Goal: Task Accomplishment & Management: Use online tool/utility

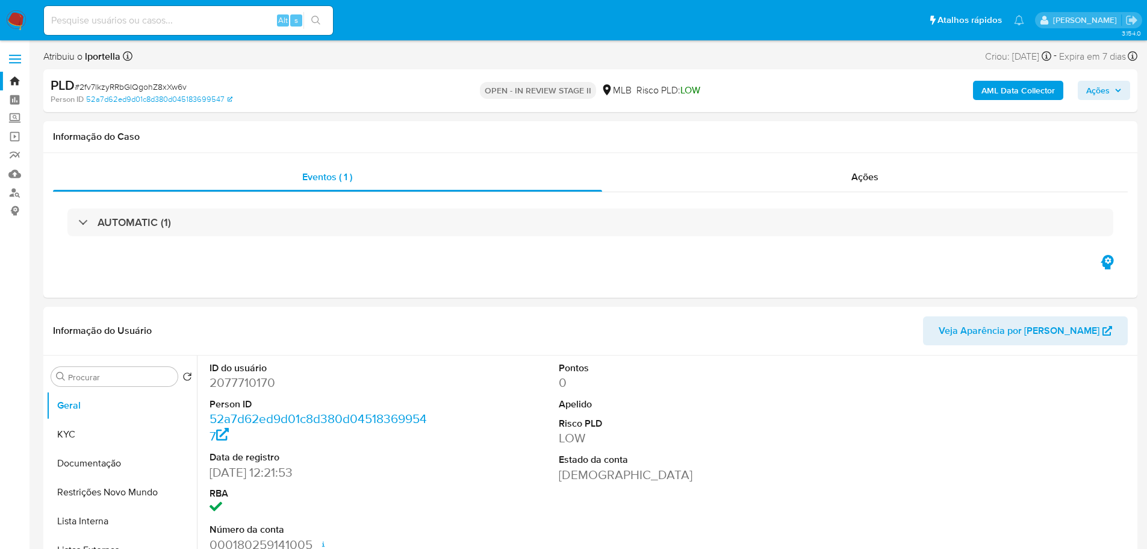
select select "10"
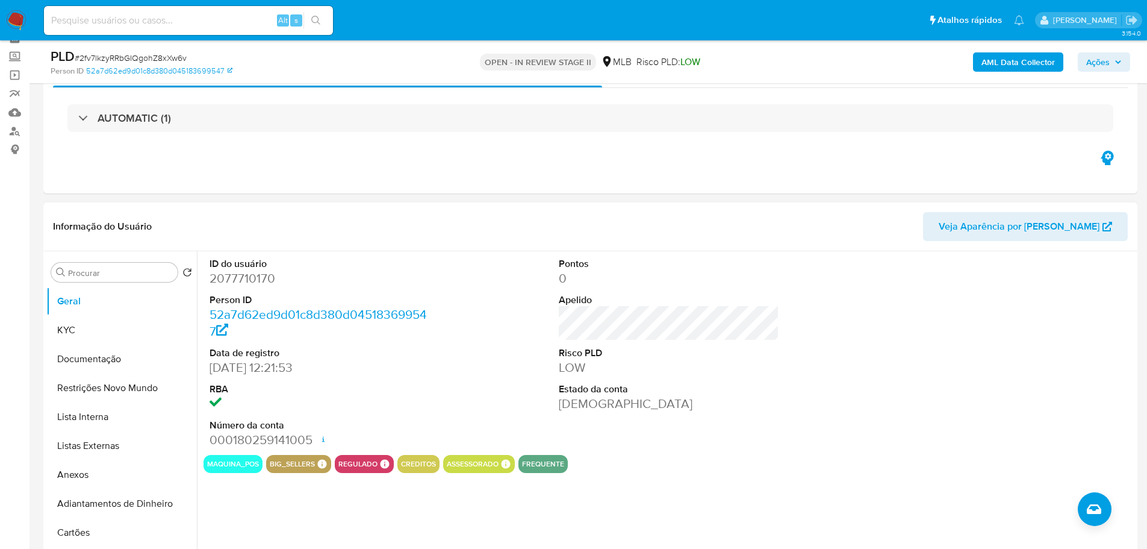
scroll to position [120, 0]
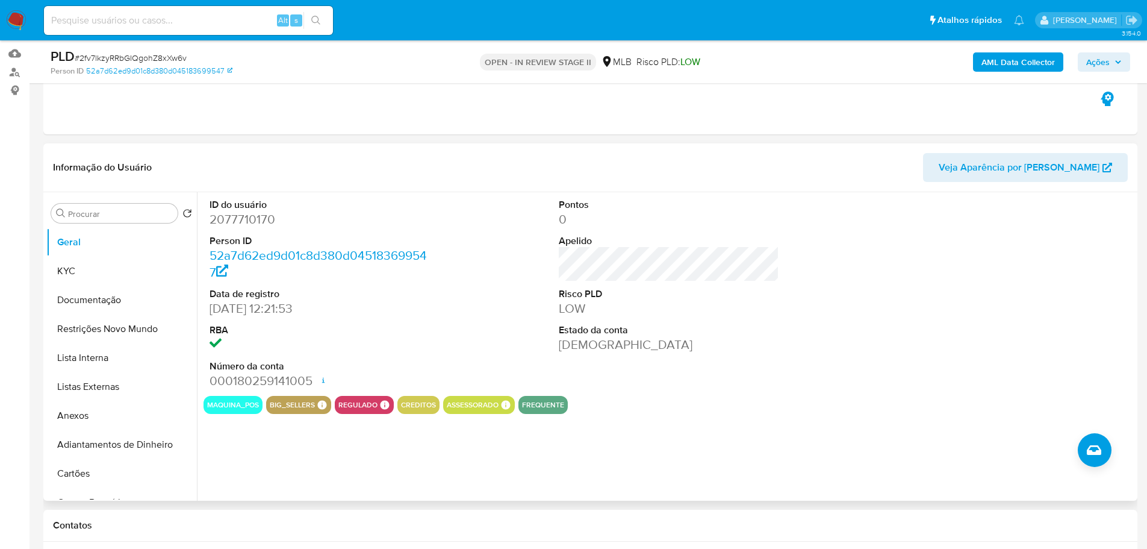
click at [1023, 319] on div at bounding box center [1018, 294] width 233 height 204
click at [100, 278] on button "KYC" at bounding box center [116, 271] width 141 height 29
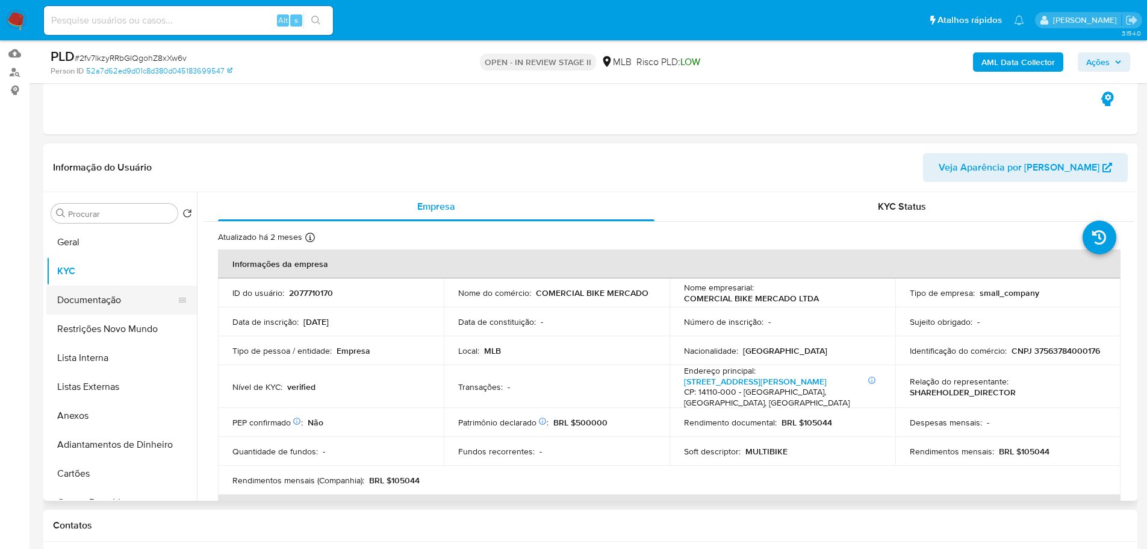
click at [115, 297] on button "Documentação" at bounding box center [116, 299] width 141 height 29
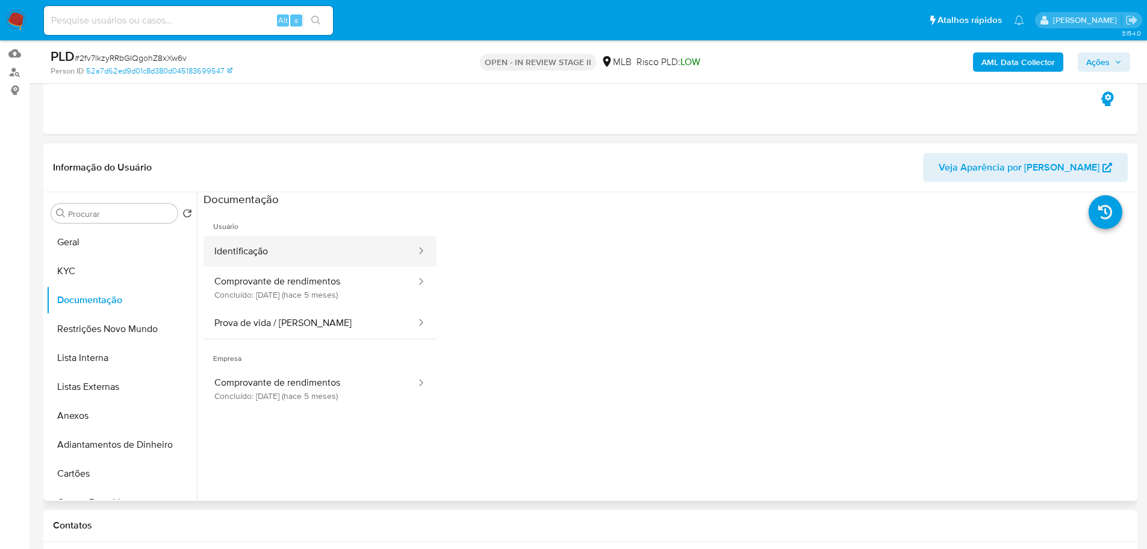
click at [282, 246] on button "Identificação" at bounding box center [311, 251] width 214 height 31
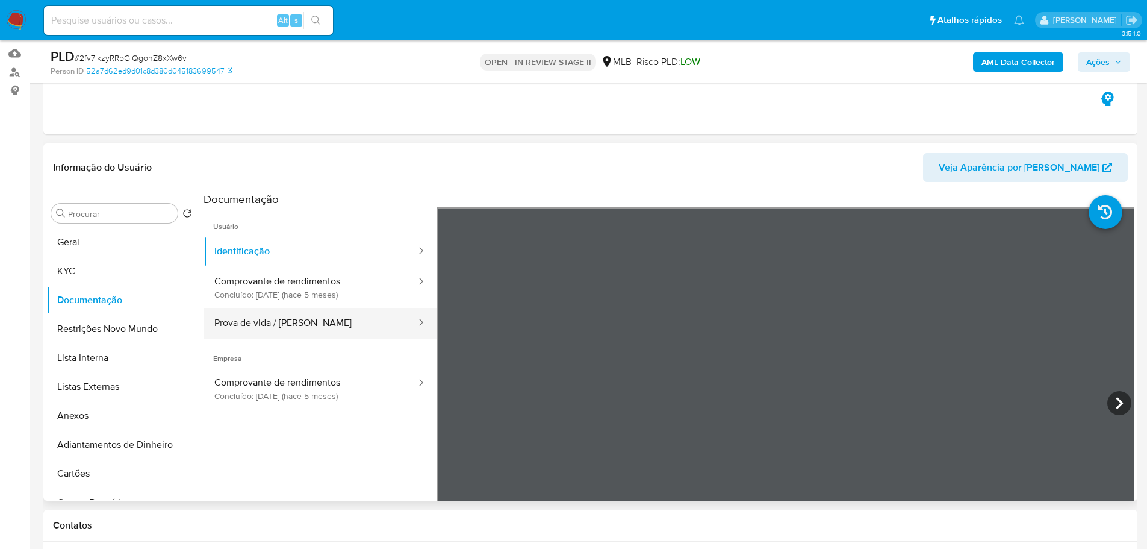
click at [389, 326] on button "Prova de vida / Selfie" at bounding box center [311, 323] width 214 height 31
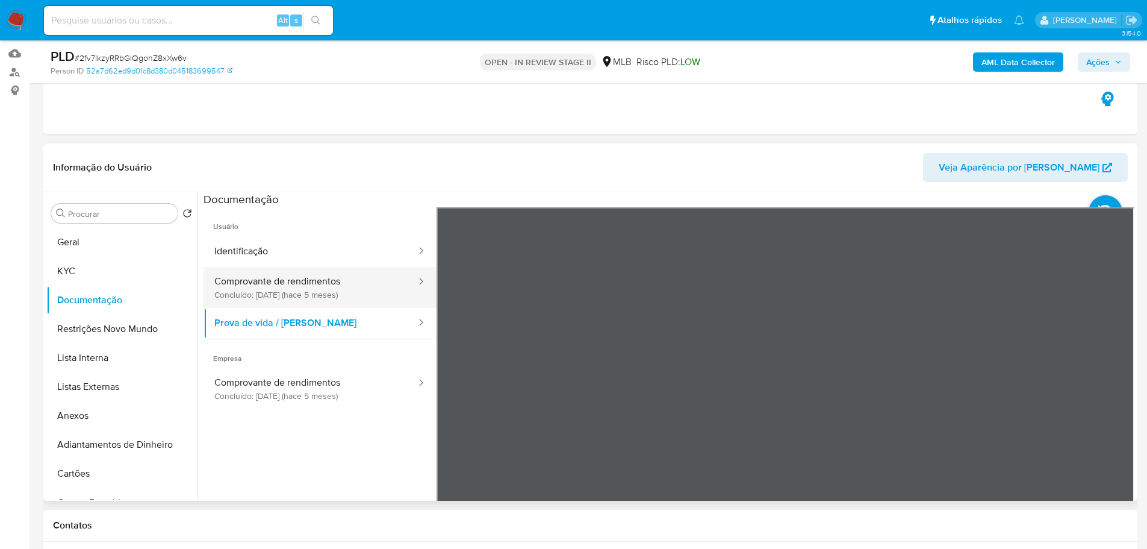
click at [290, 288] on button "Comprovante de rendimentos Concluído: 10/03/2025 (hace 5 meses)" at bounding box center [311, 287] width 214 height 41
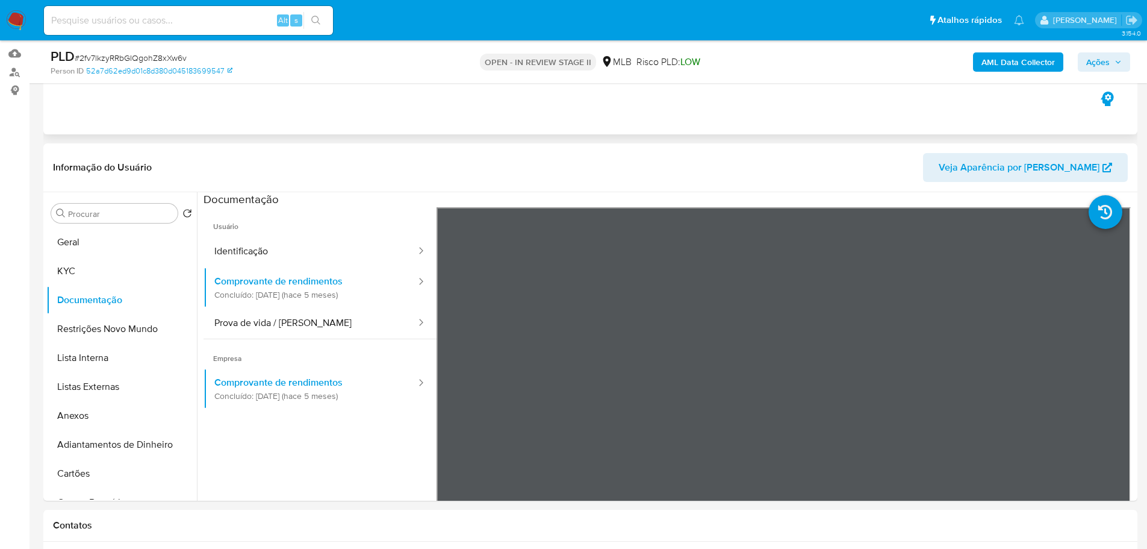
scroll to position [181, 0]
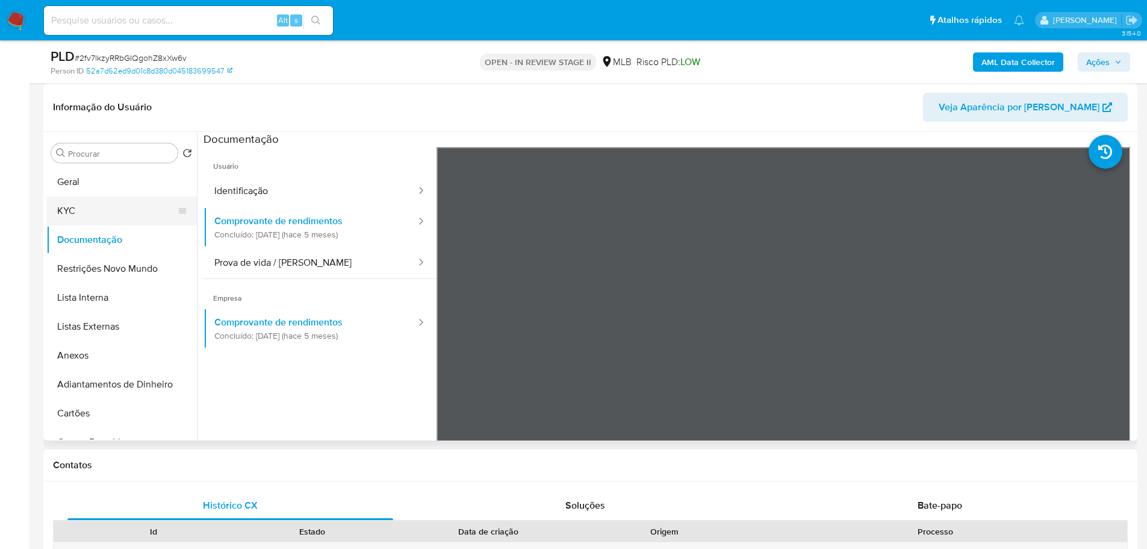
click at [110, 213] on button "KYC" at bounding box center [116, 210] width 141 height 29
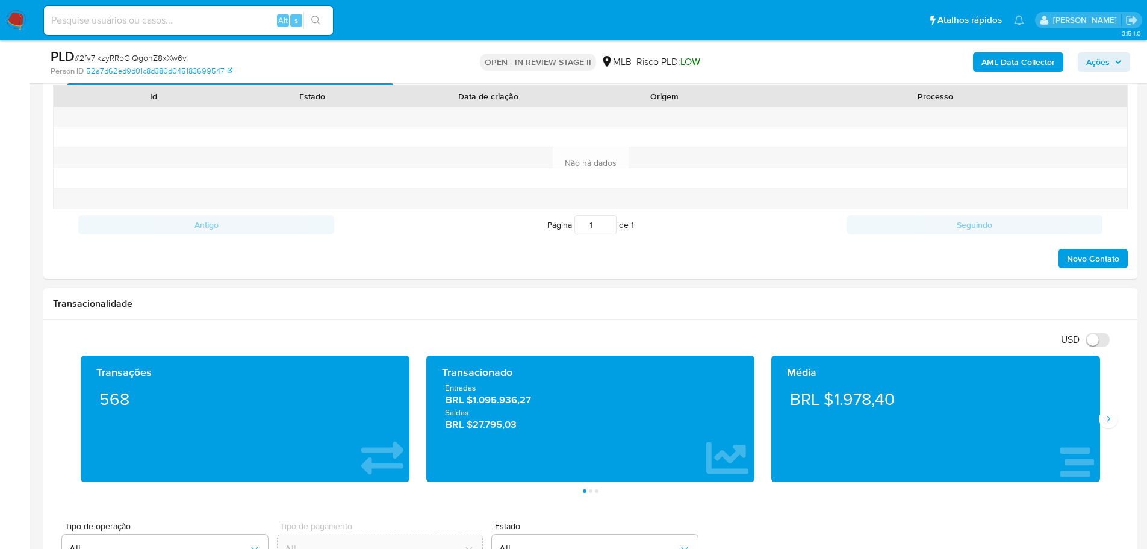
scroll to position [662, 0]
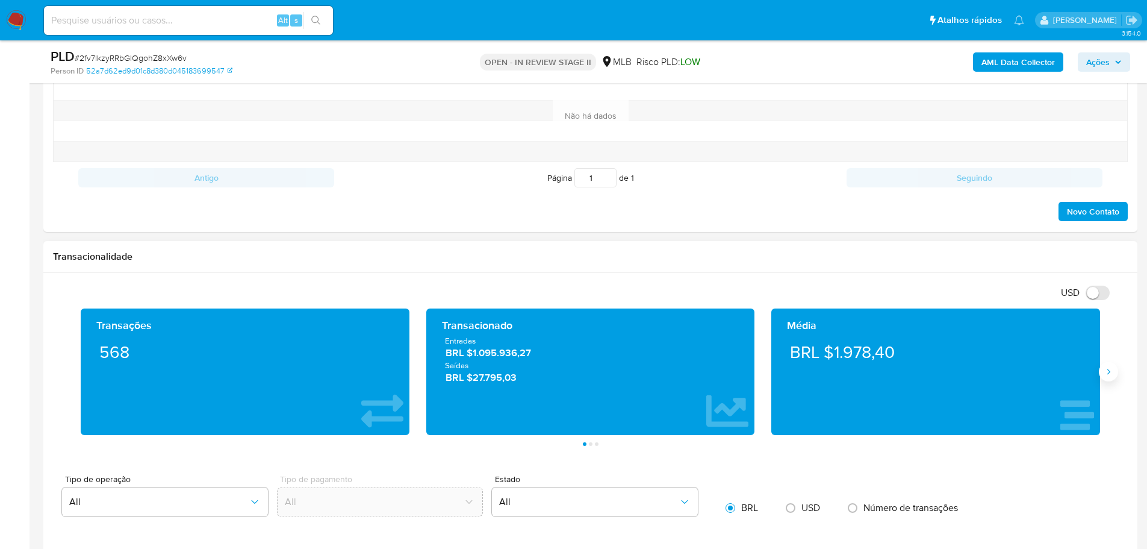
click at [1115, 372] on button "Siguiente" at bounding box center [1108, 371] width 19 height 19
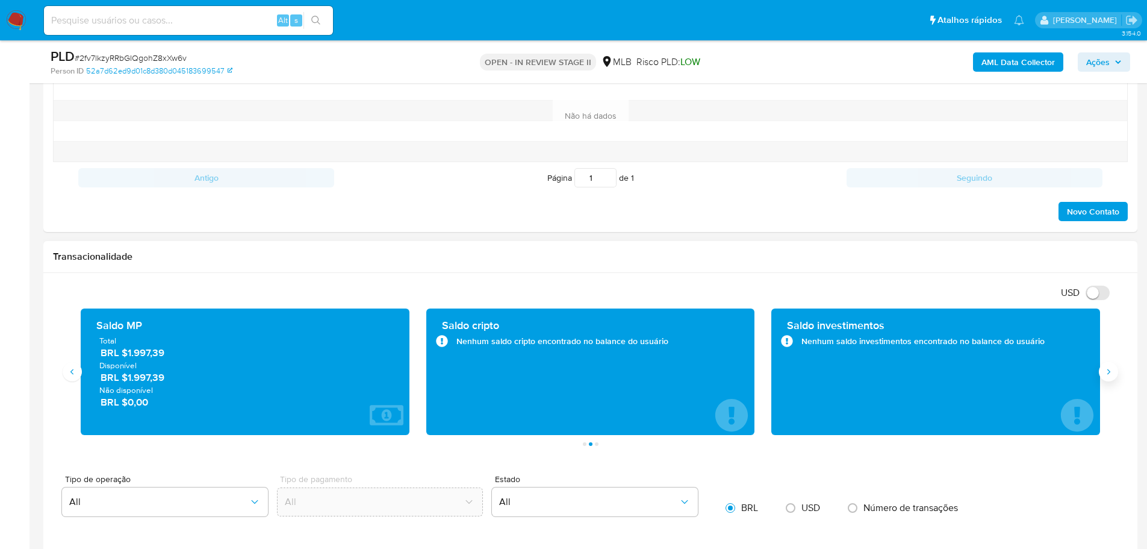
click at [1115, 372] on button "Siguiente" at bounding box center [1108, 371] width 19 height 19
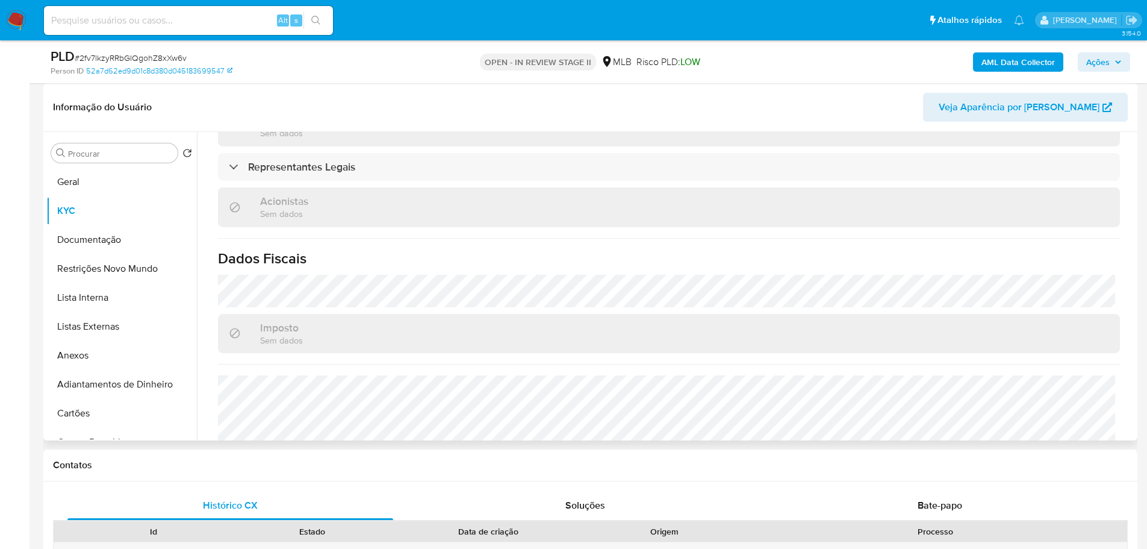
scroll to position [644, 0]
click at [102, 230] on button "Documentação" at bounding box center [116, 239] width 141 height 29
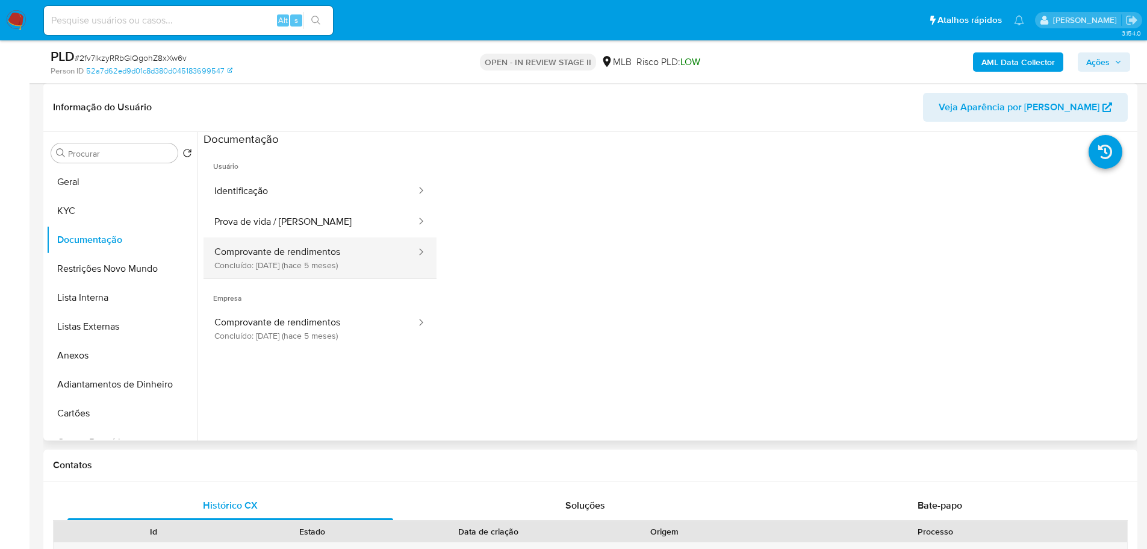
click at [304, 255] on button "Comprovante de rendimentos Concluído: 10/03/2025 (hace 5 meses)" at bounding box center [311, 257] width 214 height 41
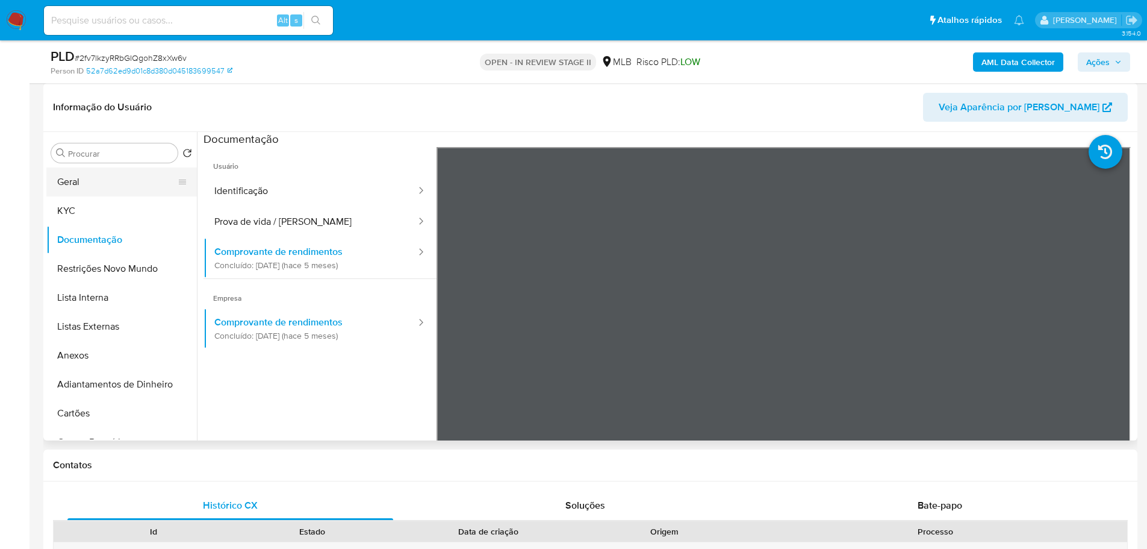
click at [106, 184] on button "Geral" at bounding box center [116, 181] width 141 height 29
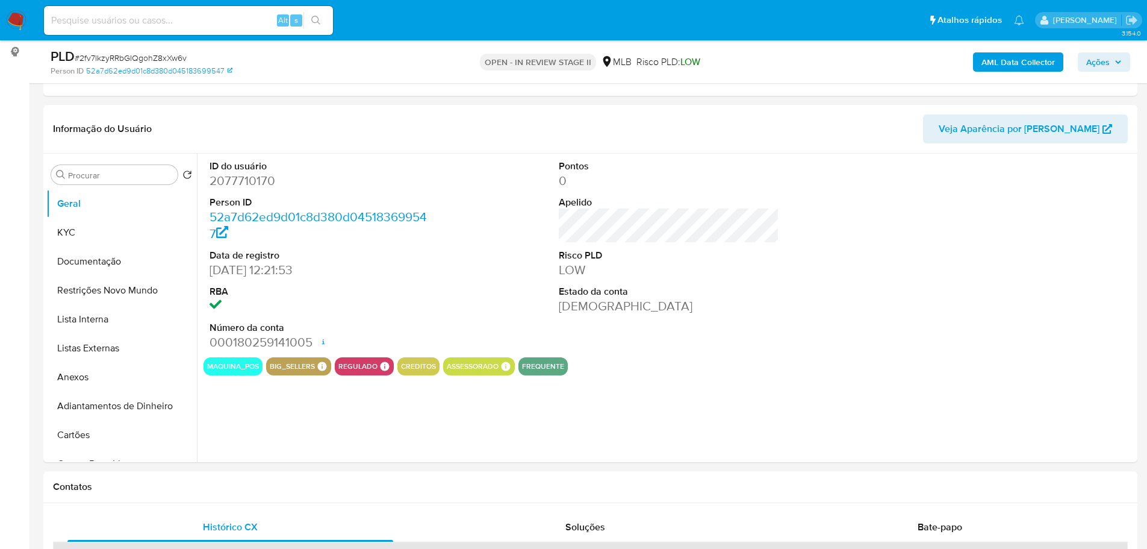
scroll to position [151, 0]
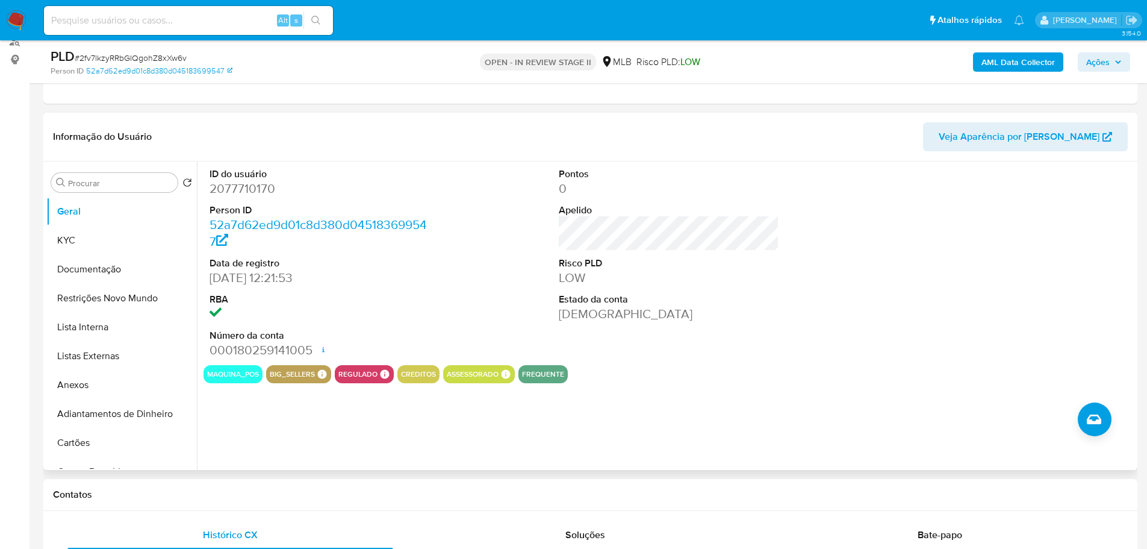
drag, startPoint x: 294, startPoint y: 491, endPoint x: 255, endPoint y: 419, distance: 82.2
click at [294, 491] on h1 "Contatos" at bounding box center [590, 494] width 1075 height 12
click at [108, 254] on button "KYC" at bounding box center [116, 240] width 141 height 29
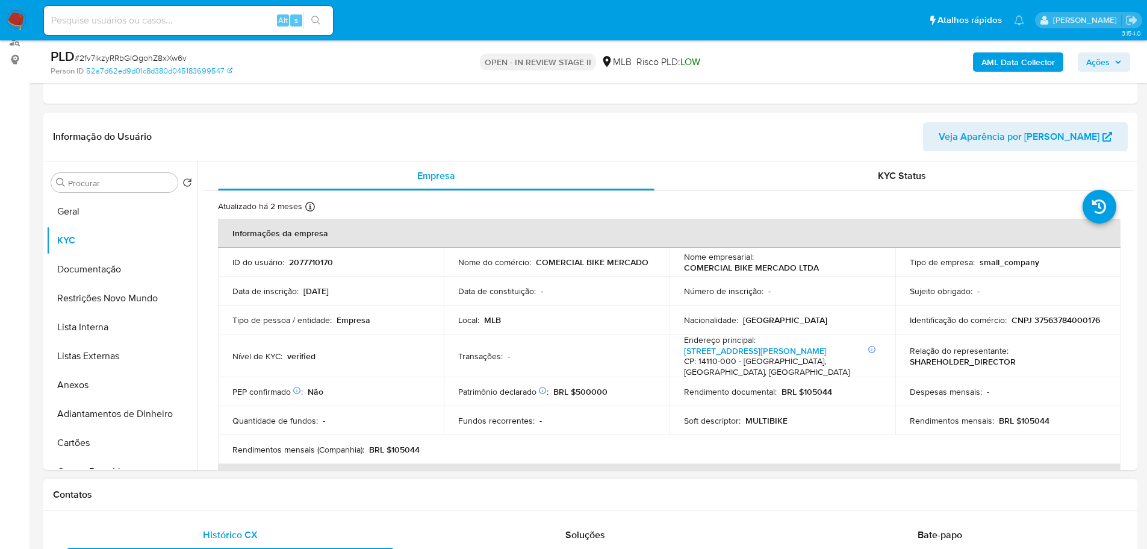
click at [288, 506] on div "Contatos" at bounding box center [590, 495] width 1094 height 32
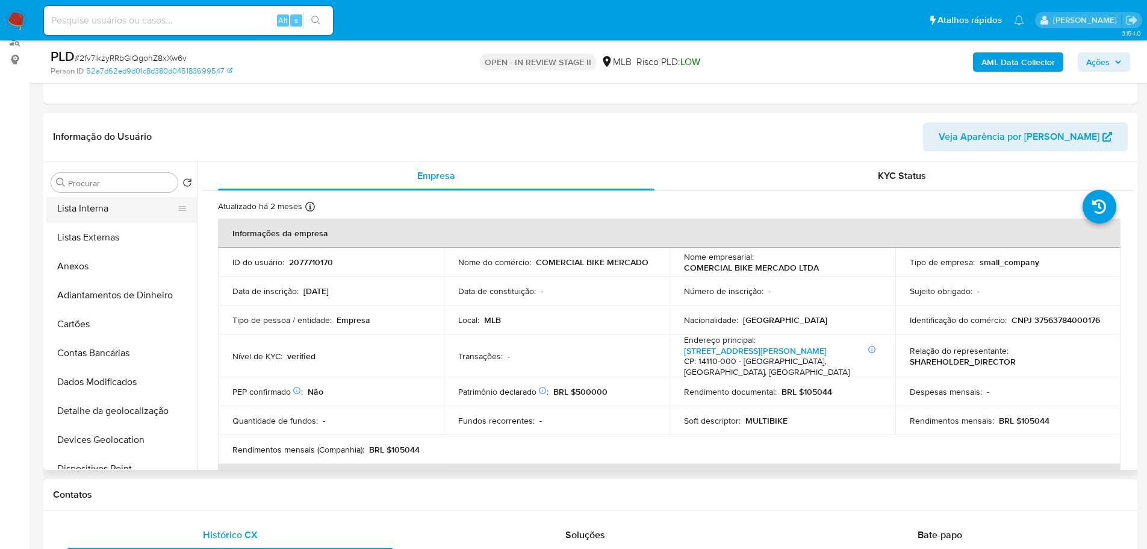
scroll to position [241, 0]
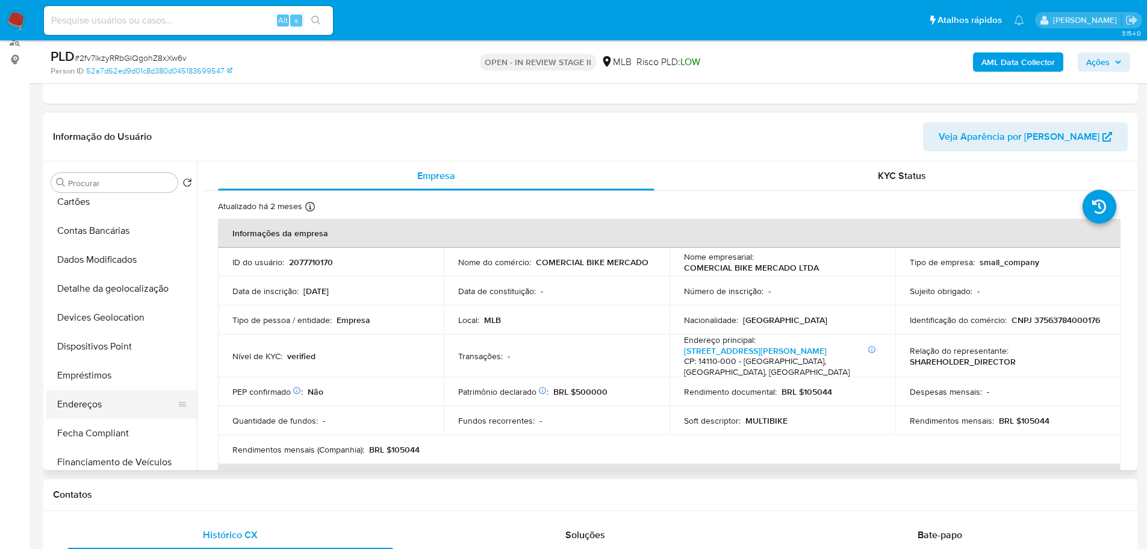
click at [86, 410] on button "Endereços" at bounding box center [116, 404] width 141 height 29
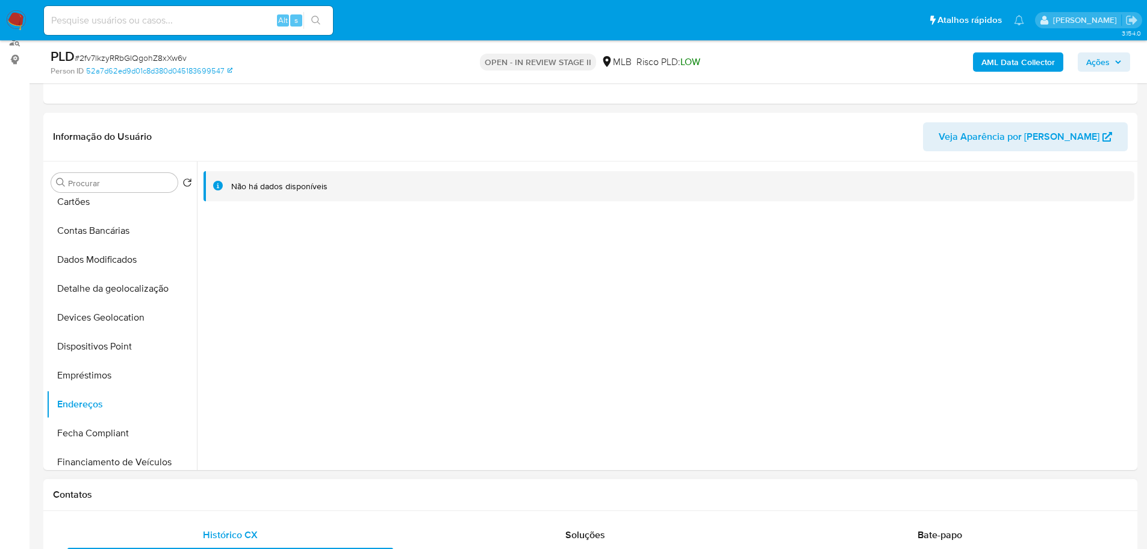
click at [244, 509] on div "Contatos" at bounding box center [590, 495] width 1094 height 32
click at [133, 292] on button "Detalhe da geolocalização" at bounding box center [116, 288] width 141 height 29
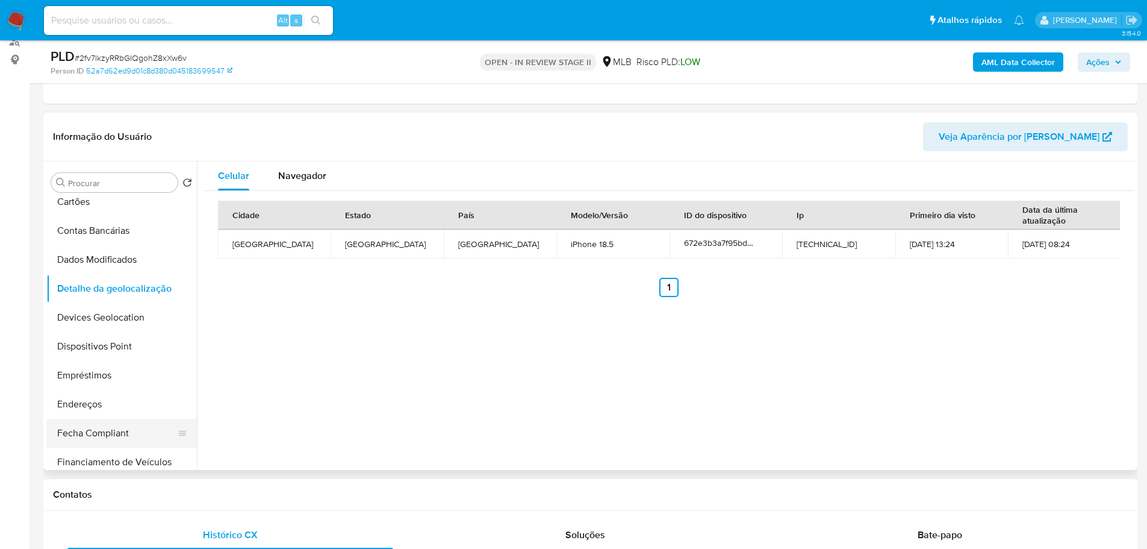
drag, startPoint x: 314, startPoint y: 495, endPoint x: 179, endPoint y: 423, distance: 152.5
click at [314, 495] on h1 "Contatos" at bounding box center [590, 494] width 1075 height 12
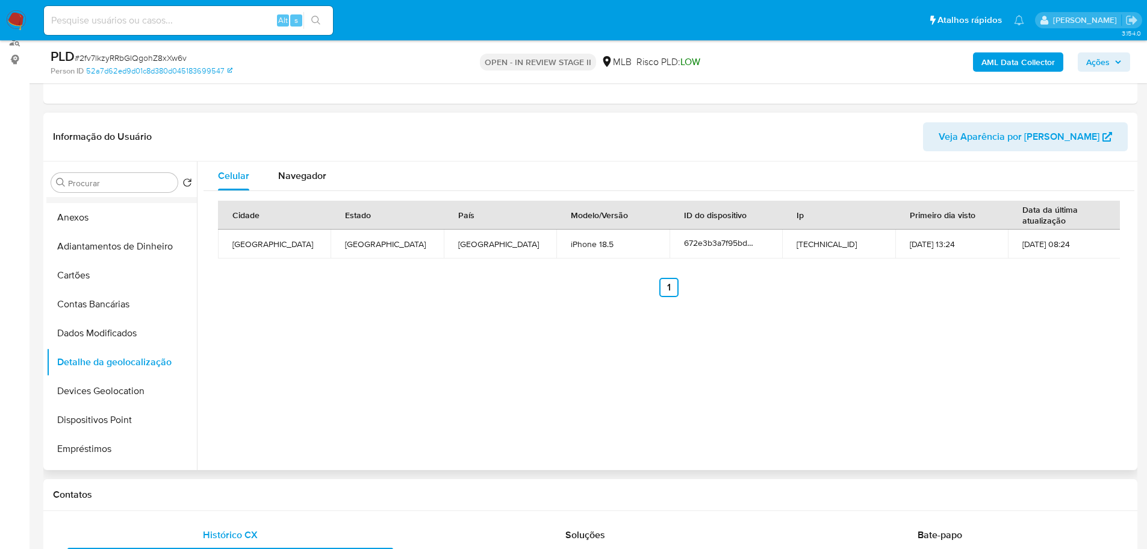
scroll to position [0, 0]
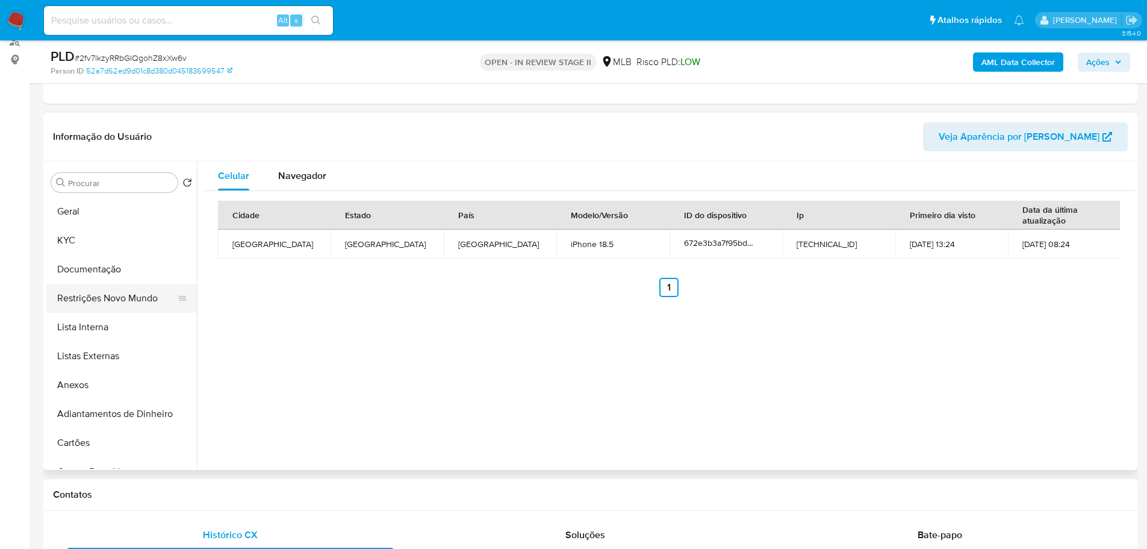
click at [116, 299] on button "Restrições Novo Mundo" at bounding box center [116, 298] width 141 height 29
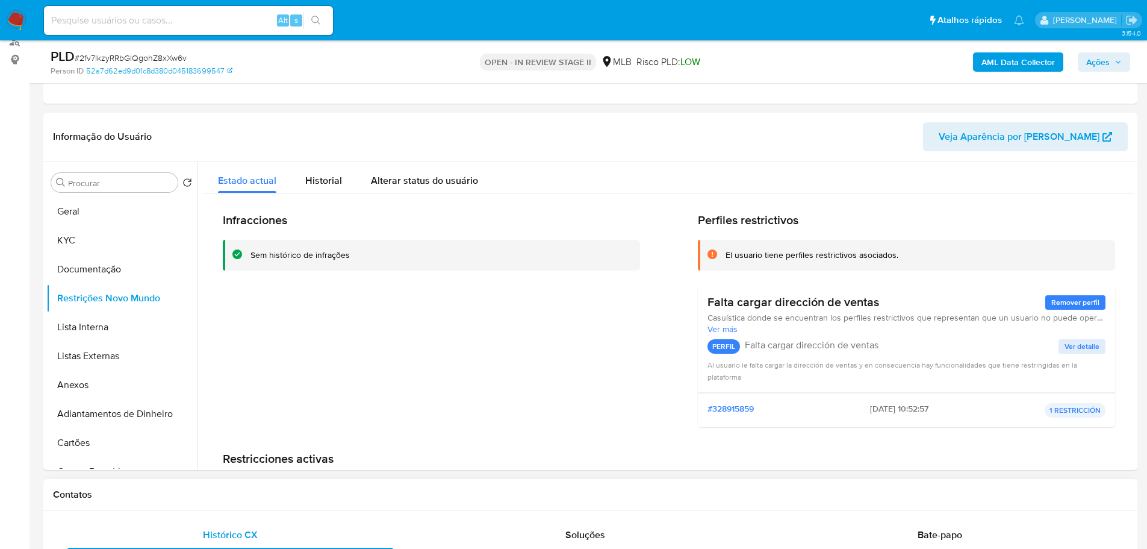
click at [411, 493] on h1 "Contatos" at bounding box center [590, 494] width 1075 height 12
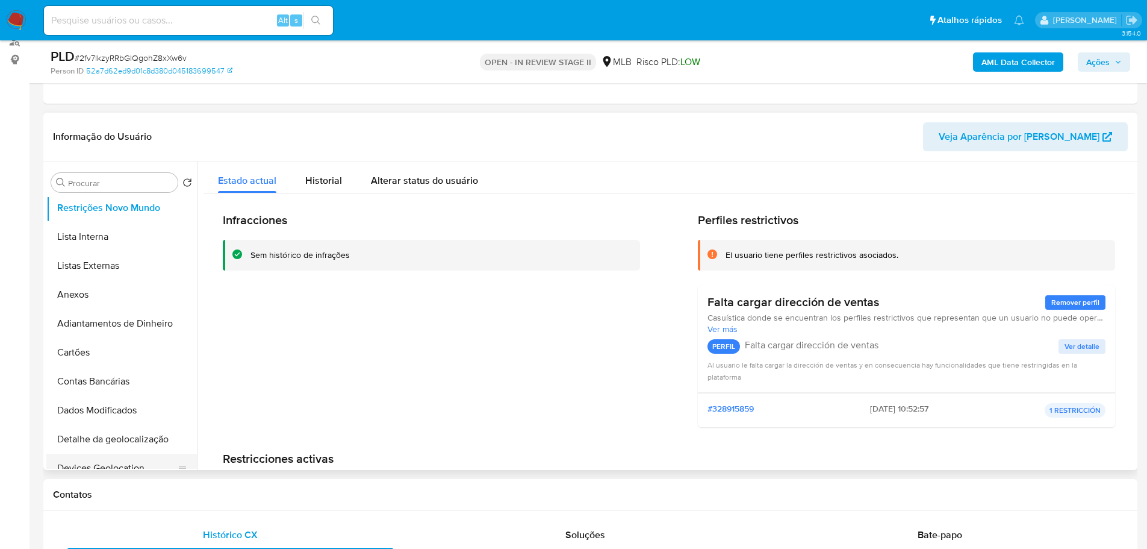
scroll to position [241, 0]
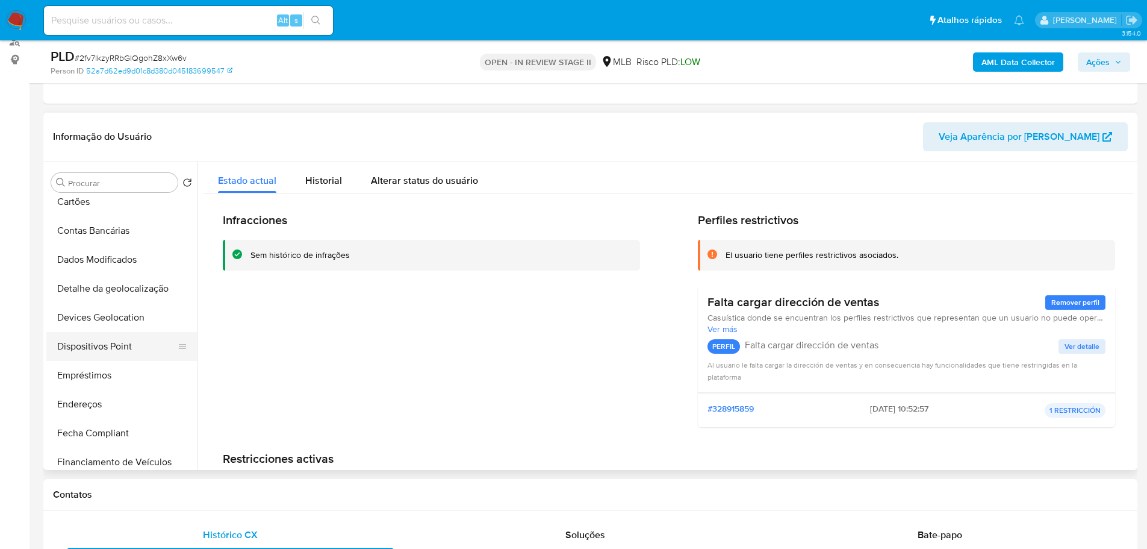
click at [111, 347] on button "Dispositivos Point" at bounding box center [116, 346] width 141 height 29
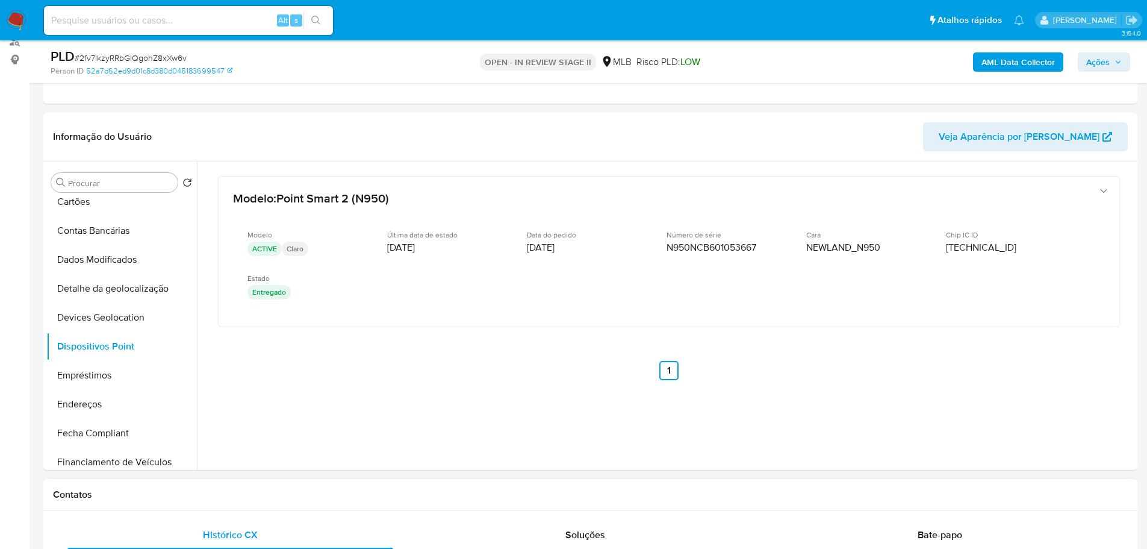
click at [501, 490] on h1 "Contatos" at bounding box center [590, 494] width 1075 height 12
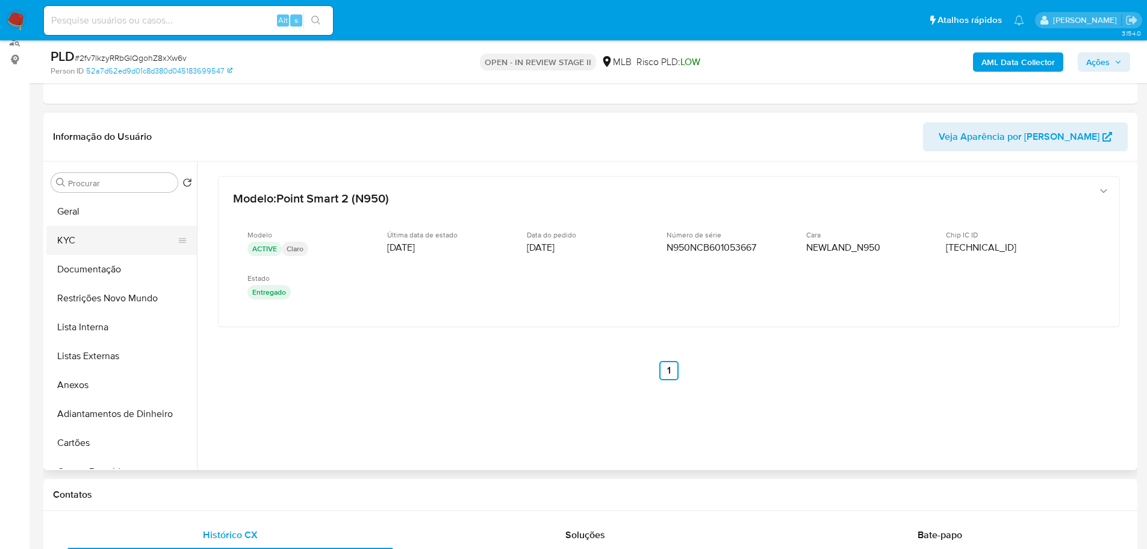
click at [95, 246] on button "KYC" at bounding box center [116, 240] width 141 height 29
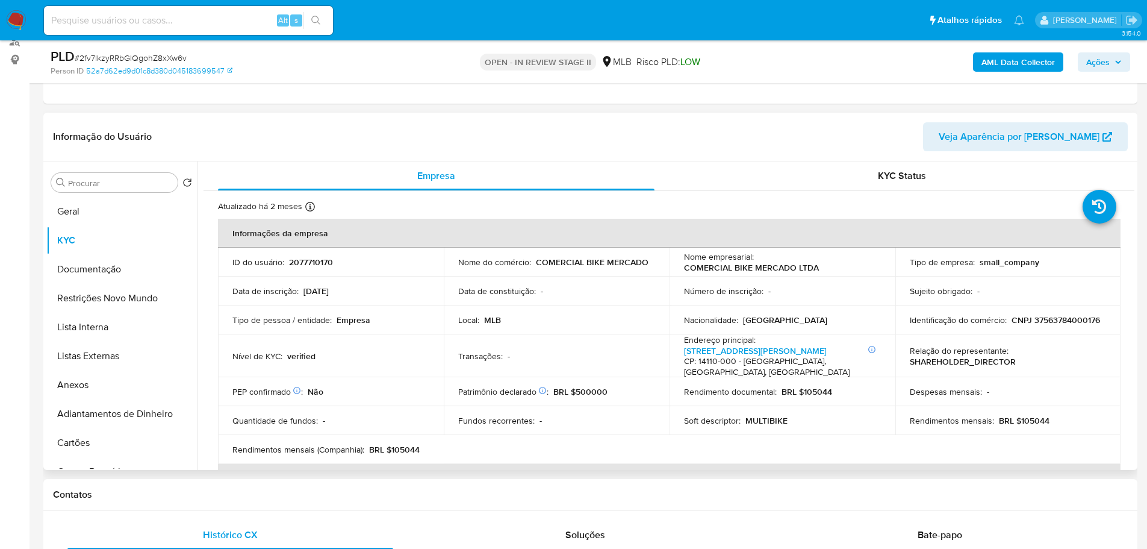
click at [1054, 321] on p "CNPJ 37563784000176" at bounding box center [1056, 319] width 89 height 11
copy p "37563784000176"
click at [1011, 61] on b "AML Data Collector" at bounding box center [1018, 61] width 73 height 19
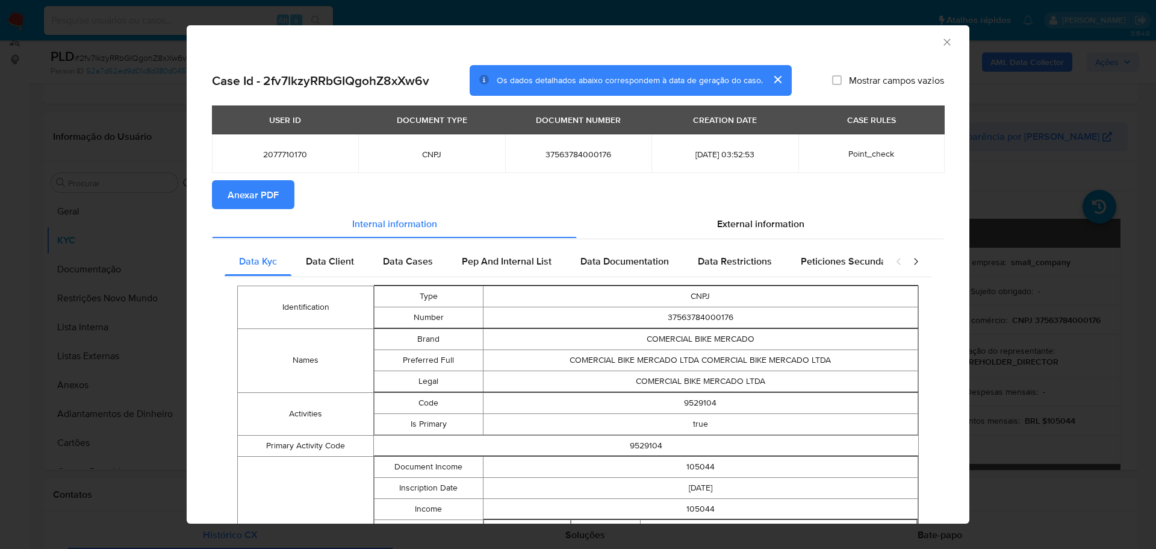
click at [941, 40] on icon "Fechar a janela" at bounding box center [947, 42] width 12 height 12
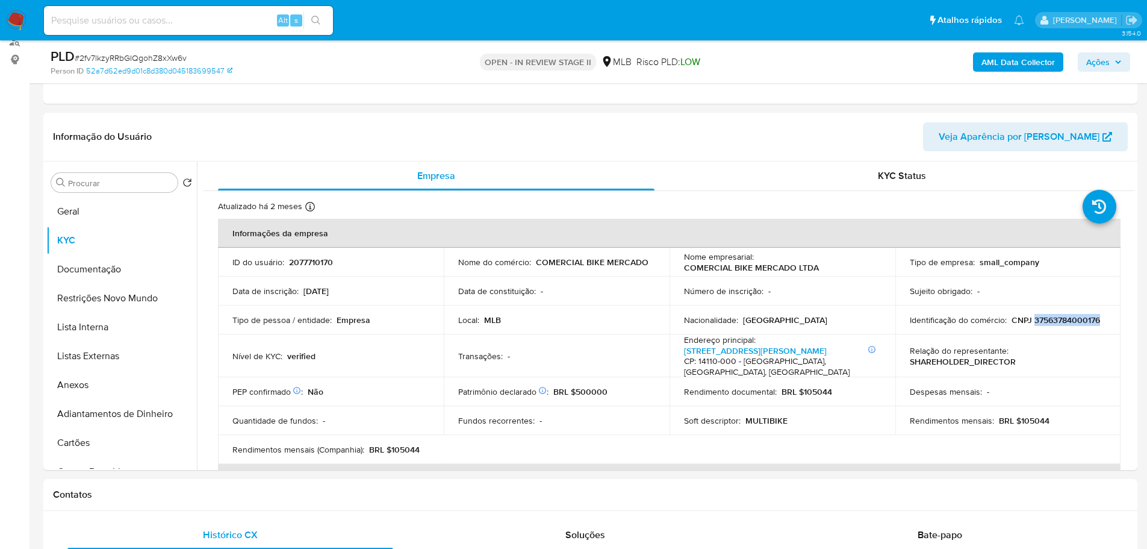
click at [983, 58] on b "AML Data Collector" at bounding box center [1018, 61] width 73 height 19
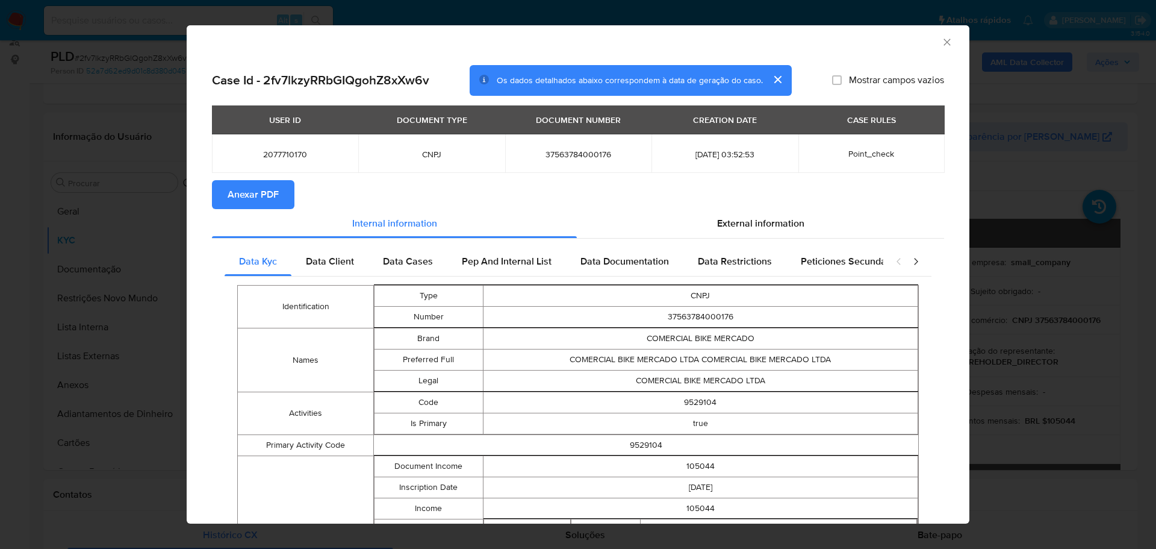
click at [264, 196] on span "Anexar PDF" at bounding box center [253, 194] width 51 height 26
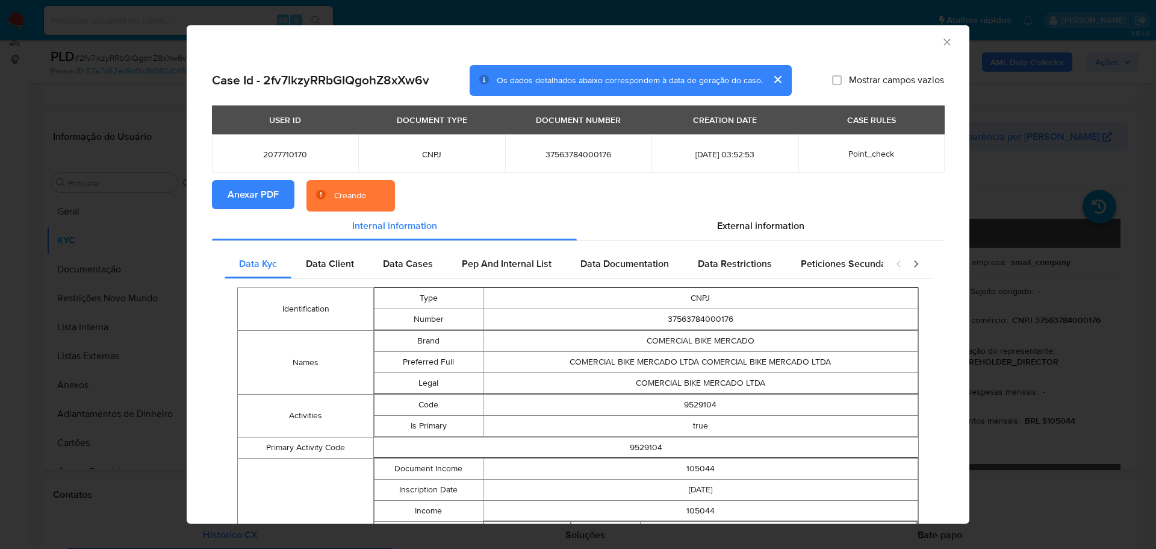
click at [941, 41] on icon "Fechar a janela" at bounding box center [947, 42] width 12 height 12
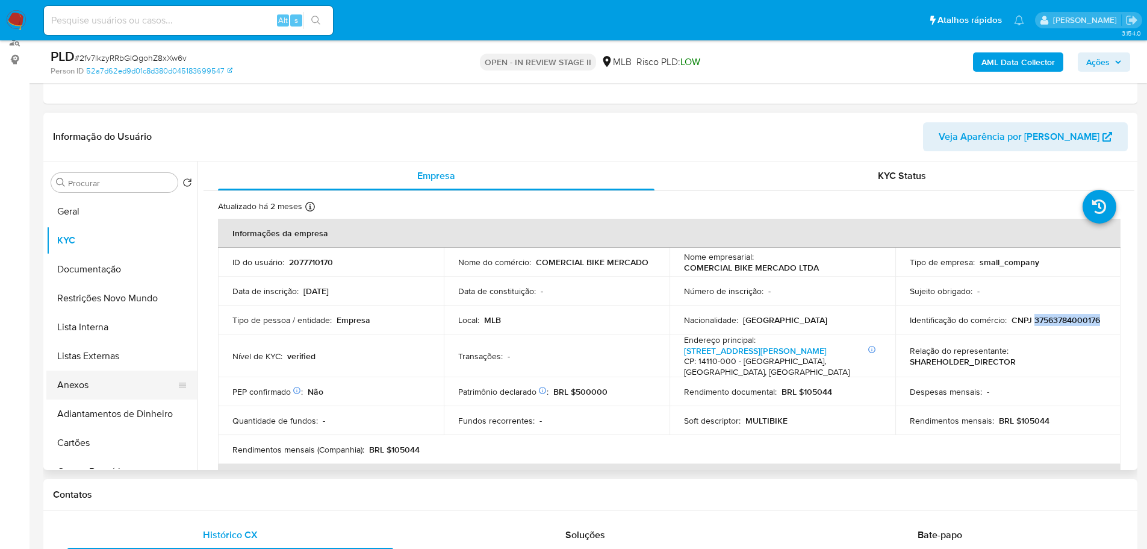
click at [117, 384] on button "Anexos" at bounding box center [116, 384] width 141 height 29
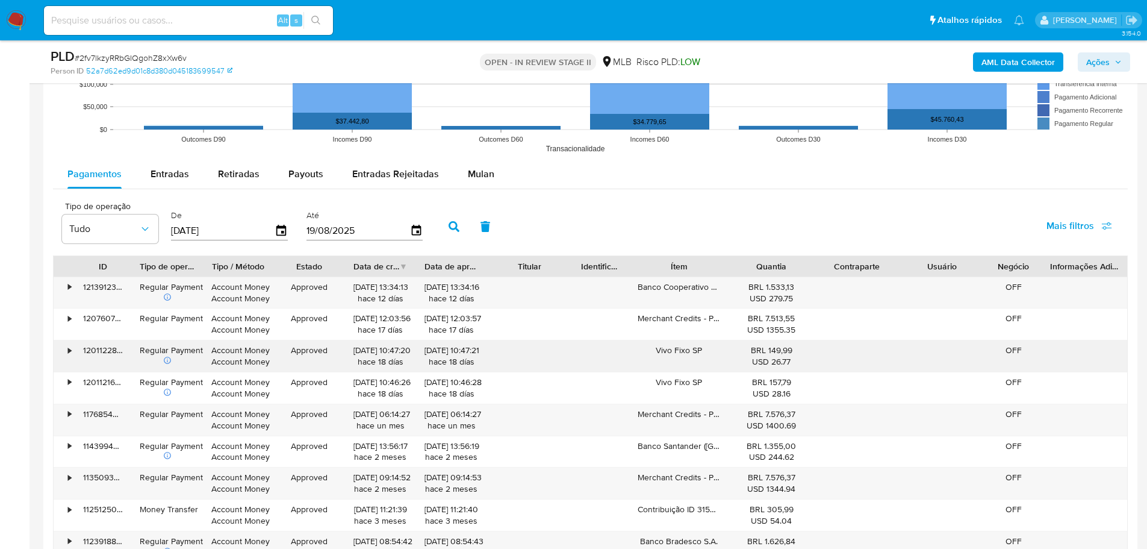
scroll to position [1325, 0]
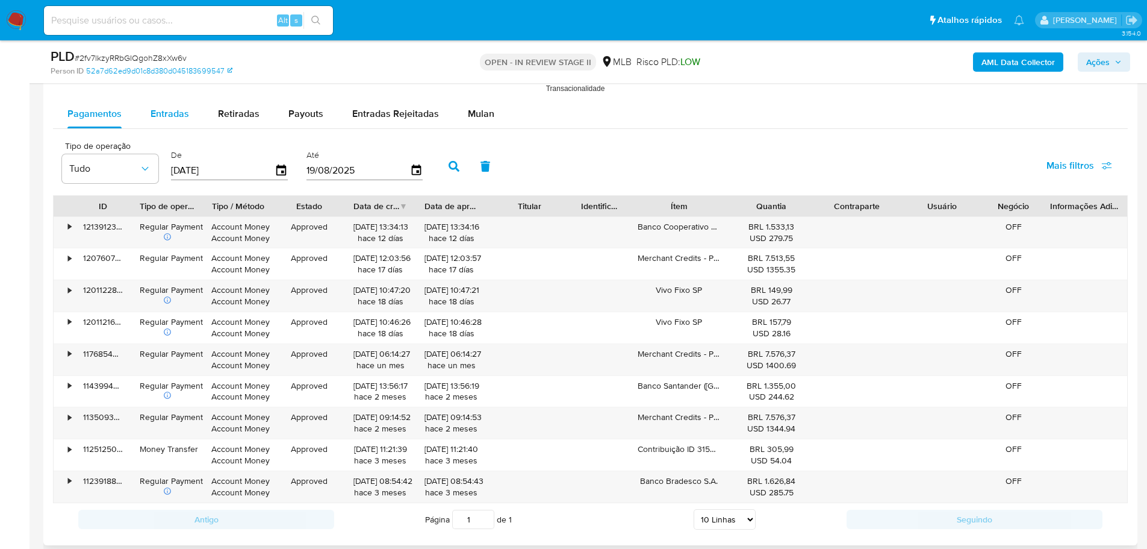
click at [158, 120] on div "Entradas" at bounding box center [170, 113] width 39 height 29
select select "10"
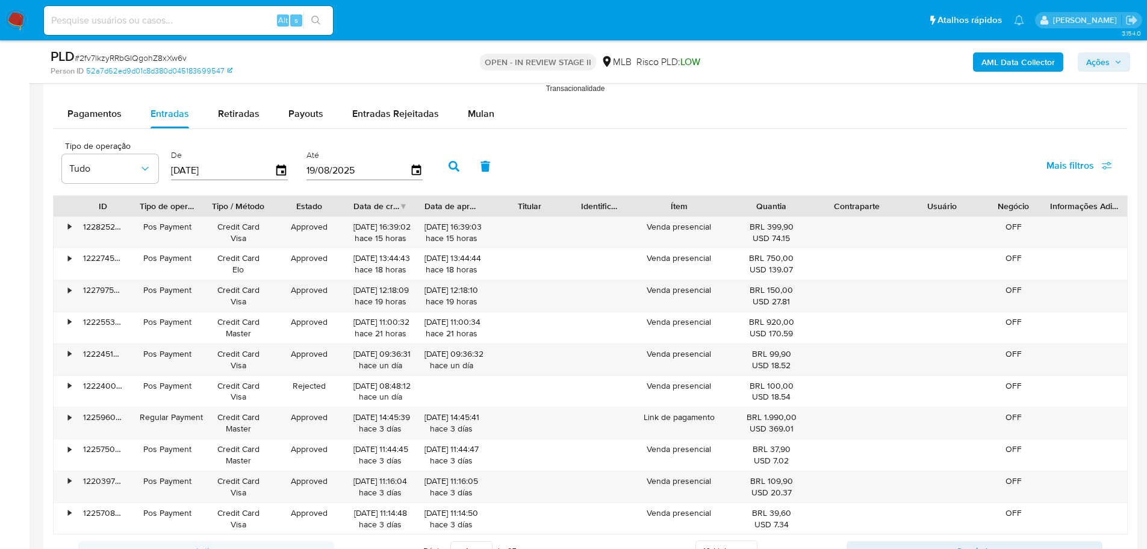
drag, startPoint x: 446, startPoint y: 166, endPoint x: 435, endPoint y: 176, distance: 15.3
click at [447, 166] on button "button" at bounding box center [453, 166] width 31 height 29
click at [1107, 167] on icon "button" at bounding box center [1107, 167] width 10 height 3
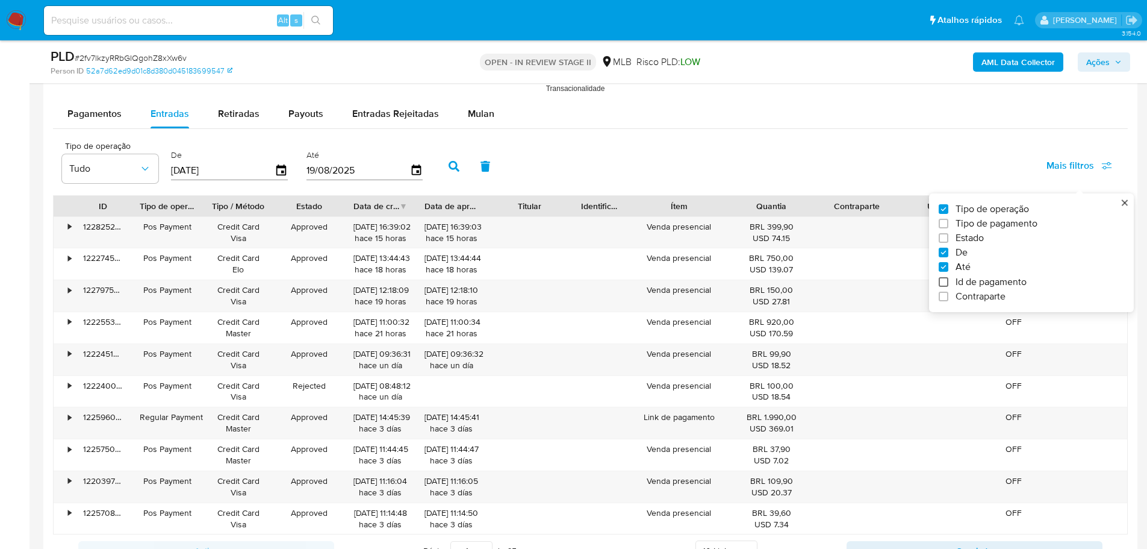
click at [944, 281] on input "Id de pagamento" at bounding box center [944, 282] width 10 height 10
checkbox input "true"
click at [487, 178] on div at bounding box center [497, 169] width 118 height 29
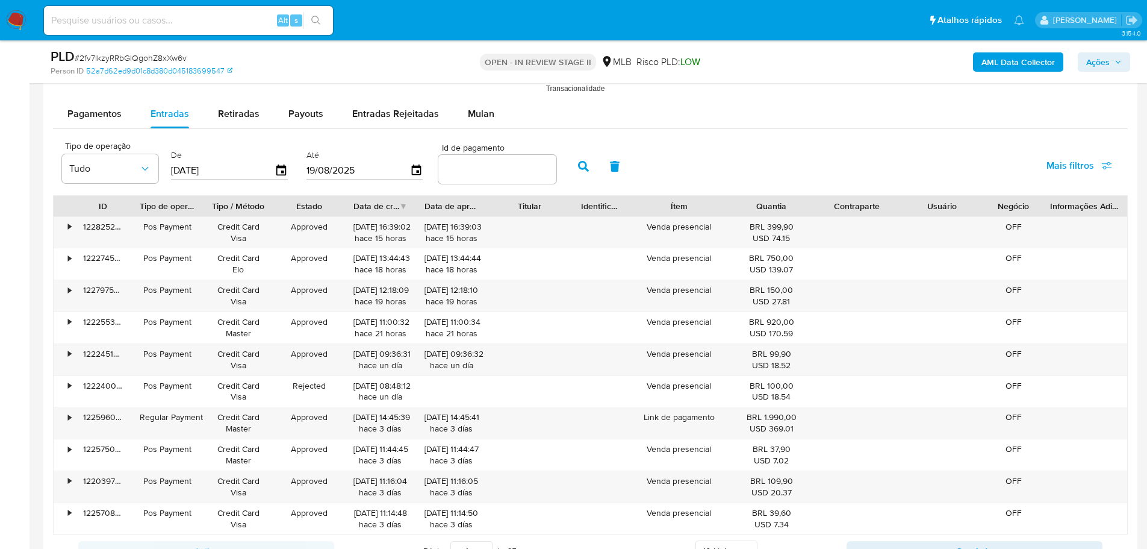
click at [497, 171] on input "number" at bounding box center [497, 169] width 118 height 16
paste input "113664969688"
type input "113664969688"
click at [573, 166] on button "button" at bounding box center [583, 166] width 31 height 29
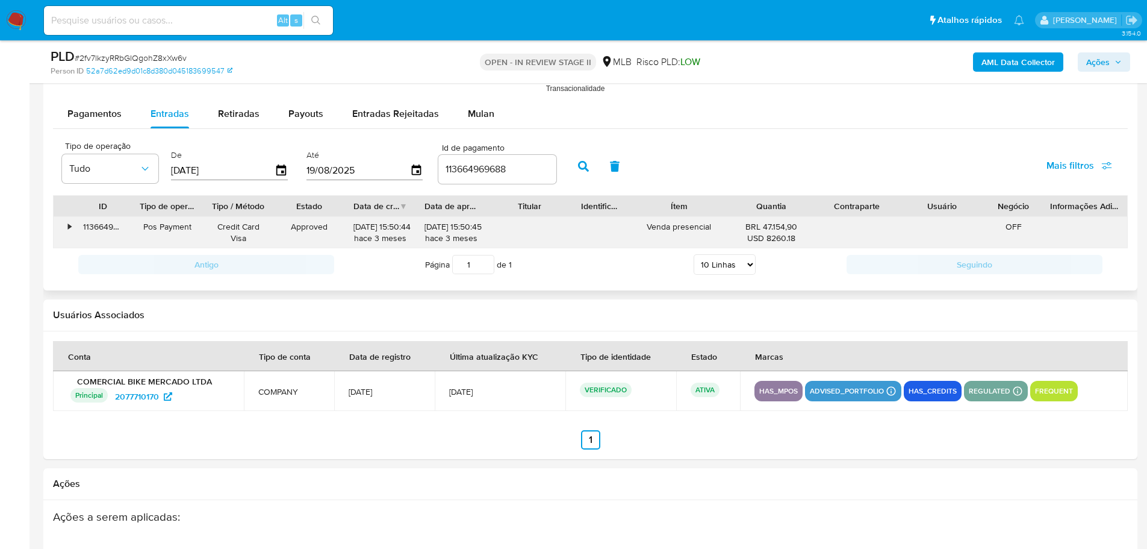
click at [69, 225] on div "•" at bounding box center [69, 226] width 3 height 11
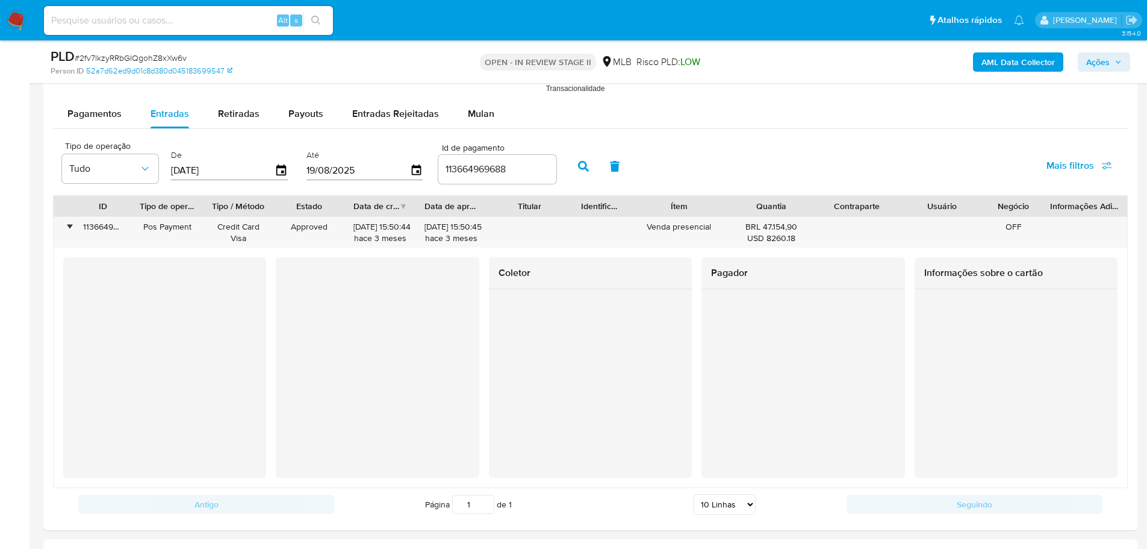
click at [1091, 70] on span "Ações" at bounding box center [1097, 61] width 23 height 19
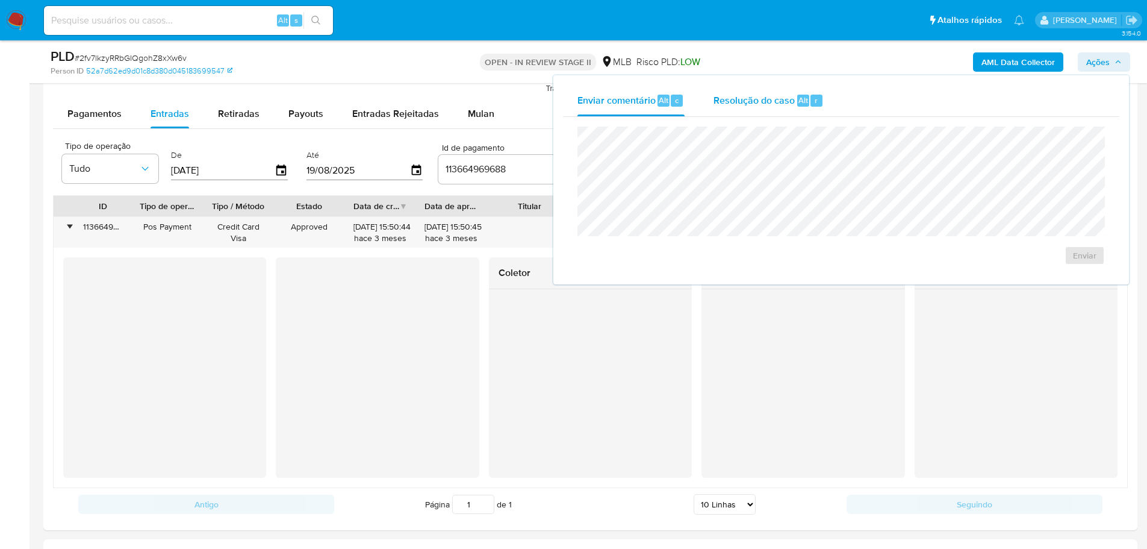
click at [759, 102] on span "Resolução do caso" at bounding box center [754, 100] width 81 height 14
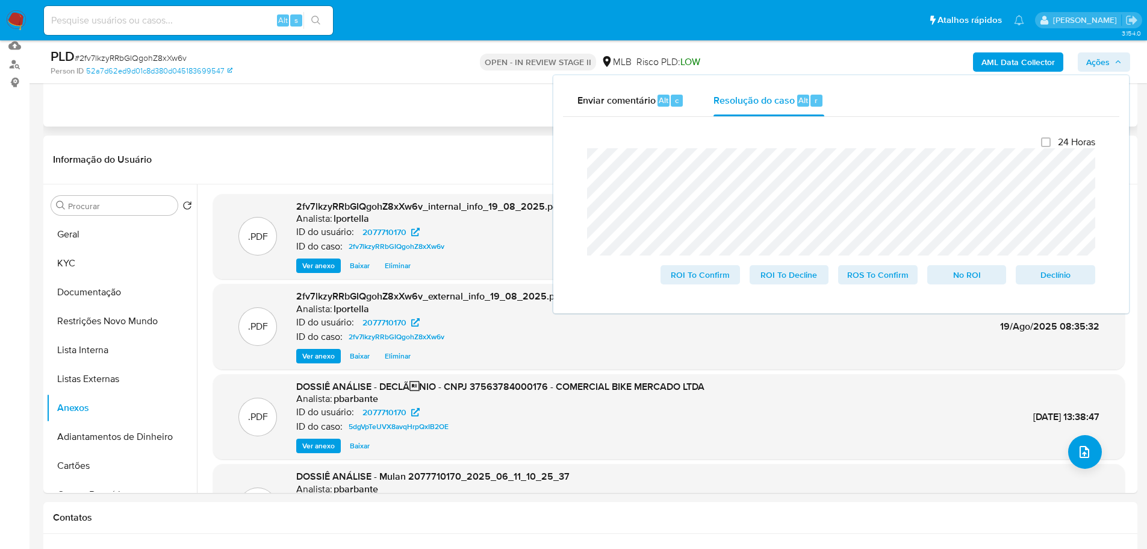
scroll to position [0, 0]
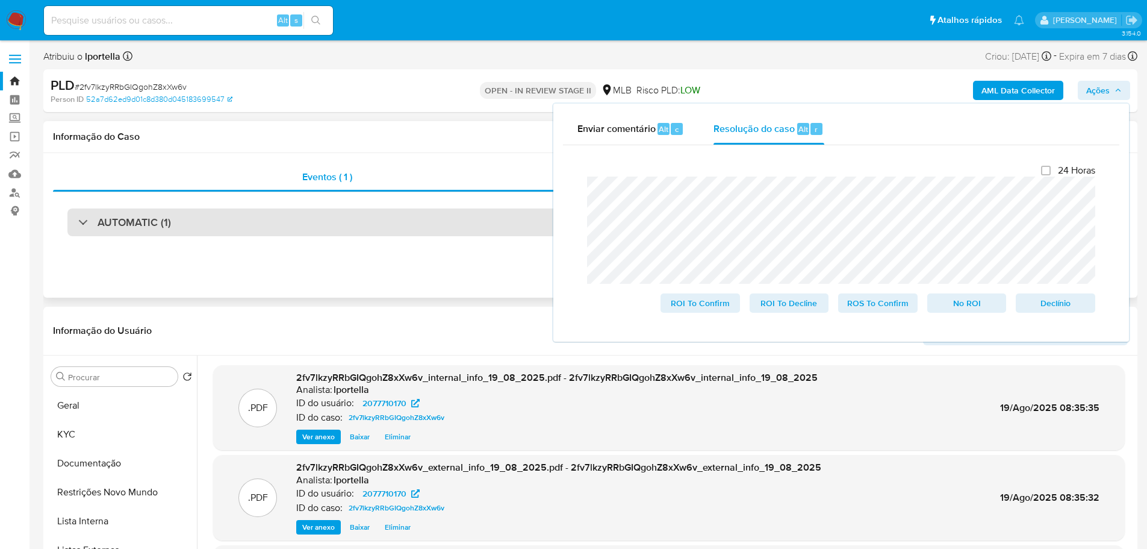
click at [312, 220] on div "AUTOMATIC (1)" at bounding box center [590, 222] width 1046 height 28
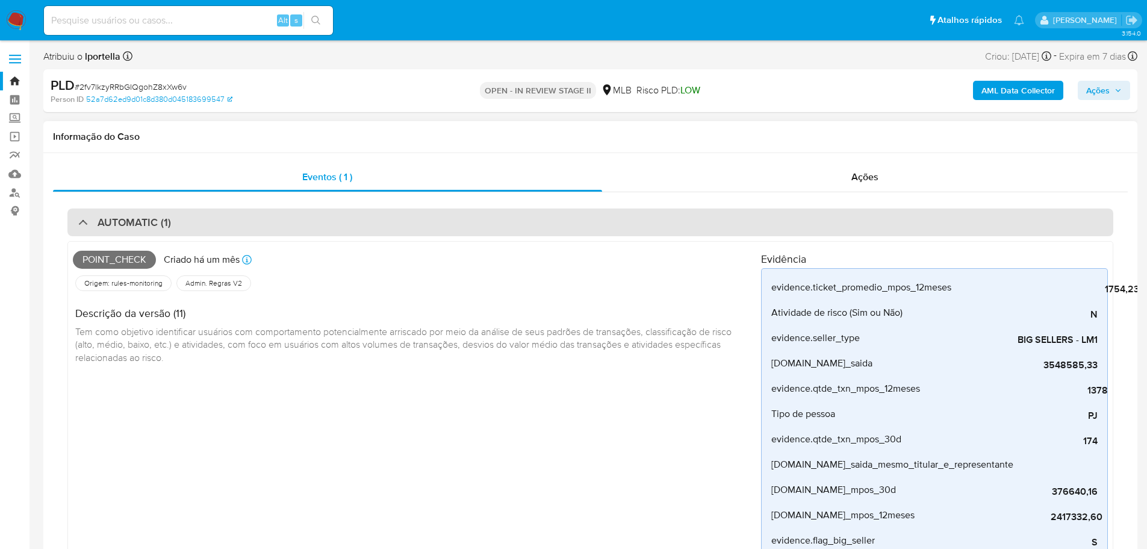
click at [312, 220] on div "AUTOMATIC (1)" at bounding box center [590, 222] width 1046 height 28
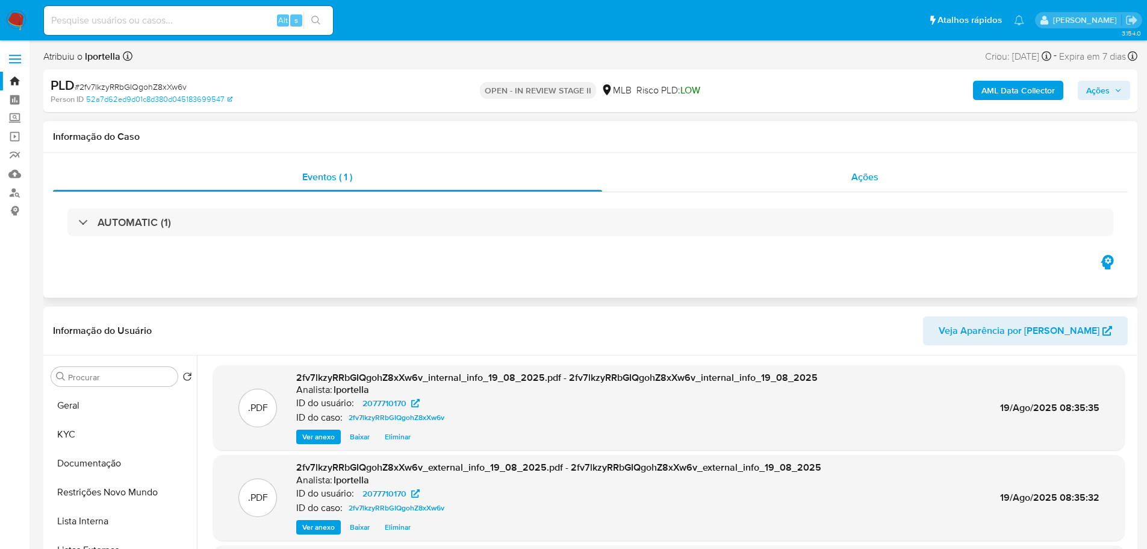
click at [927, 178] on div "Ações" at bounding box center [865, 177] width 526 height 29
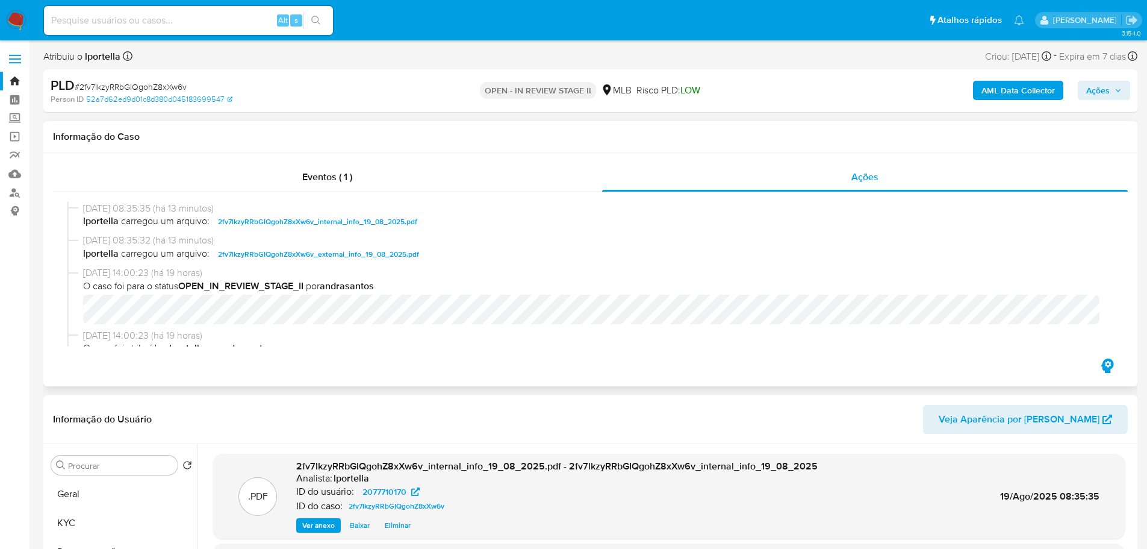
click at [242, 144] on div "Informação do Caso" at bounding box center [590, 137] width 1094 height 32
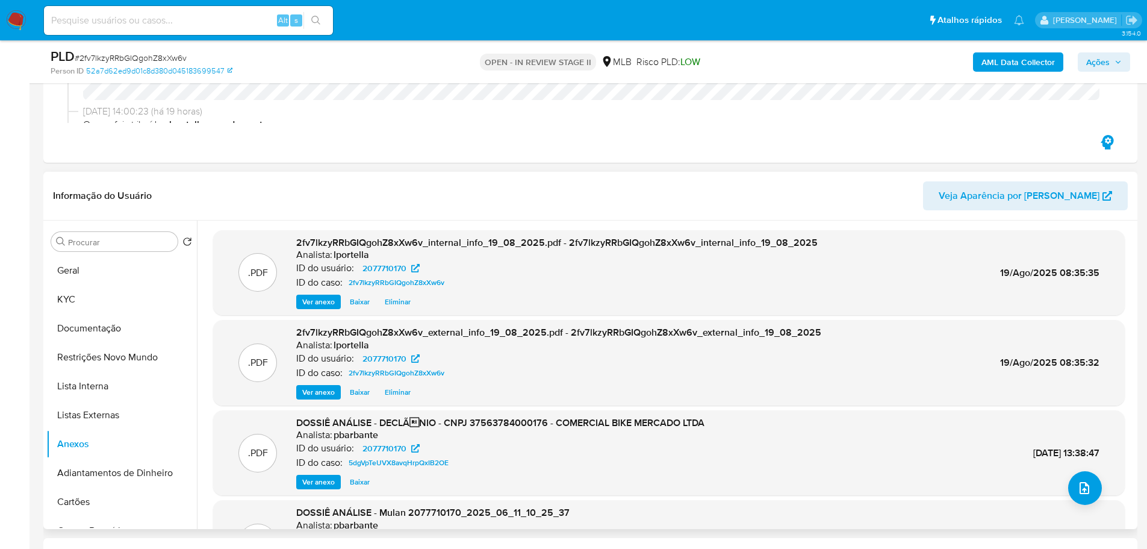
scroll to position [482, 0]
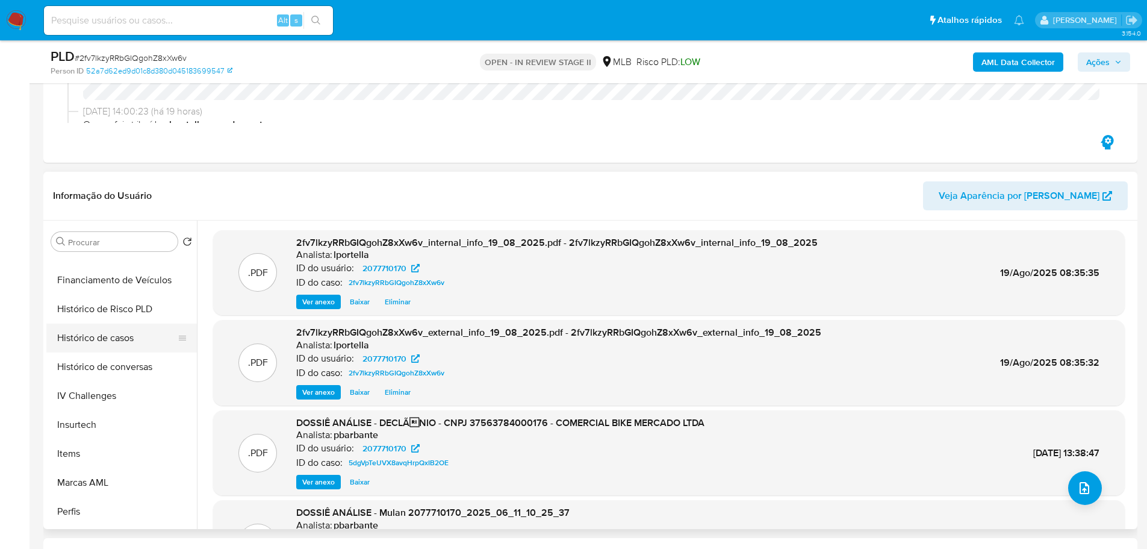
click at [122, 341] on button "Histórico de casos" at bounding box center [116, 337] width 141 height 29
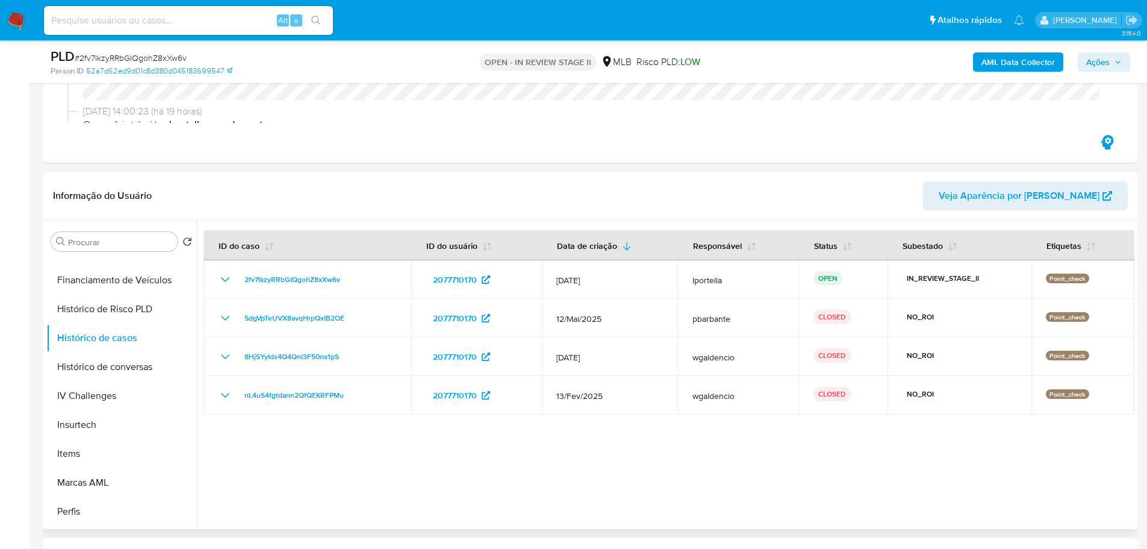
scroll to position [60, 0]
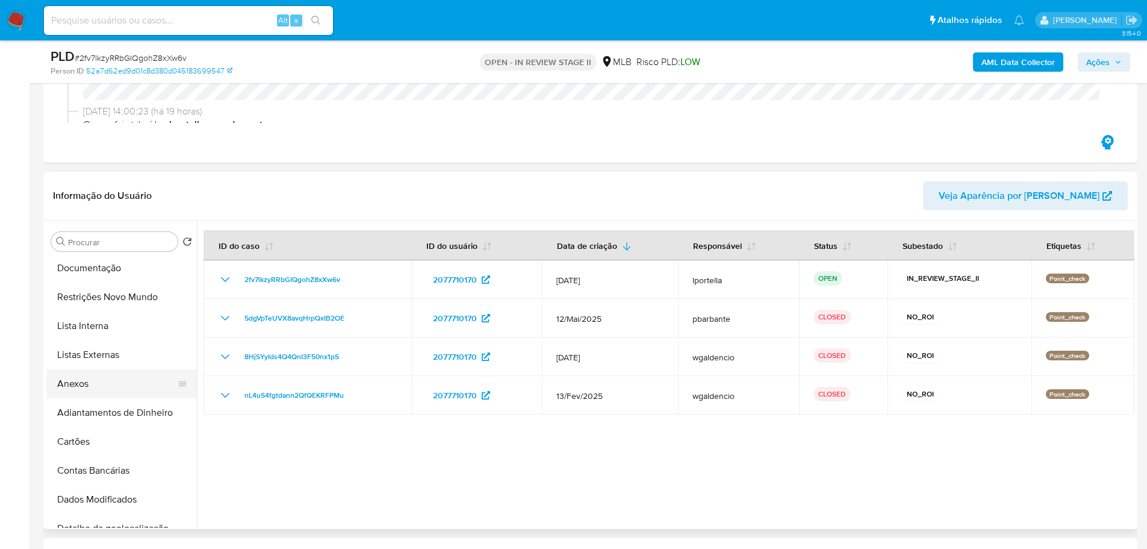
click at [79, 385] on button "Anexos" at bounding box center [116, 383] width 141 height 29
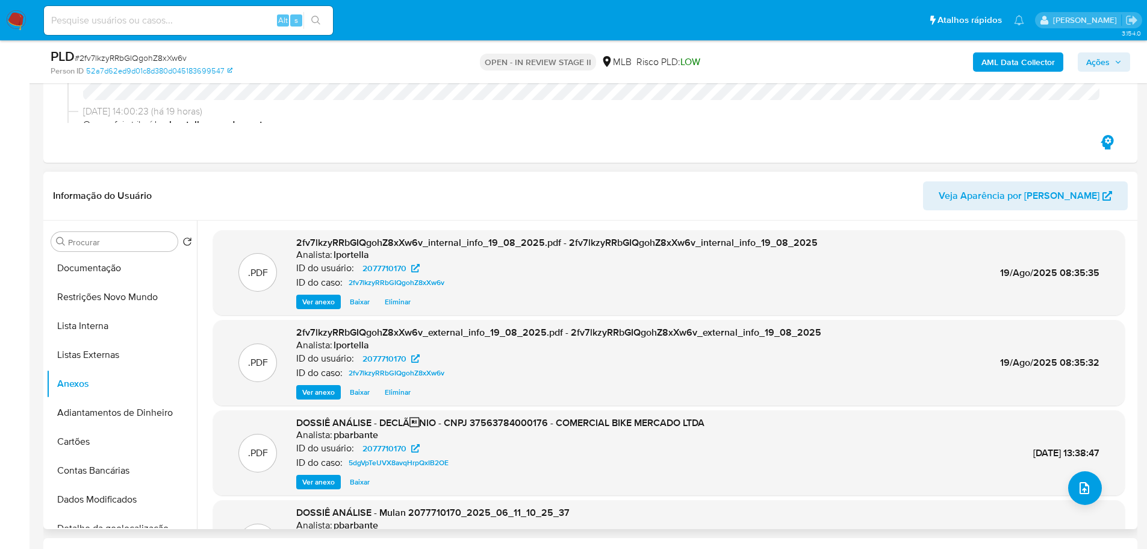
click at [311, 484] on span "Ver anexo" at bounding box center [318, 482] width 33 height 12
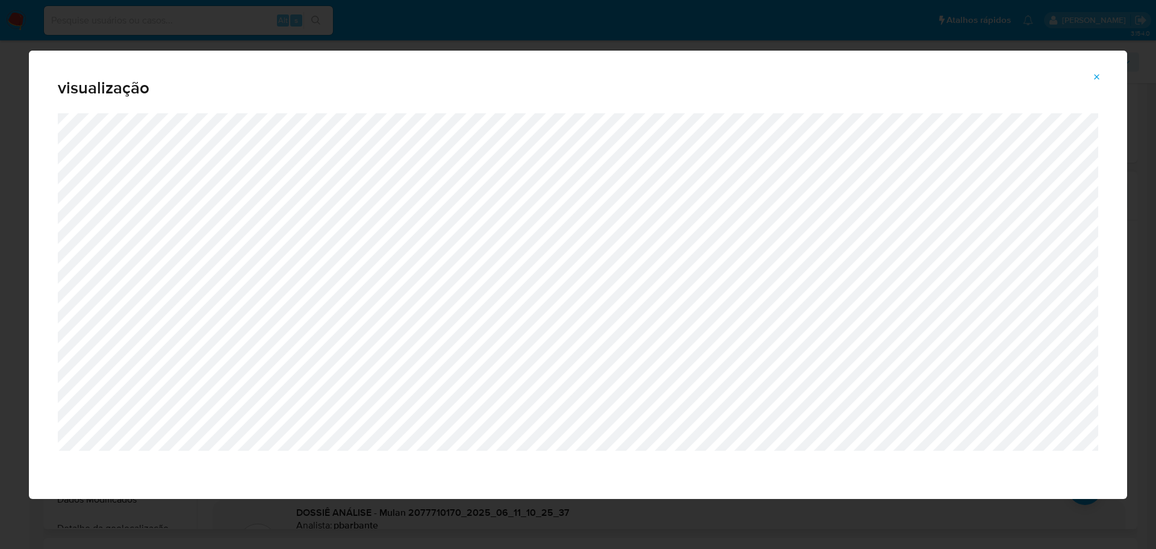
click at [1103, 75] on button "Attachment preview" at bounding box center [1097, 76] width 26 height 19
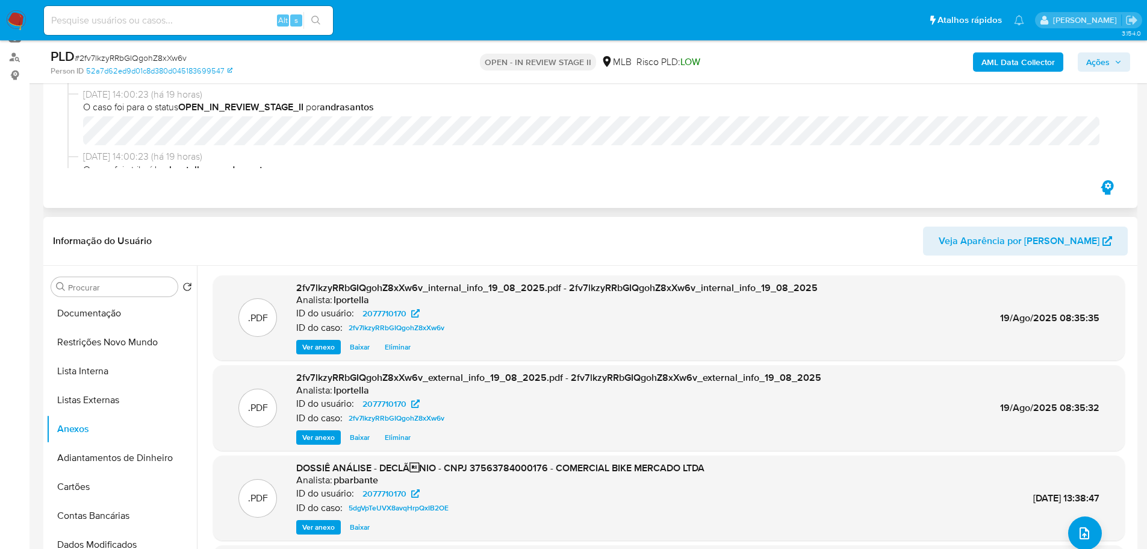
scroll to position [0, 0]
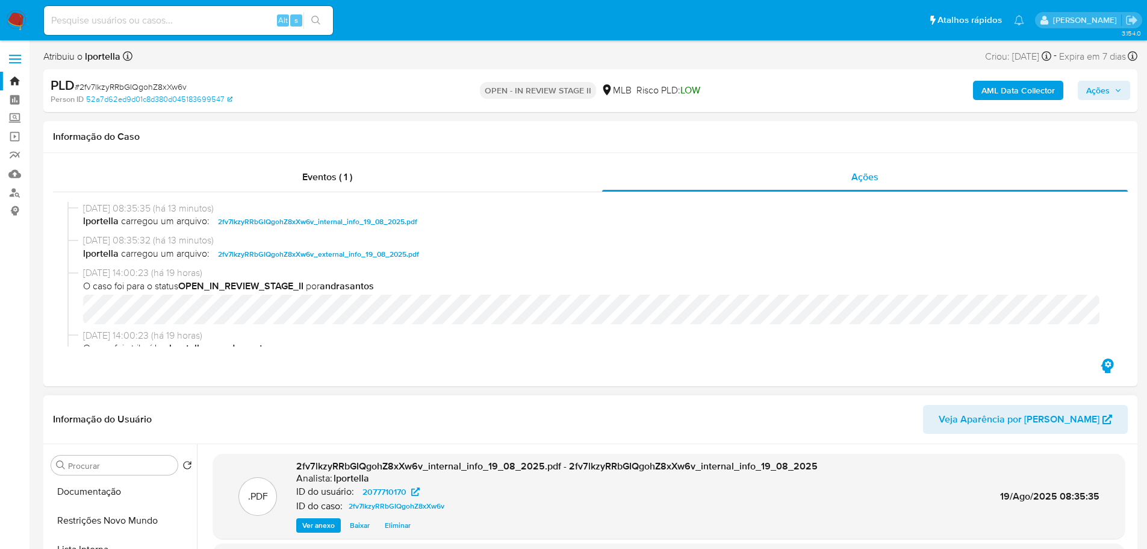
click at [1104, 83] on span "Ações" at bounding box center [1097, 90] width 23 height 19
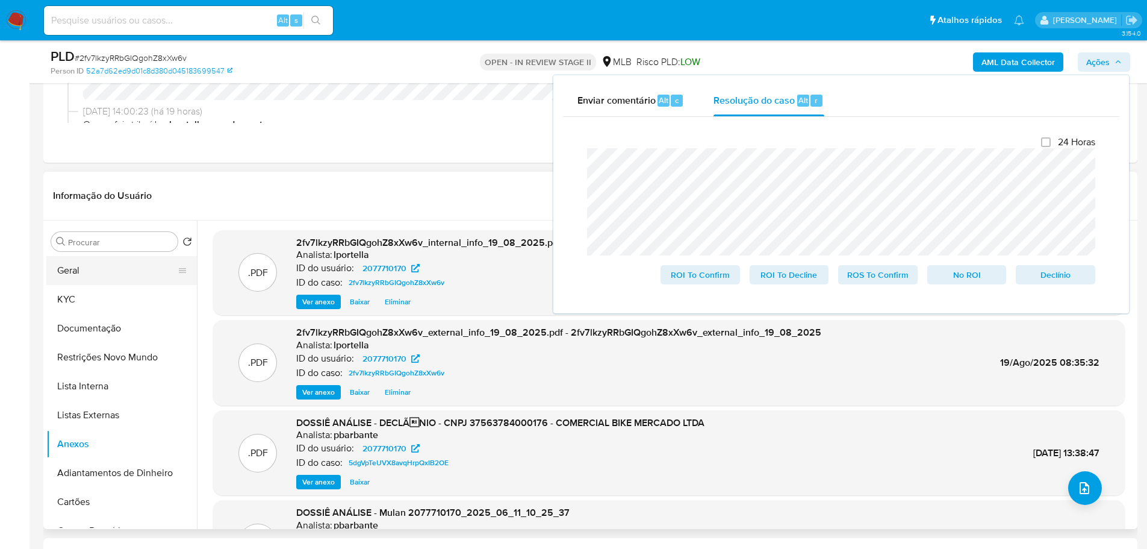
click at [79, 265] on button "Geral" at bounding box center [116, 270] width 141 height 29
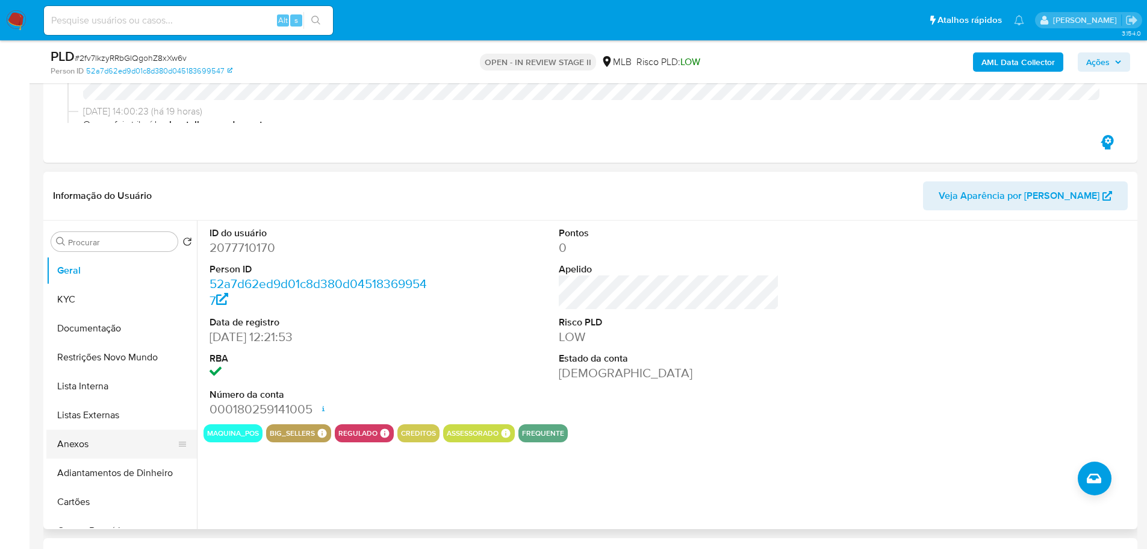
click at [112, 440] on button "Anexos" at bounding box center [116, 443] width 141 height 29
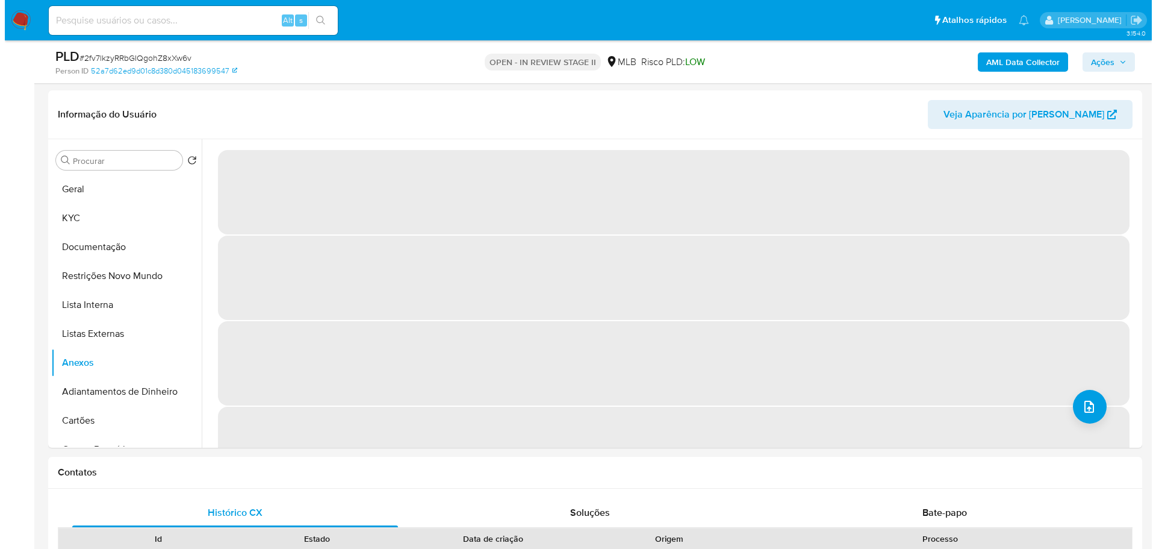
scroll to position [181, 0]
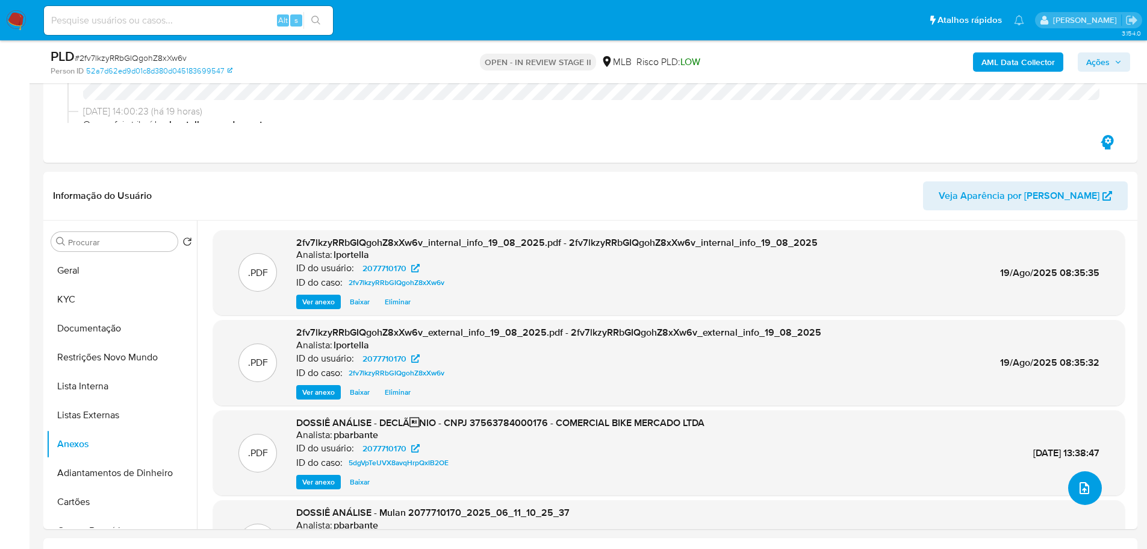
click at [1084, 497] on button "upload-file" at bounding box center [1085, 488] width 34 height 34
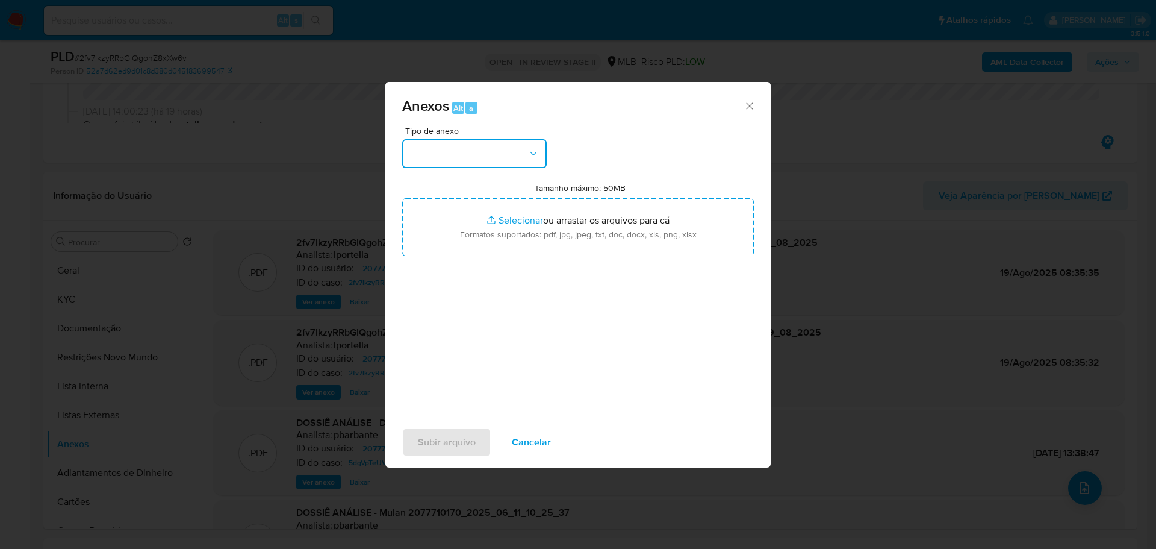
click at [523, 161] on button "button" at bounding box center [474, 153] width 145 height 29
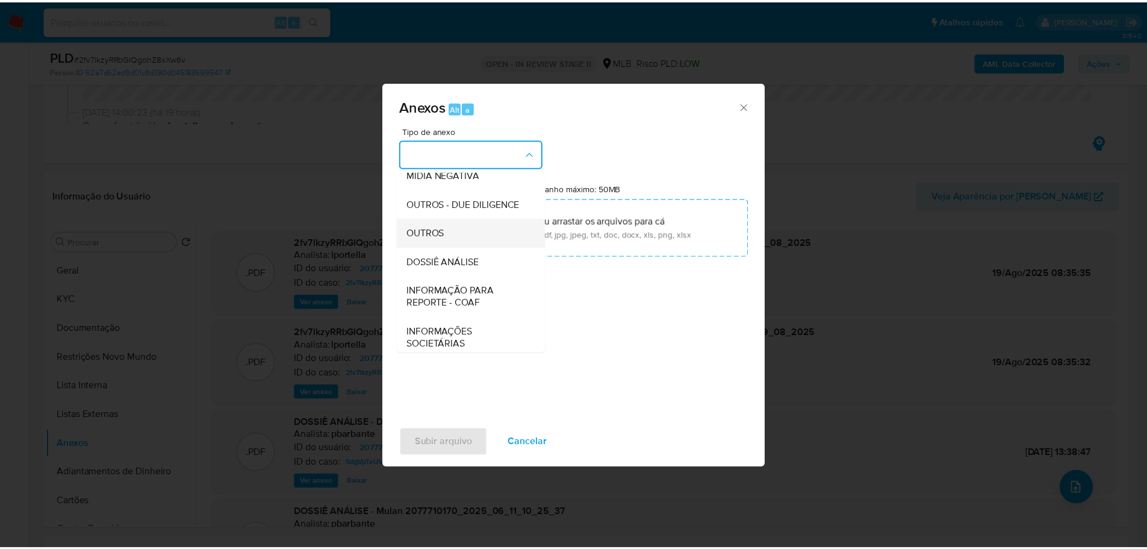
scroll to position [185, 0]
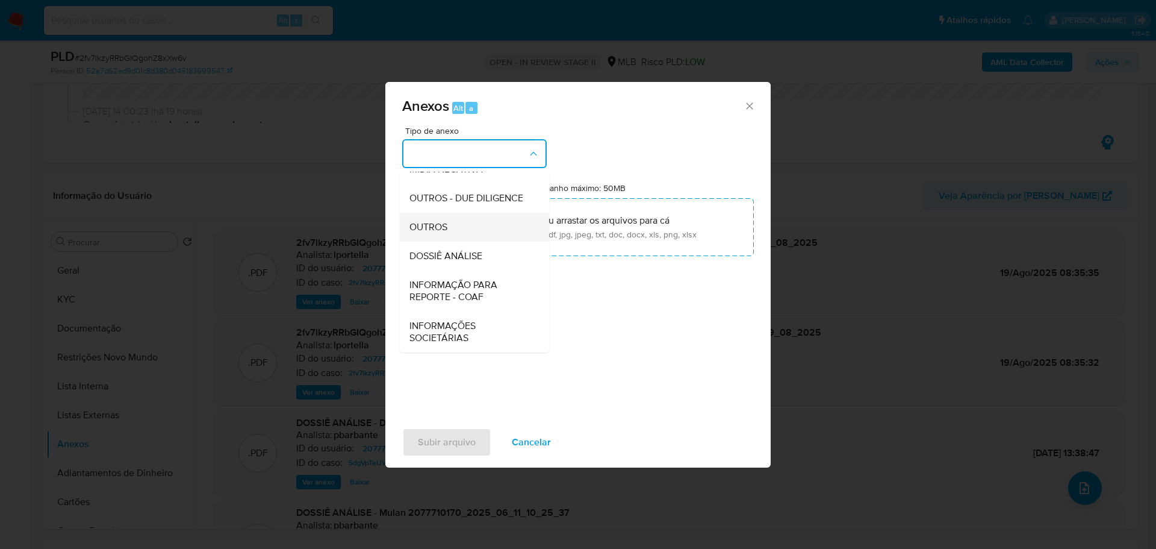
click at [451, 231] on div "OUTROS" at bounding box center [470, 227] width 123 height 29
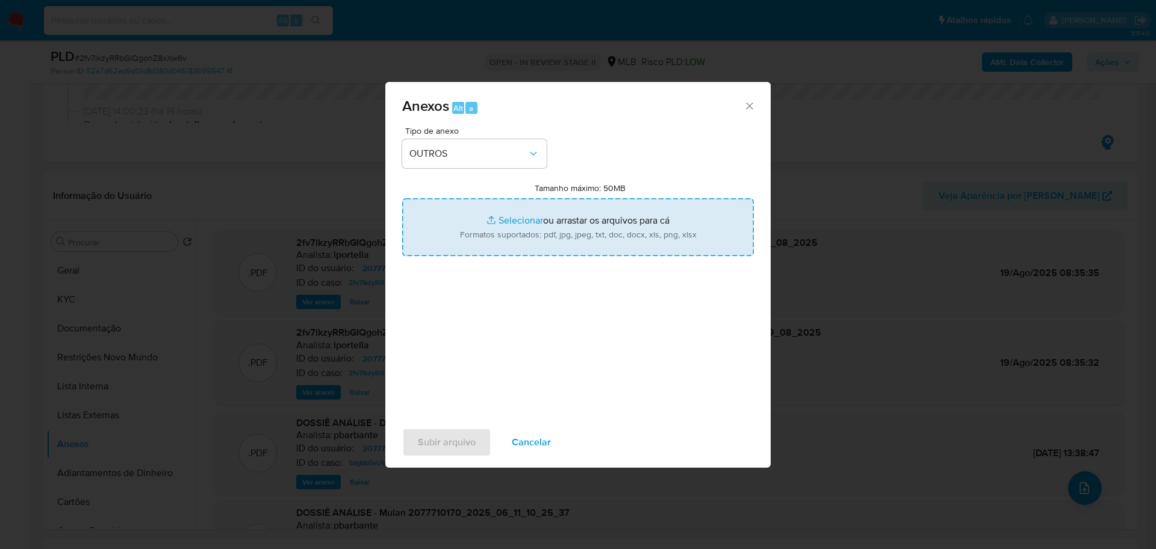
type input "C:\fakepath\SAR - XXX - CNPJ 37563784000176 - COMERCIAL BIKE MERCADO LTDA.pdf"
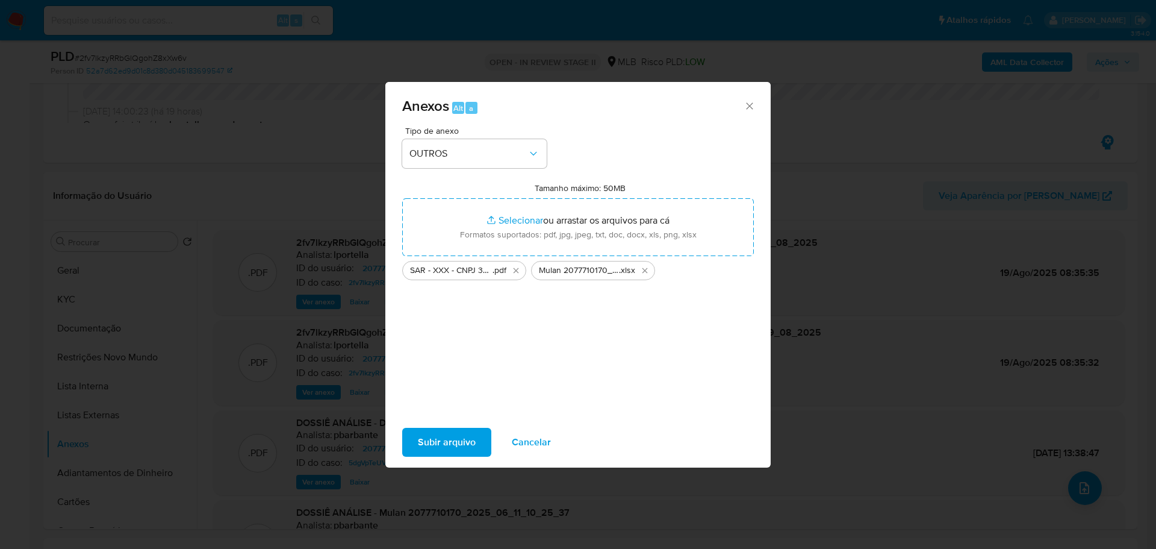
click at [461, 439] on span "Subir arquivo" at bounding box center [447, 442] width 58 height 26
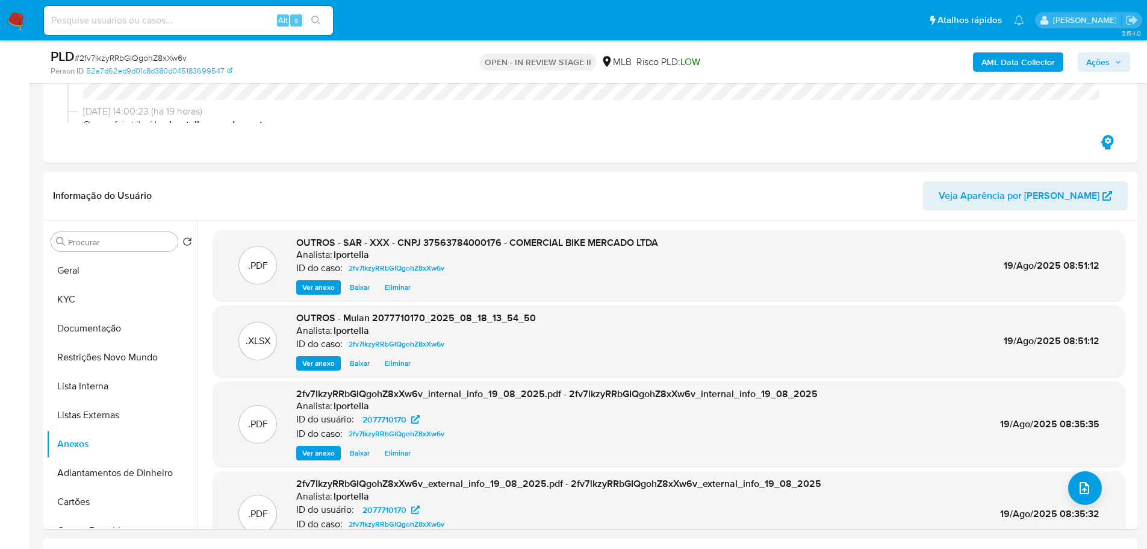
click at [1085, 63] on button "Ações" at bounding box center [1104, 61] width 52 height 19
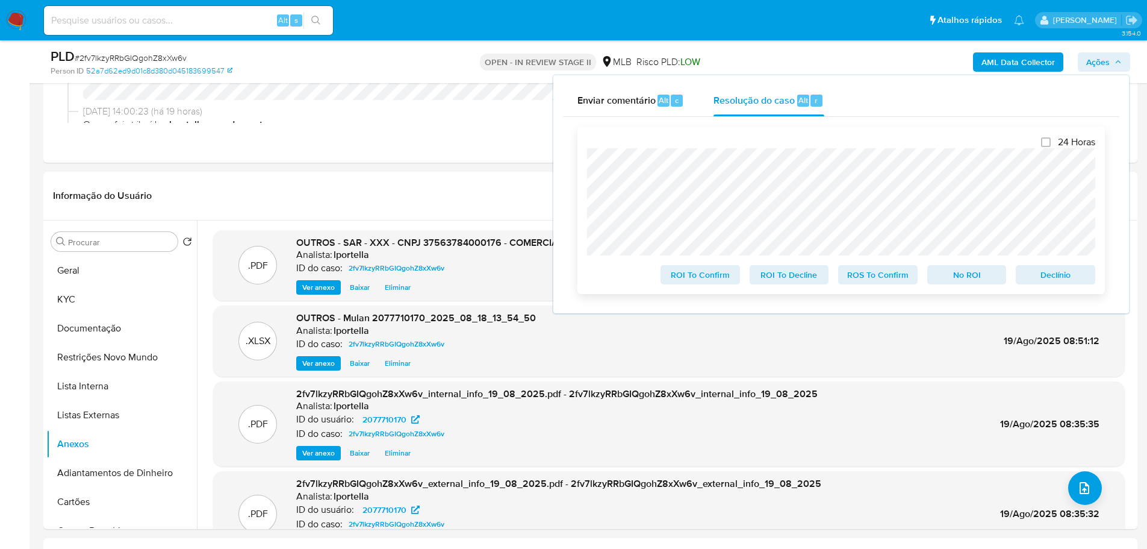
click at [672, 279] on span "ROI To Confirm" at bounding box center [700, 274] width 63 height 17
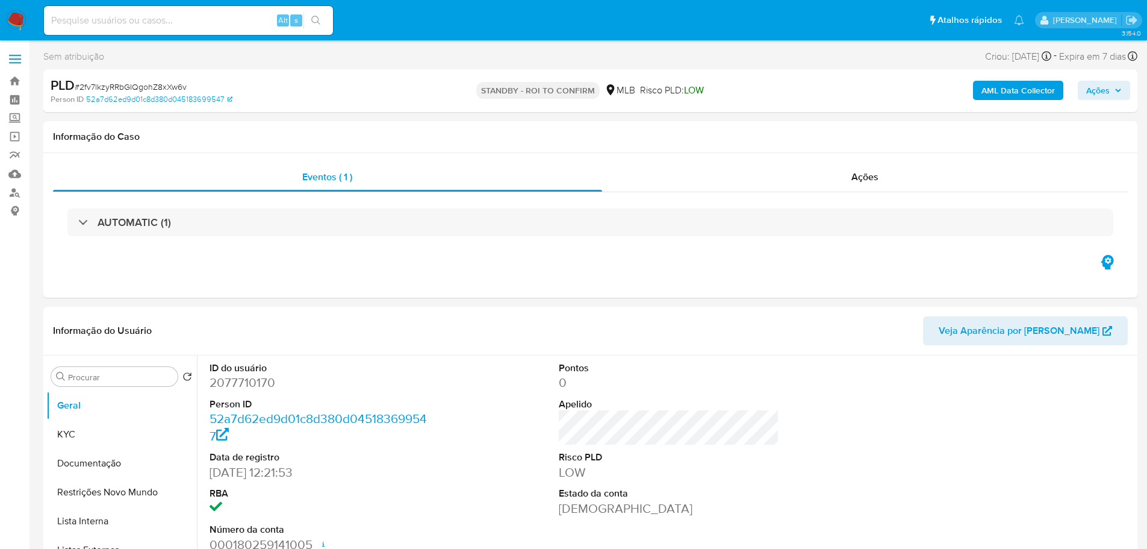
select select "10"
click at [142, 76] on div "PLD # 2fv7lkzyRRbGIQgohZ8xXw6v" at bounding box center [228, 85] width 355 height 18
click at [148, 87] on span "# 2fv7lkzyRRbGIQgohZ8xXw6v" at bounding box center [131, 87] width 112 height 12
copy span "2fv7lkzyRRbGIQgohZ8xXw6v"
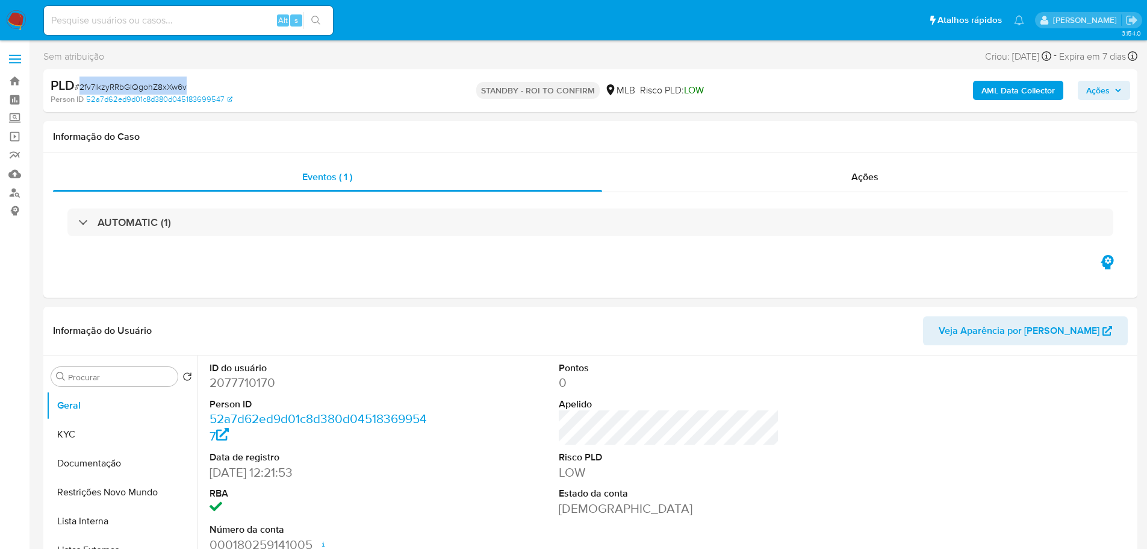
click at [19, 23] on img at bounding box center [16, 20] width 20 height 20
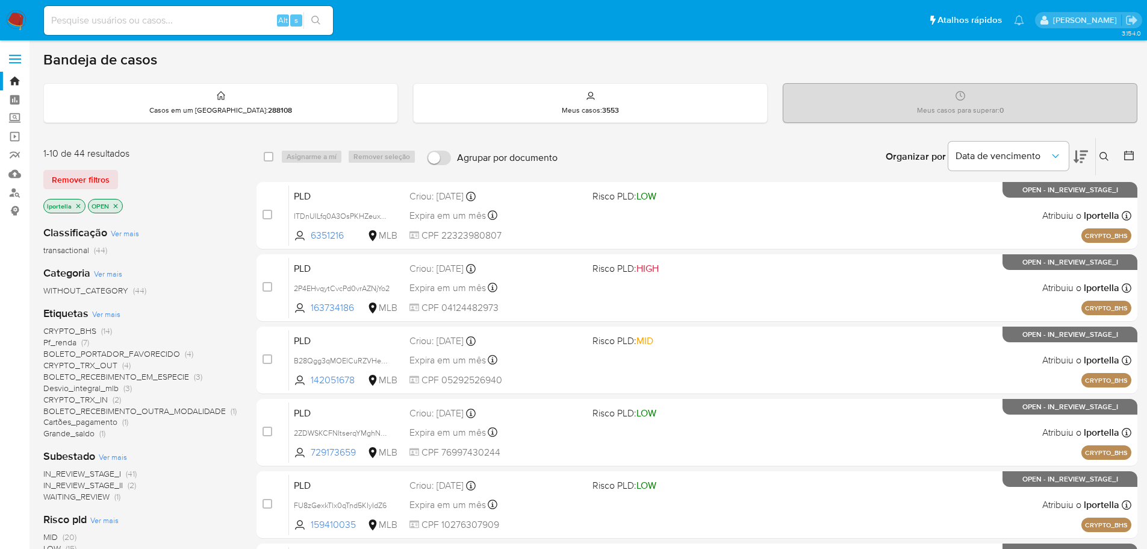
click at [1080, 157] on icon at bounding box center [1081, 156] width 14 height 14
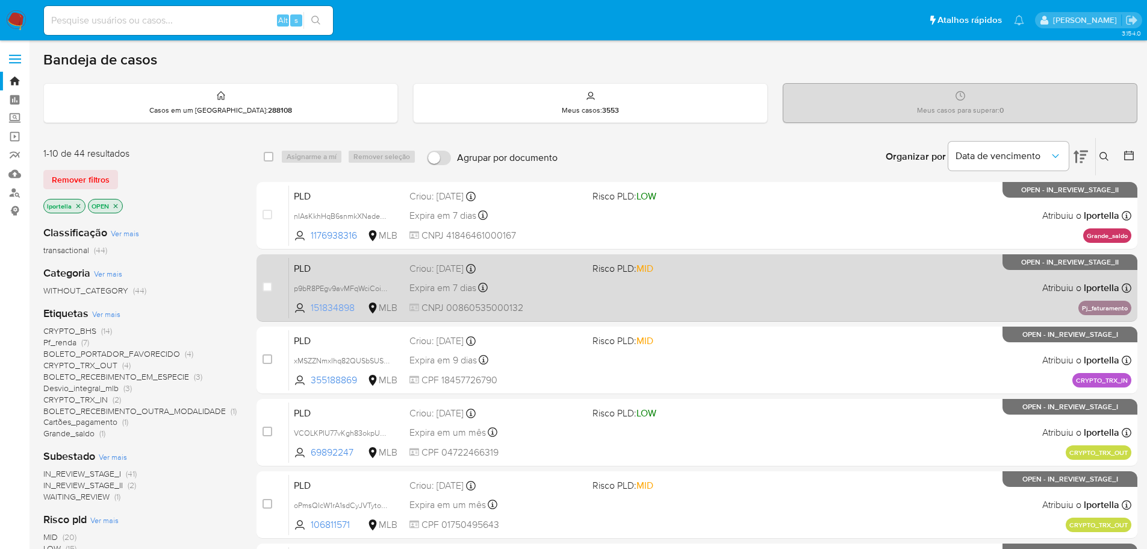
drag, startPoint x: 360, startPoint y: 310, endPoint x: 311, endPoint y: 307, distance: 49.5
click at [311, 307] on span "151834898" at bounding box center [338, 307] width 54 height 13
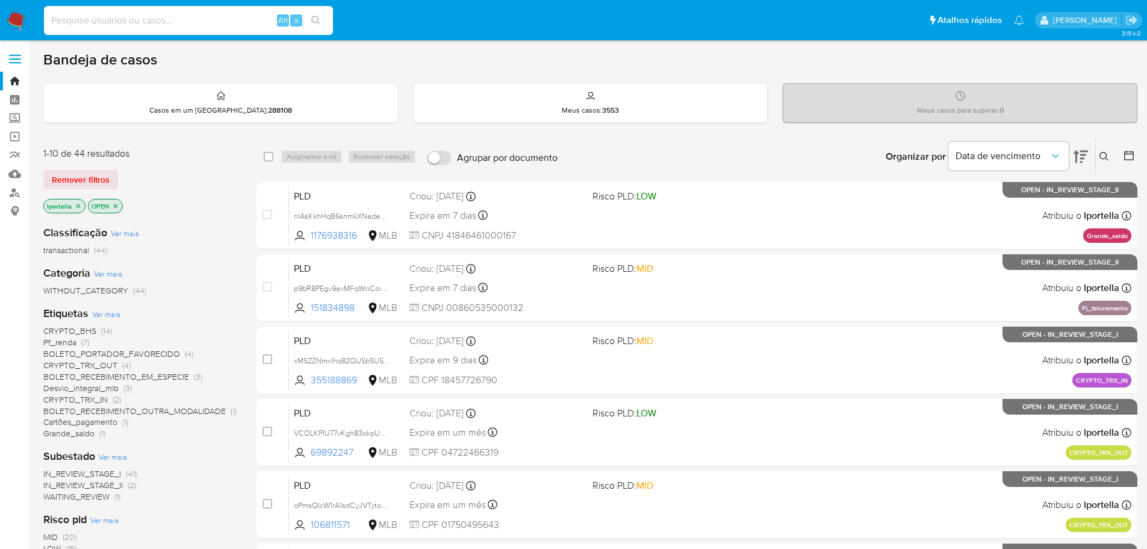
click at [250, 20] on input at bounding box center [188, 21] width 289 height 16
paste input "p9bR8PEgv9avMFqWciCoimZS"
type input "p9bR8PEgv9avMFqWciCoimZS"
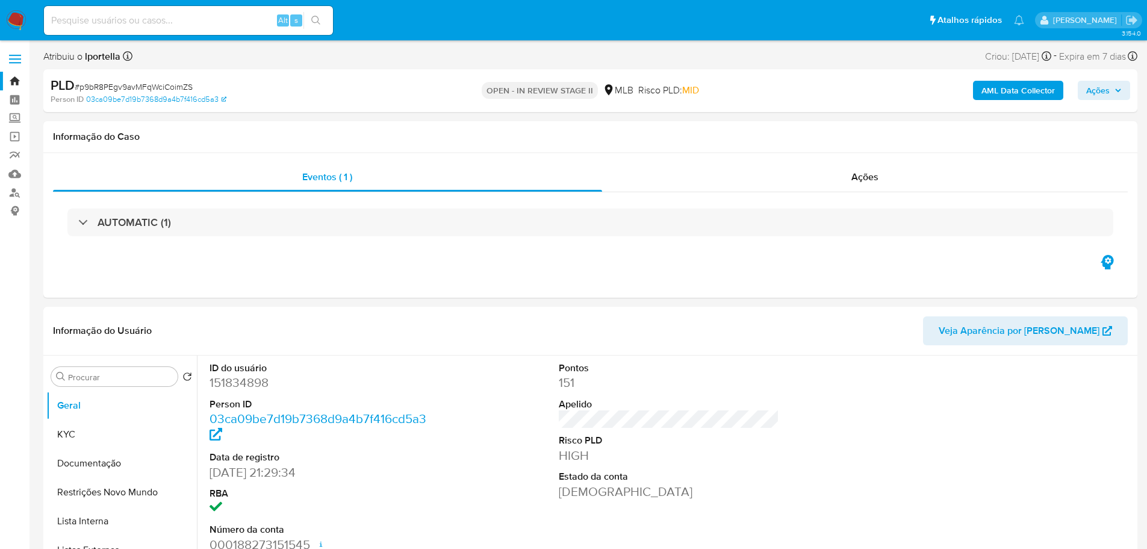
select select "10"
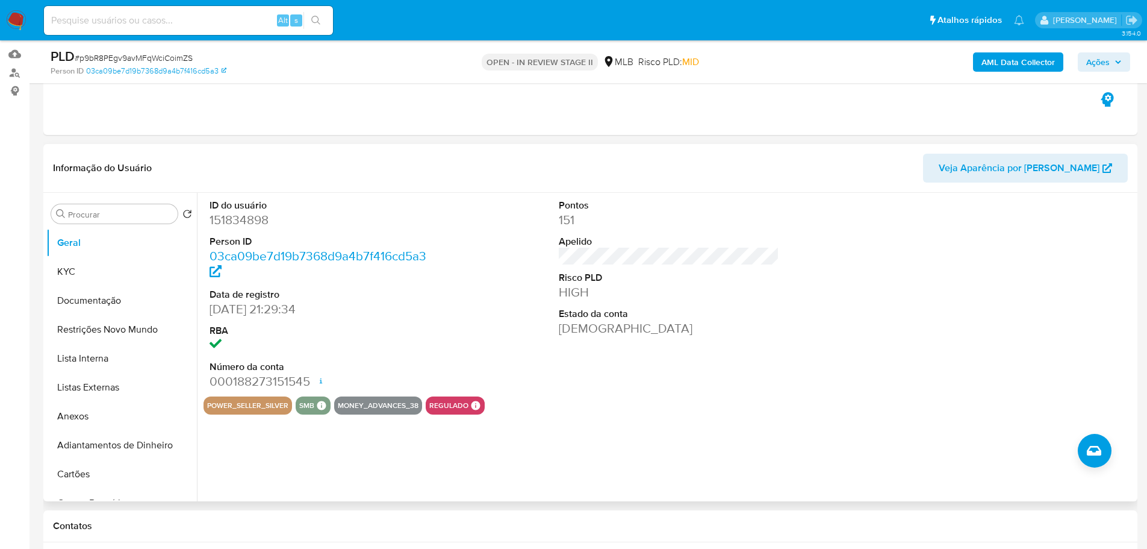
scroll to position [120, 0]
click at [727, 358] on div "Pontos 151 Apelido Risco PLD HIGH Estado da conta Ativa" at bounding box center [669, 294] width 233 height 204
click at [83, 278] on button "KYC" at bounding box center [116, 271] width 141 height 29
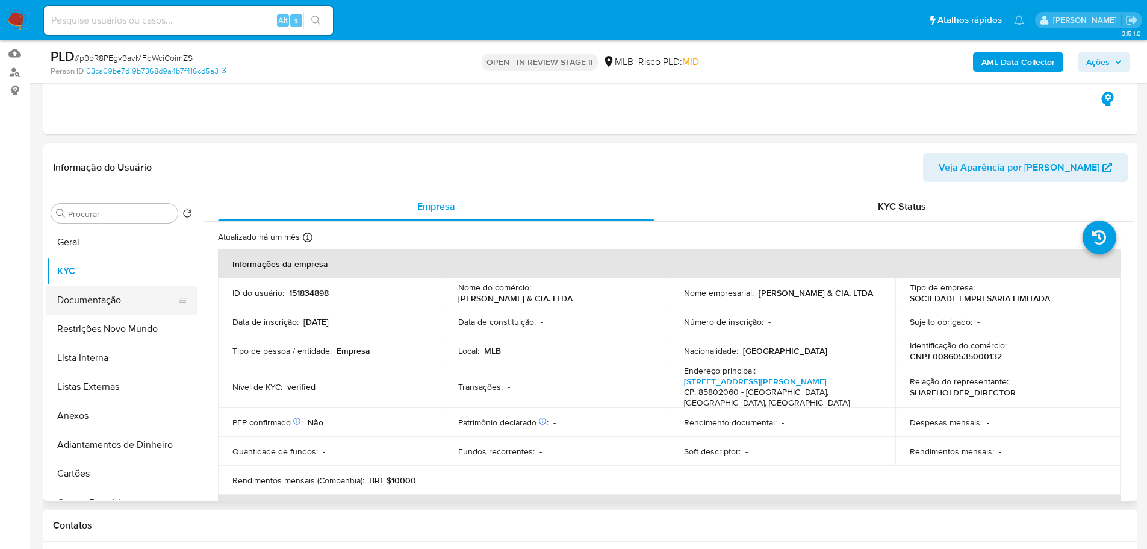
click at [95, 310] on button "Documentação" at bounding box center [116, 299] width 141 height 29
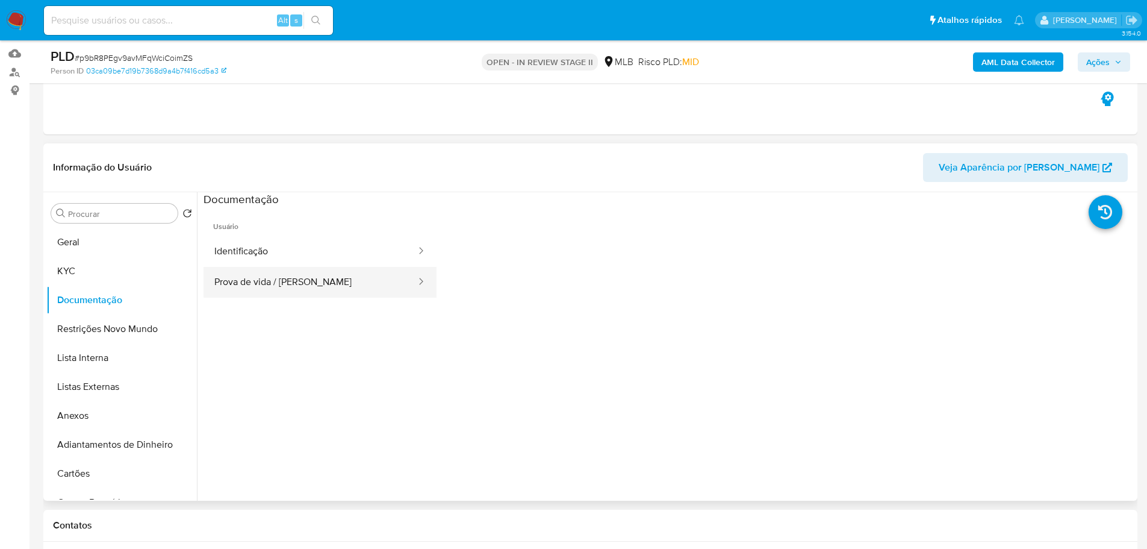
click at [326, 269] on button "Prova de vida / Selfie" at bounding box center [311, 282] width 214 height 31
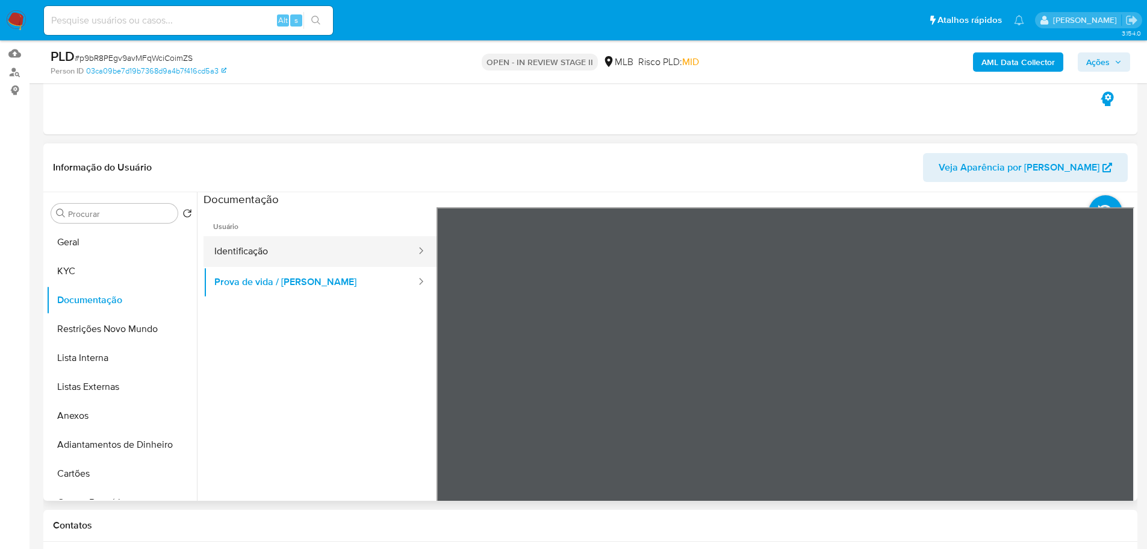
click at [326, 255] on button "Identificação" at bounding box center [311, 251] width 214 height 31
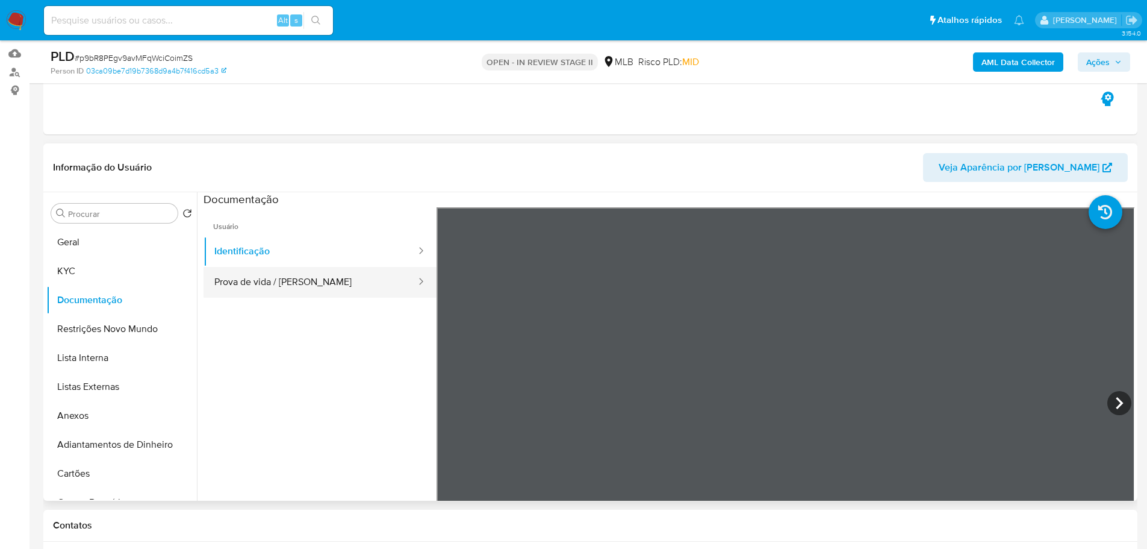
click at [318, 294] on button "Prova de vida / Selfie" at bounding box center [311, 282] width 214 height 31
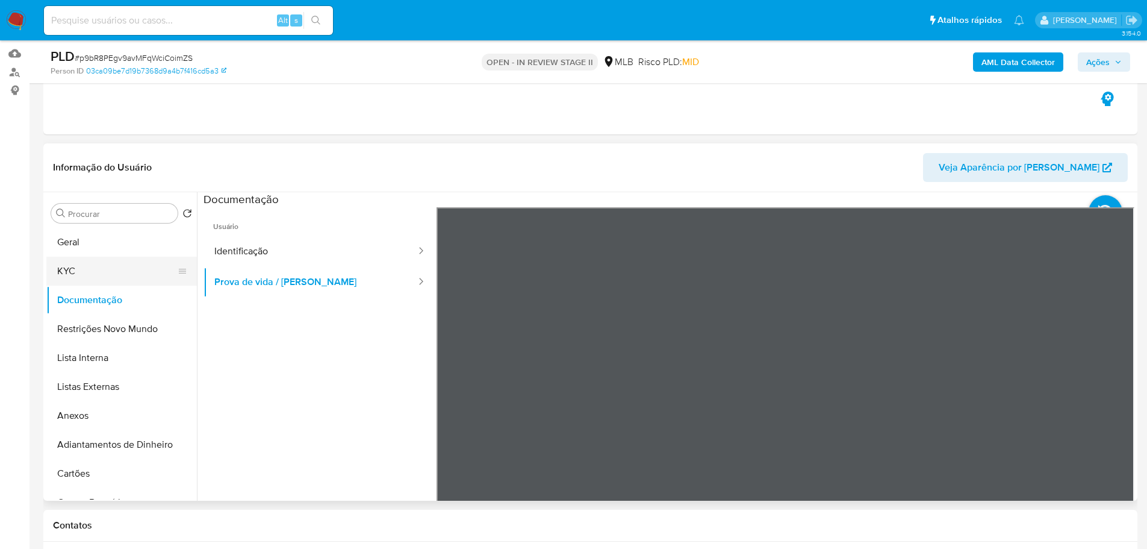
click at [92, 280] on button "KYC" at bounding box center [116, 271] width 141 height 29
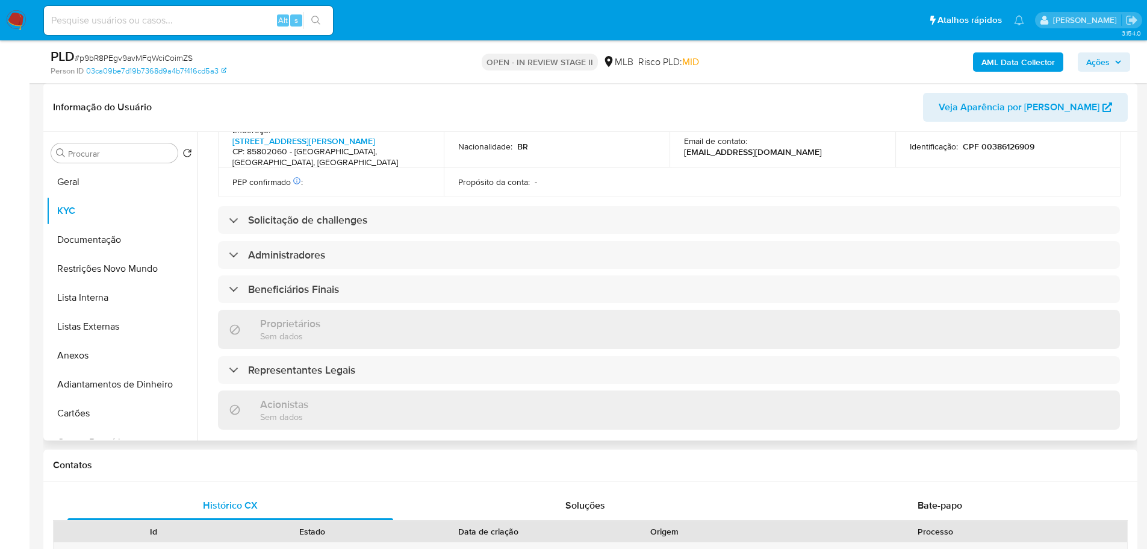
scroll to position [688, 0]
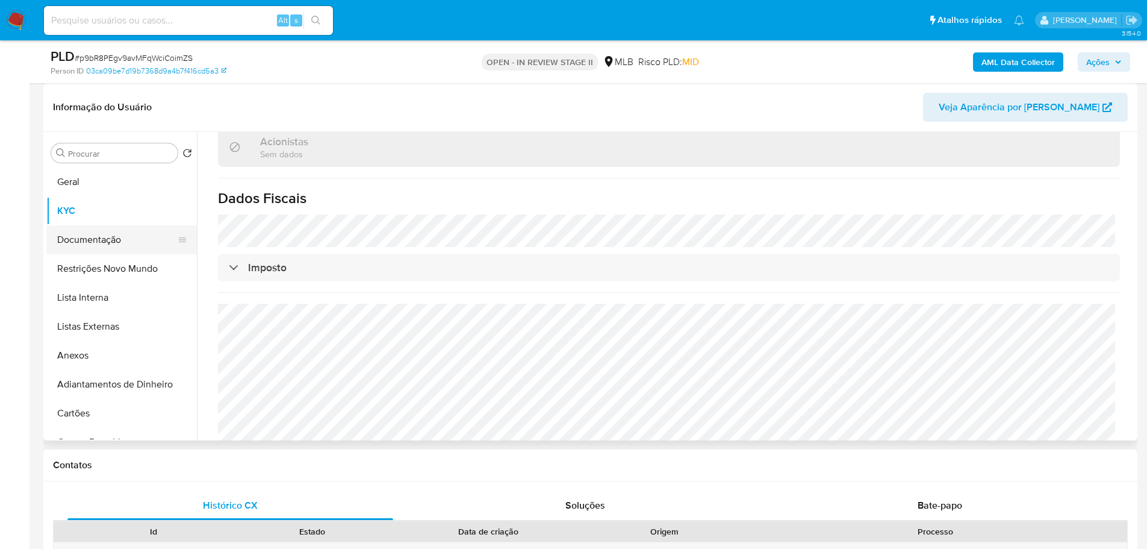
click at [114, 251] on button "Documentação" at bounding box center [116, 239] width 141 height 29
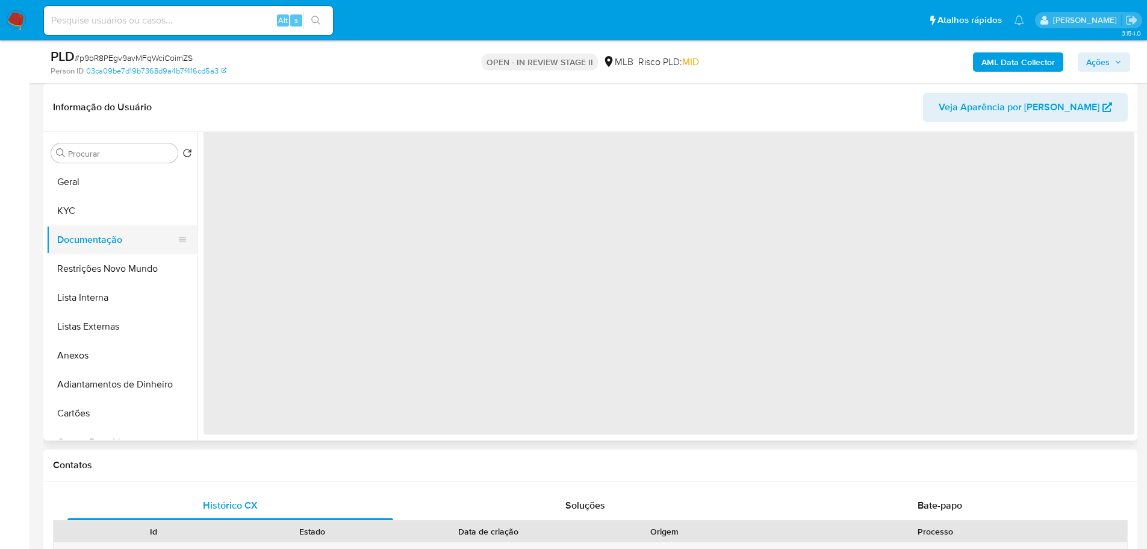
scroll to position [0, 0]
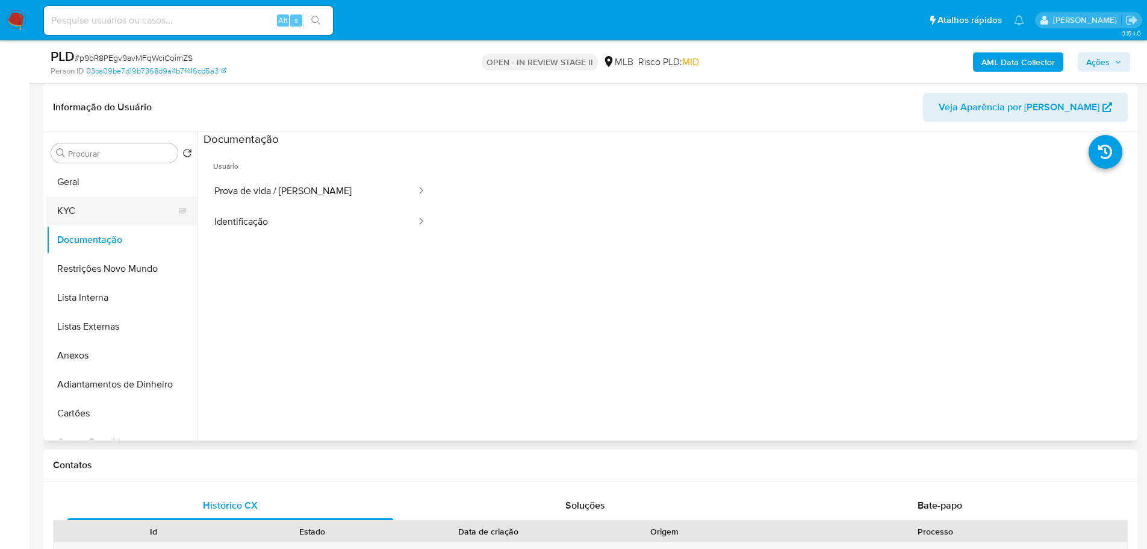
click at [86, 214] on button "KYC" at bounding box center [116, 210] width 141 height 29
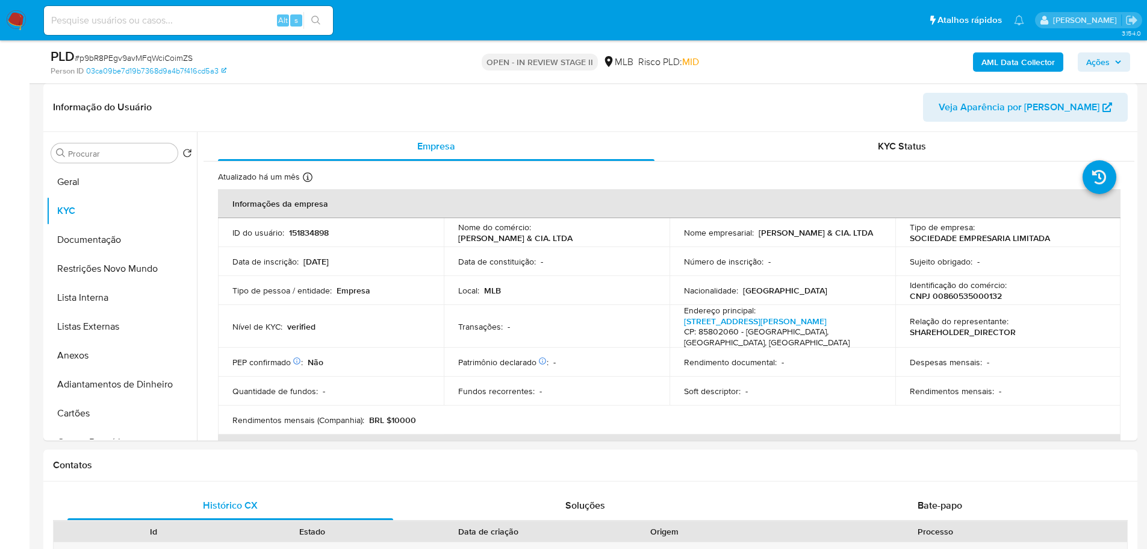
click at [1012, 64] on b "AML Data Collector" at bounding box center [1018, 61] width 73 height 19
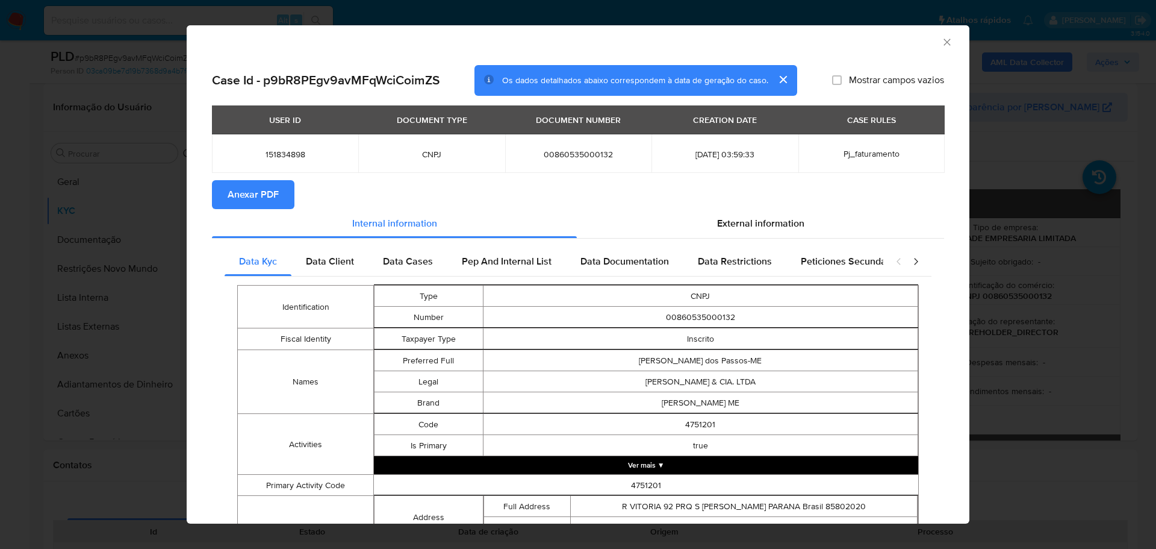
click at [274, 201] on span "Anexar PDF" at bounding box center [253, 194] width 51 height 26
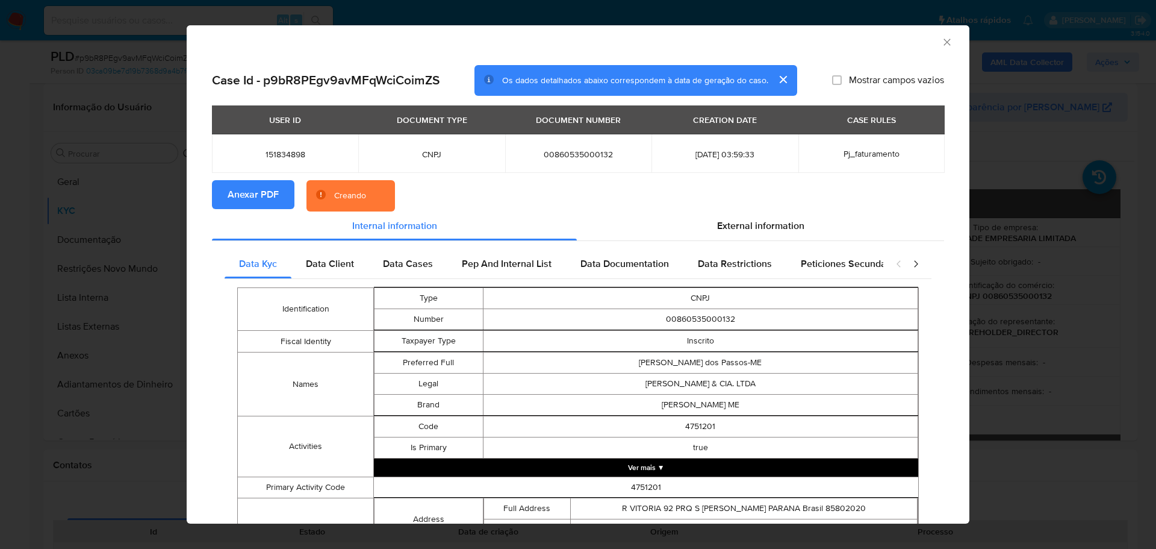
click at [941, 45] on icon "Fechar a janela" at bounding box center [947, 42] width 12 height 12
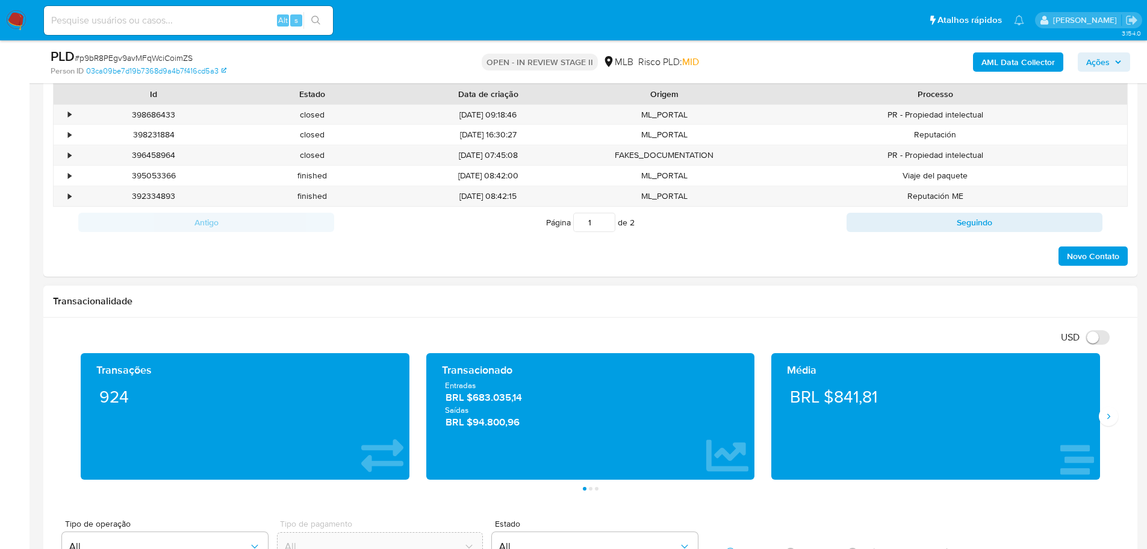
scroll to position [662, 0]
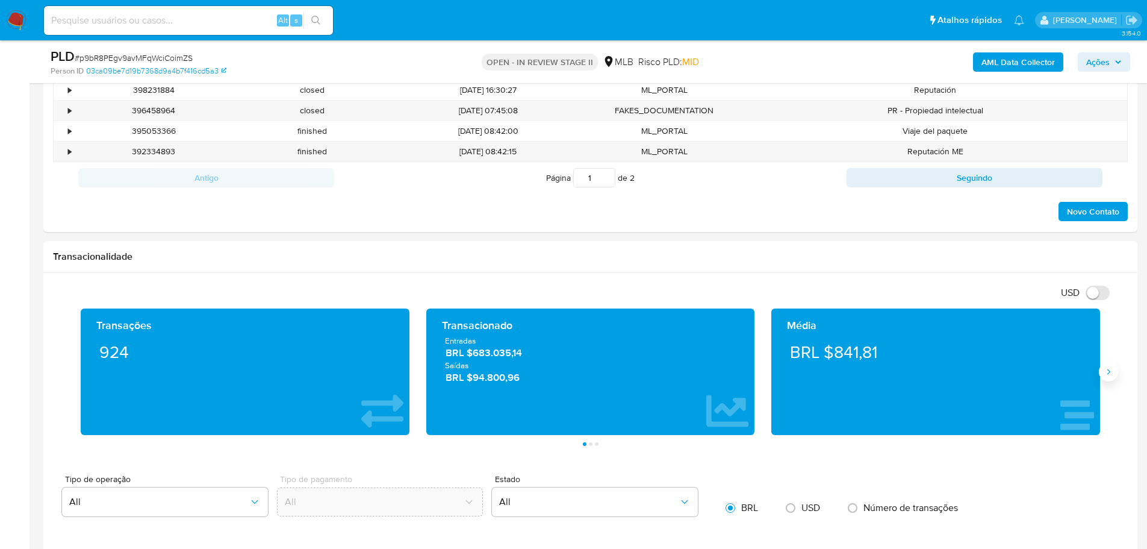
click at [1102, 375] on button "Siguiente" at bounding box center [1108, 371] width 19 height 19
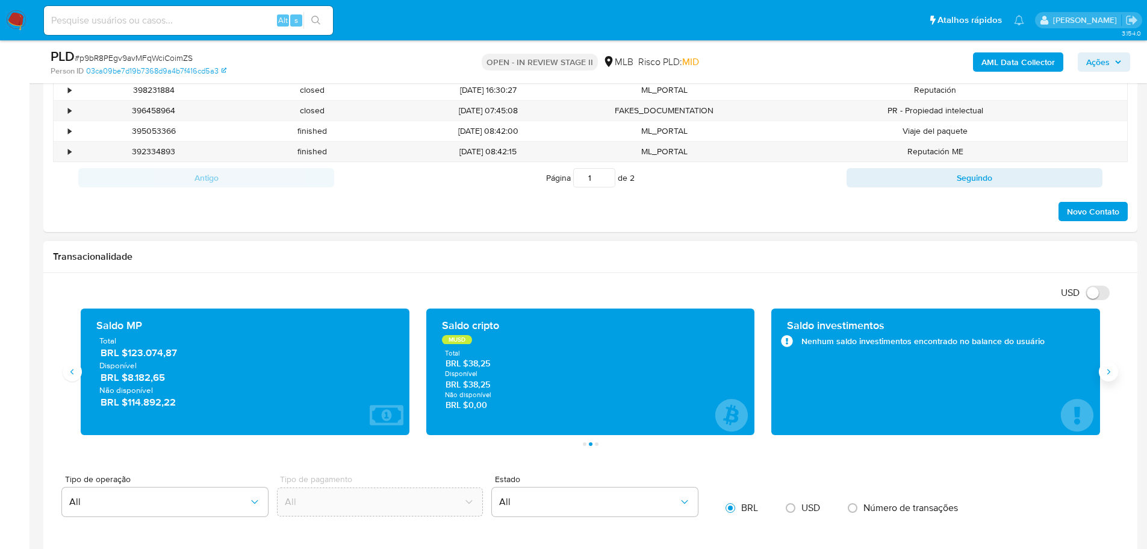
click at [1102, 375] on button "Siguiente" at bounding box center [1108, 371] width 19 height 19
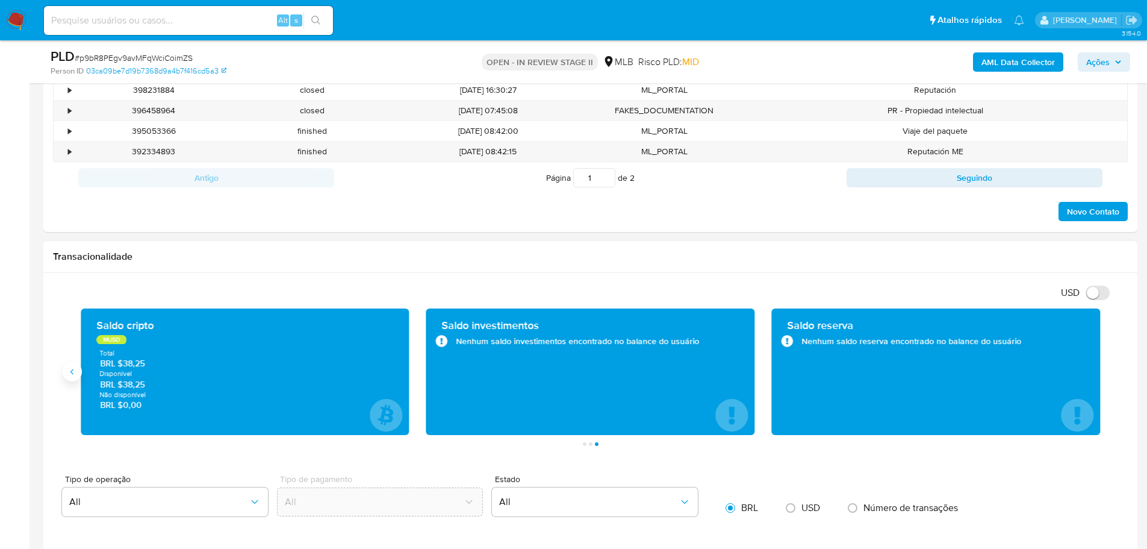
click at [71, 373] on icon "Anterior" at bounding box center [72, 372] width 10 height 10
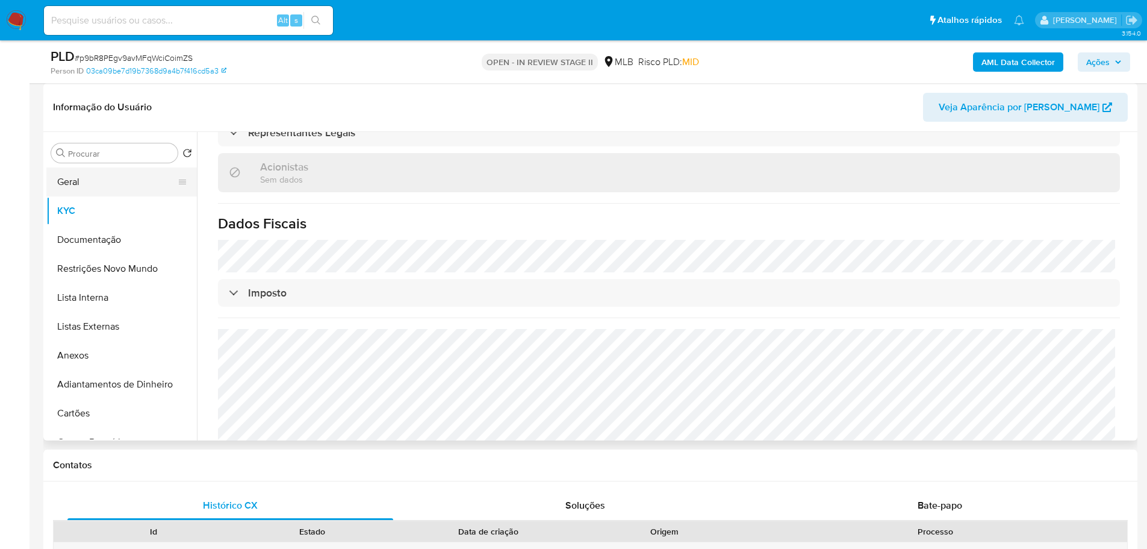
click at [93, 184] on button "Geral" at bounding box center [116, 181] width 141 height 29
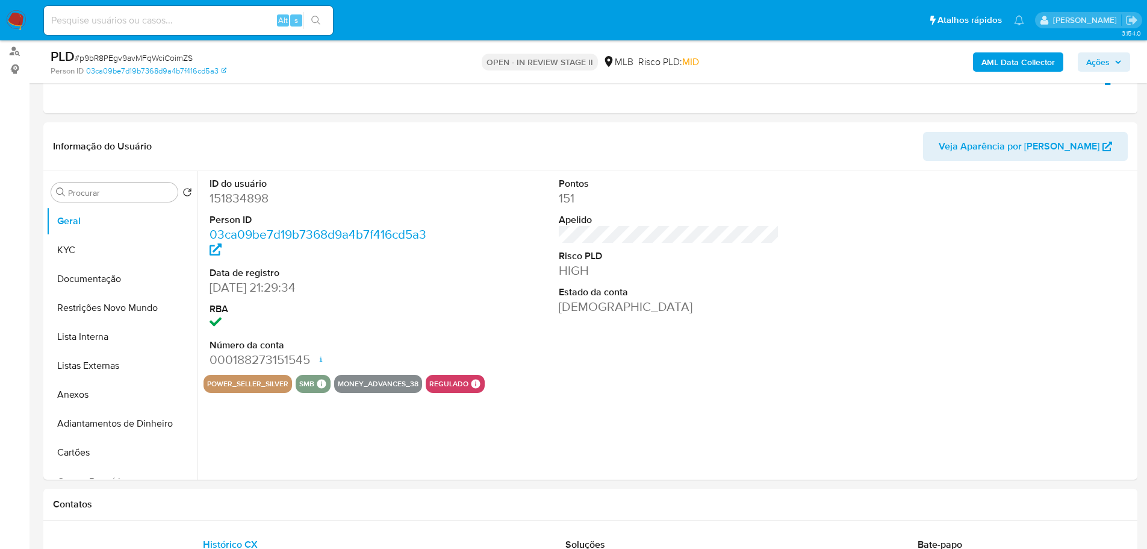
scroll to position [147, 0]
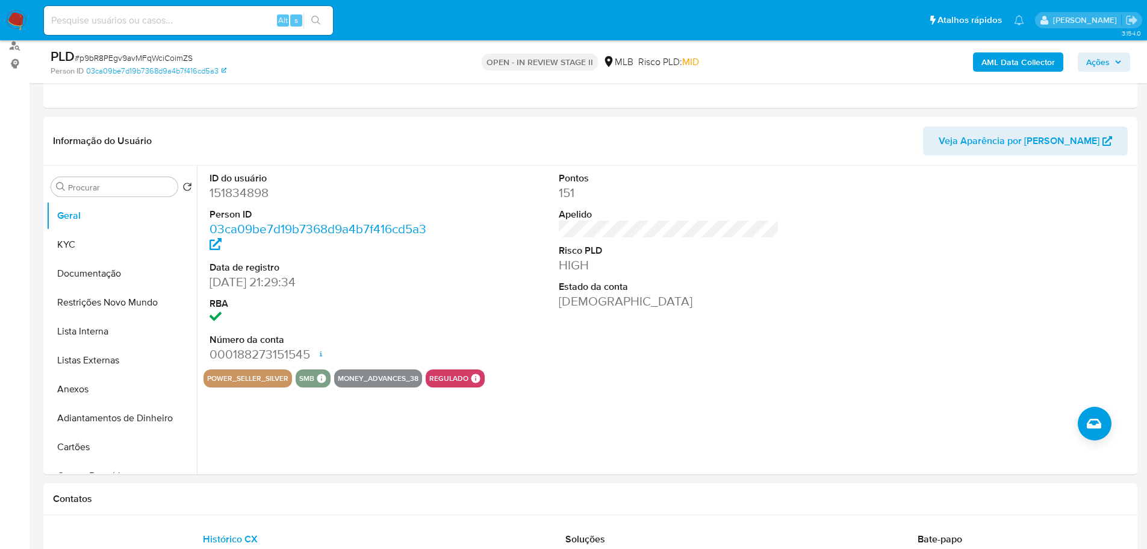
click at [317, 496] on h1 "Contatos" at bounding box center [590, 499] width 1075 height 12
click at [98, 242] on button "KYC" at bounding box center [116, 244] width 141 height 29
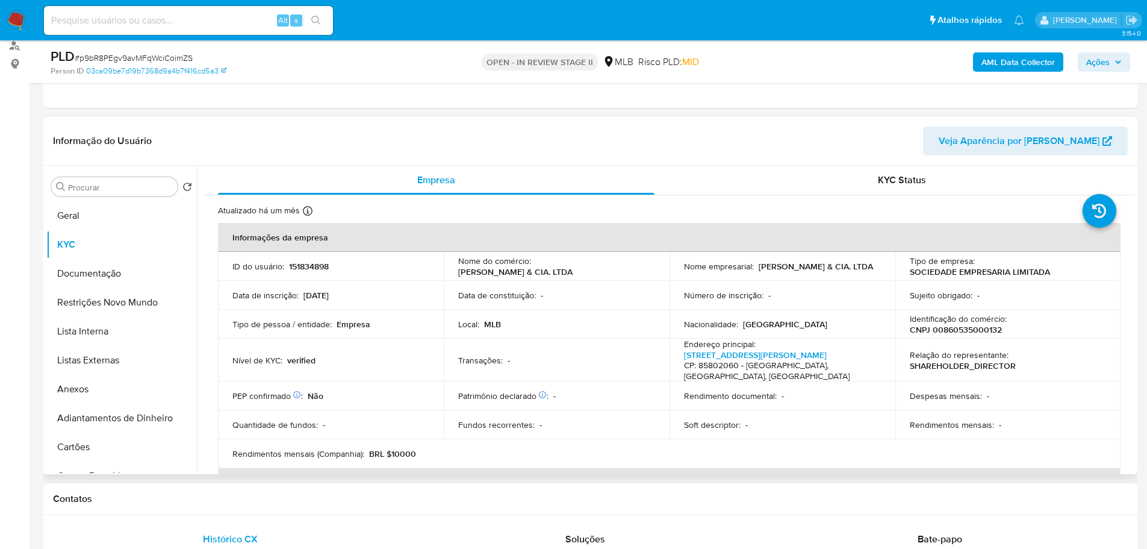
drag, startPoint x: 327, startPoint y: 506, endPoint x: 205, endPoint y: 430, distance: 143.4
click at [324, 506] on div "Contatos" at bounding box center [590, 499] width 1094 height 32
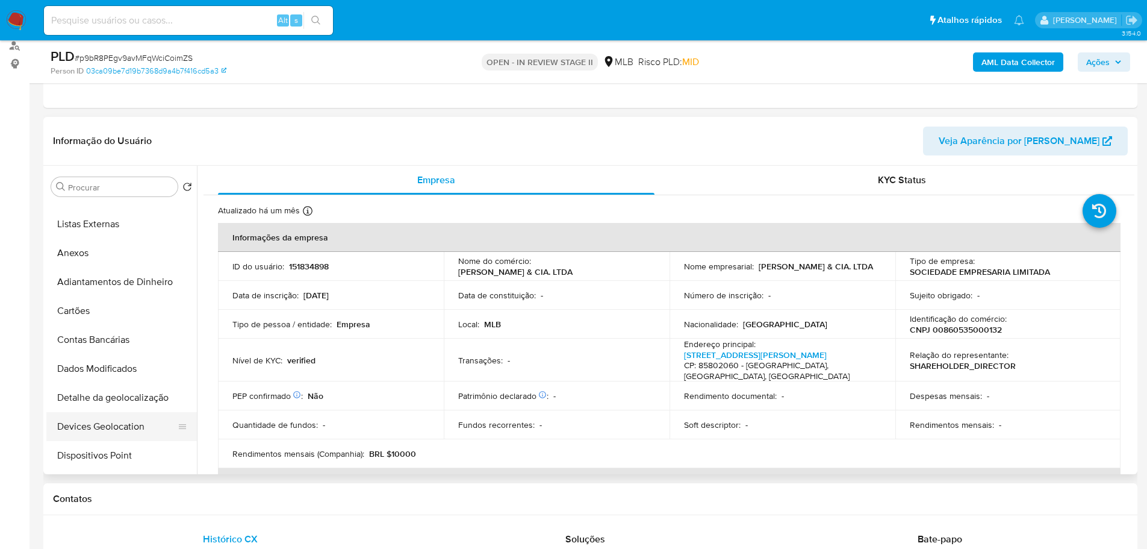
scroll to position [241, 0]
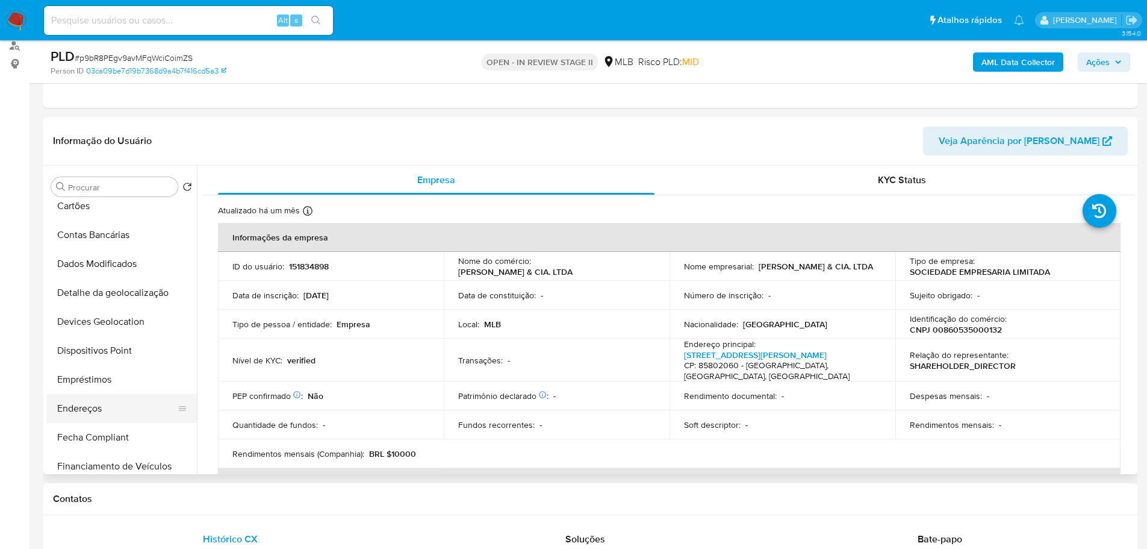
click at [99, 403] on button "Endereços" at bounding box center [116, 408] width 141 height 29
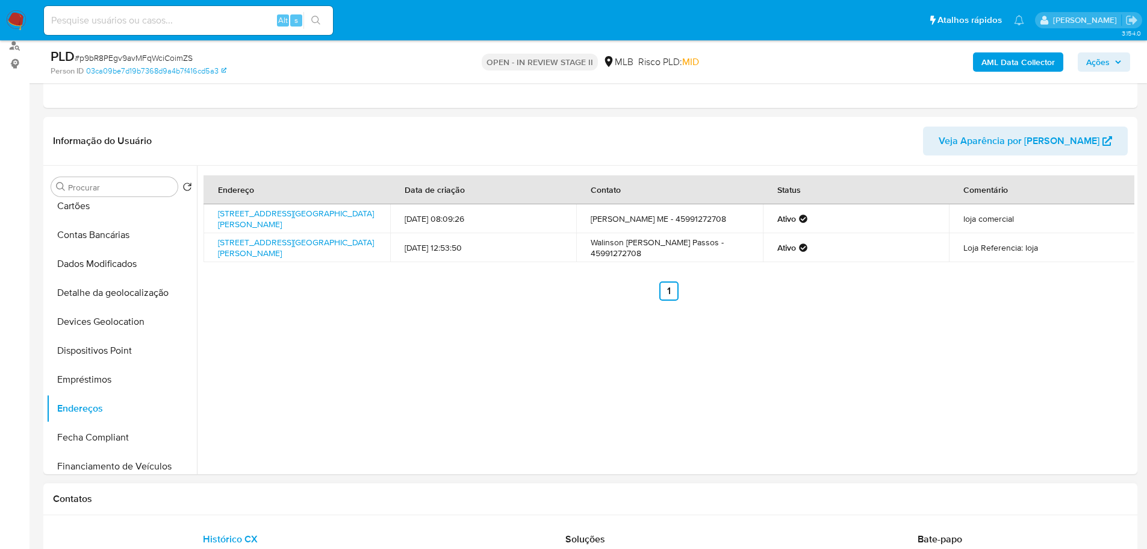
drag, startPoint x: 320, startPoint y: 518, endPoint x: 316, endPoint y: 513, distance: 6.4
click at [152, 297] on button "Detalhe da geolocalização" at bounding box center [116, 292] width 141 height 29
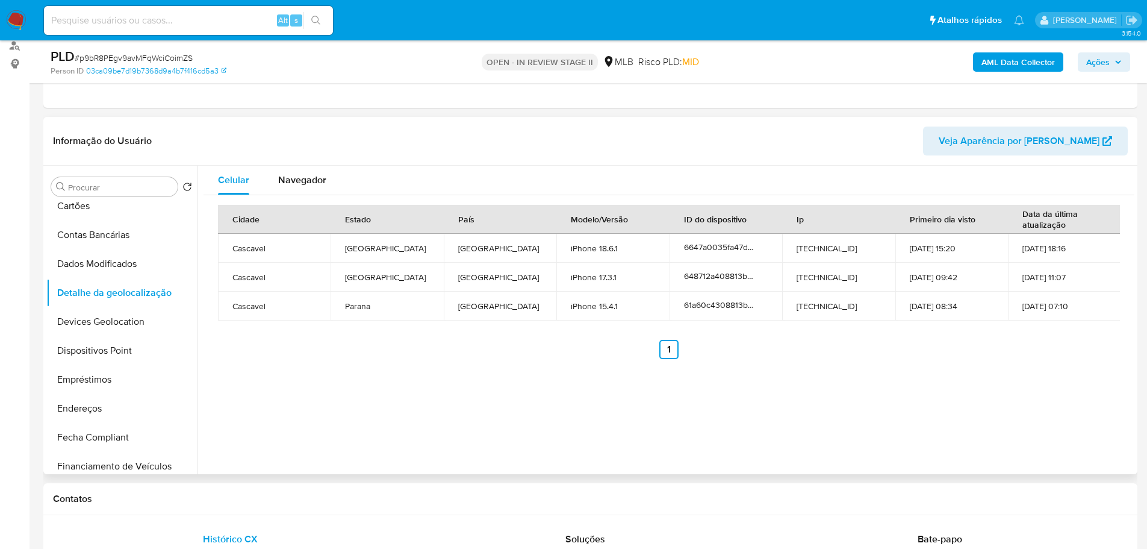
drag, startPoint x: 342, startPoint y: 488, endPoint x: 192, endPoint y: 391, distance: 178.6
click at [335, 488] on div "Contatos" at bounding box center [590, 499] width 1094 height 32
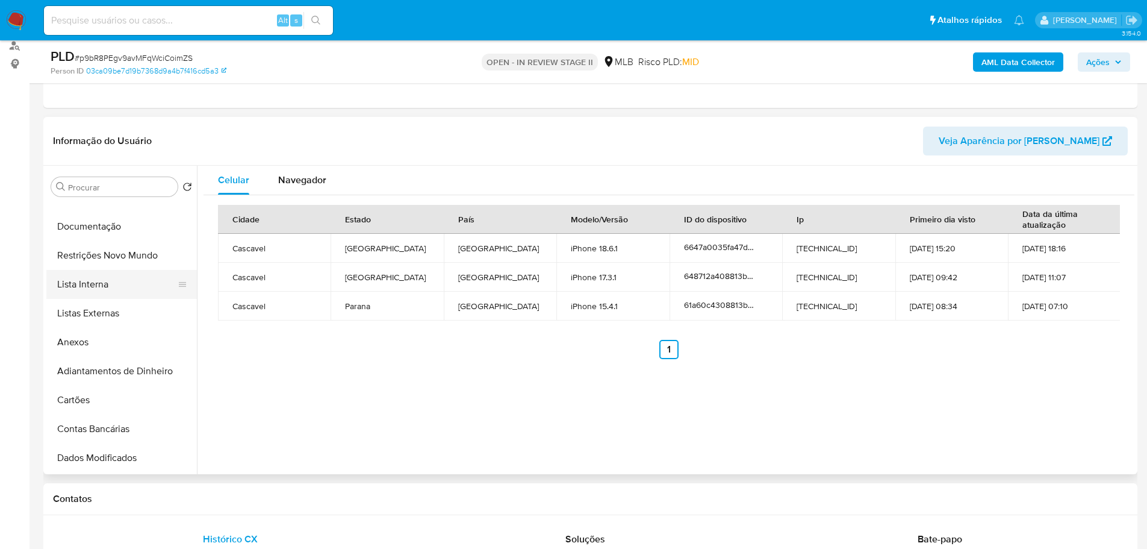
scroll to position [0, 0]
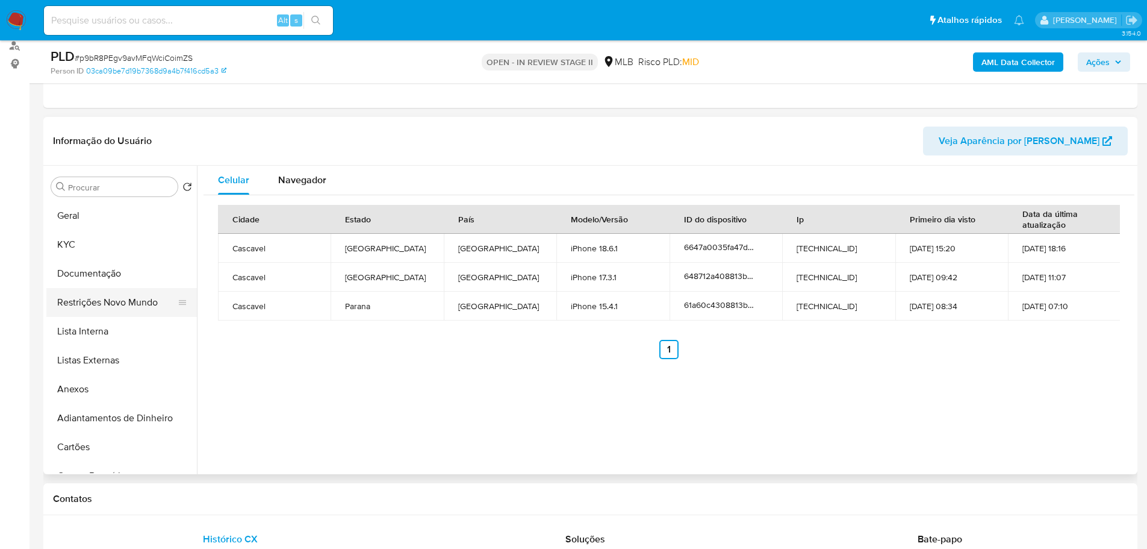
click at [101, 304] on button "Restrições Novo Mundo" at bounding box center [116, 302] width 141 height 29
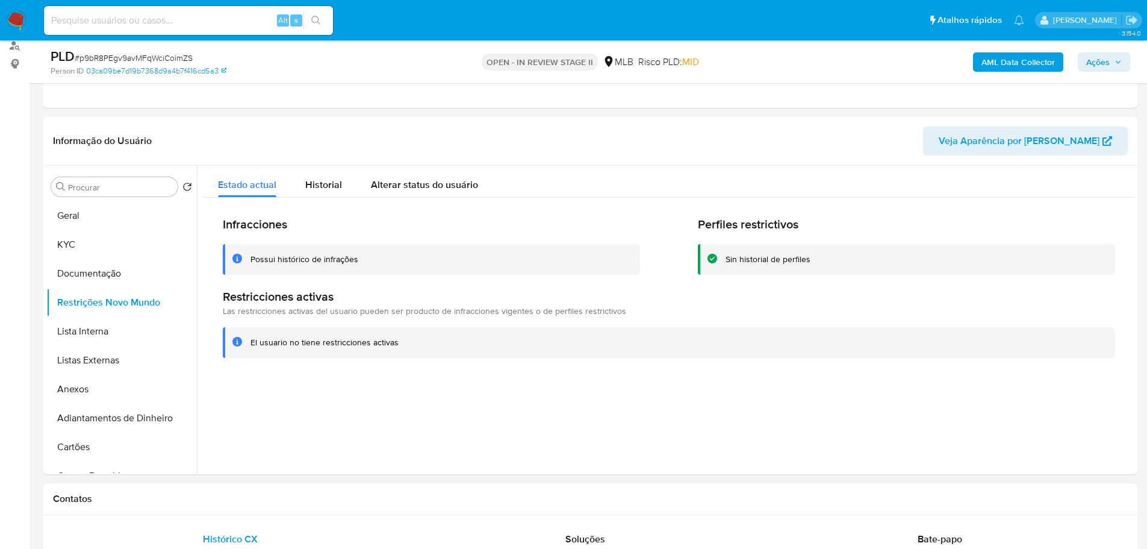
click at [279, 500] on h1 "Contatos" at bounding box center [590, 499] width 1075 height 12
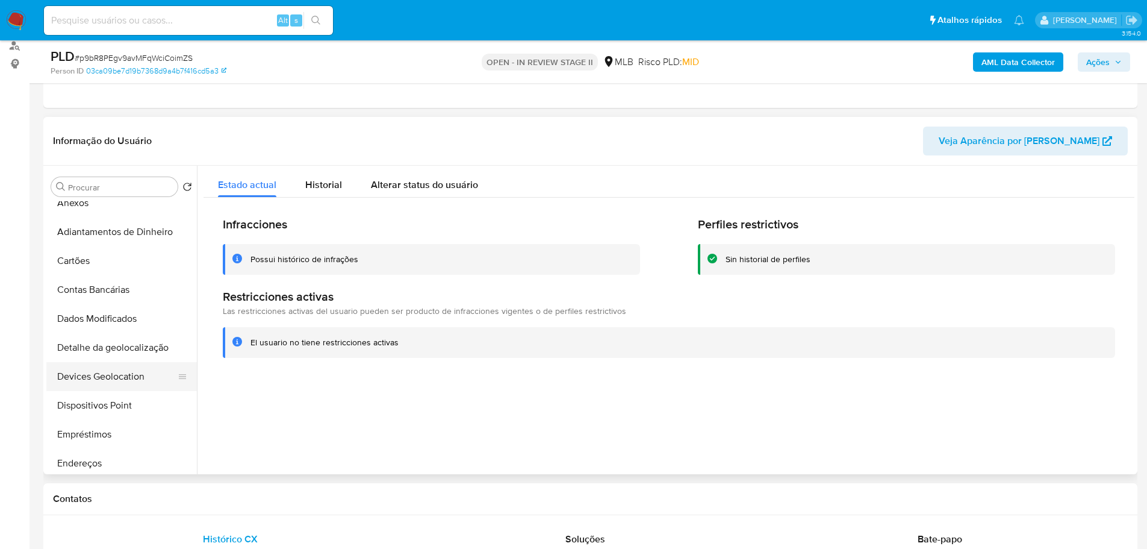
scroll to position [241, 0]
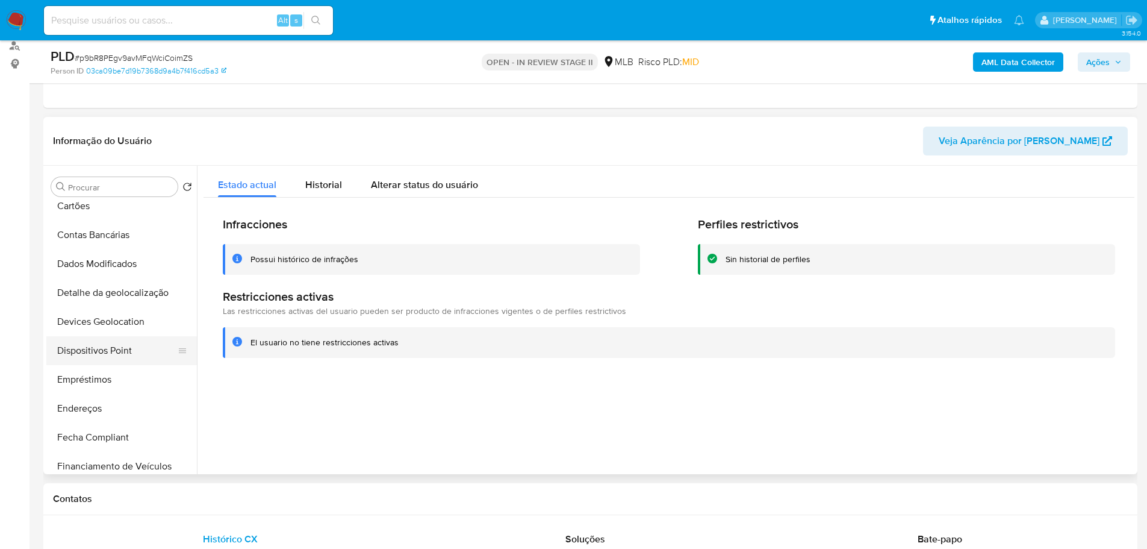
click at [124, 350] on button "Dispositivos Point" at bounding box center [116, 350] width 141 height 29
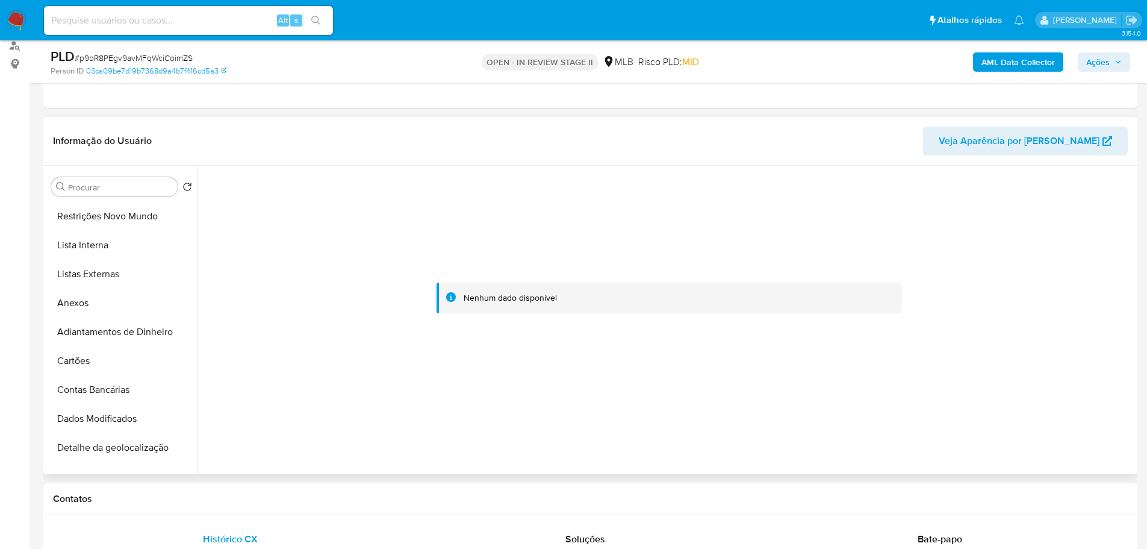
scroll to position [0, 0]
click at [89, 252] on button "KYC" at bounding box center [116, 244] width 141 height 29
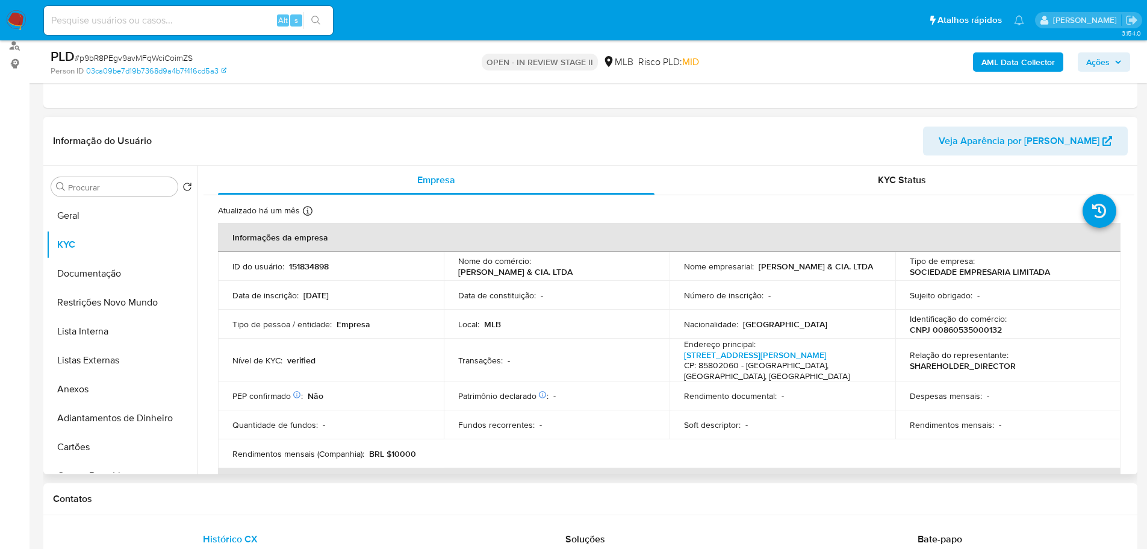
click at [962, 340] on td "Relação do representante : SHAREHOLDER_DIRECTOR" at bounding box center [1008, 359] width 226 height 43
click at [959, 332] on p "CNPJ 00860535000132" at bounding box center [956, 329] width 92 height 11
copy p "00860535000132"
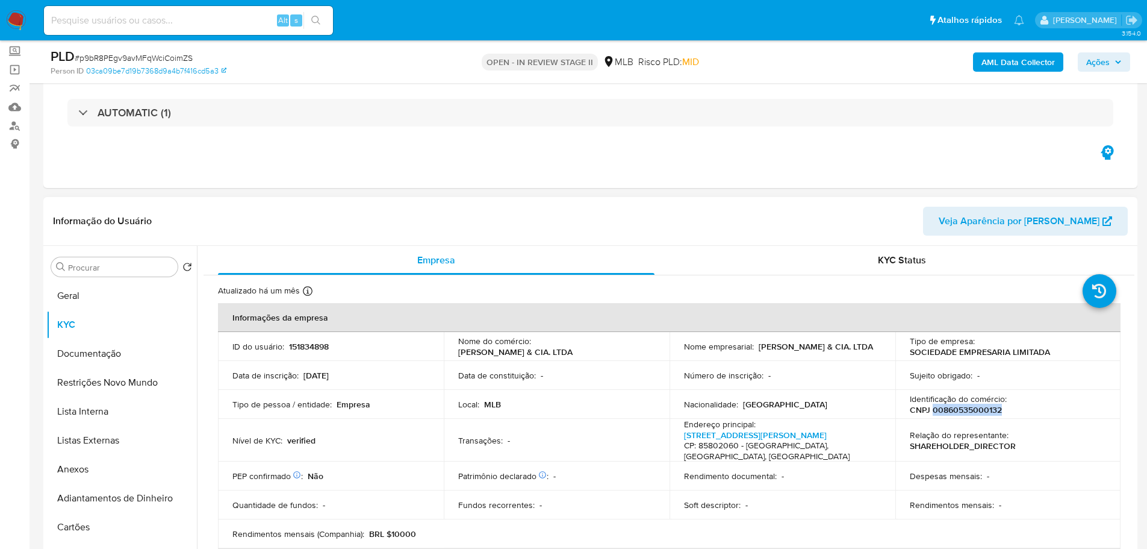
scroll to position [120, 0]
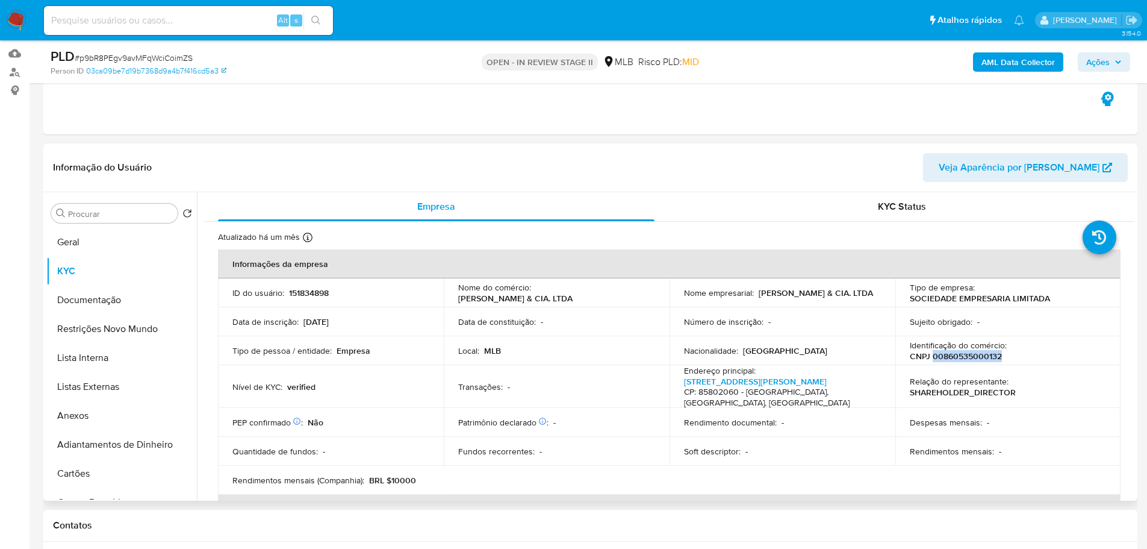
click at [954, 355] on p "CNPJ 00860535000132" at bounding box center [956, 355] width 92 height 11
click at [314, 296] on p "151834898" at bounding box center [309, 292] width 40 height 11
copy p "151834898"
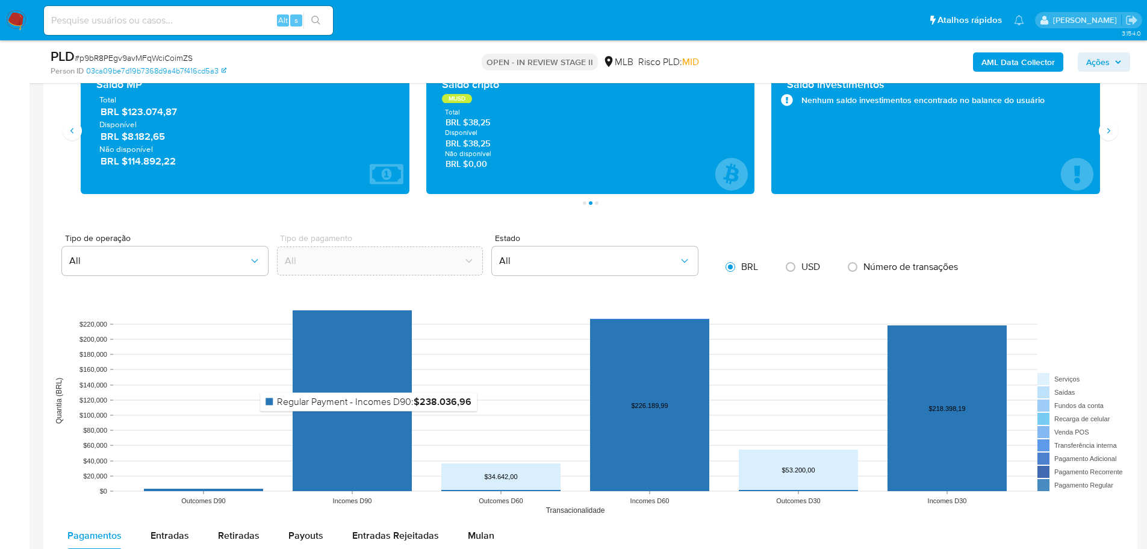
scroll to position [1084, 0]
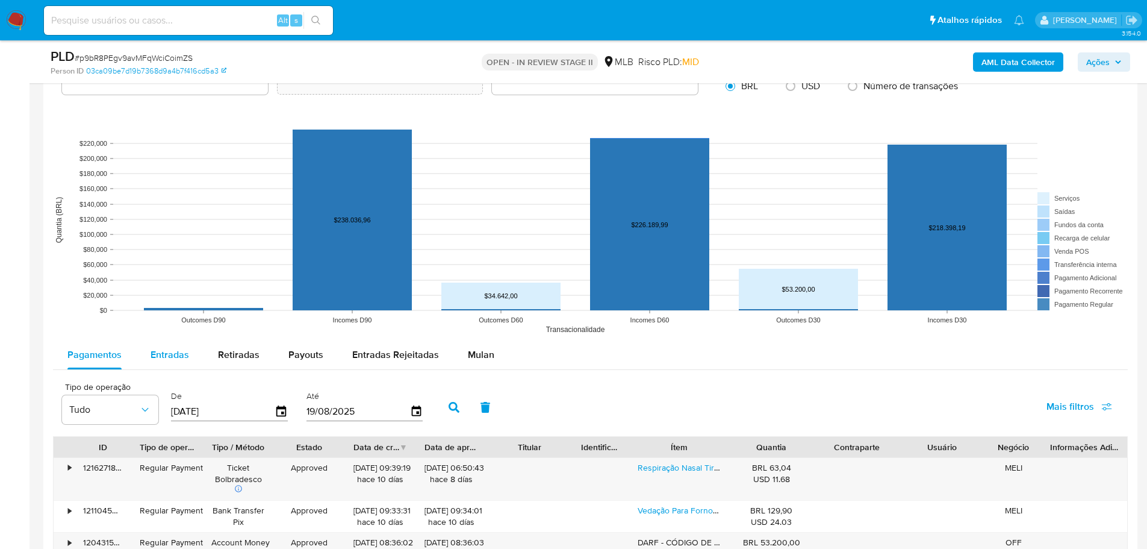
click at [176, 359] on span "Entradas" at bounding box center [170, 354] width 39 height 14
select select "10"
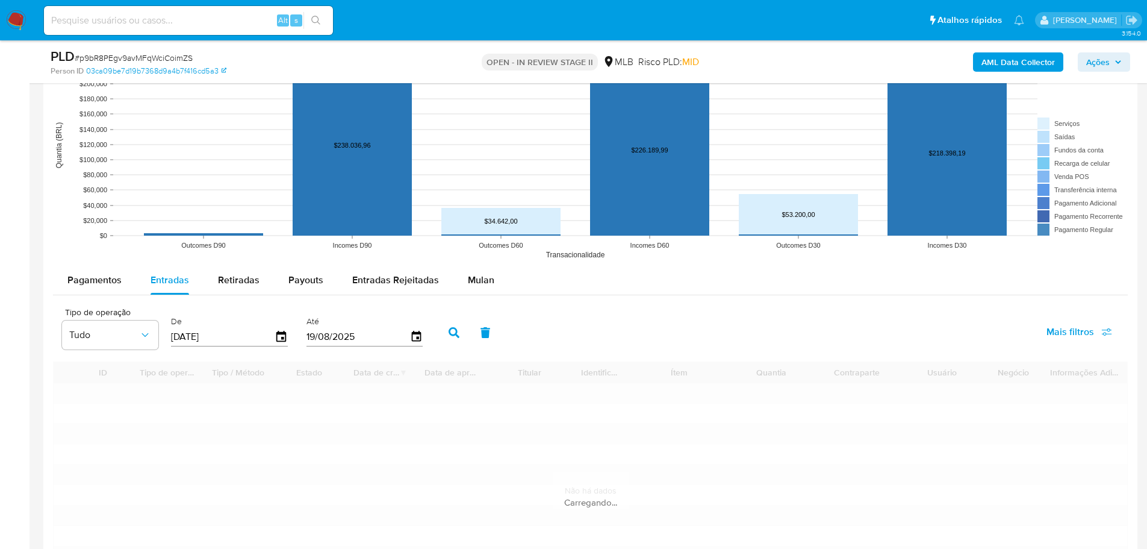
scroll to position [1265, 0]
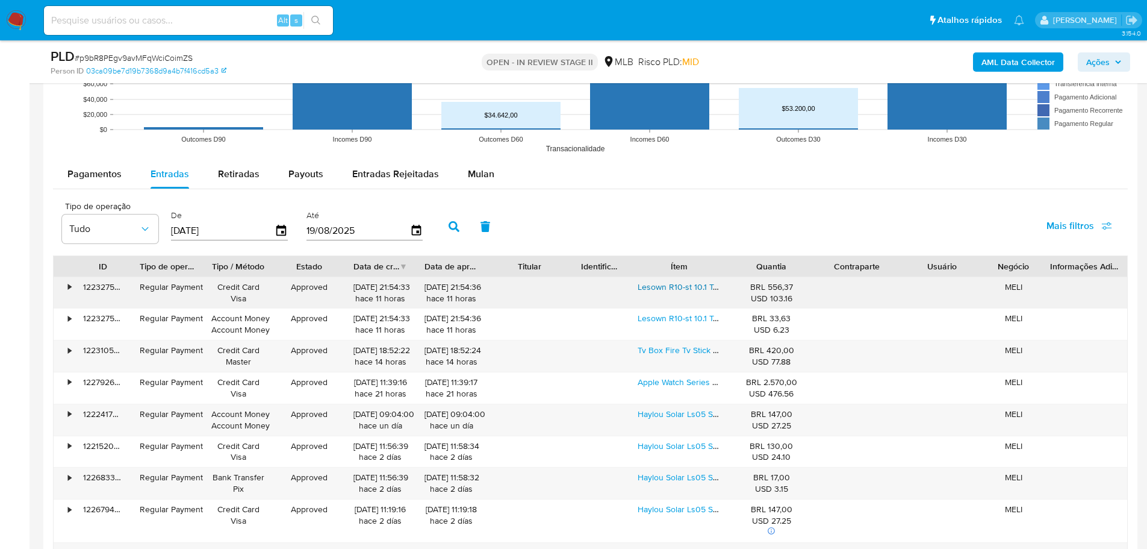
click at [664, 287] on link "Lesown R10-st 10.1 Touch Hd 1024x 600 Raspberry Pi" at bounding box center [738, 287] width 200 height 12
click at [676, 355] on link "Tv Box Fire Tv Stick 4k Max Control Remoto Por Voz Com Alexa Cor Preto Tipo De …" at bounding box center [838, 350] width 400 height 12
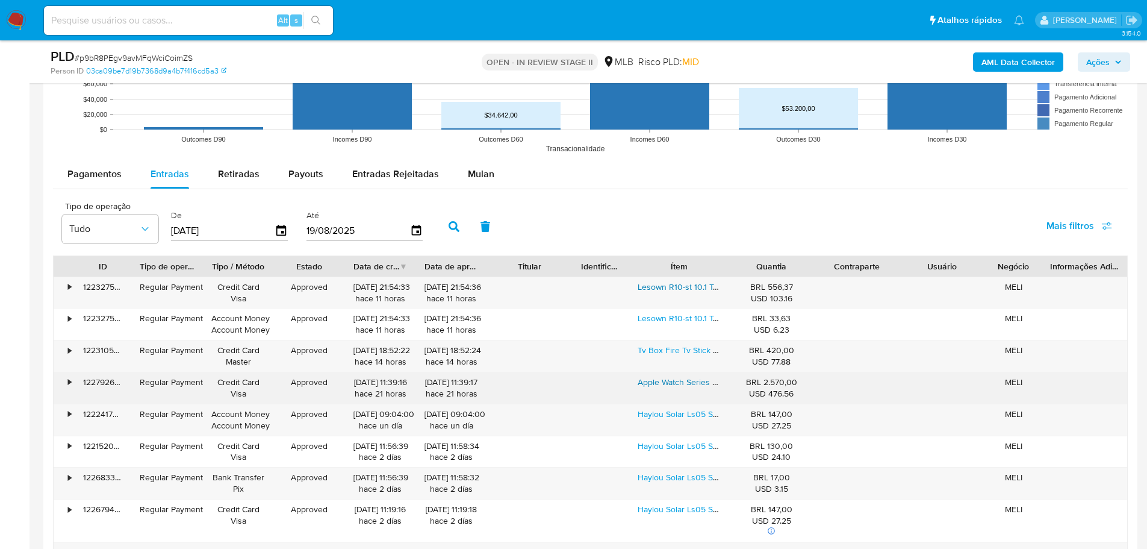
click at [685, 380] on link "Apple Watch Series 9 Gps Caixa Meia-noite De Alumínio 45 Mm Pulseira Esportiva …" at bounding box center [818, 382] width 361 height 12
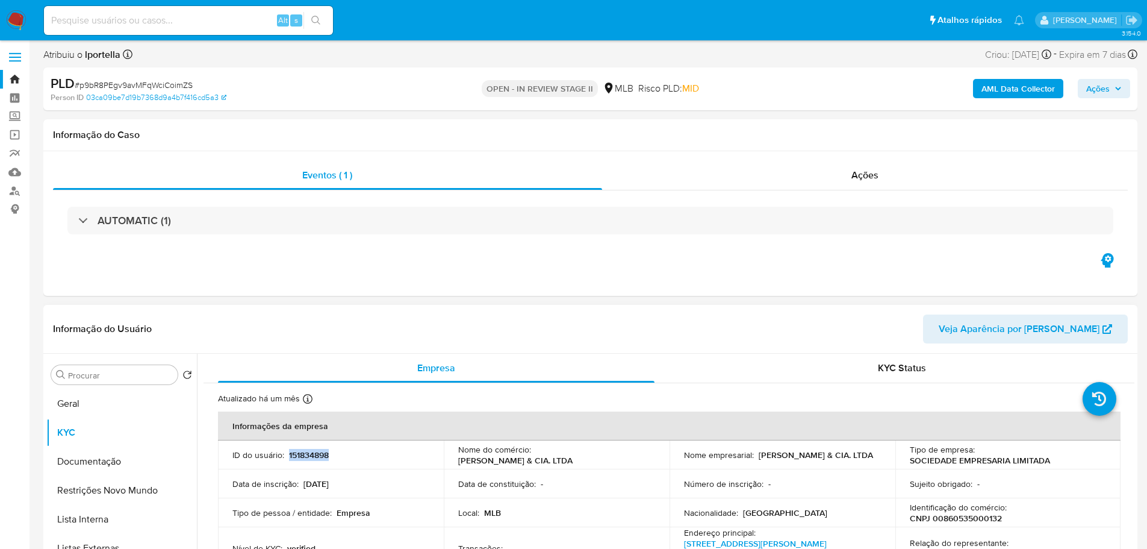
scroll to position [0, 0]
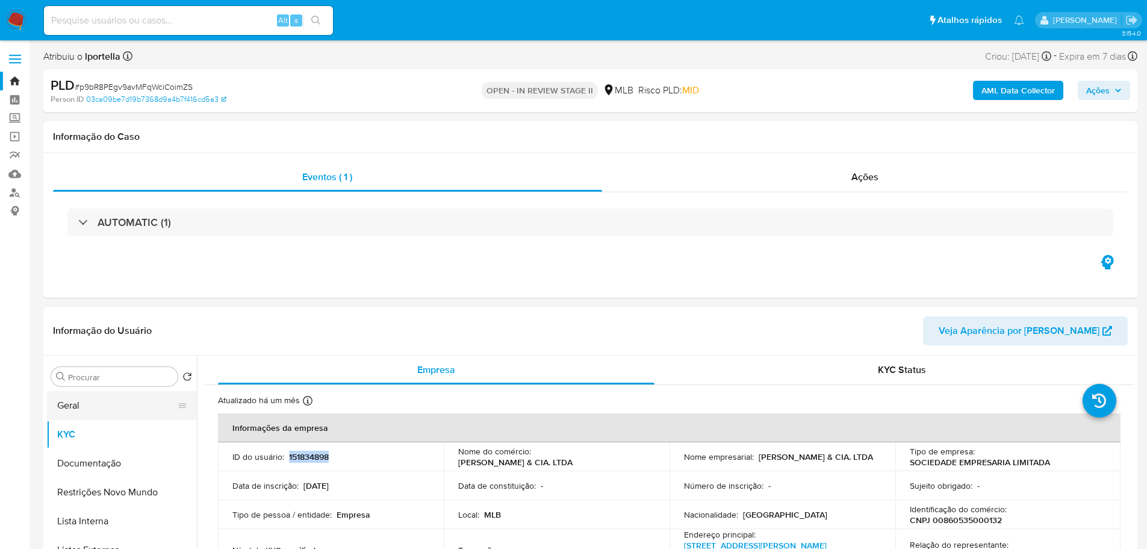
click at [108, 409] on button "Geral" at bounding box center [116, 405] width 141 height 29
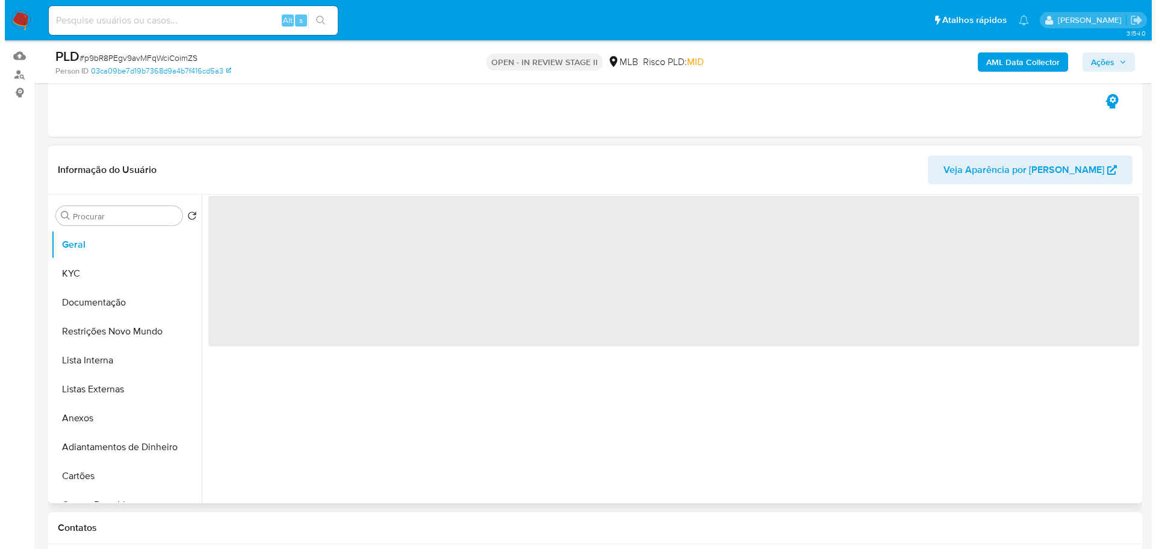
scroll to position [120, 0]
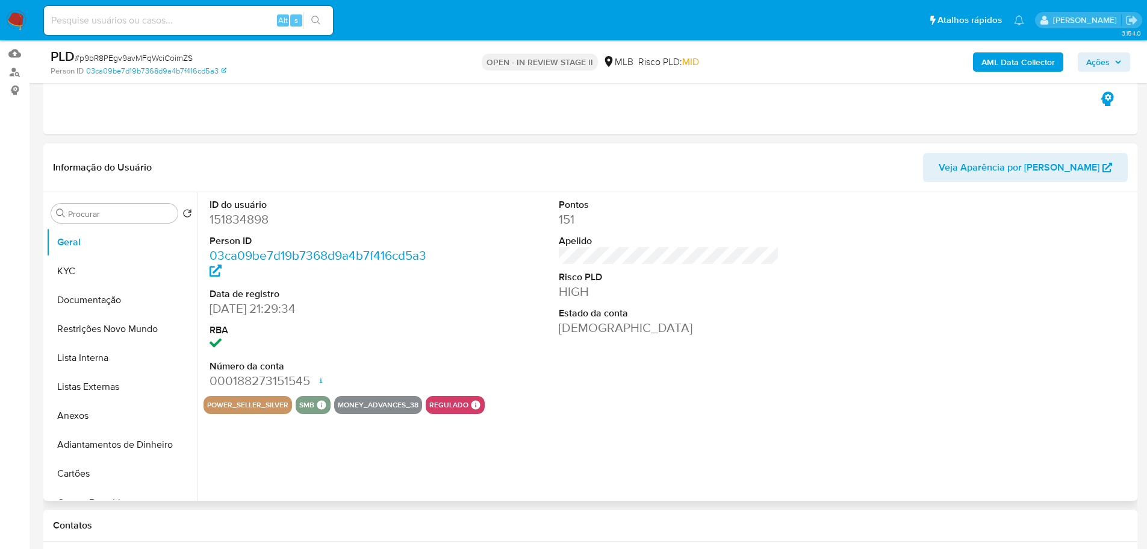
click at [266, 219] on dd "151834898" at bounding box center [320, 219] width 221 height 17
click at [228, 219] on dd "151834898" at bounding box center [320, 219] width 221 height 17
copy dd "151834898"
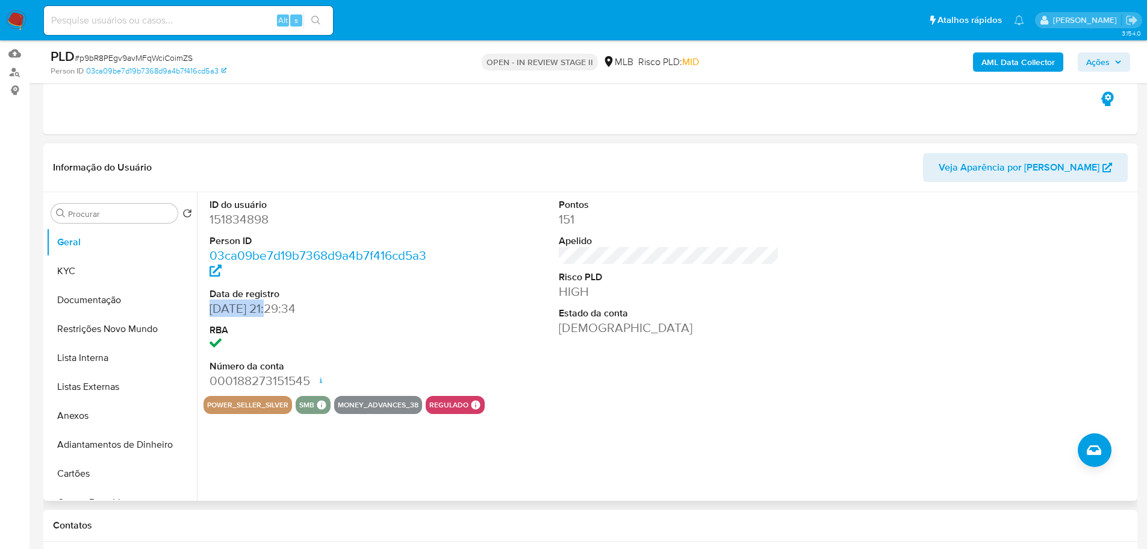
drag, startPoint x: 269, startPoint y: 310, endPoint x: 212, endPoint y: 311, distance: 56.6
click at [212, 311] on dd "04/01/2014 21:29:34" at bounding box center [320, 308] width 221 height 17
copy dd "04/01/2014"
click at [1098, 64] on span "Ações" at bounding box center [1097, 61] width 23 height 19
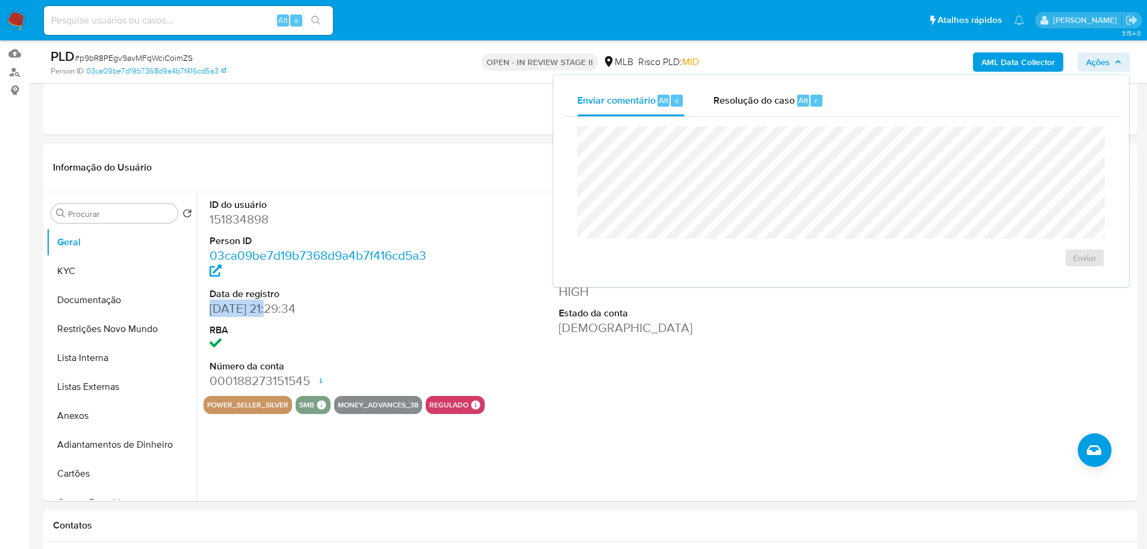
click at [775, 98] on span "Resolução do caso" at bounding box center [754, 100] width 81 height 14
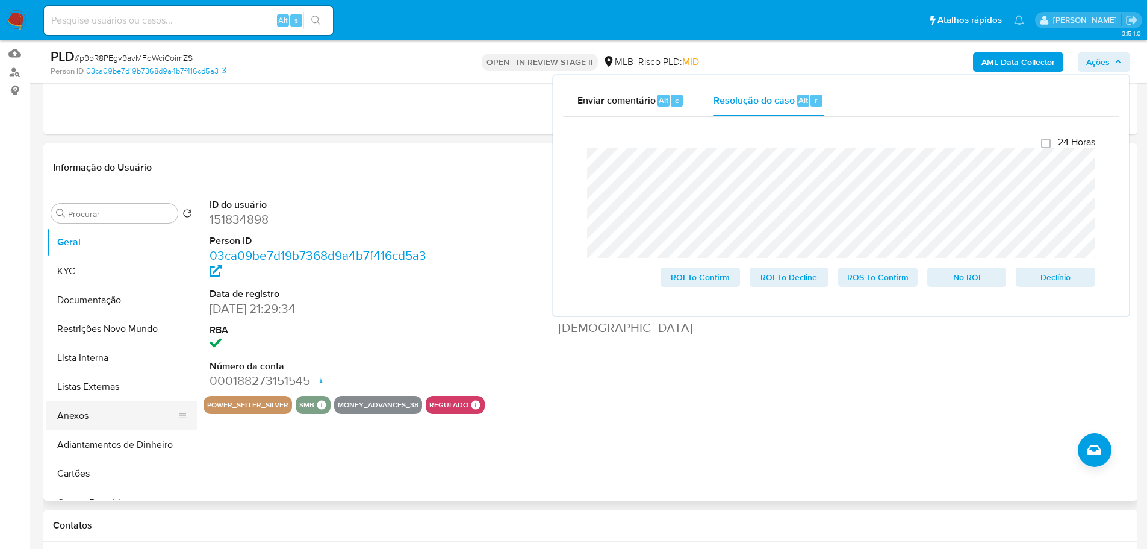
click at [120, 416] on button "Anexos" at bounding box center [116, 415] width 141 height 29
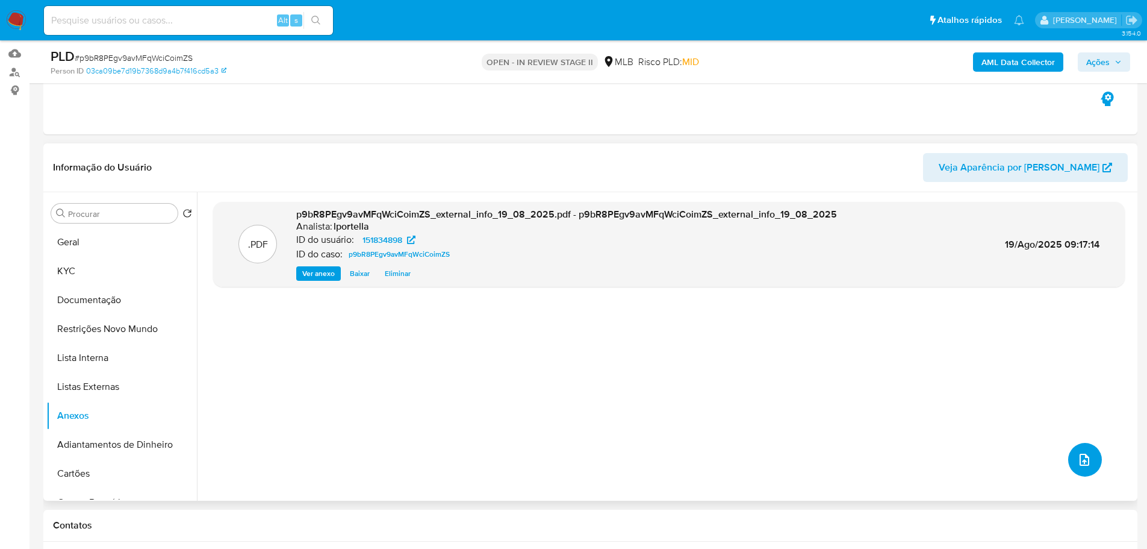
click at [1079, 469] on button "upload-file" at bounding box center [1085, 460] width 34 height 34
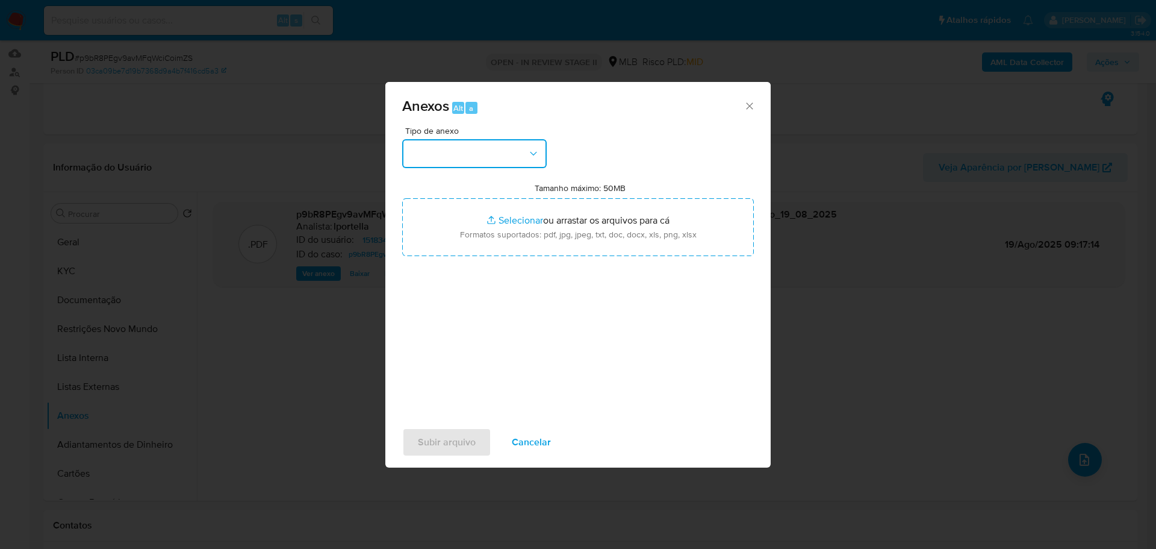
click at [469, 151] on button "button" at bounding box center [474, 153] width 145 height 29
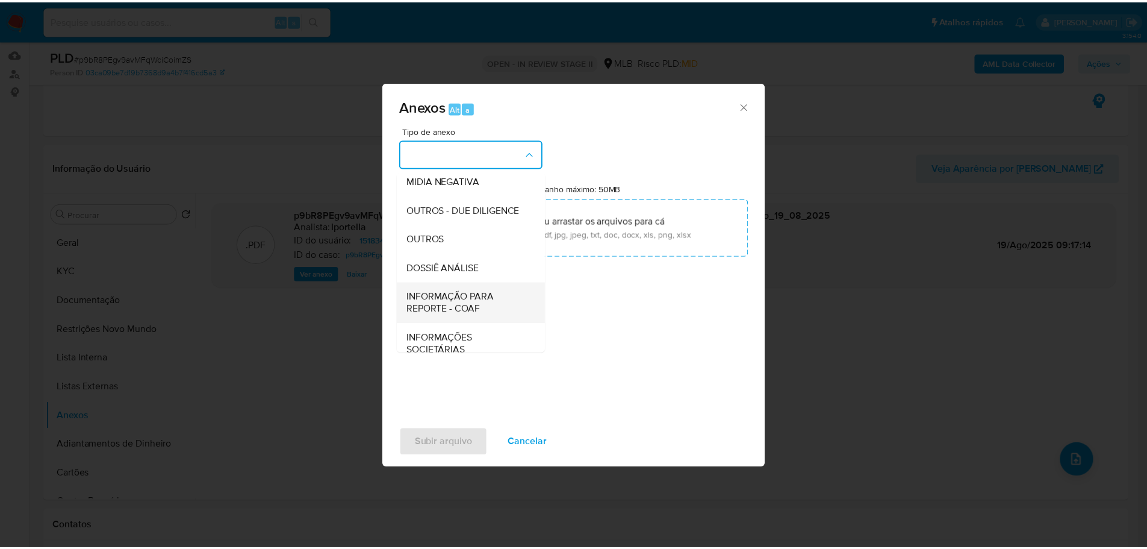
scroll to position [185, 0]
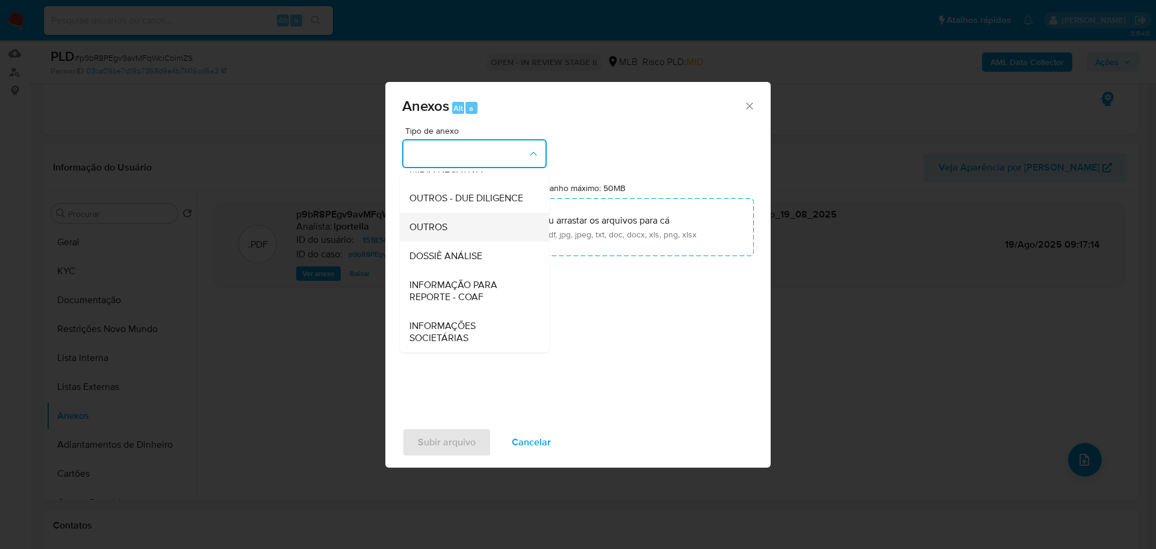
click at [441, 236] on div "OUTROS" at bounding box center [470, 227] width 123 height 29
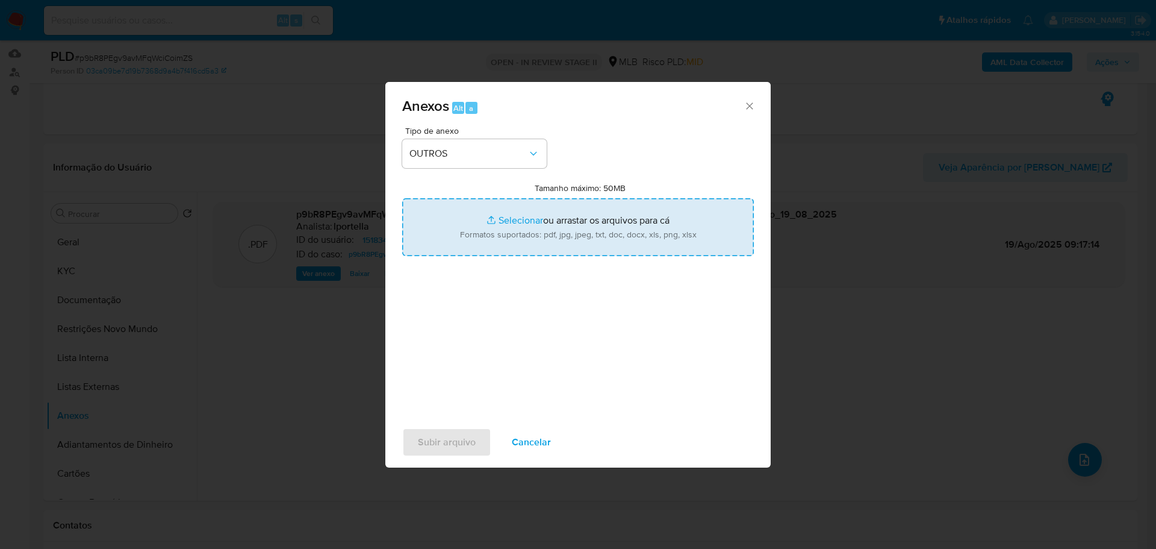
type input "C:\fakepath\Mulan 151834898_2025_08_18_13_44_54.xlsx"
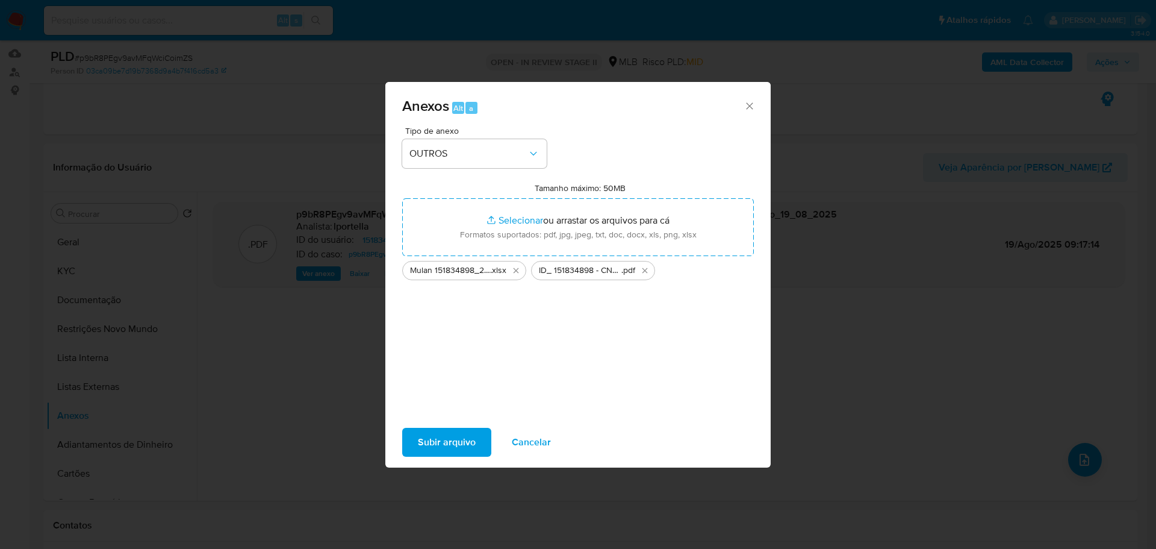
click at [458, 435] on span "Subir arquivo" at bounding box center [447, 442] width 58 height 26
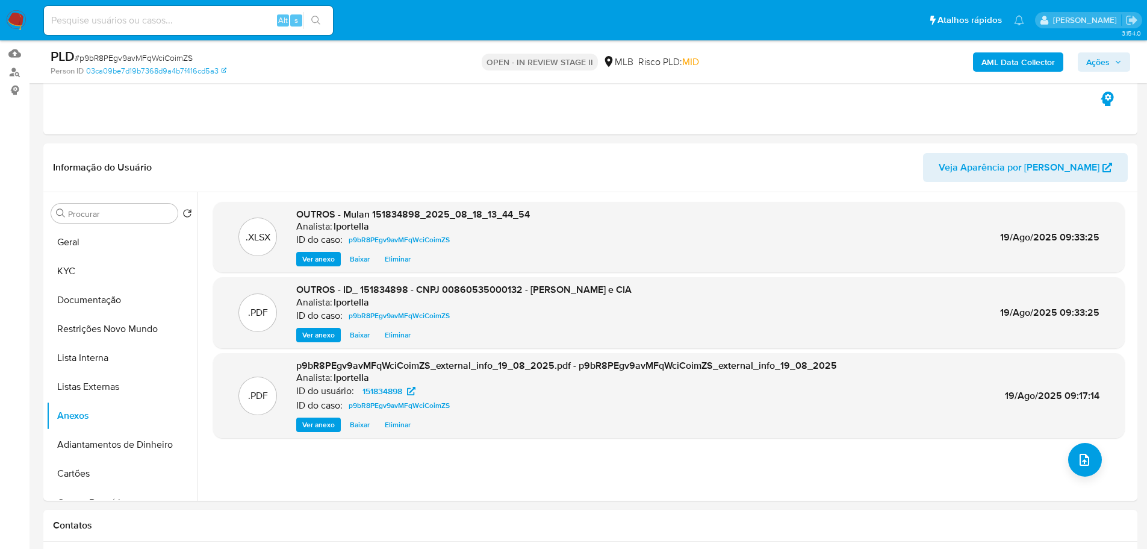
click at [1103, 61] on span "Ações" at bounding box center [1097, 61] width 23 height 19
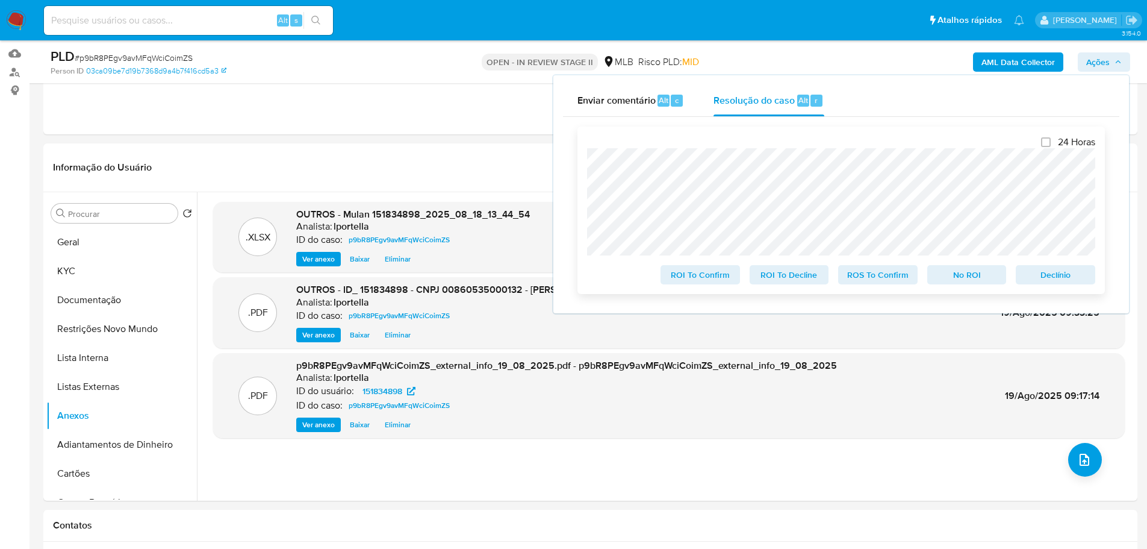
click at [969, 276] on span "No ROI" at bounding box center [967, 274] width 63 height 17
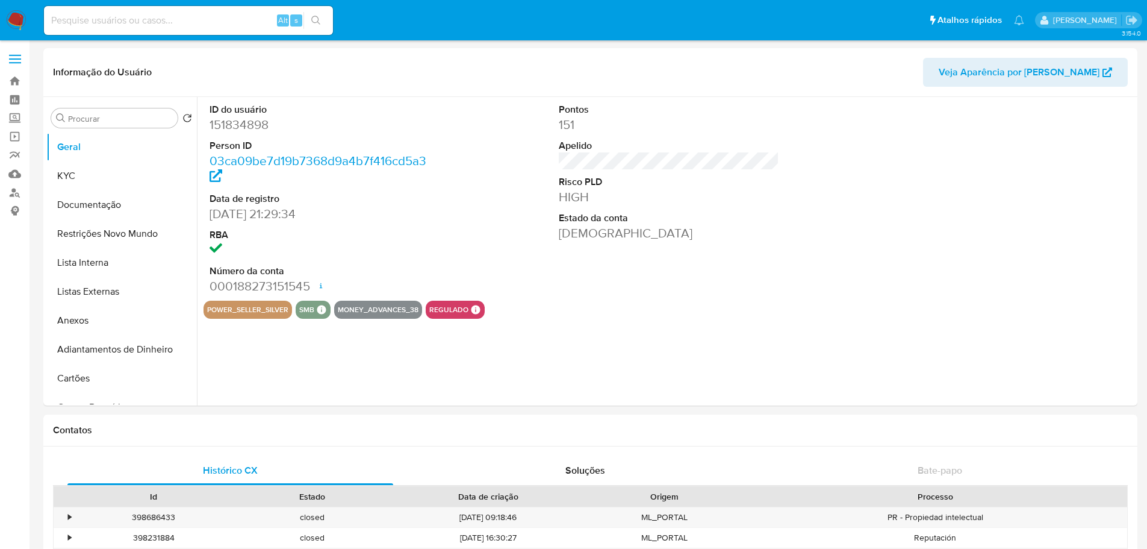
select select "10"
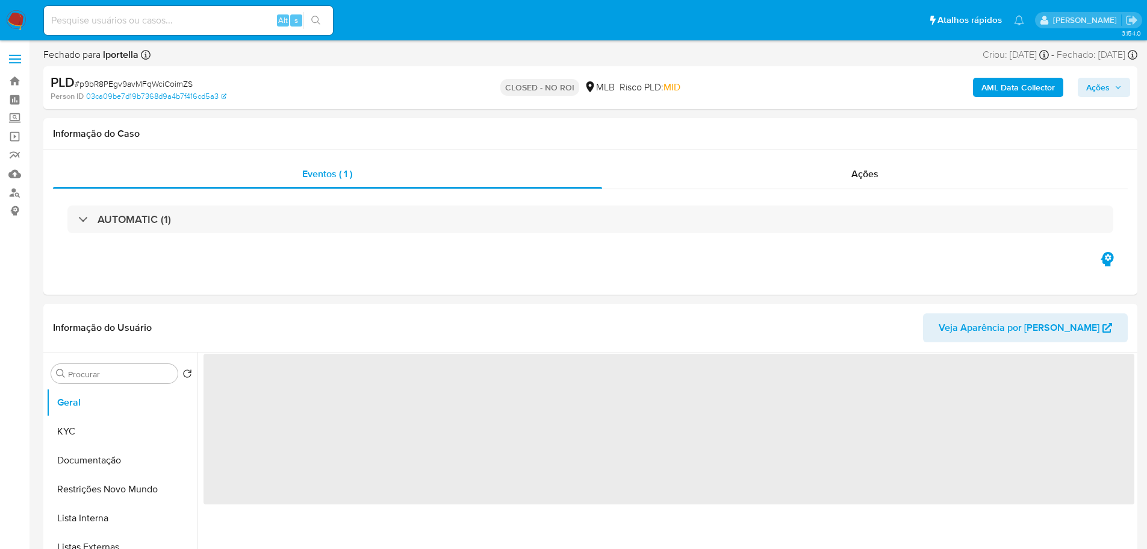
select select "10"
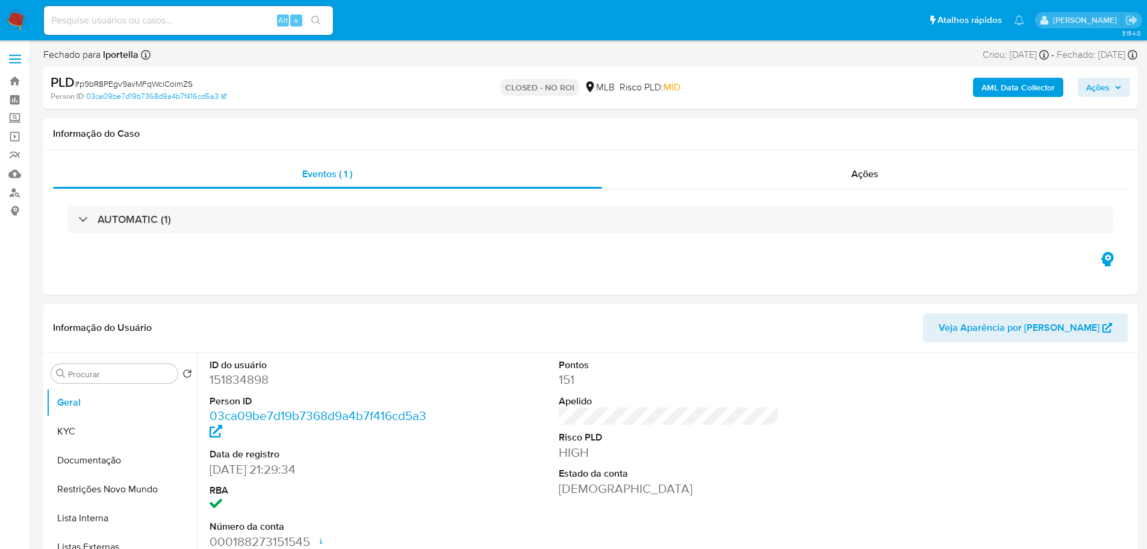
click at [14, 17] on img at bounding box center [16, 20] width 20 height 20
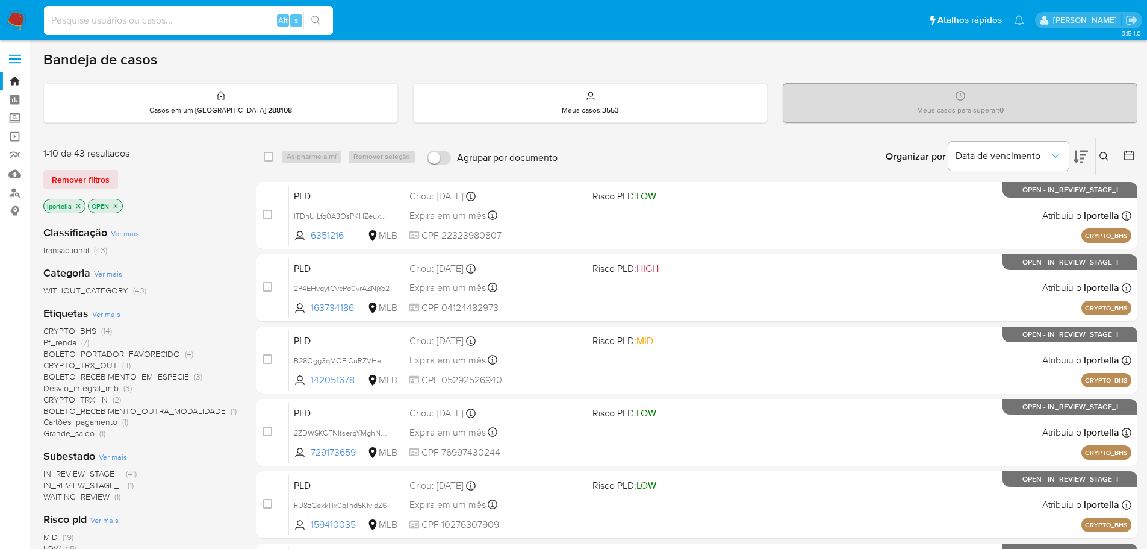
click at [224, 16] on input at bounding box center [188, 21] width 289 height 16
paste input "p9bR8PEgv9avMFqWciCoimZS"
type input "p9bR8PEgv9avMFqWciCoimZS"
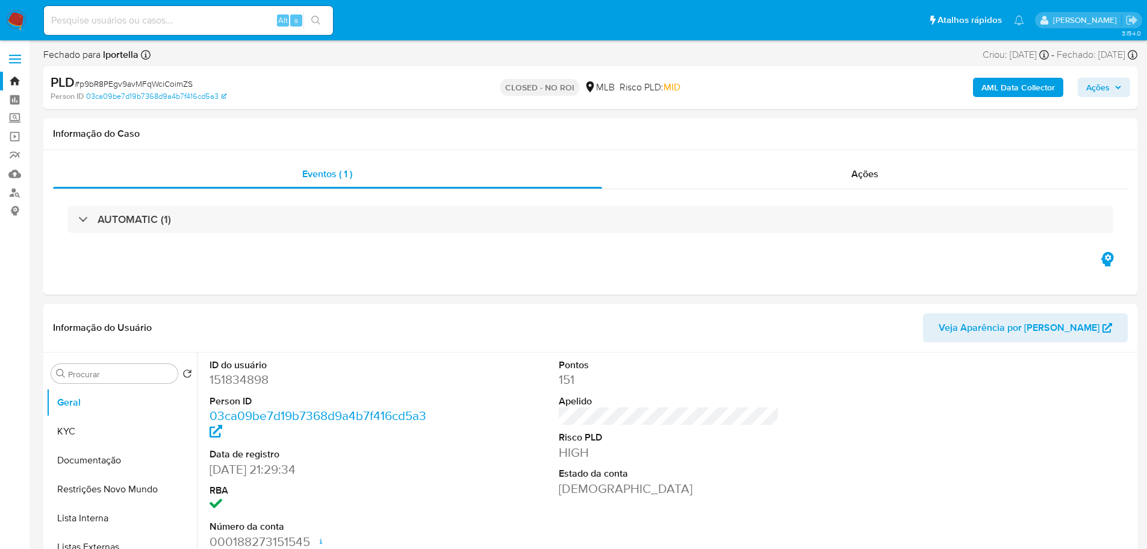
select select "10"
click at [26, 16] on img at bounding box center [16, 20] width 20 height 20
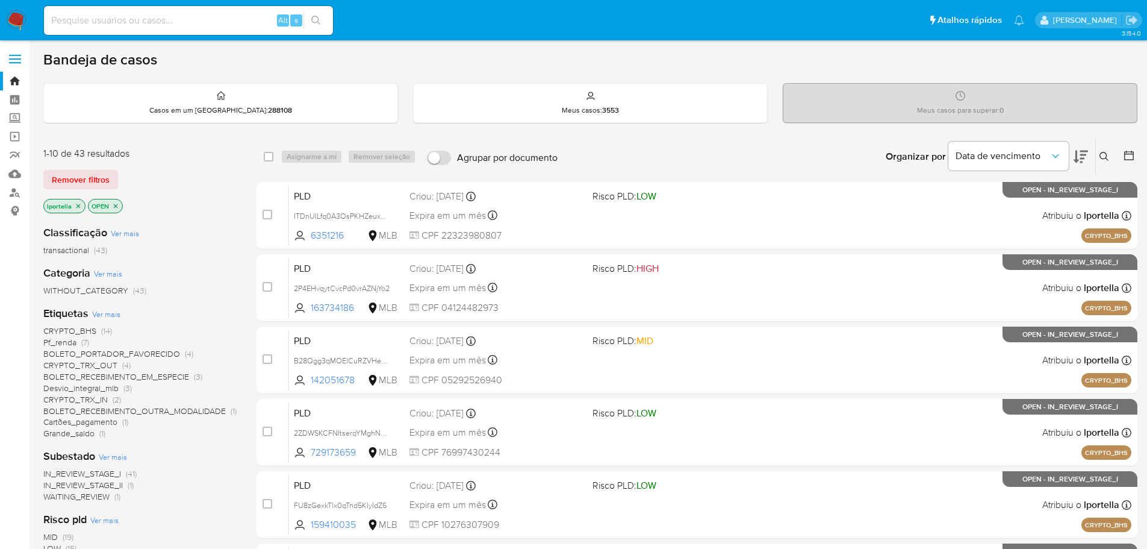
click at [1076, 158] on icon at bounding box center [1081, 157] width 14 height 13
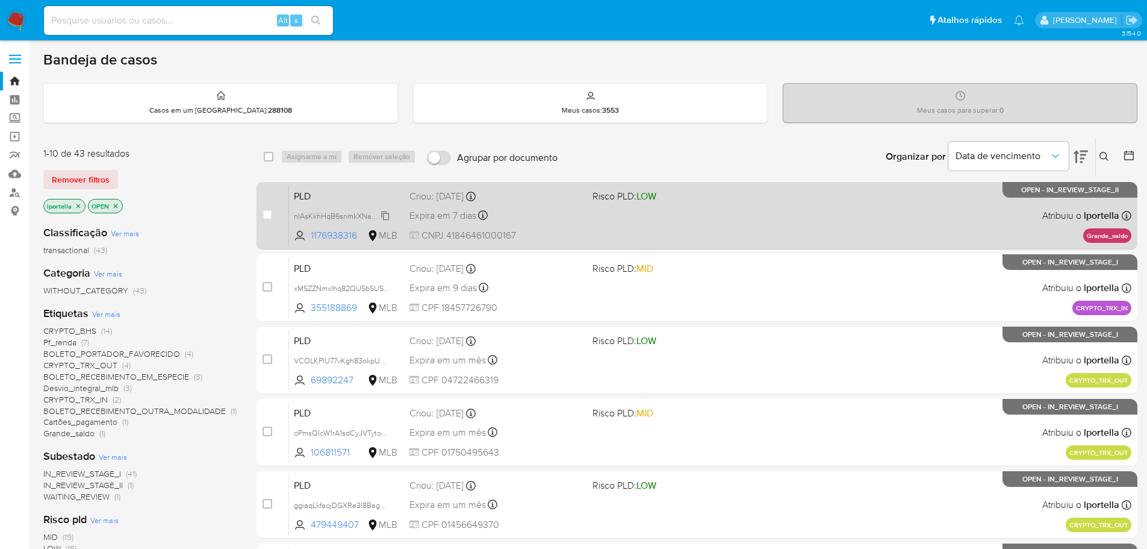
click at [332, 216] on span "nIAsKkhHqB6snmkXNadeQNDR" at bounding box center [348, 214] width 108 height 13
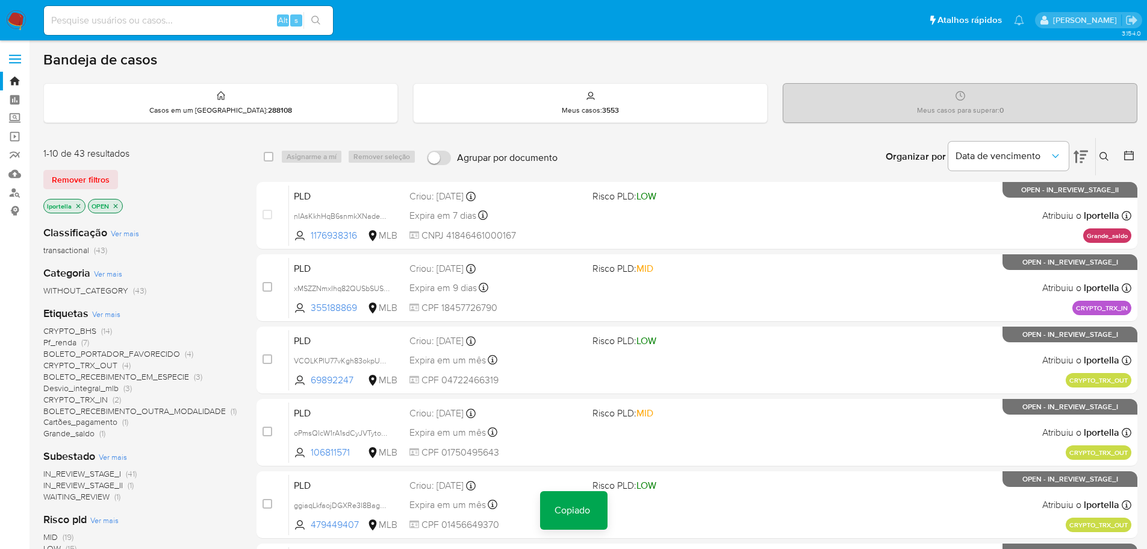
click at [194, 28] on div "Alt s" at bounding box center [188, 20] width 289 height 29
click at [196, 16] on input at bounding box center [188, 21] width 289 height 16
paste input "nIAsKkhHqB6snmkXNadeQNDR"
type input "nIAsKkhHqB6snmkXNadeQNDR"
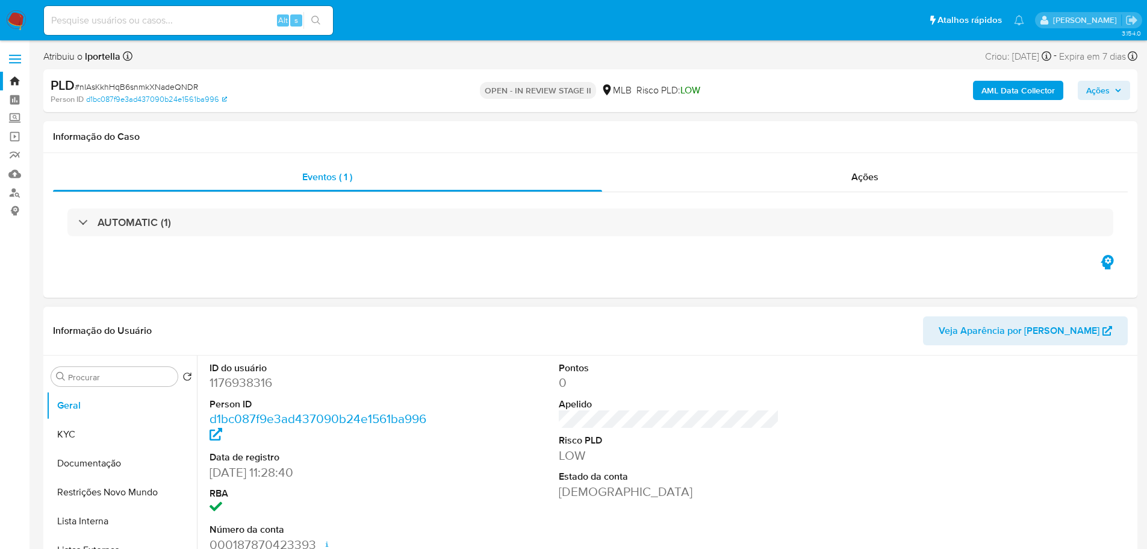
select select "10"
click at [841, 176] on div "Ações" at bounding box center [865, 177] width 526 height 29
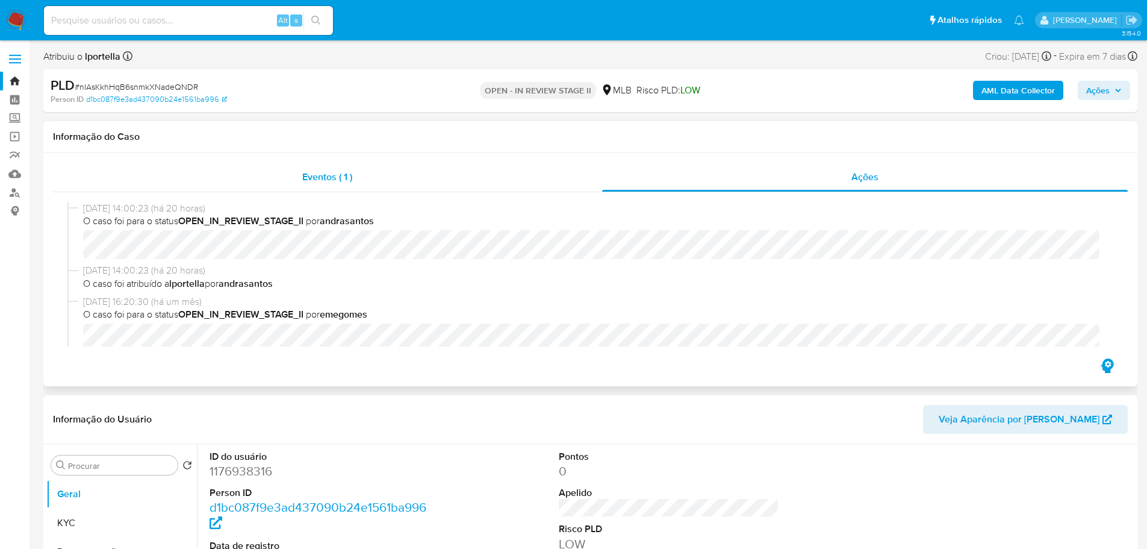
click at [358, 180] on div "Eventos ( 1 )" at bounding box center [327, 177] width 549 height 29
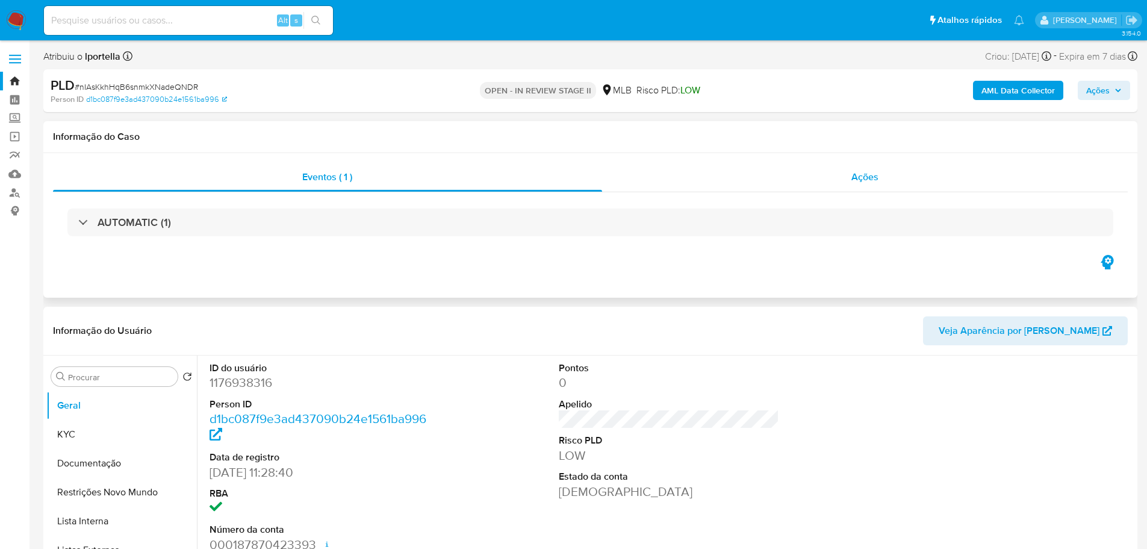
click at [881, 164] on div "Ações" at bounding box center [865, 177] width 526 height 29
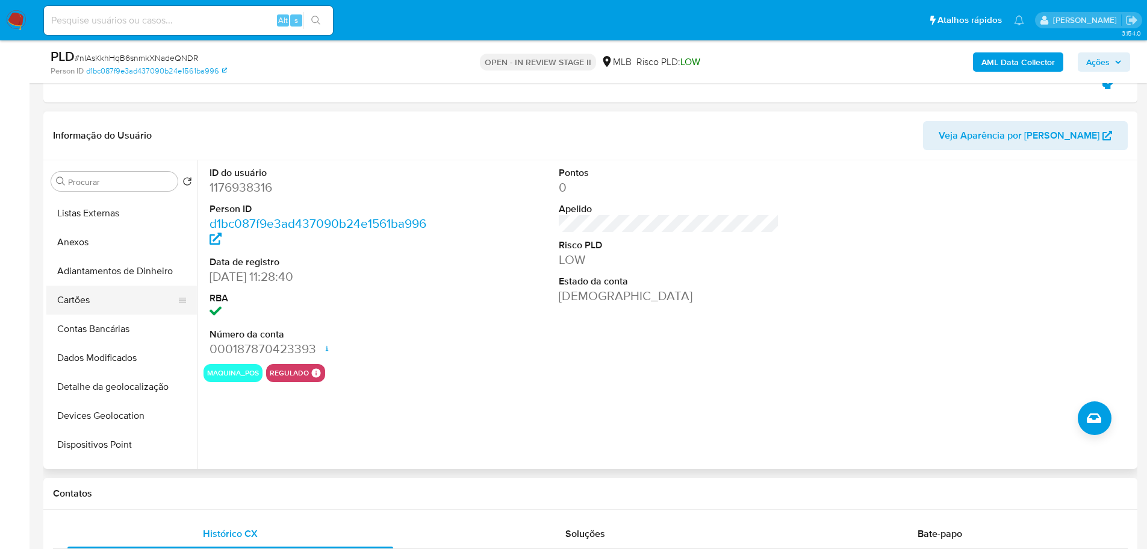
scroll to position [120, 0]
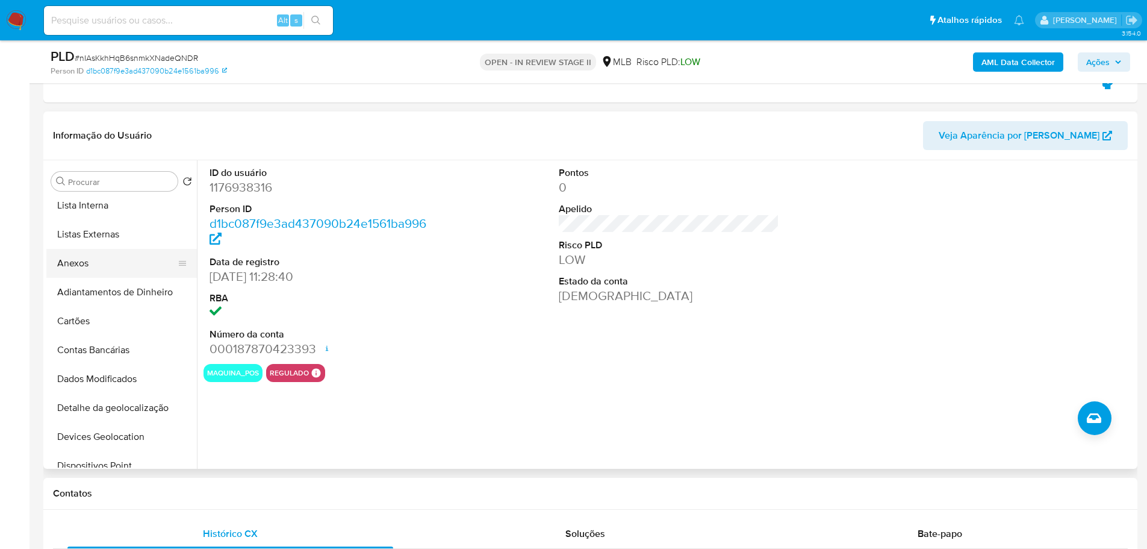
click at [81, 266] on button "Anexos" at bounding box center [116, 263] width 141 height 29
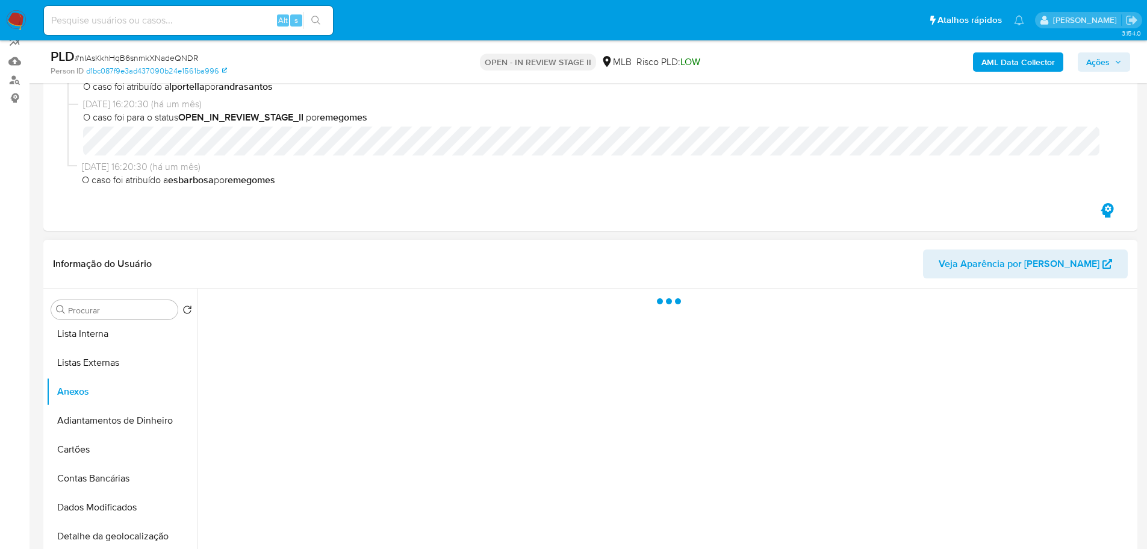
scroll to position [181, 0]
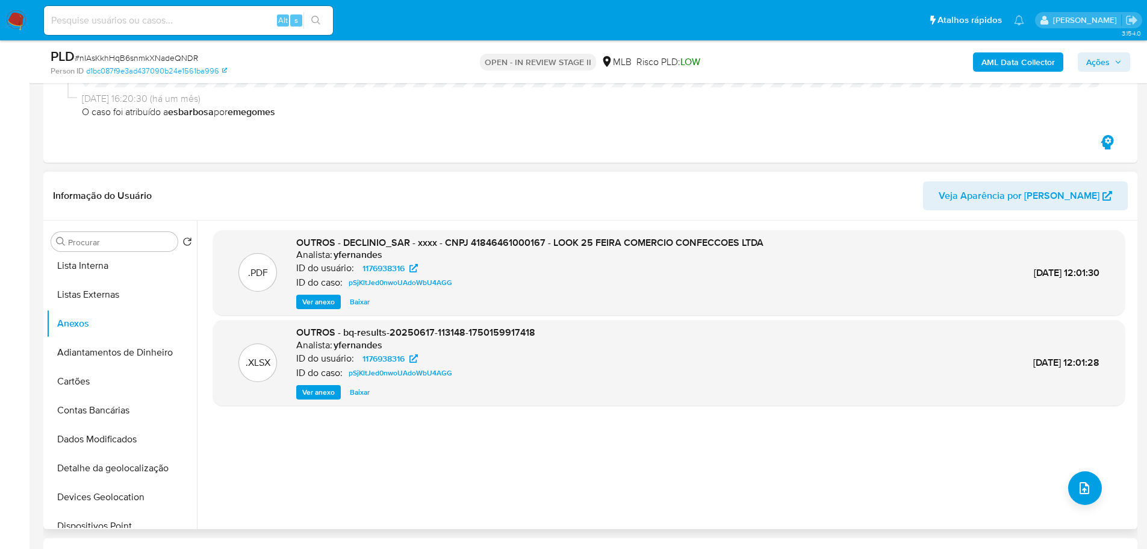
click at [319, 307] on span "Ver anexo" at bounding box center [318, 302] width 33 height 12
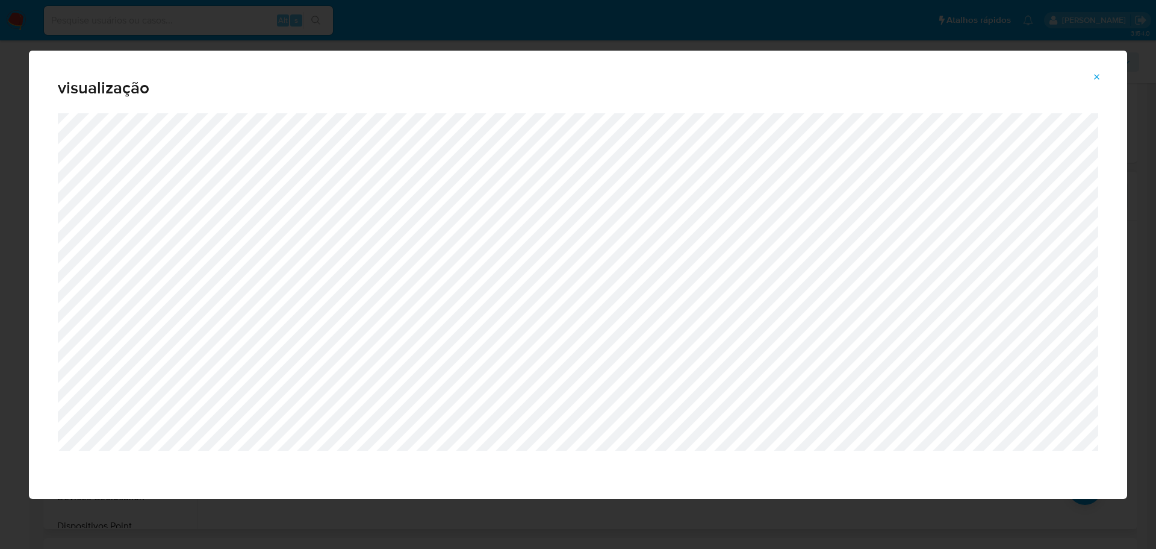
click at [1095, 80] on icon "Attachment preview" at bounding box center [1097, 77] width 10 height 10
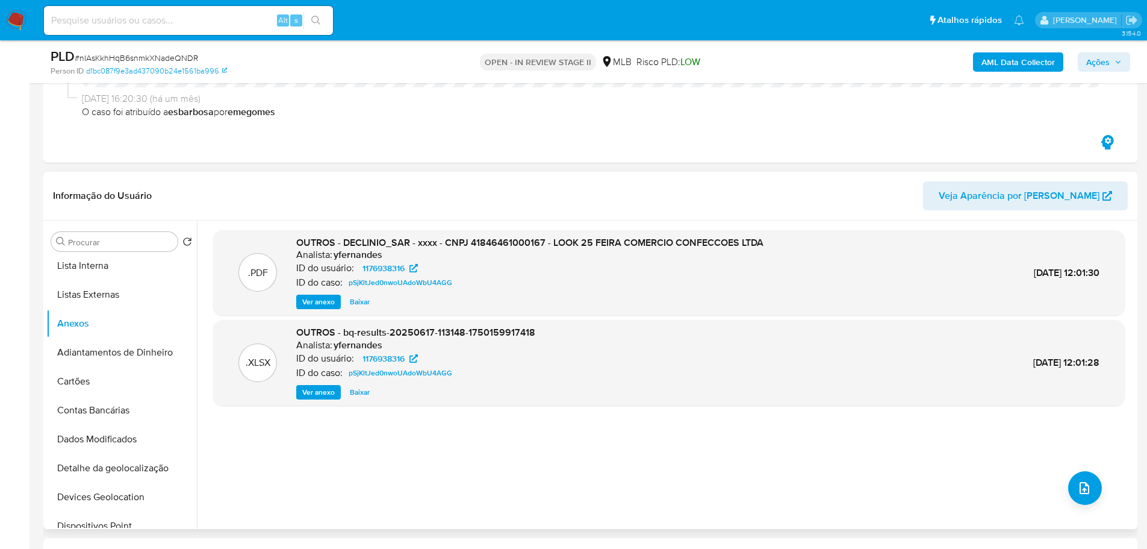
click at [356, 299] on span "Baixar" at bounding box center [360, 302] width 20 height 12
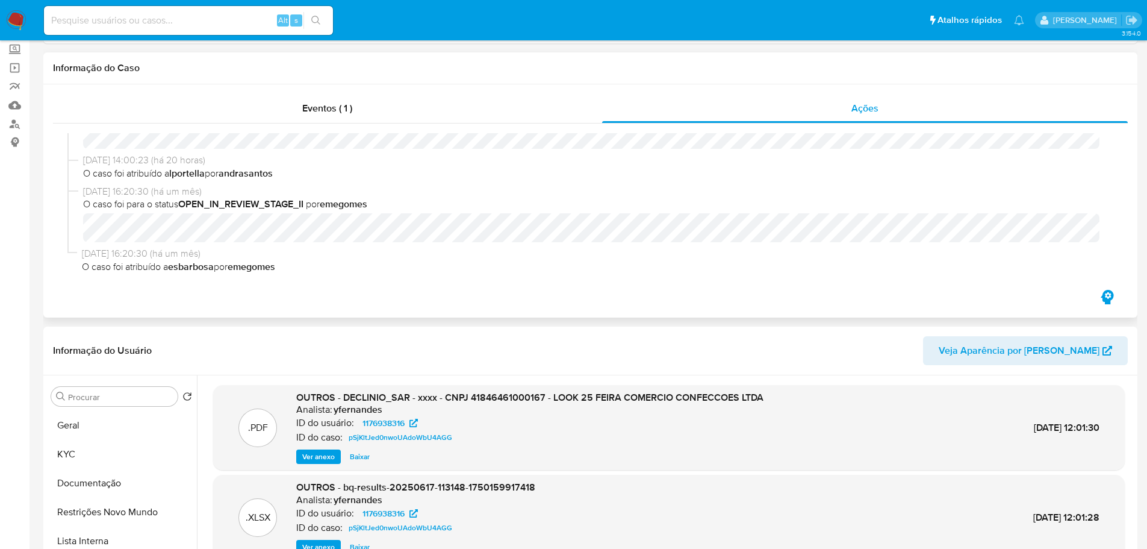
scroll to position [0, 0]
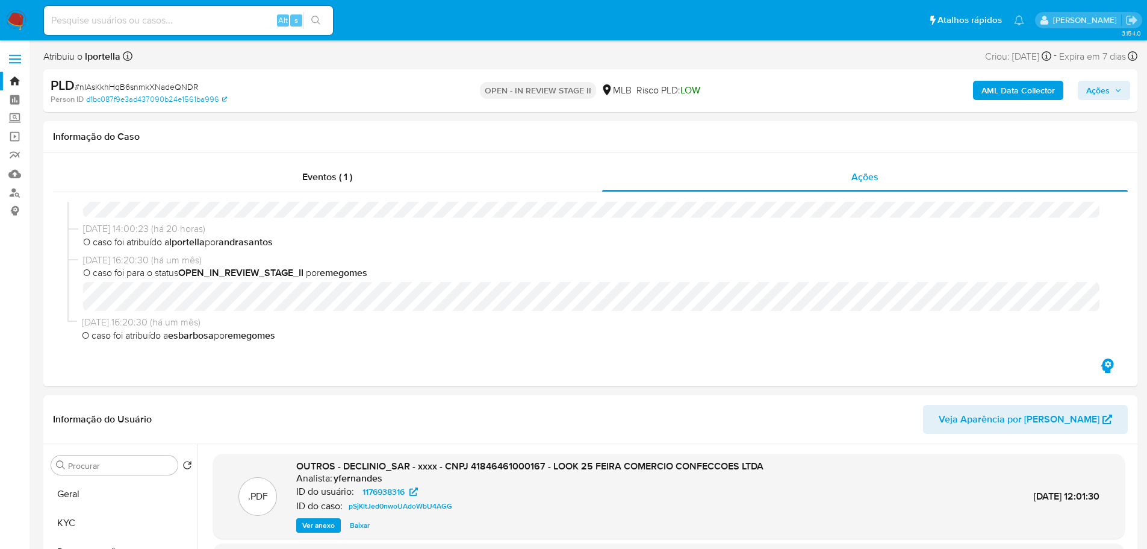
click at [142, 90] on span "# nIAsKkhHqB6snmkXNadeQNDR" at bounding box center [136, 87] width 123 height 12
click at [149, 86] on span "# nIAsKkhHqB6snmkXNadeQNDR" at bounding box center [136, 87] width 123 height 12
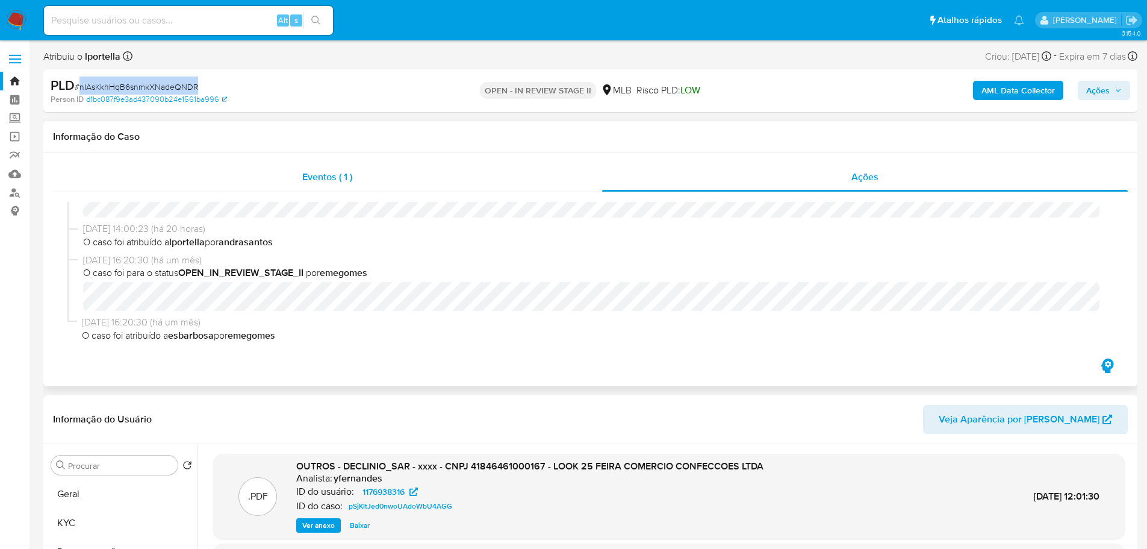
click at [541, 184] on div "Eventos ( 1 )" at bounding box center [327, 177] width 549 height 29
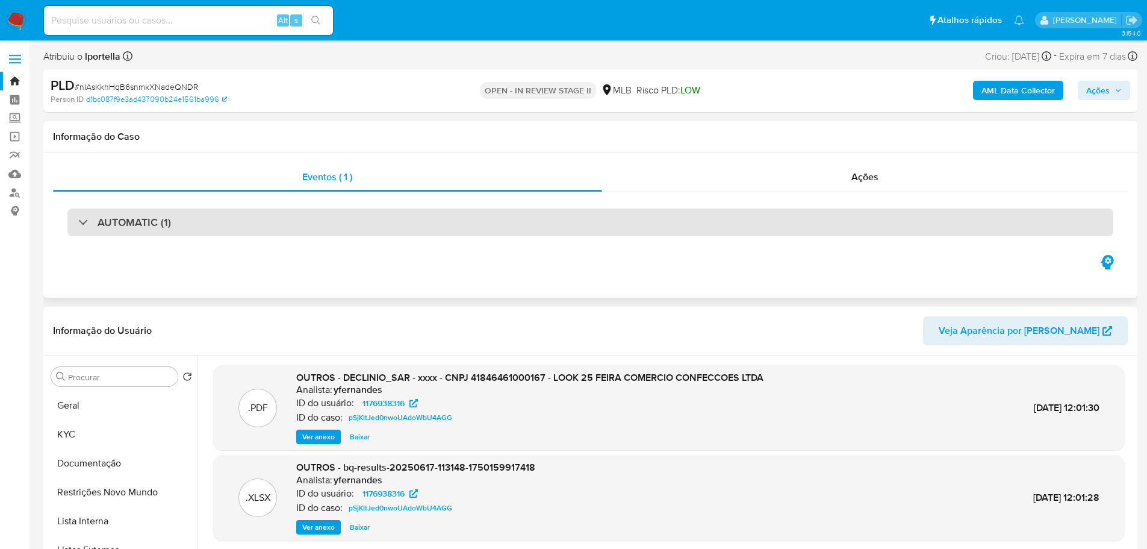
drag, startPoint x: 222, startPoint y: 226, endPoint x: 220, endPoint y: 235, distance: 9.8
click at [222, 226] on div "AUTOMATIC (1)" at bounding box center [590, 222] width 1046 height 28
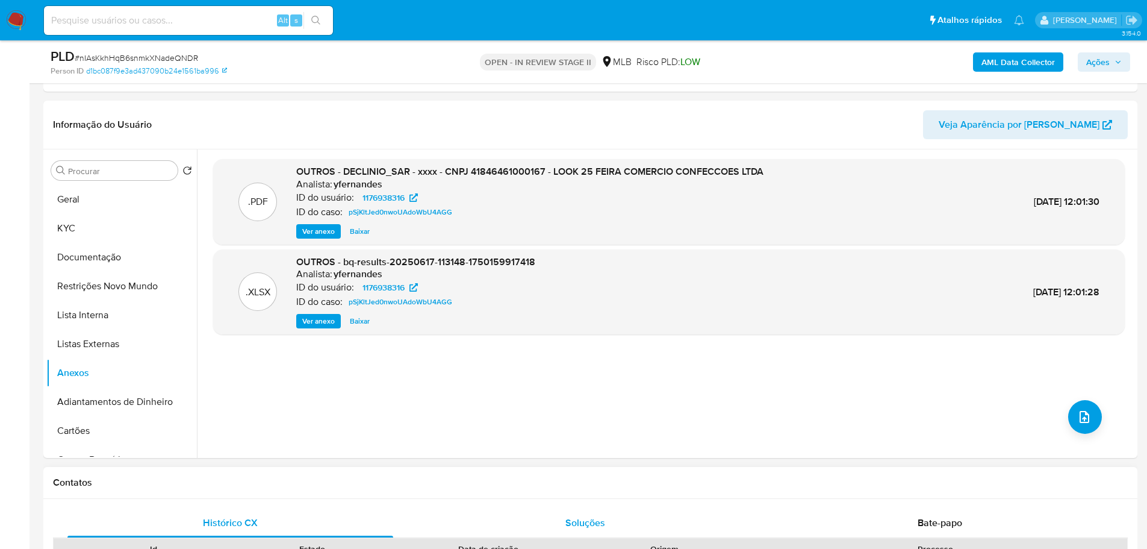
scroll to position [783, 0]
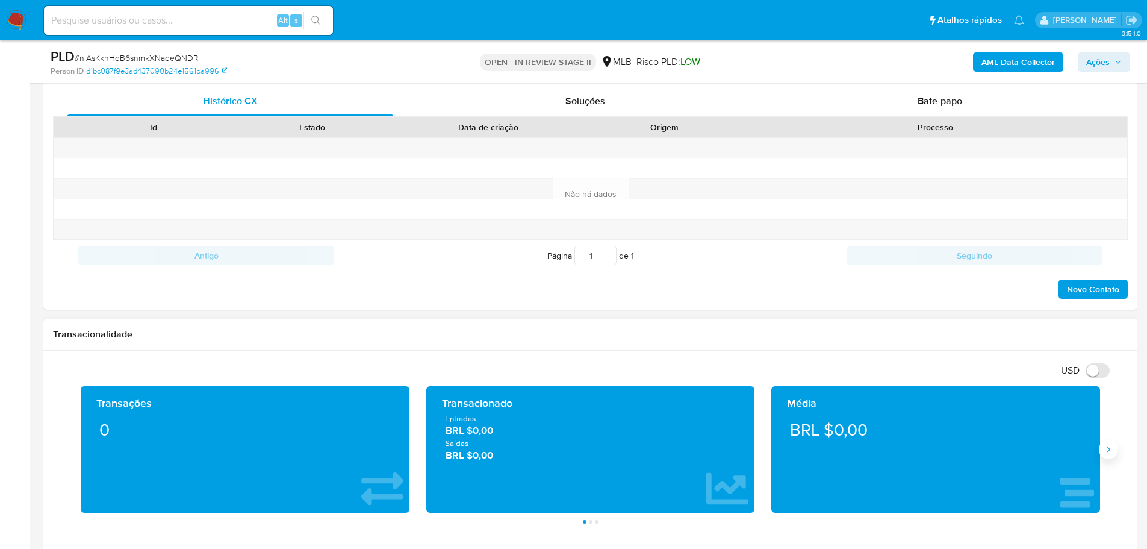
click at [1106, 448] on icon "Siguiente" at bounding box center [1109, 449] width 10 height 10
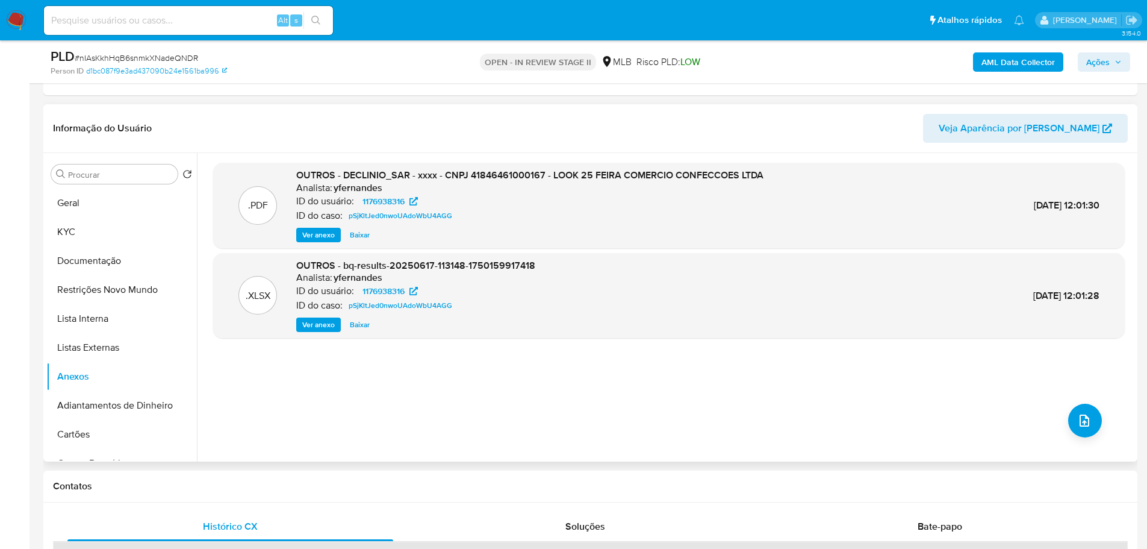
scroll to position [241, 0]
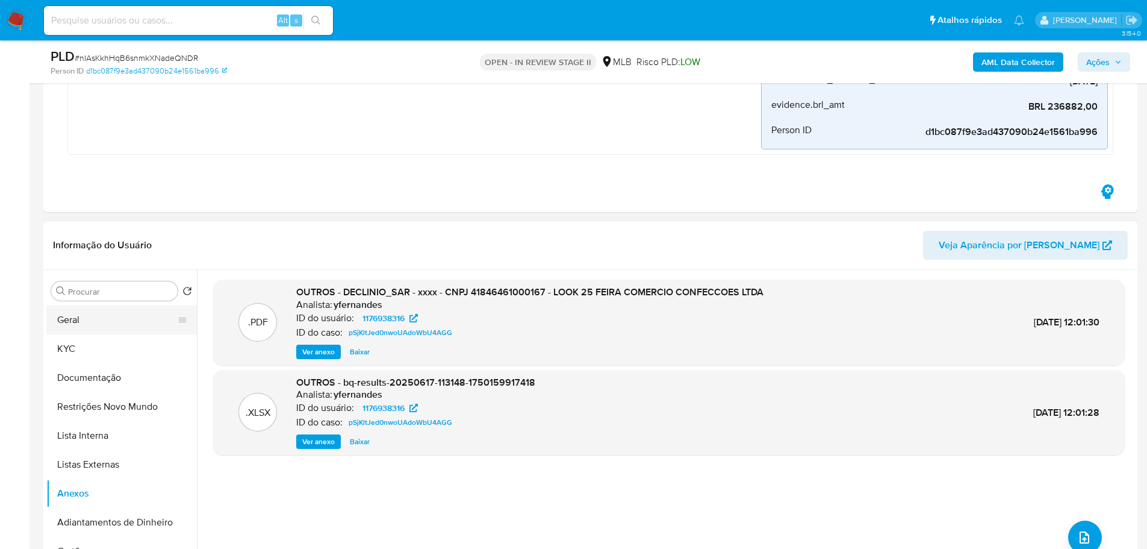
click at [85, 329] on button "Geral" at bounding box center [116, 319] width 141 height 29
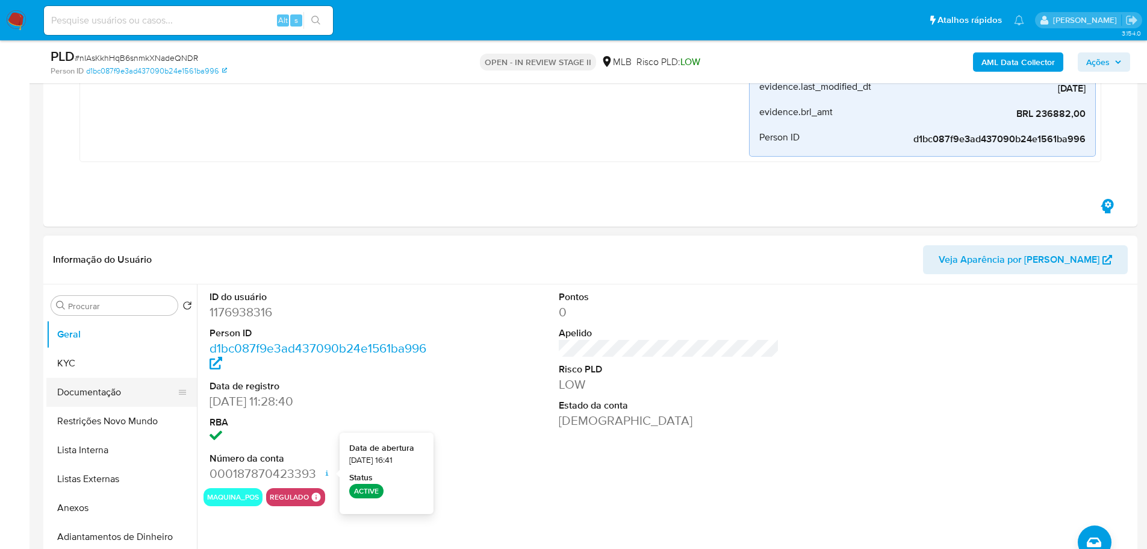
drag, startPoint x: 99, startPoint y: 364, endPoint x: 107, endPoint y: 363, distance: 8.5
click at [99, 364] on button "KYC" at bounding box center [121, 363] width 151 height 29
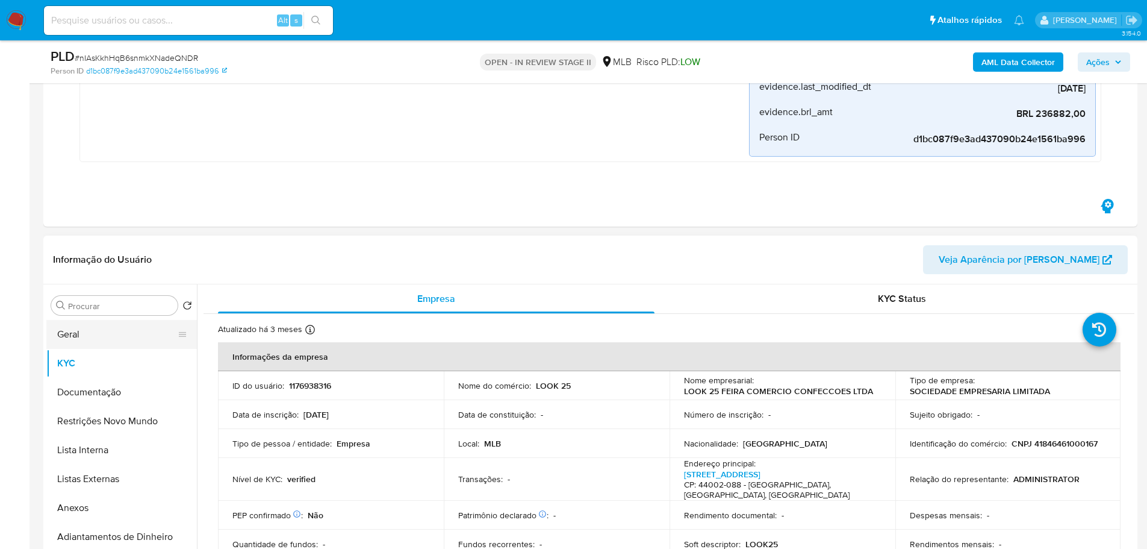
click at [70, 328] on button "Geral" at bounding box center [116, 334] width 141 height 29
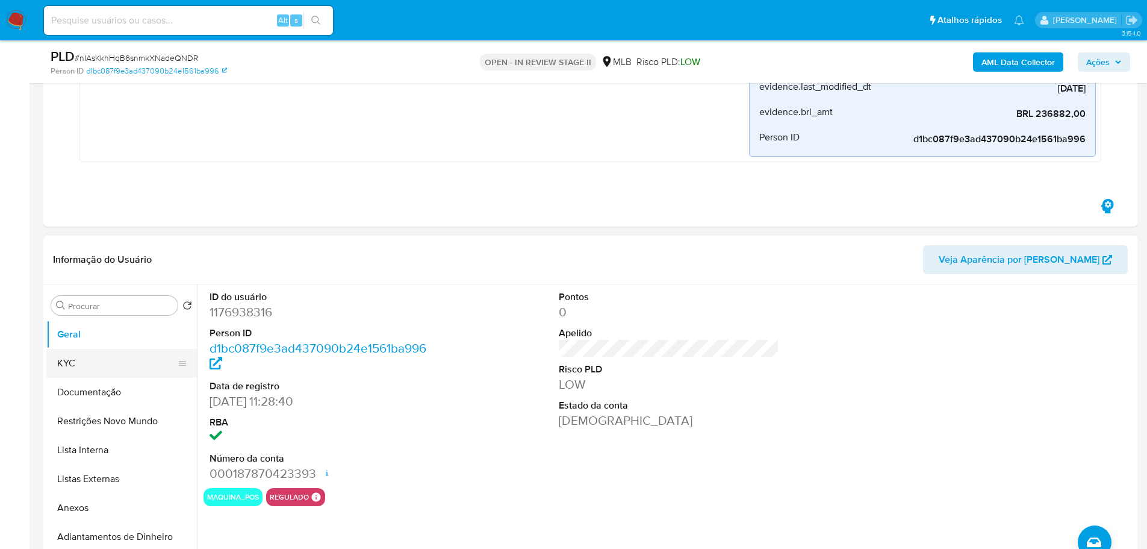
click at [83, 363] on button "KYC" at bounding box center [116, 363] width 141 height 29
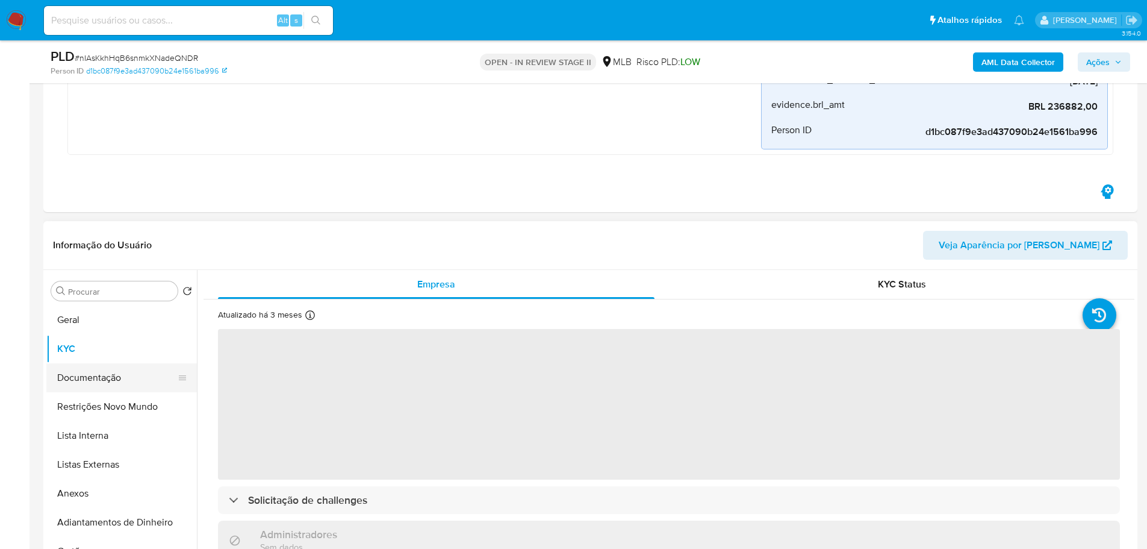
click at [111, 379] on button "Documentação" at bounding box center [116, 377] width 141 height 29
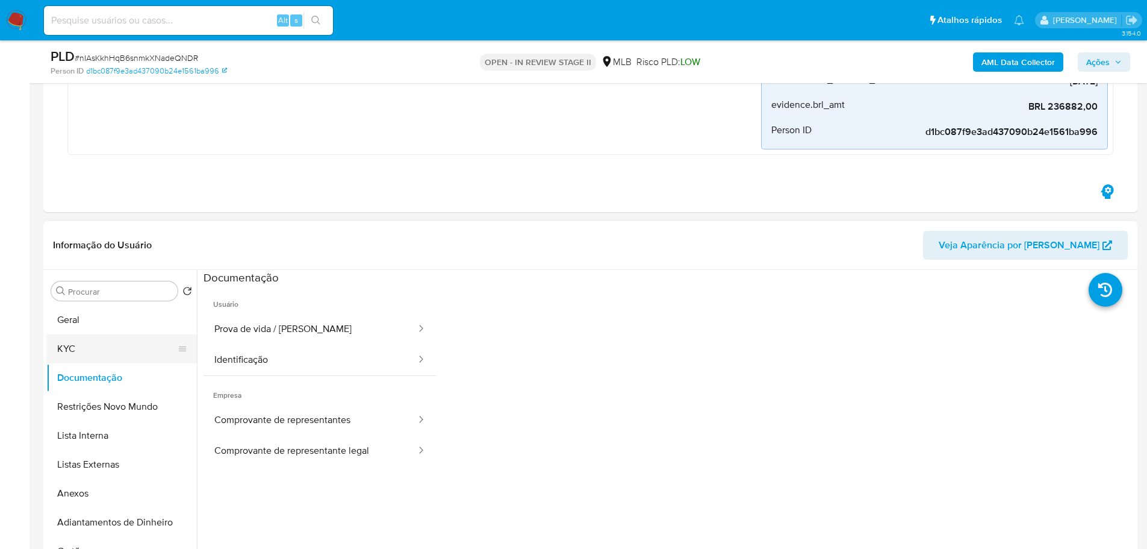
click at [74, 350] on button "KYC" at bounding box center [116, 348] width 141 height 29
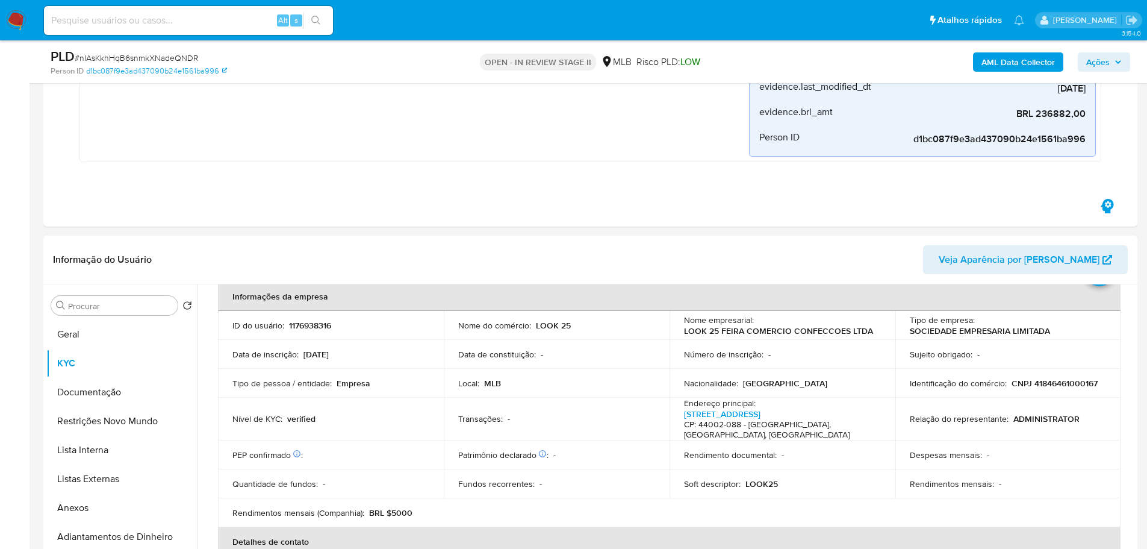
scroll to position [60, 0]
click at [66, 339] on button "Geral" at bounding box center [116, 334] width 141 height 29
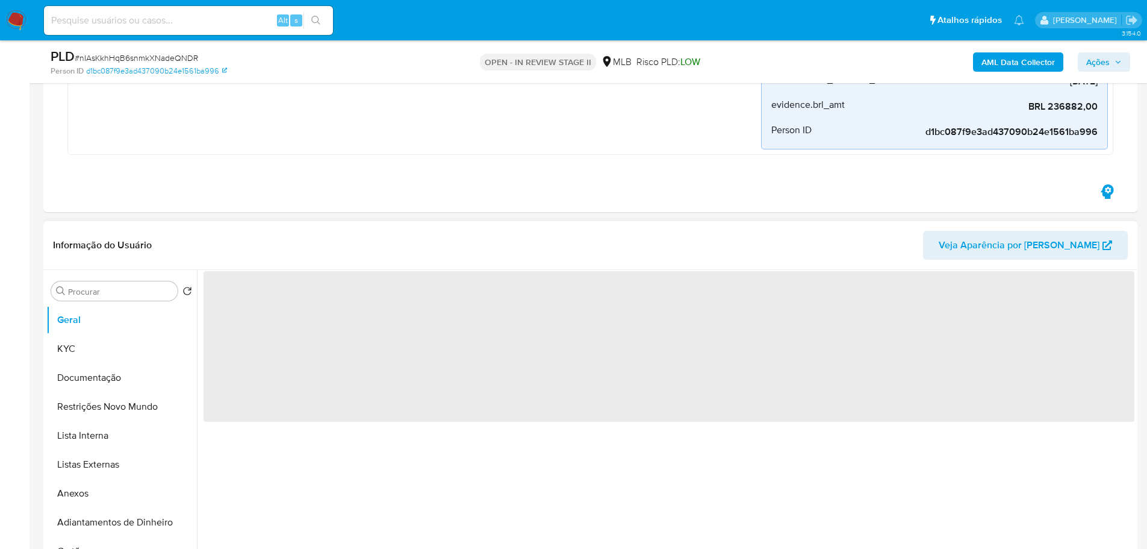
scroll to position [0, 0]
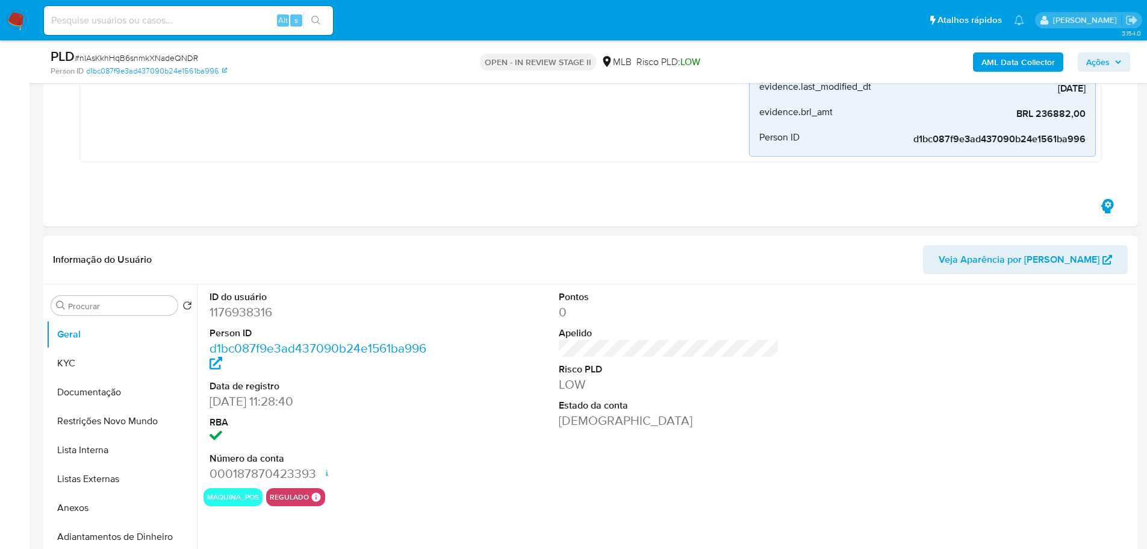
click at [261, 316] on dd "1176938316" at bounding box center [320, 312] width 221 height 17
copy dd "1176938316"
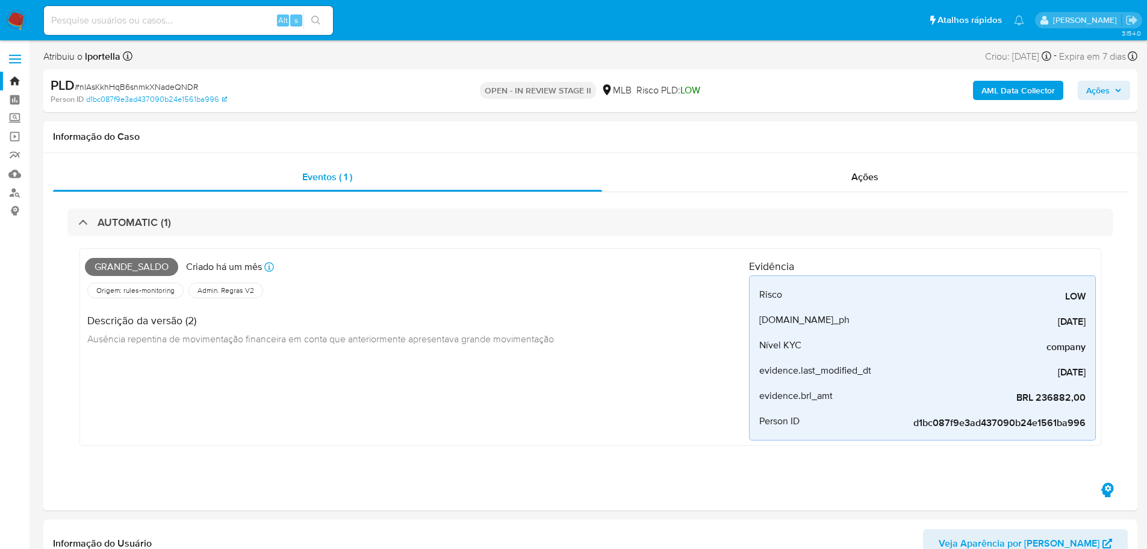
click at [1021, 92] on b "AML Data Collector" at bounding box center [1018, 90] width 73 height 19
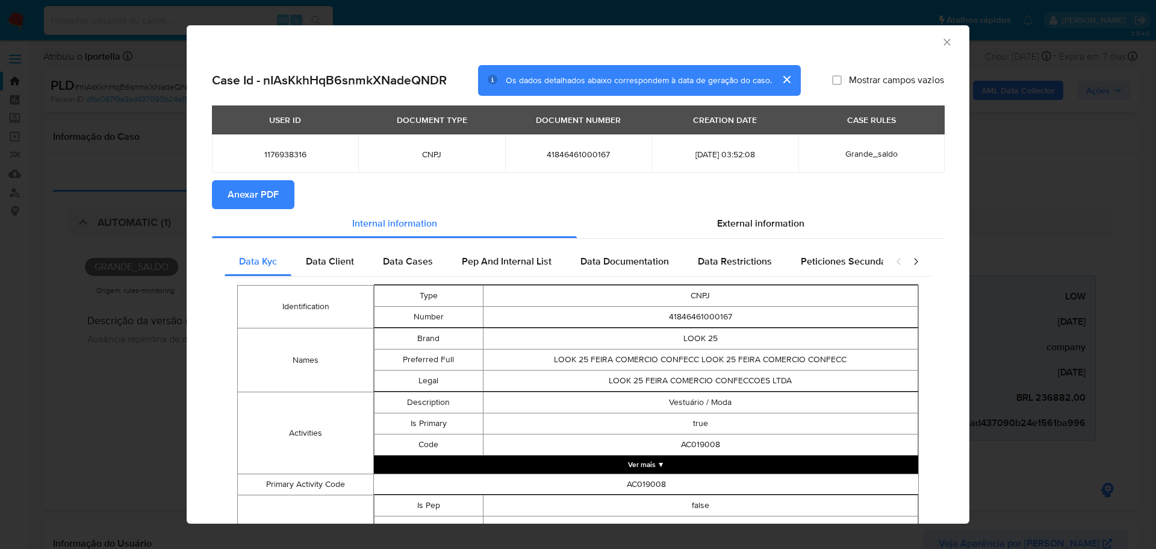
click at [241, 189] on span "Anexar PDF" at bounding box center [253, 194] width 51 height 26
click at [146, 356] on div "AML Data Collector Case Id - nIAsKkhHqB6snmkXNadeQNDR Os dados detalhados abaix…" at bounding box center [578, 274] width 1156 height 549
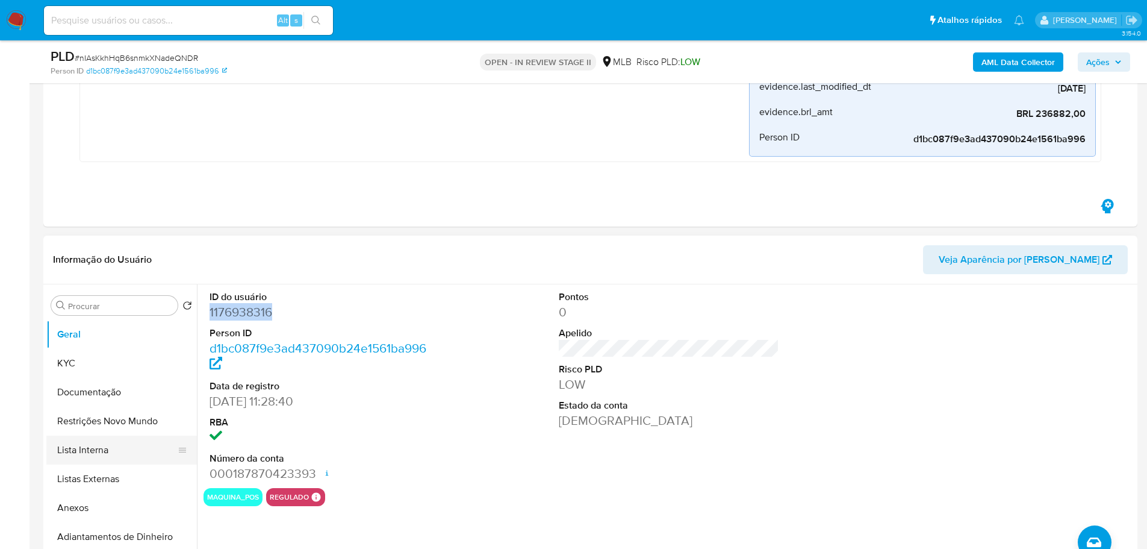
scroll to position [361, 0]
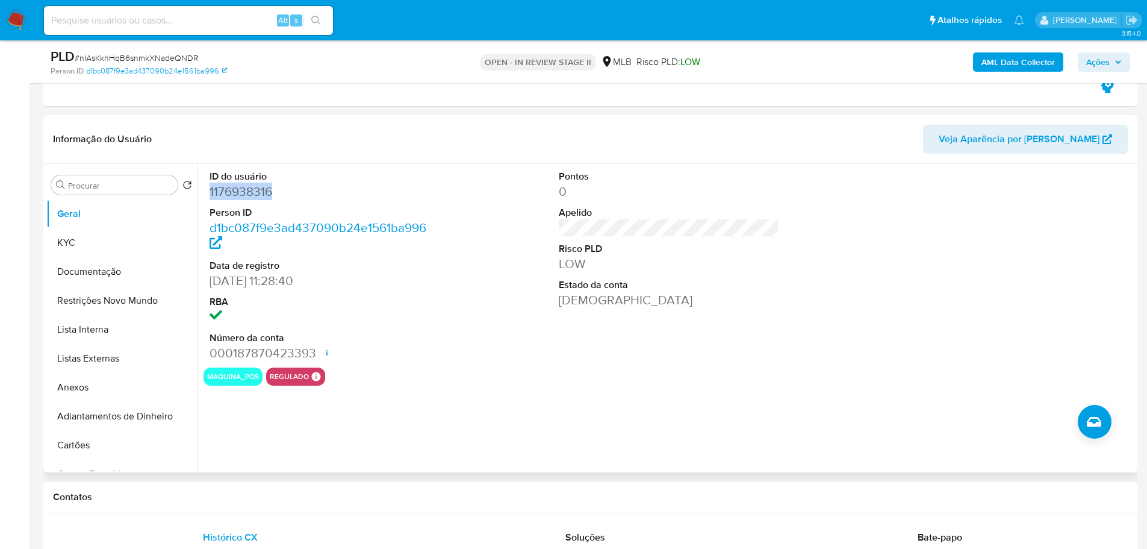
click at [217, 191] on dd "1176938316" at bounding box center [320, 191] width 221 height 17
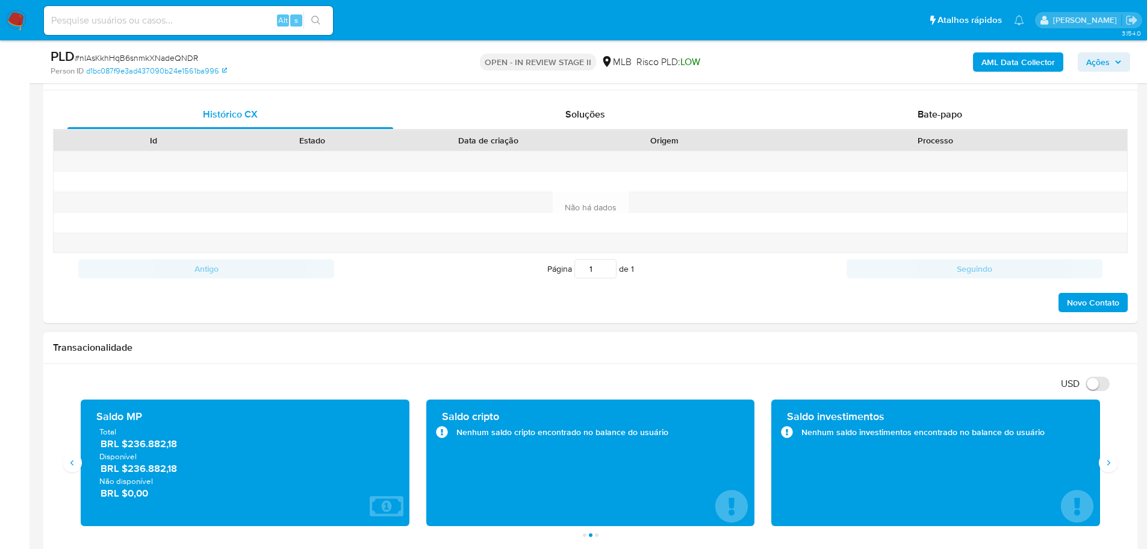
scroll to position [843, 0]
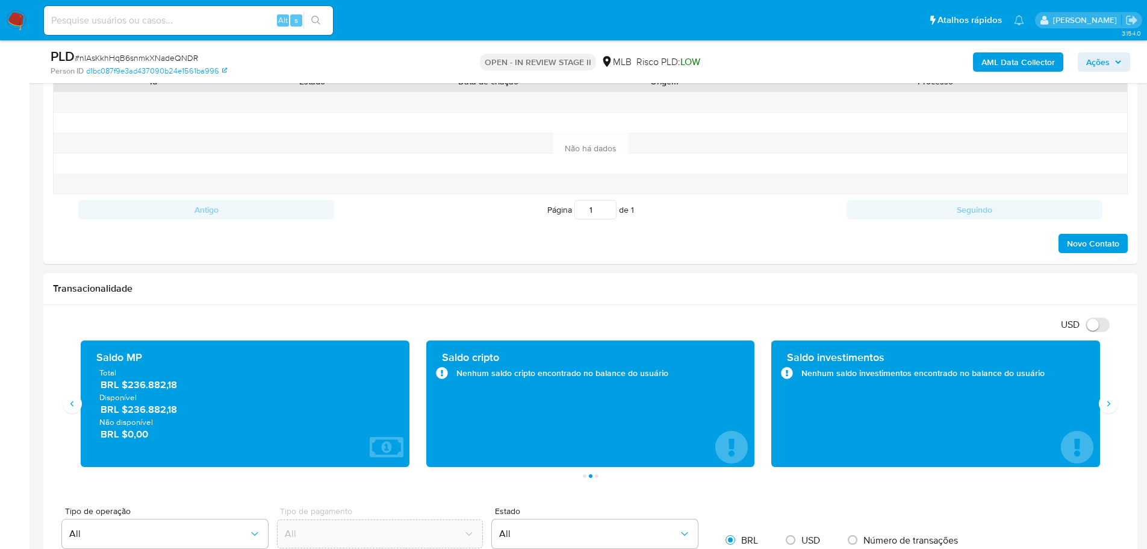
drag, startPoint x: 178, startPoint y: 412, endPoint x: 128, endPoint y: 414, distance: 50.0
click at [128, 414] on span "BRL $236.882,18" at bounding box center [246, 409] width 290 height 14
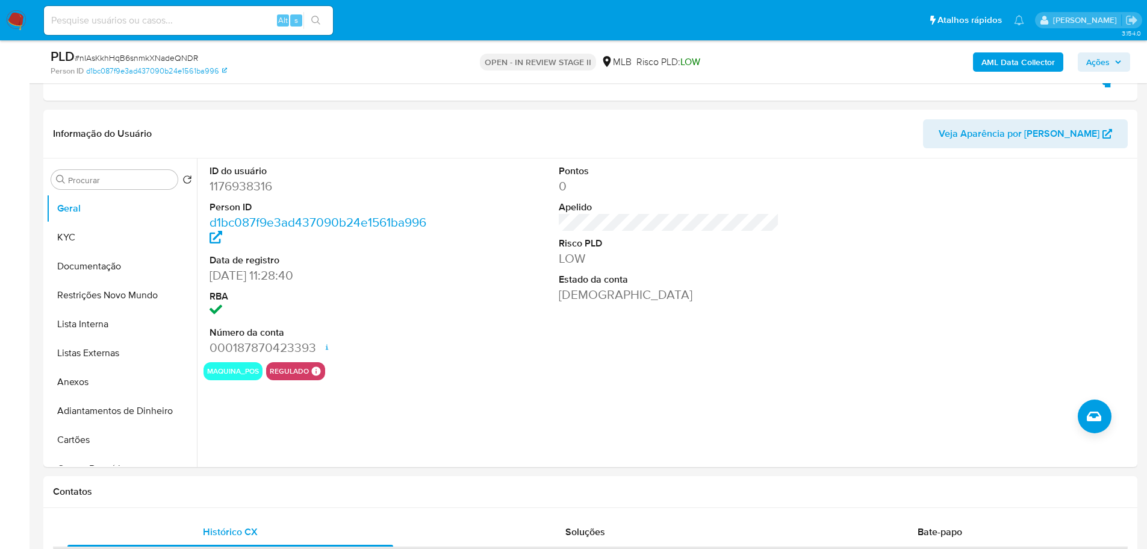
scroll to position [364, 0]
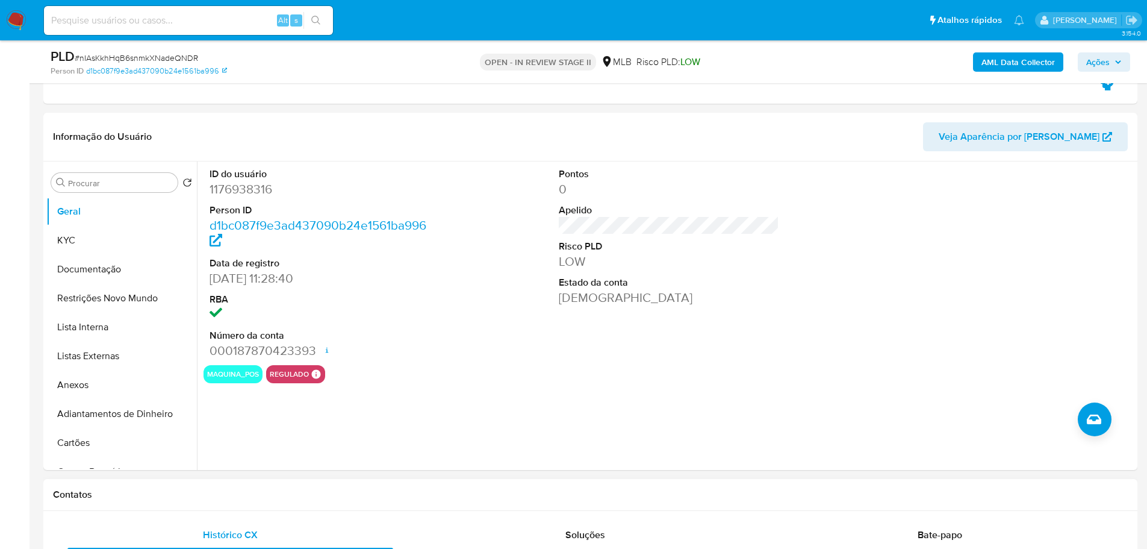
click at [82, 235] on button "KYC" at bounding box center [116, 240] width 141 height 29
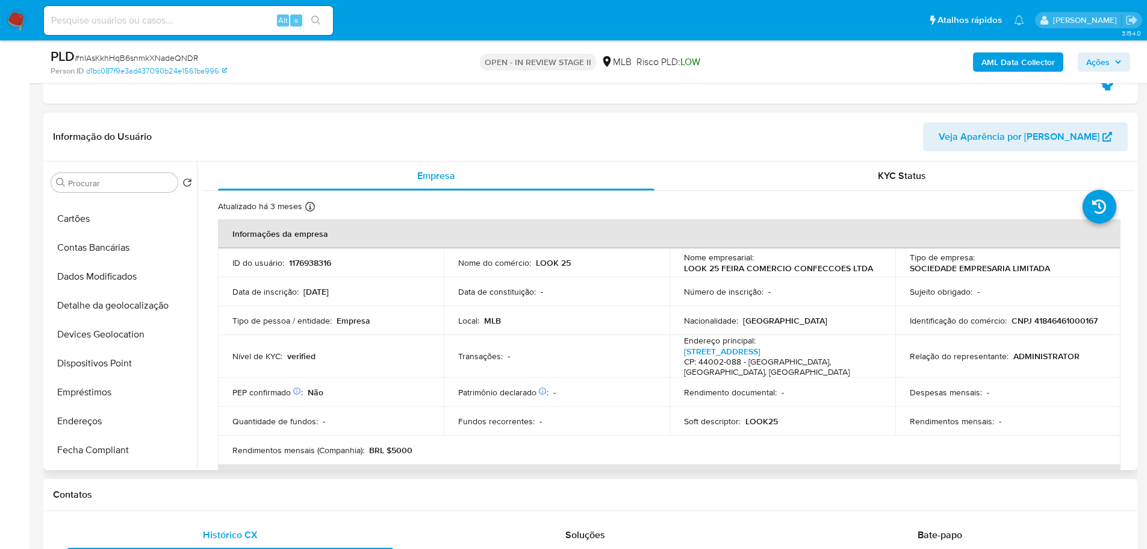
scroll to position [60, 0]
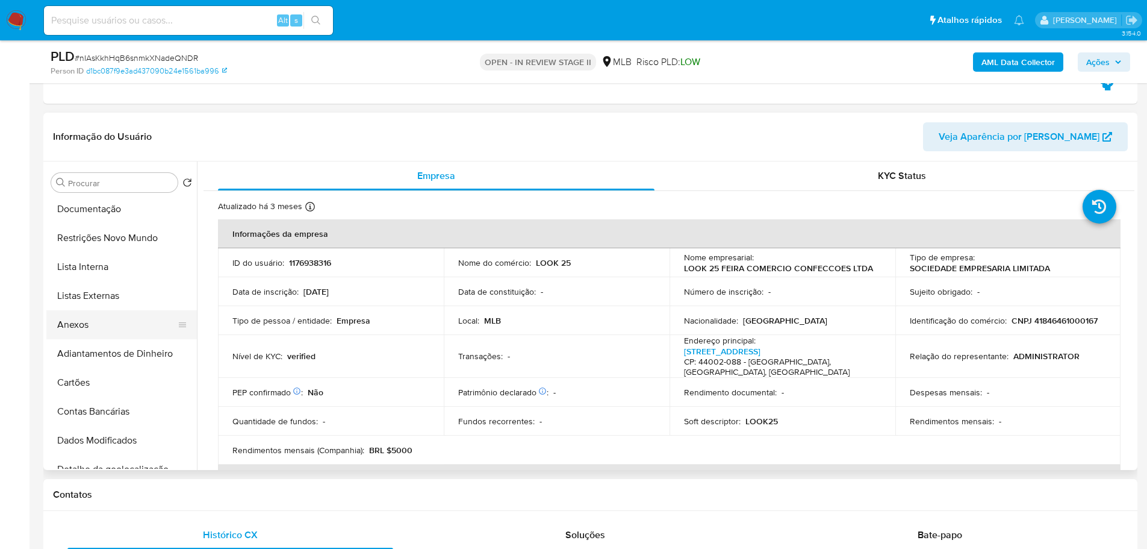
click at [76, 318] on button "Anexos" at bounding box center [116, 324] width 141 height 29
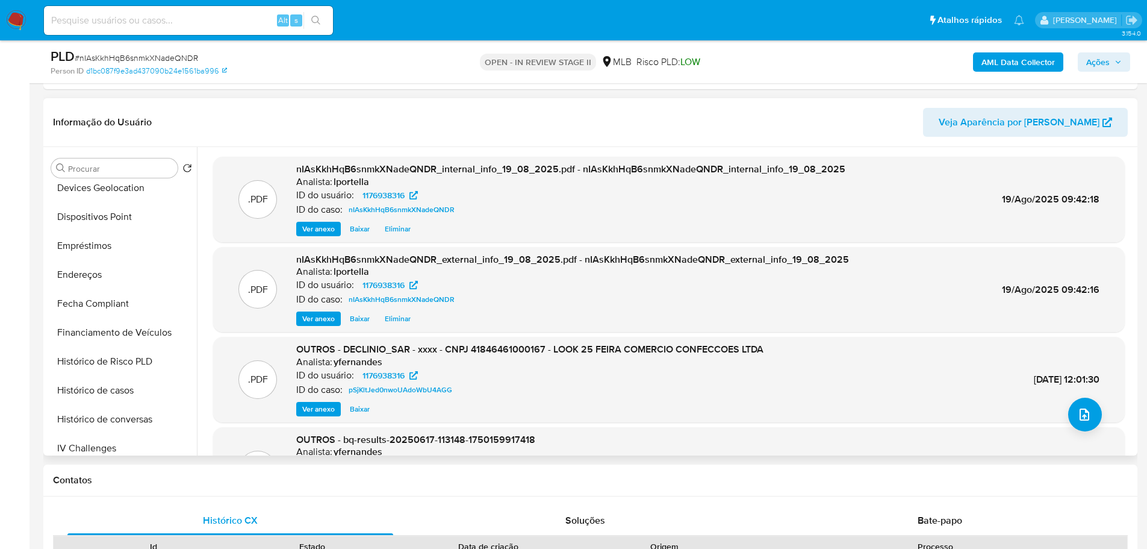
scroll to position [482, 0]
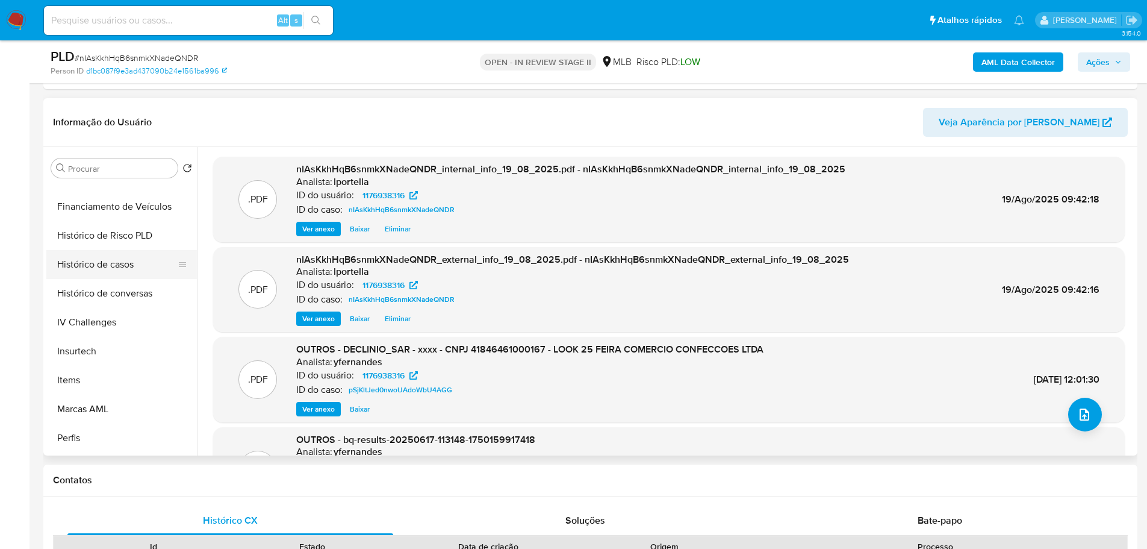
click at [99, 257] on button "Histórico de casos" at bounding box center [116, 264] width 141 height 29
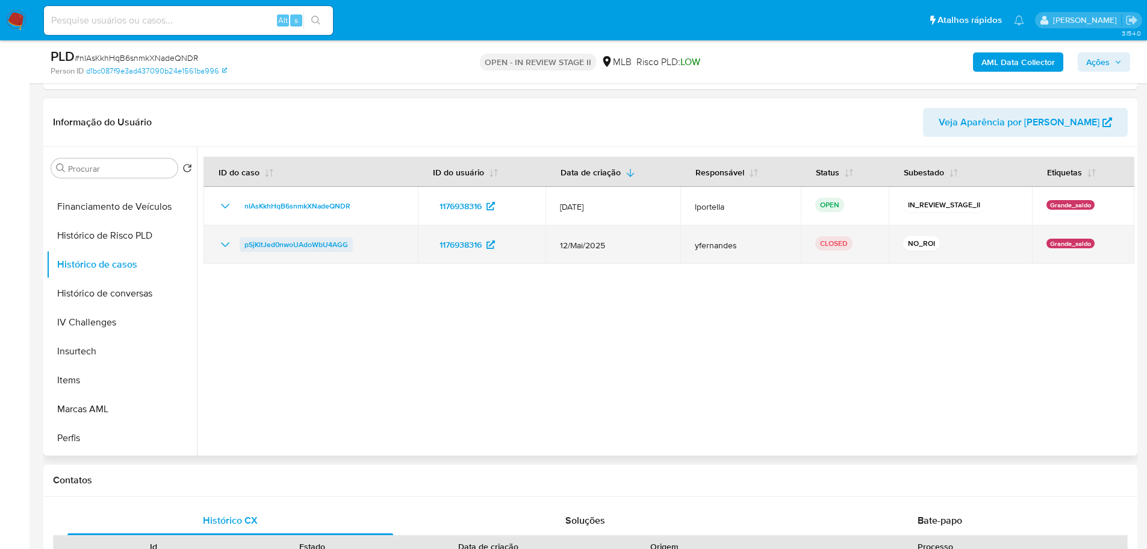
drag, startPoint x: 355, startPoint y: 247, endPoint x: 244, endPoint y: 243, distance: 111.5
click at [244, 243] on div "pSjKltJed0nwoUAdoWbU4AGG" at bounding box center [310, 244] width 185 height 14
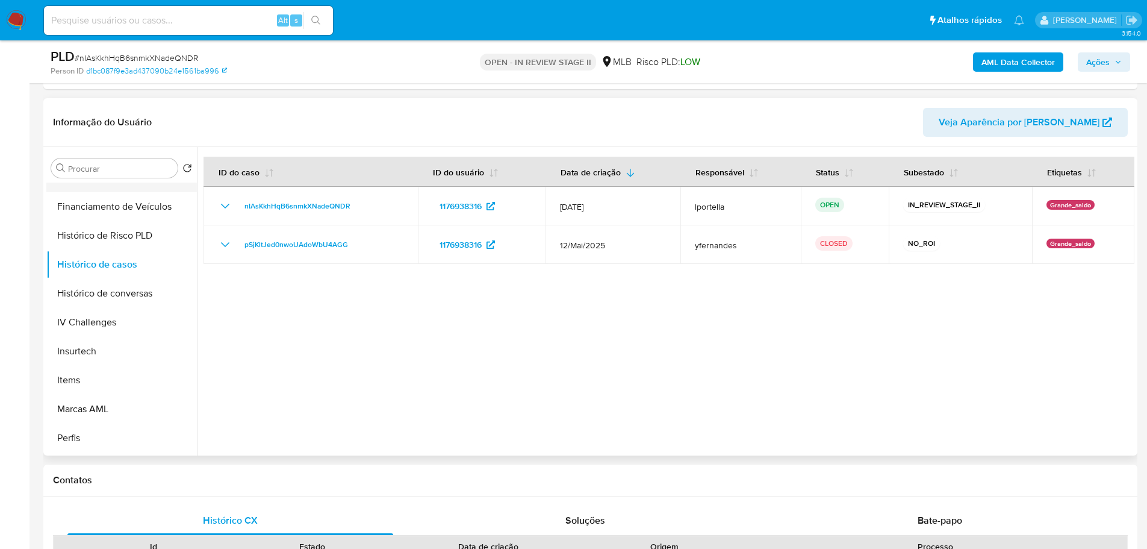
scroll to position [0, 0]
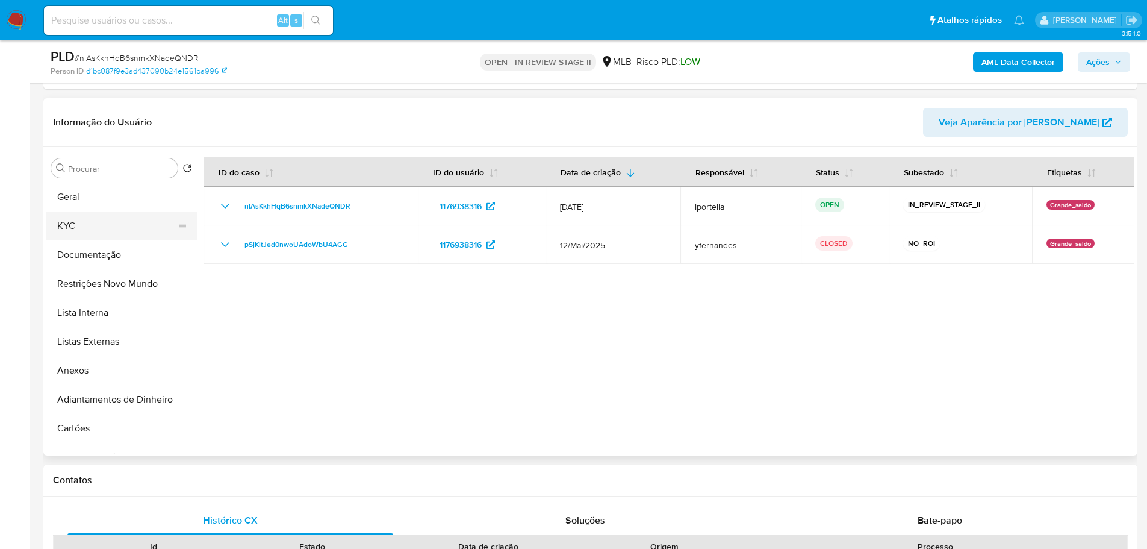
click at [84, 216] on button "KYC" at bounding box center [116, 225] width 141 height 29
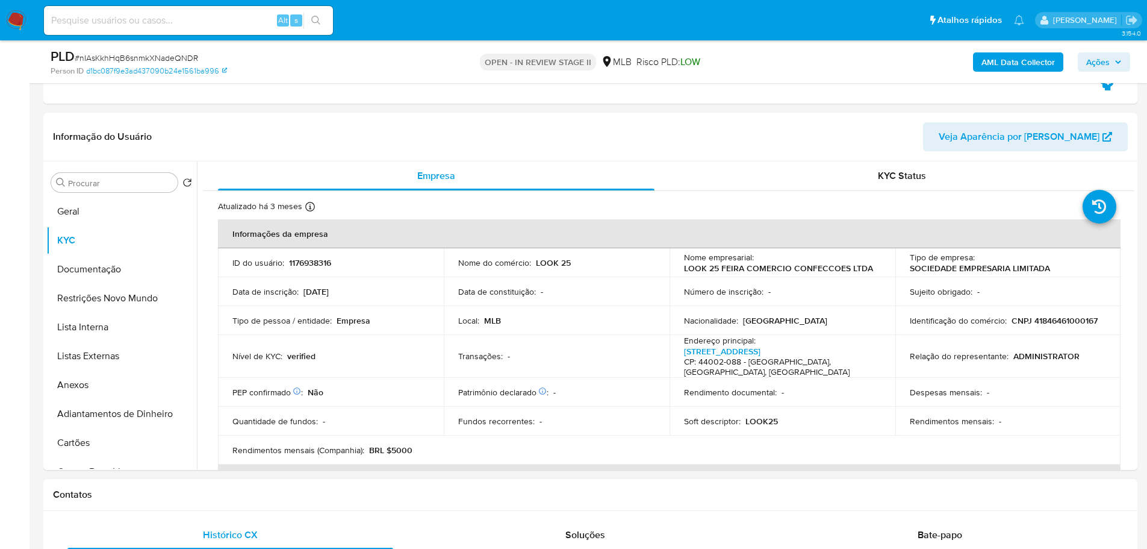
click at [338, 493] on h1 "Contatos" at bounding box center [590, 494] width 1075 height 12
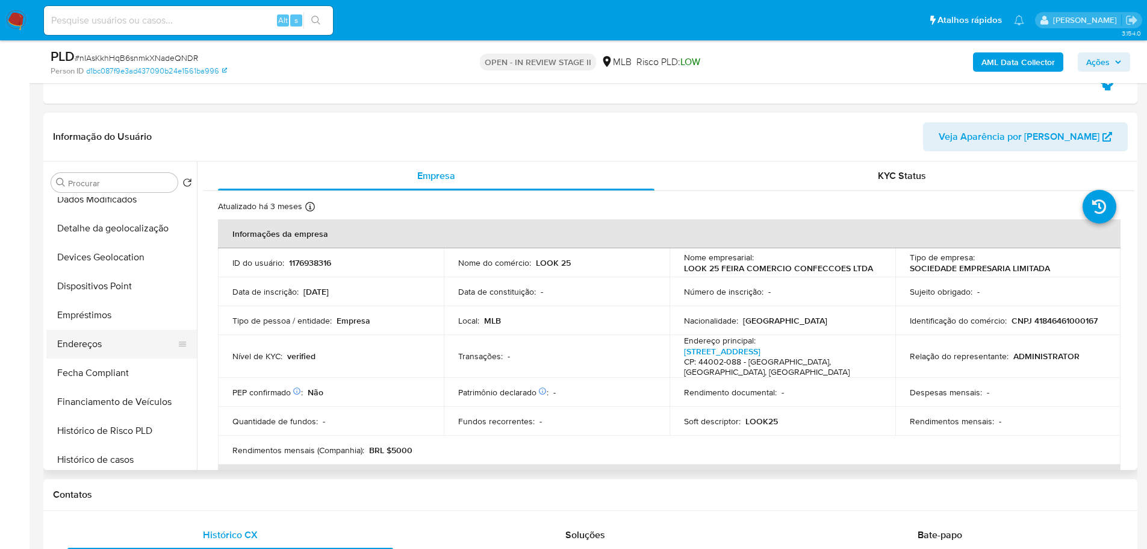
click at [105, 348] on button "Endereços" at bounding box center [116, 343] width 141 height 29
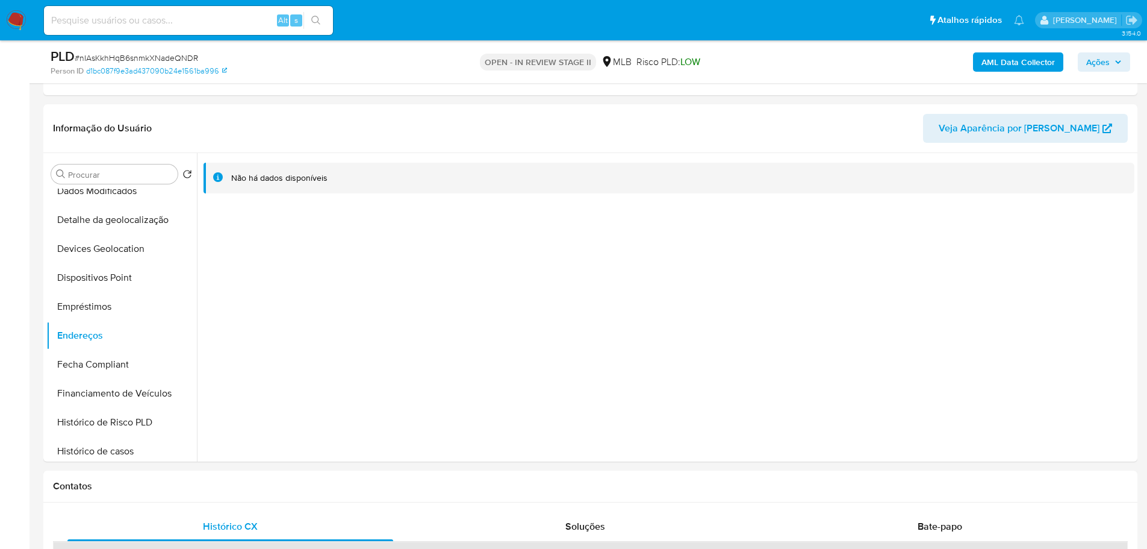
scroll to position [367, 0]
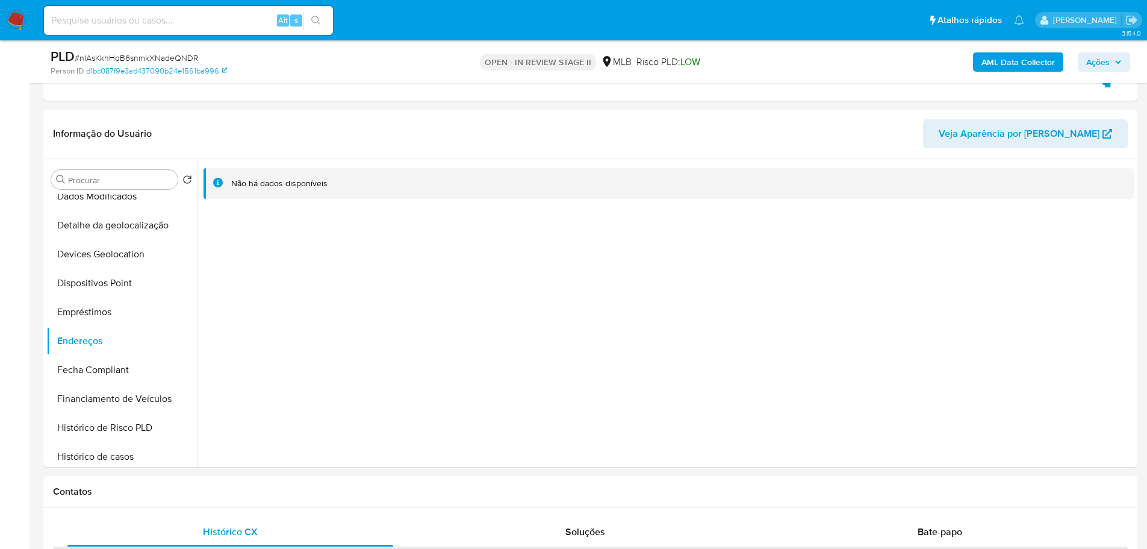
click at [838, 73] on div "AML Data Collector Ações" at bounding box center [952, 62] width 356 height 28
click at [123, 222] on button "Detalhe da geolocalização" at bounding box center [116, 225] width 141 height 29
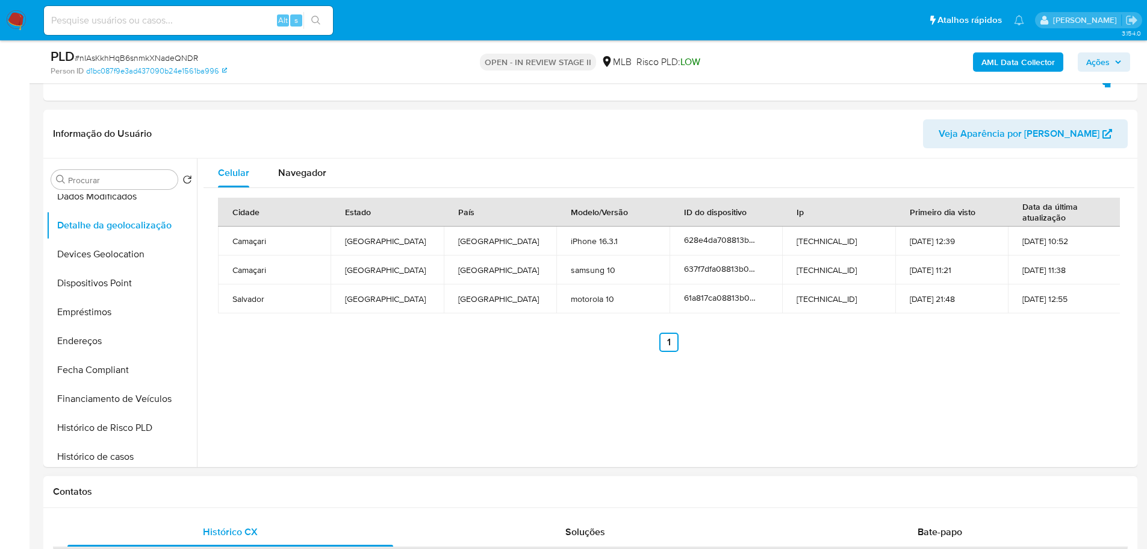
click at [255, 494] on h1 "Contatos" at bounding box center [590, 491] width 1075 height 12
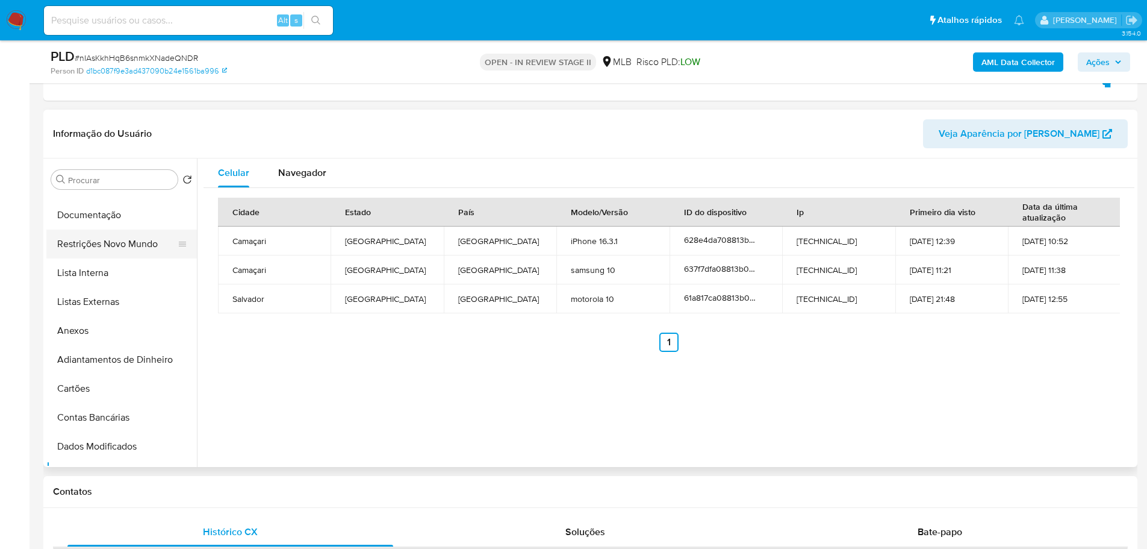
scroll to position [0, 0]
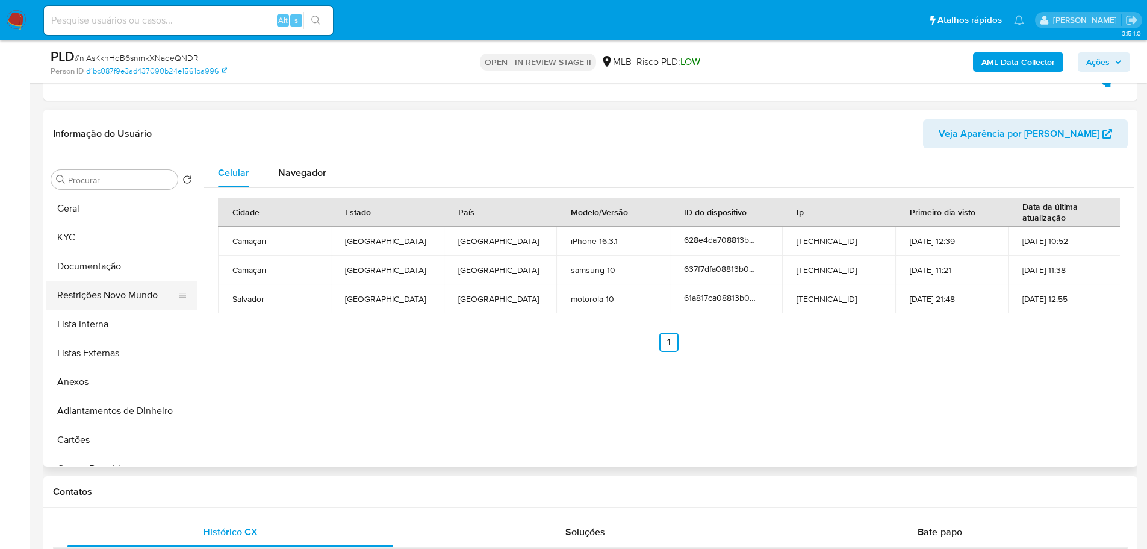
click at [113, 303] on button "Restrições Novo Mundo" at bounding box center [116, 295] width 141 height 29
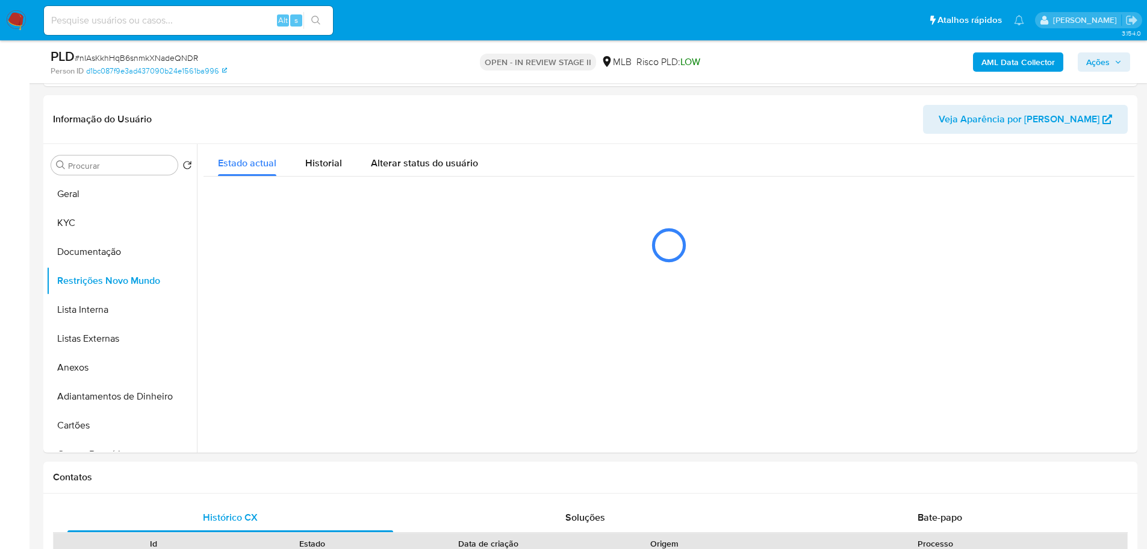
scroll to position [349, 0]
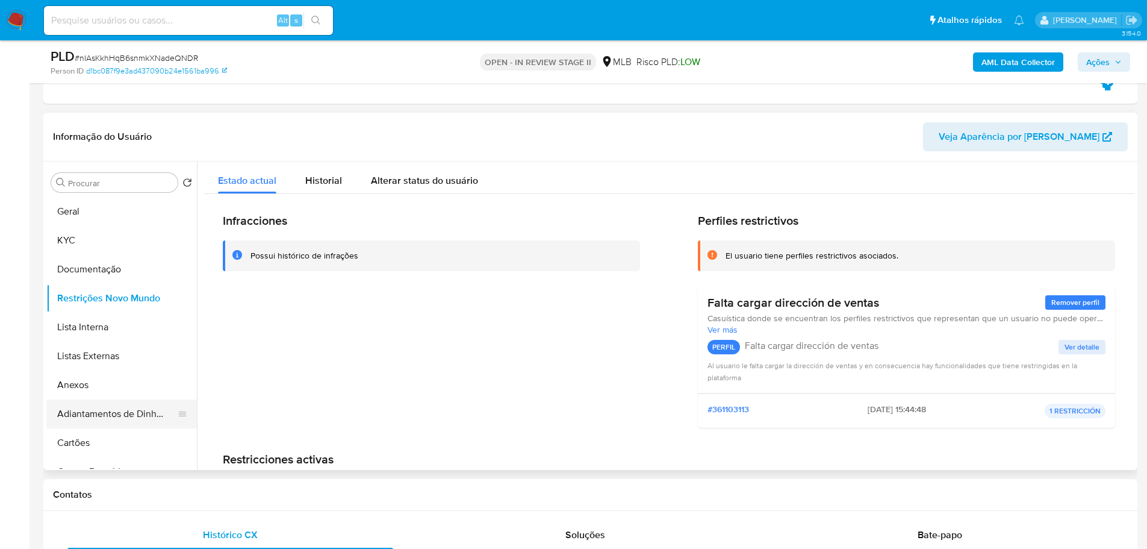
drag, startPoint x: 238, startPoint y: 499, endPoint x: 123, endPoint y: 402, distance: 150.9
click at [238, 499] on h1 "Contatos" at bounding box center [590, 494] width 1075 height 12
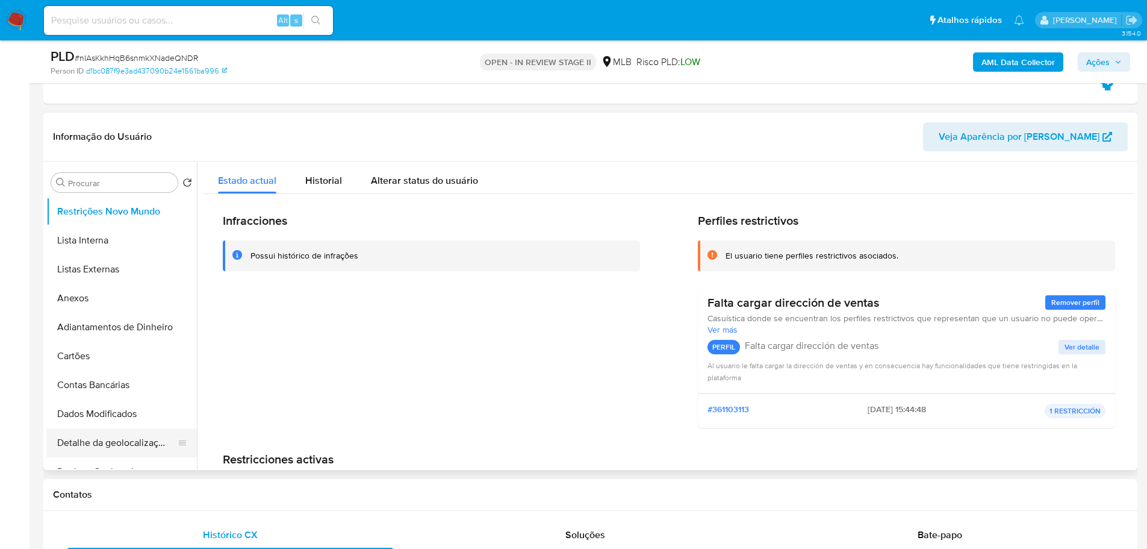
scroll to position [181, 0]
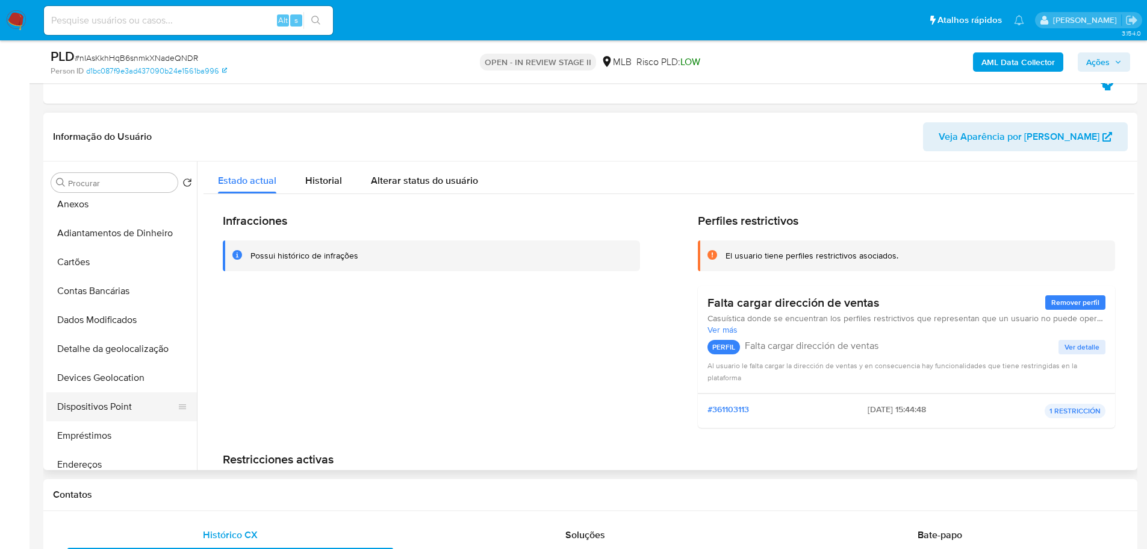
click at [125, 401] on button "Dispositivos Point" at bounding box center [116, 406] width 141 height 29
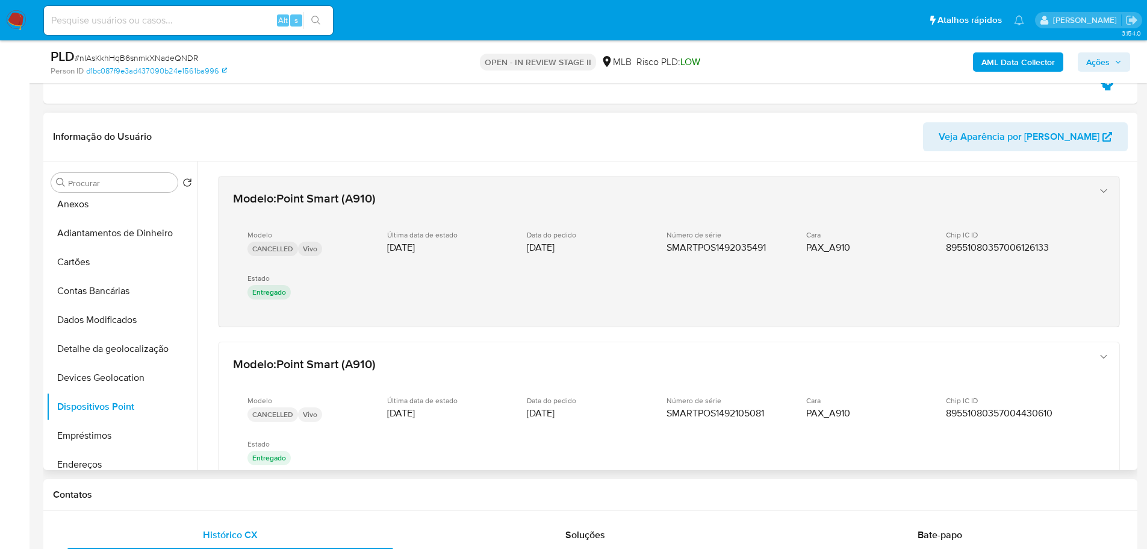
click at [888, 281] on div "Modelo CANCELLED Vivo Última data de estado 16/05/2022 Data do pedido 06/05/202…" at bounding box center [657, 266] width 848 height 92
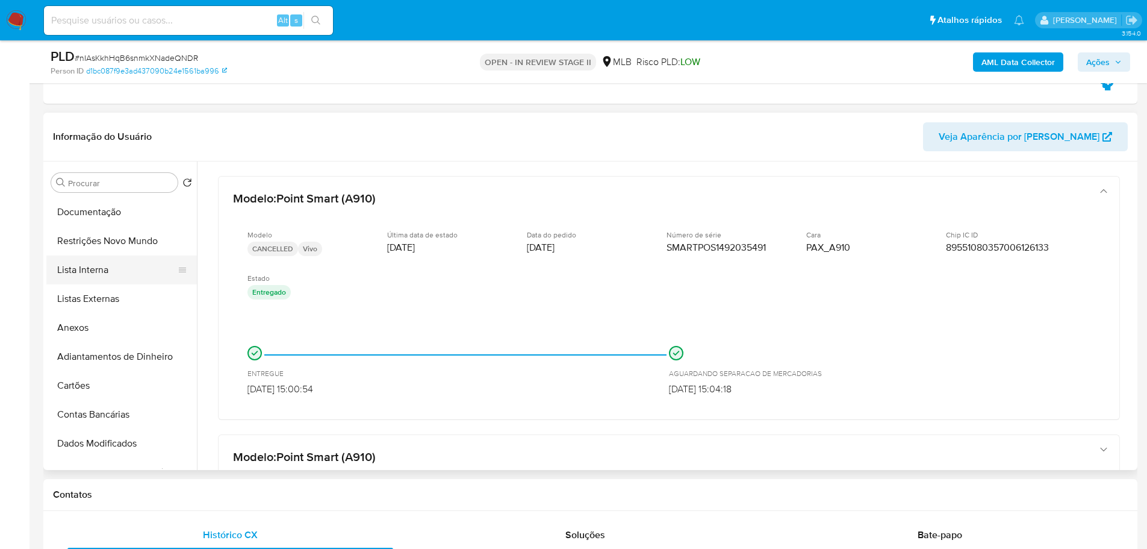
scroll to position [0, 0]
click at [93, 250] on button "KYC" at bounding box center [116, 240] width 141 height 29
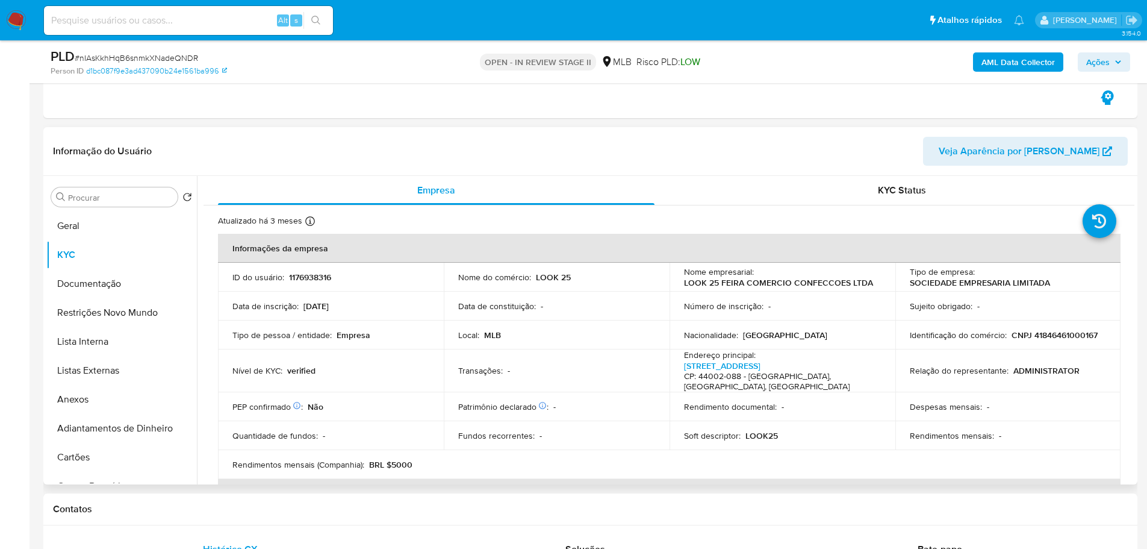
click at [1047, 338] on p "CNPJ 41846461000167" at bounding box center [1055, 334] width 86 height 11
copy p "41846461000167"
drag, startPoint x: 991, startPoint y: 286, endPoint x: 820, endPoint y: 289, distance: 171.0
click at [898, 290] on td "Tipo de empresa : SOCIEDADE EMPRESARIA LIMITADA" at bounding box center [1008, 277] width 226 height 29
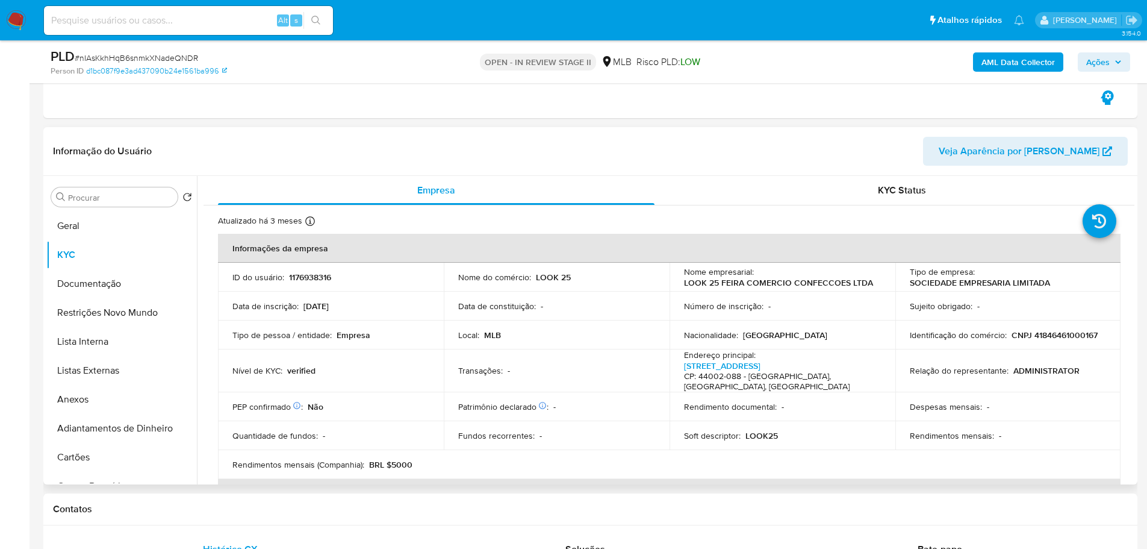
click at [812, 282] on p "LOOK 25 FEIRA COMERCIO CONFECCOES LTDA" at bounding box center [778, 282] width 189 height 11
copy div "Nome empresarial : LOOK 25 FEIRA COMERCIO CONFECCOES LTDA"
click at [872, 272] on div "Nome empresarial : LOOK 25 FEIRA COMERCIO CONFECCOES LTDA" at bounding box center [782, 277] width 197 height 22
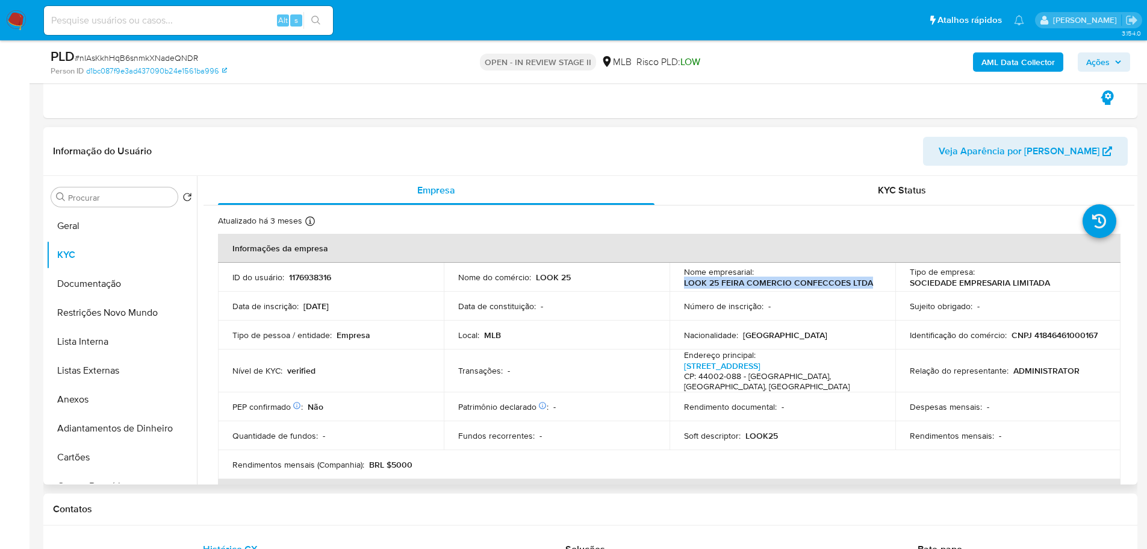
drag, startPoint x: 874, startPoint y: 282, endPoint x: 680, endPoint y: 284, distance: 193.3
click at [680, 284] on td "Nome empresarial : LOOK 25 FEIRA COMERCIO CONFECCOES LTDA" at bounding box center [783, 277] width 226 height 29
copy p "LOOK 25 FEIRA COMERCIO CONFECCOES LTDA"
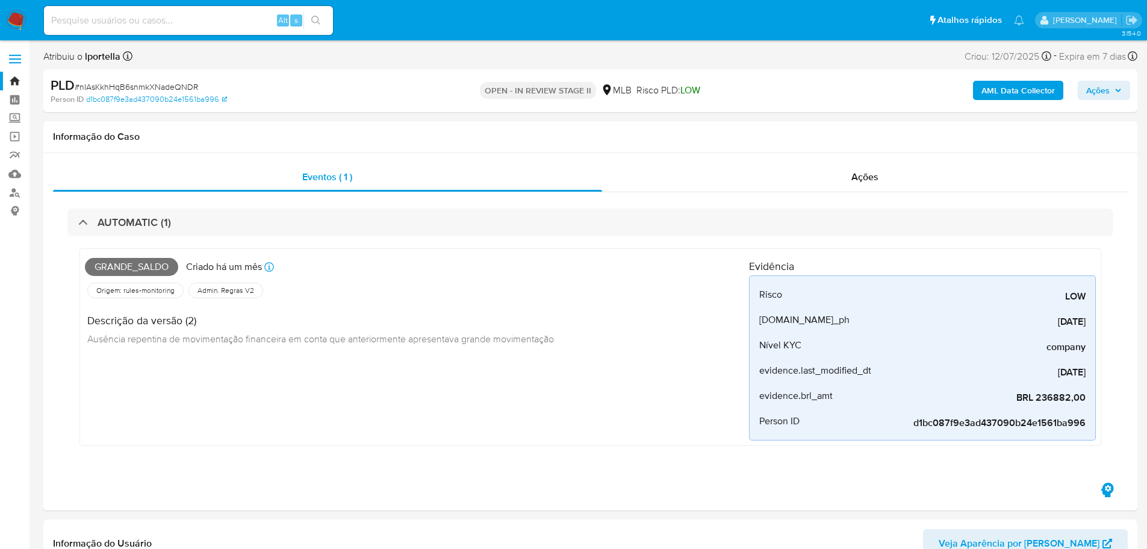
click at [1103, 92] on span "Ações" at bounding box center [1097, 90] width 23 height 19
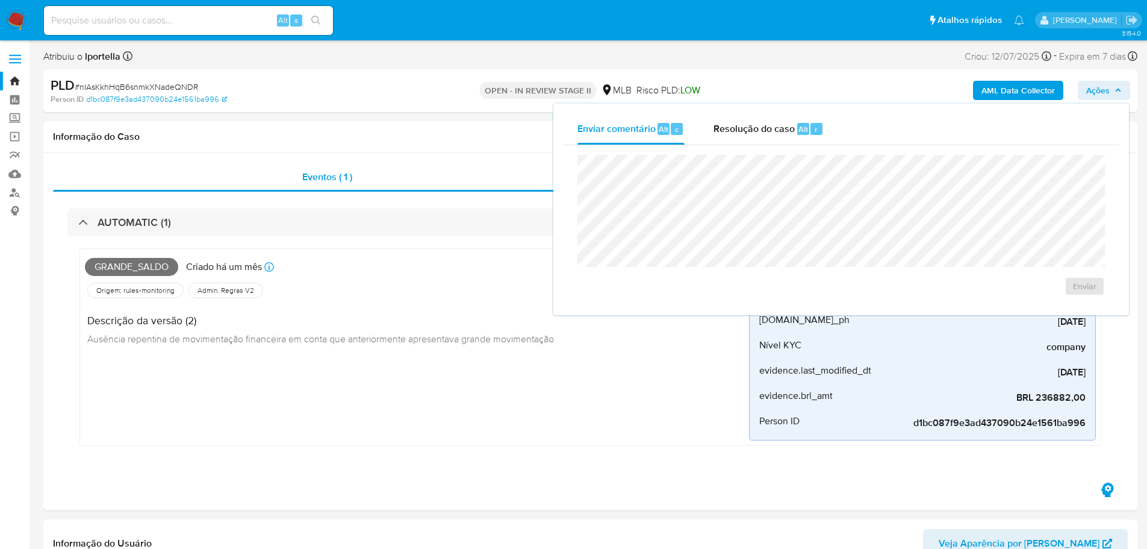
click at [782, 133] on span "Resolução do caso" at bounding box center [754, 129] width 81 height 14
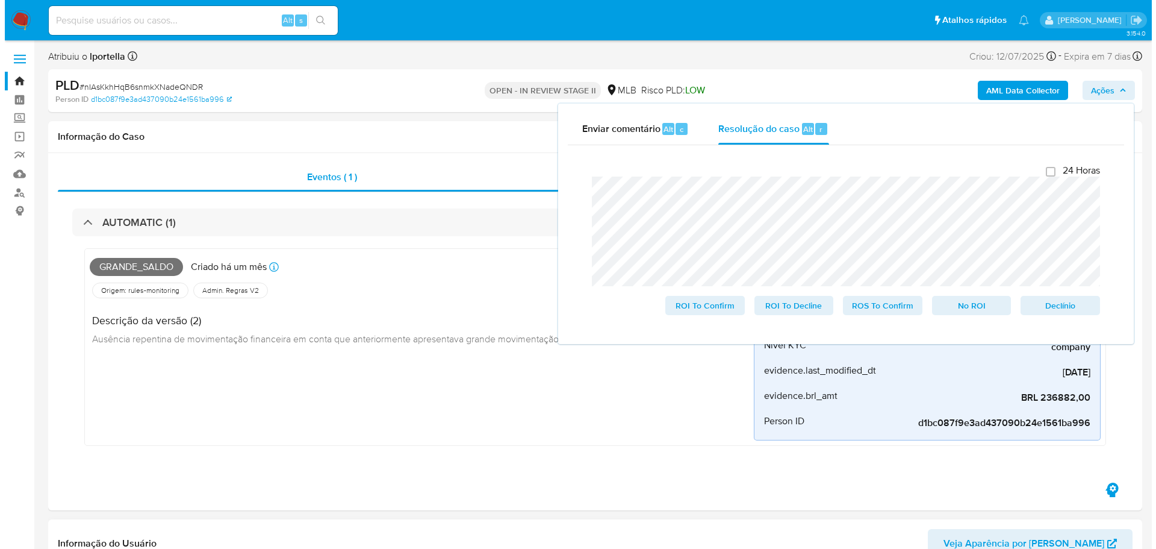
scroll to position [301, 0]
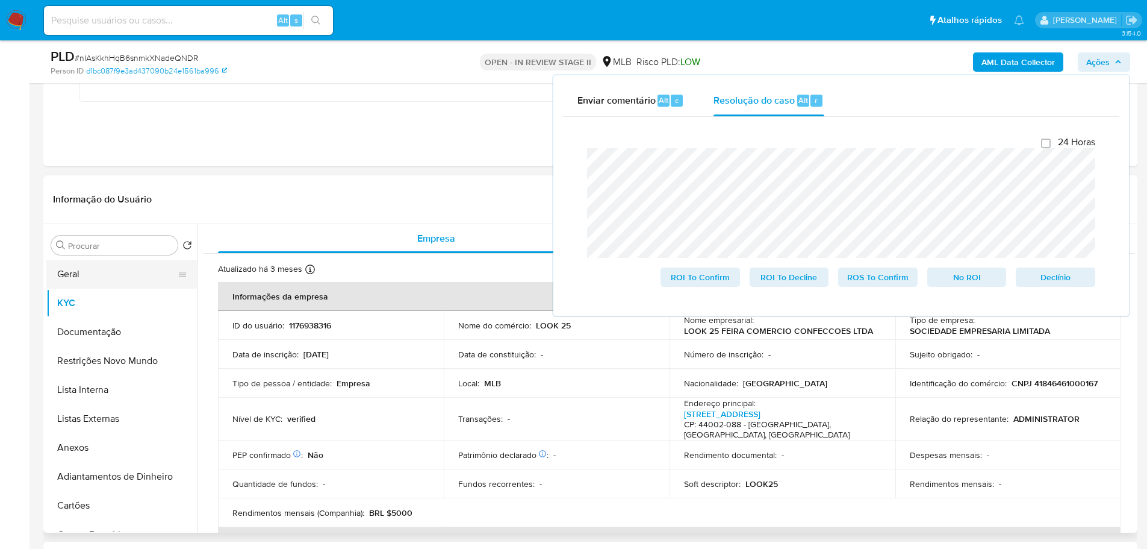
click at [108, 277] on button "Geral" at bounding box center [116, 274] width 141 height 29
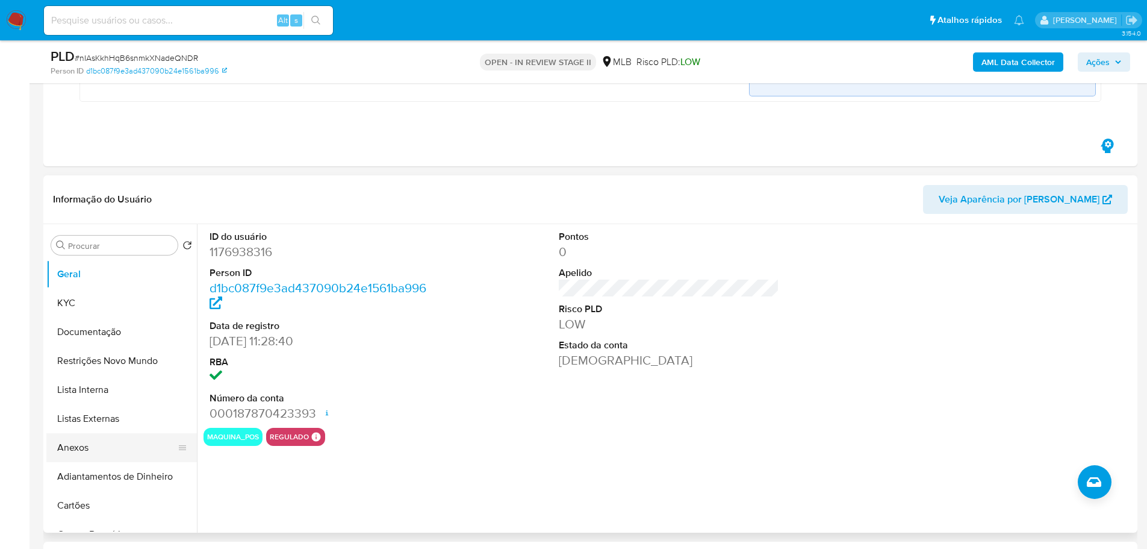
click at [78, 443] on button "Anexos" at bounding box center [116, 447] width 141 height 29
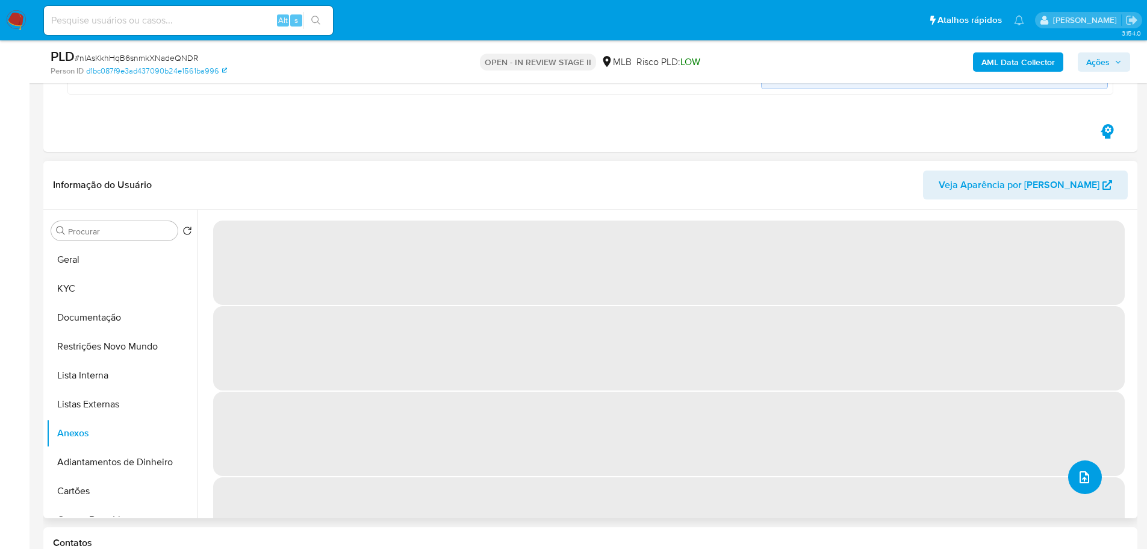
click at [1086, 484] on button "upload-file" at bounding box center [1085, 477] width 34 height 34
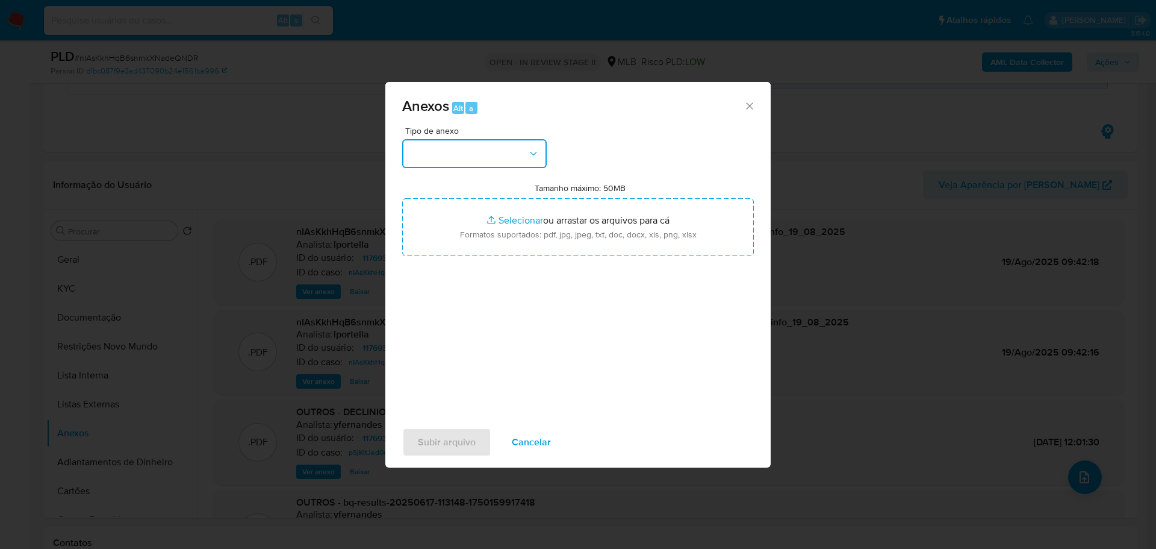
click at [471, 163] on button "button" at bounding box center [474, 153] width 145 height 29
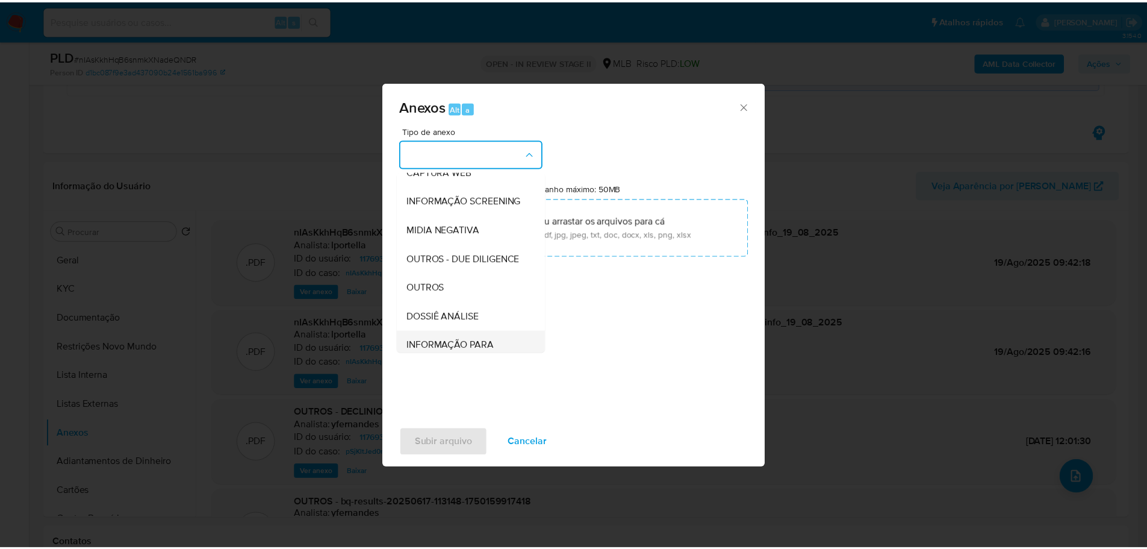
scroll to position [185, 0]
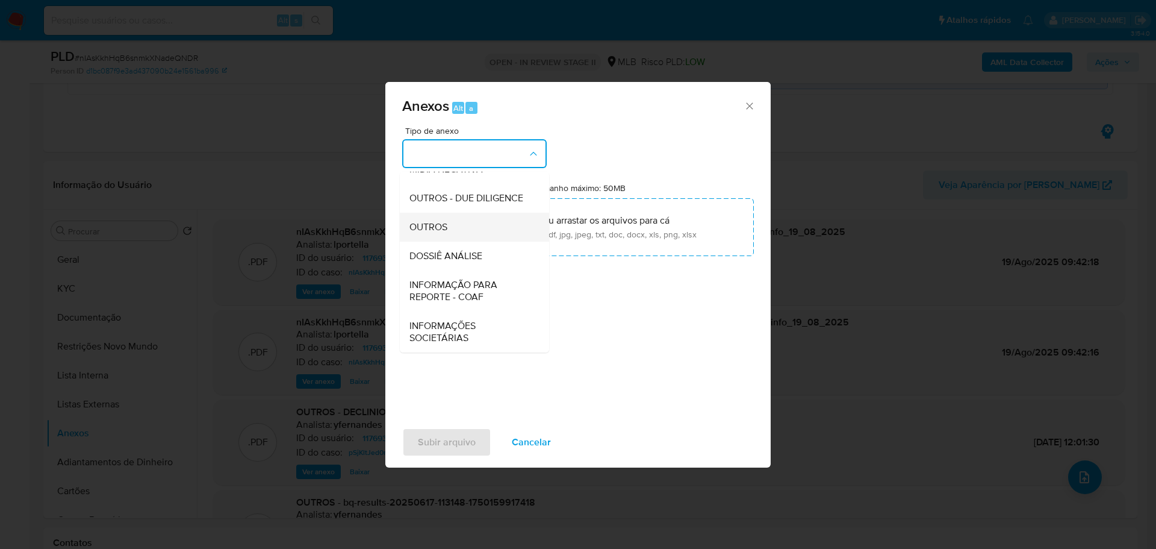
click at [437, 228] on span "OUTROS" at bounding box center [428, 227] width 38 height 12
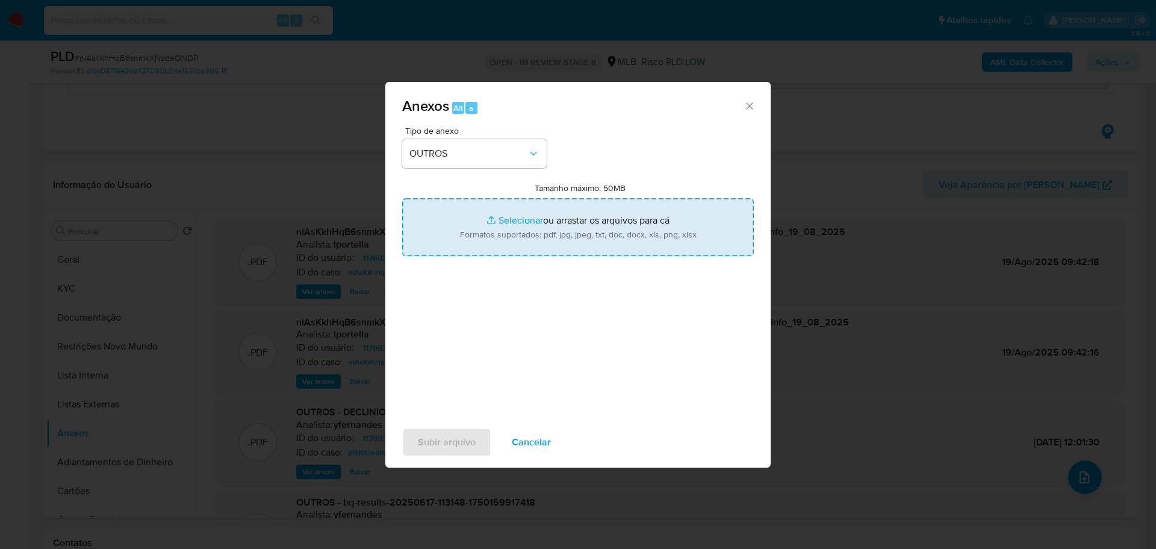
type input "C:\fakepath\Relatório Dados Complementares de Monitoramento AML_Relatório de Mo…"
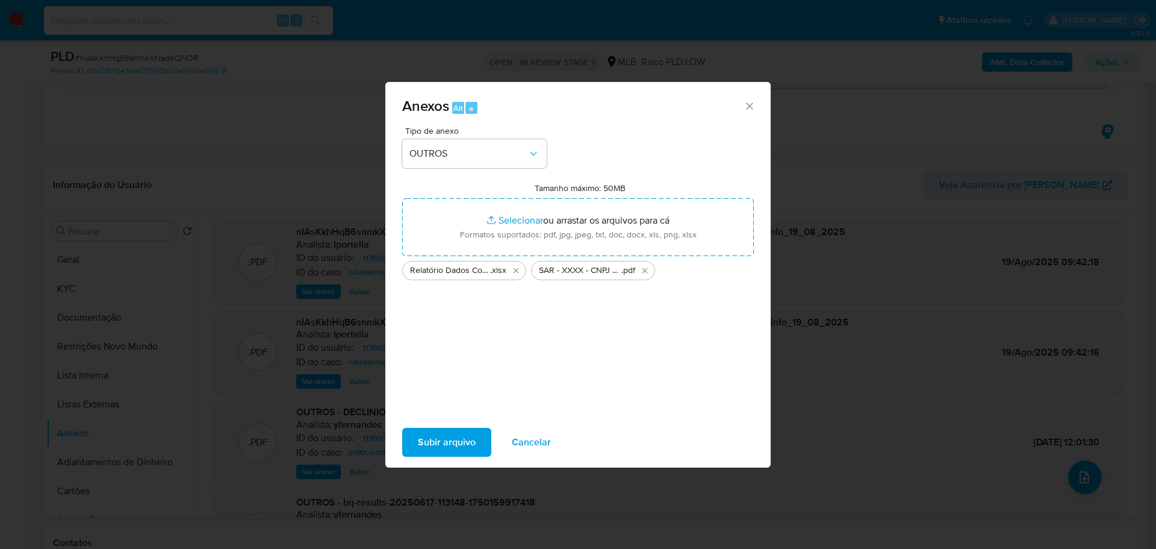
drag, startPoint x: 552, startPoint y: 214, endPoint x: 441, endPoint y: 449, distance: 260.0
click at [441, 449] on span "Subir arquivo" at bounding box center [447, 442] width 58 height 26
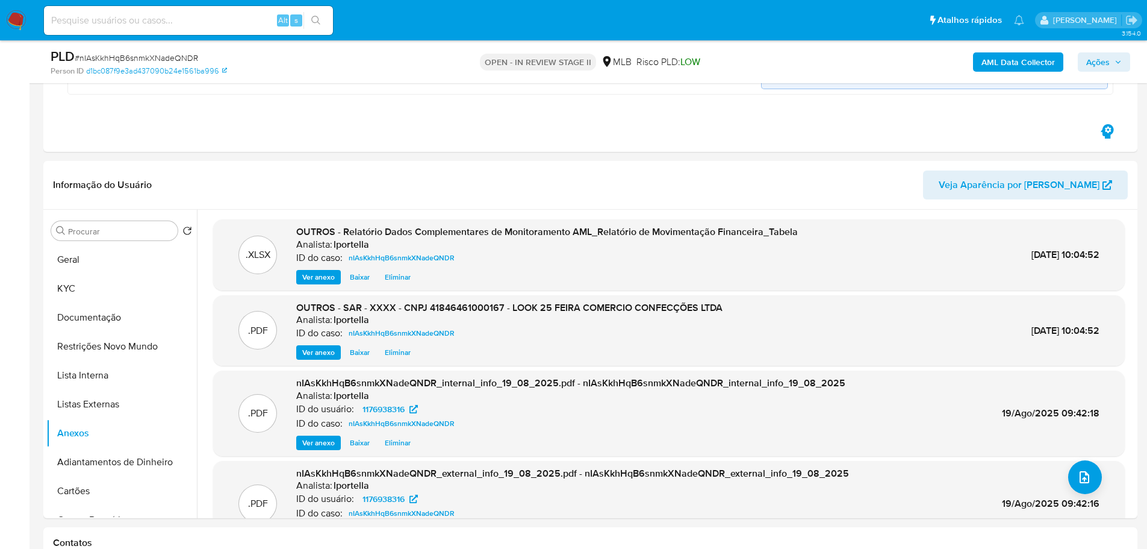
click at [1110, 66] on span "Ações" at bounding box center [1104, 62] width 36 height 17
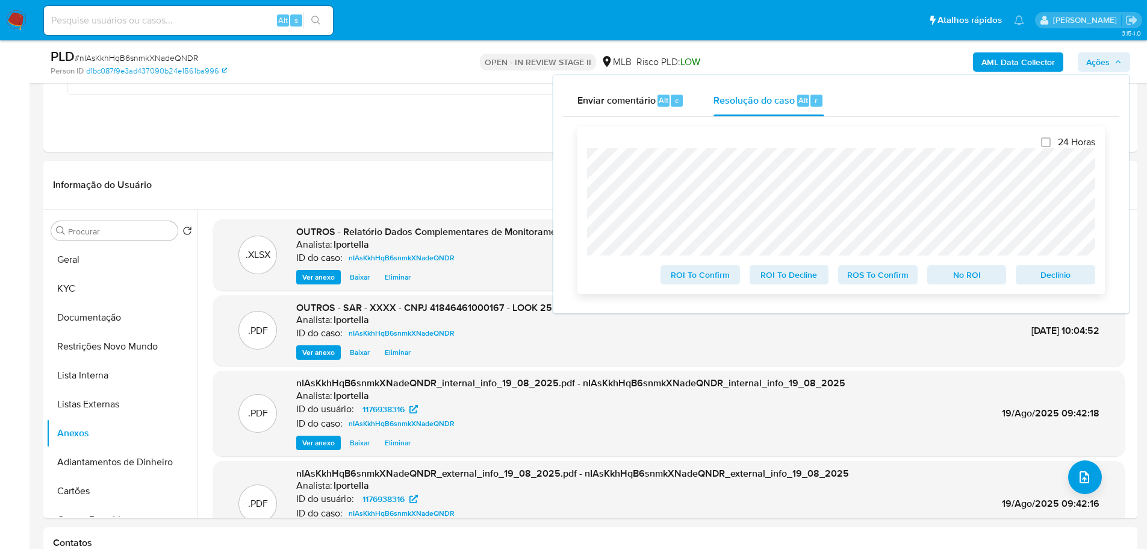
click at [698, 279] on span "ROI To Confirm" at bounding box center [700, 274] width 63 height 17
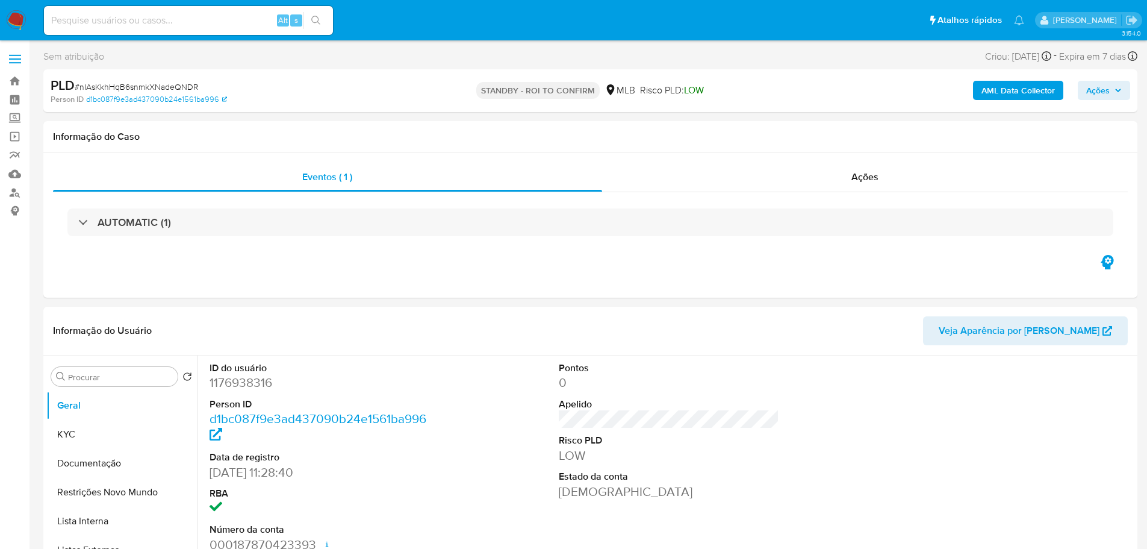
select select "10"
click at [157, 83] on span "# nIAsKkhHqB6snmkXNadeQNDR" at bounding box center [136, 87] width 123 height 12
copy span "nIAsKkhHqB6snmkXNadeQNDR"
click at [22, 12] on img at bounding box center [16, 20] width 20 height 20
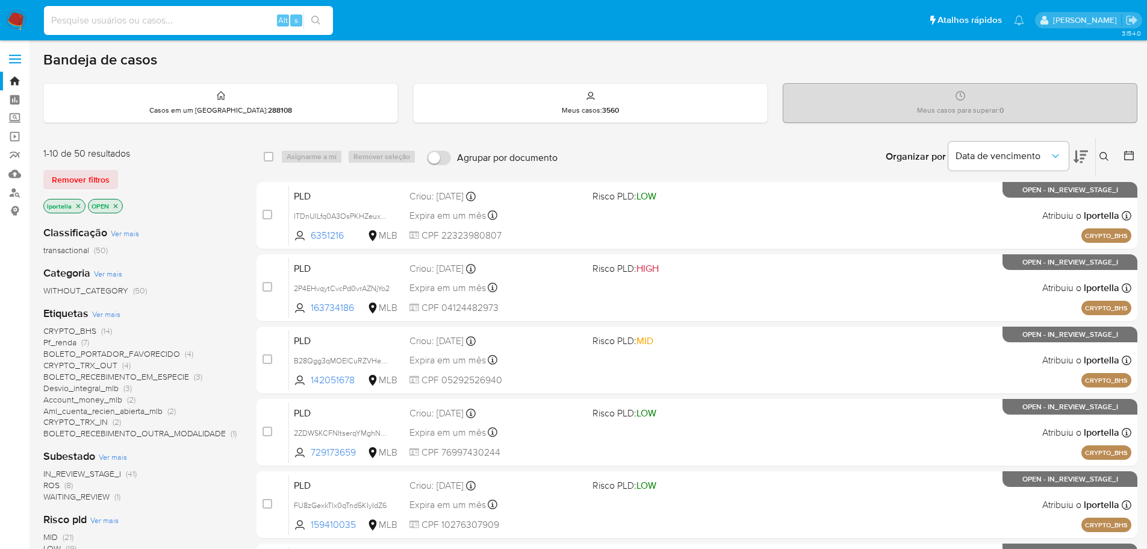
click at [149, 17] on input at bounding box center [188, 21] width 289 height 16
paste input "2fv7lkzyRRbGIQgohZ8xXw6v"
type input "2fv7lkzyRRbGIQgohZ8xXw6v"
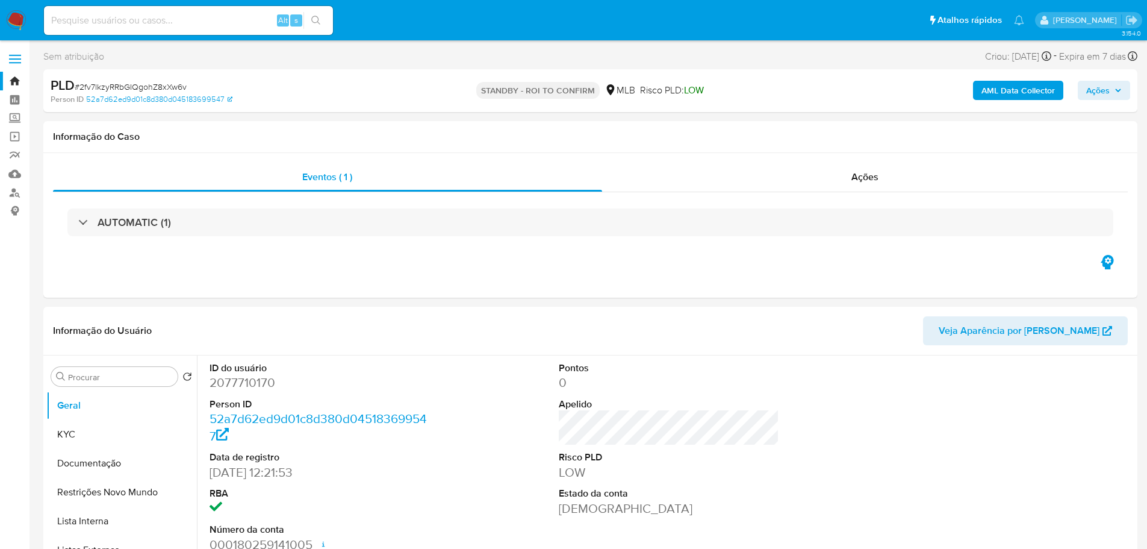
select select "10"
click at [112, 18] on input at bounding box center [188, 21] width 289 height 16
paste input "ahRznyJzY28PaS9CdsV3NNom"
type input "ahRznyJzY28PaS9CdsV3NNom"
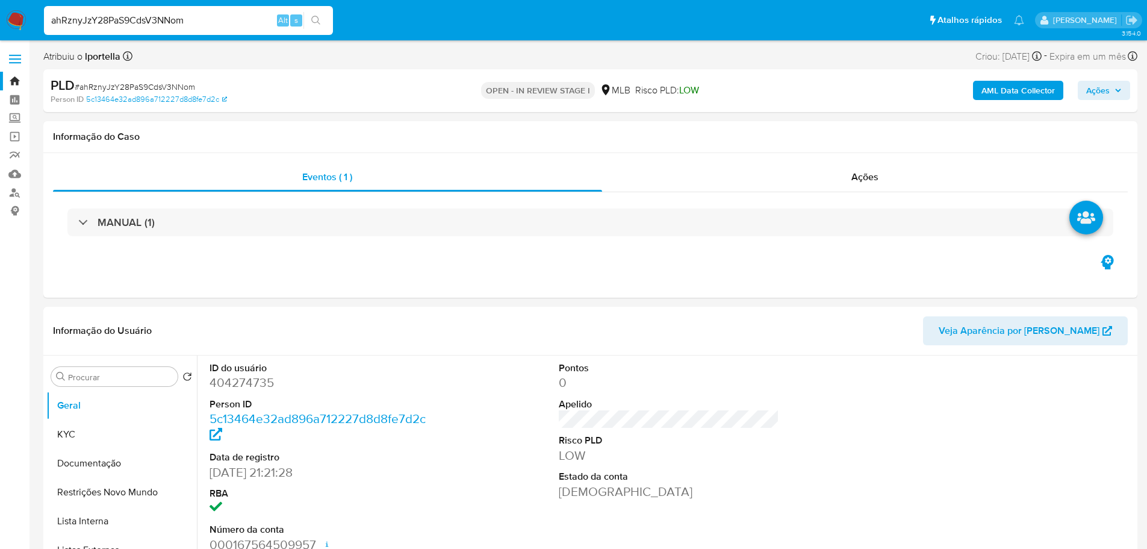
select select "10"
click at [22, 15] on img at bounding box center [16, 20] width 20 height 20
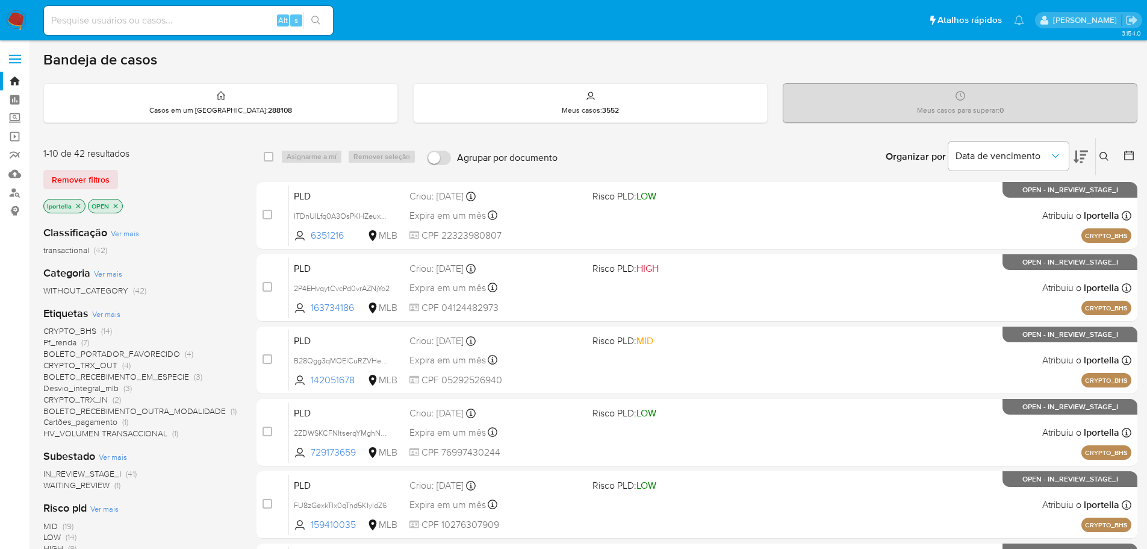
click at [1080, 154] on icon at bounding box center [1081, 156] width 14 height 14
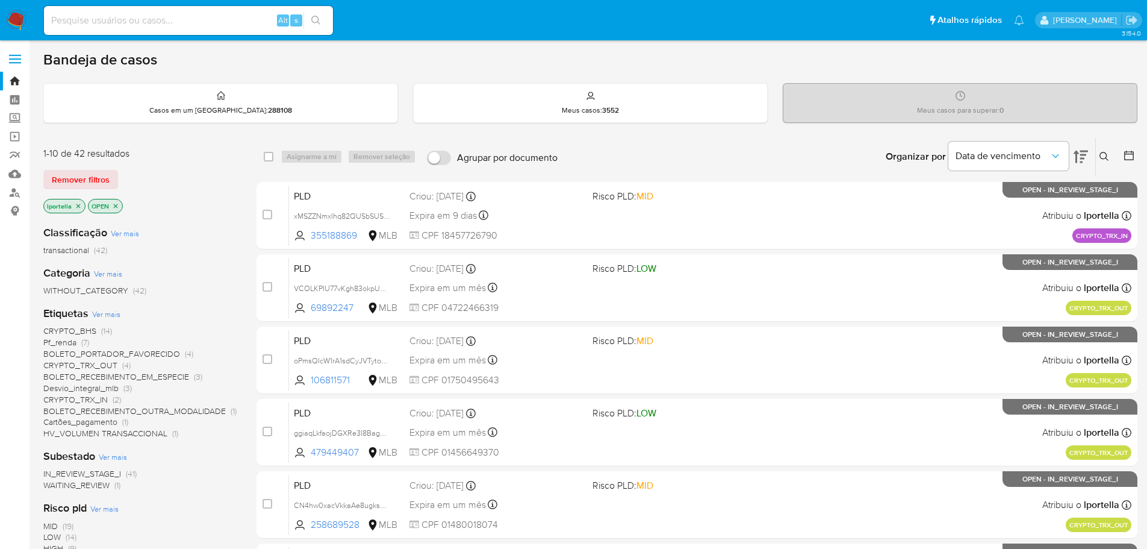
click at [1080, 154] on icon at bounding box center [1081, 156] width 14 height 14
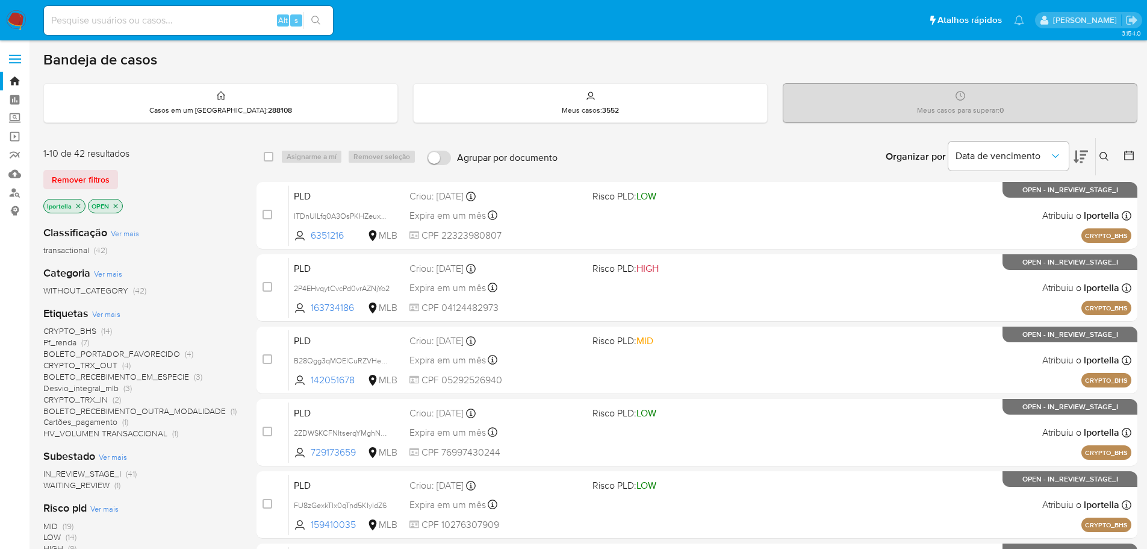
click at [86, 331] on span "CRYPTO_BHS" at bounding box center [69, 331] width 53 height 12
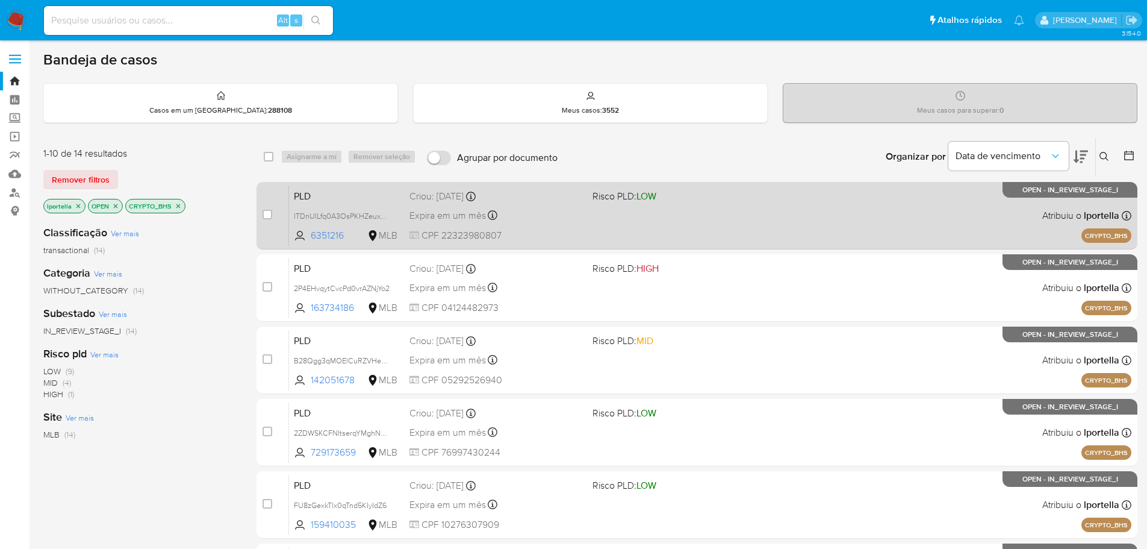
click at [333, 227] on div "PLD ITDnUILfq0A3OsPKHZeuxT2T 6351216 MLB Risco PLD: LOW Criou: [DATE] Criou: [D…" at bounding box center [710, 215] width 842 height 61
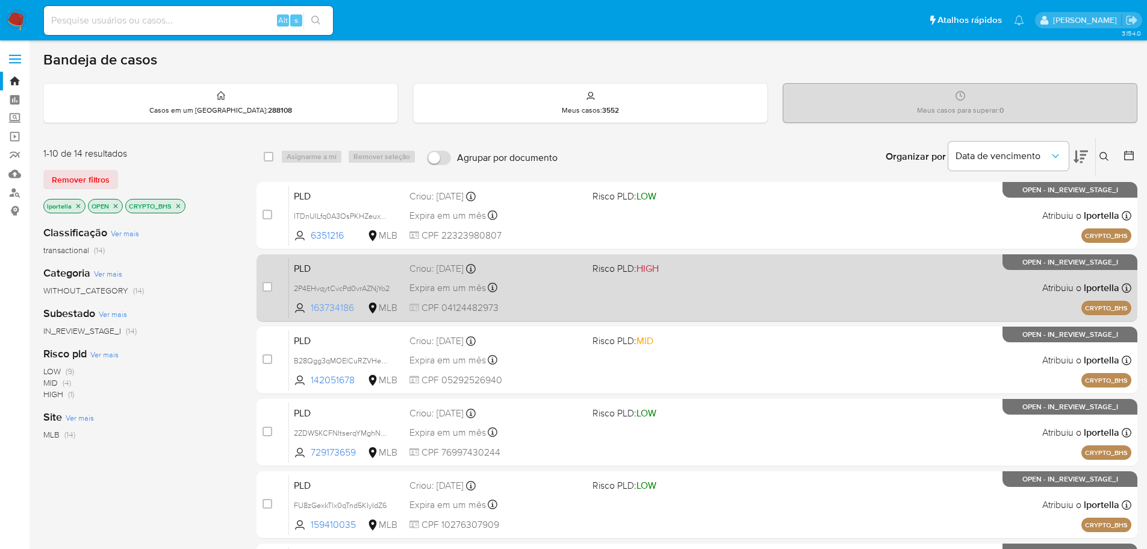
click at [337, 304] on span "163734186" at bounding box center [338, 307] width 54 height 13
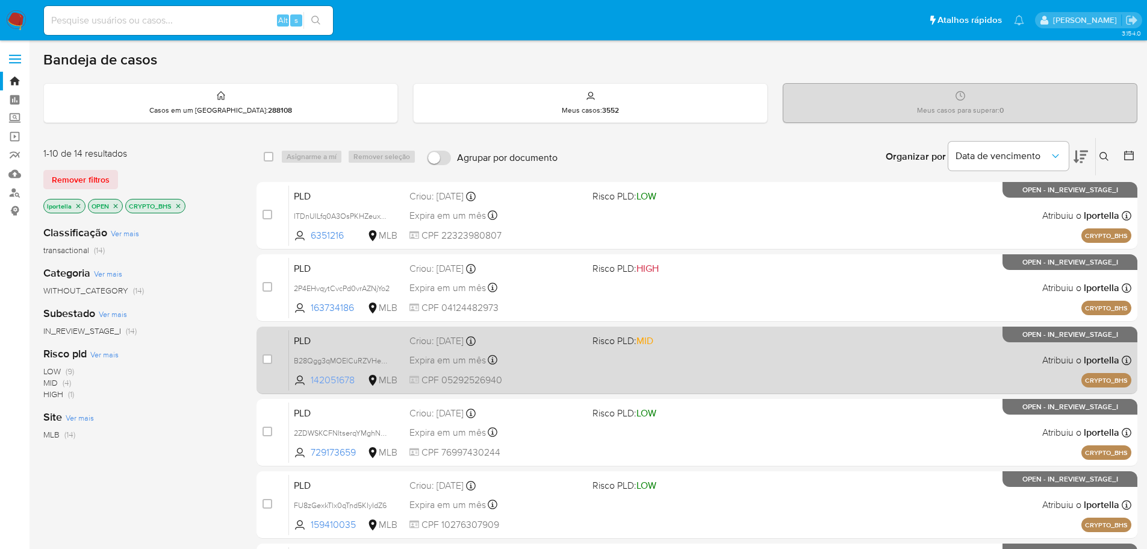
click at [338, 378] on span "142051678" at bounding box center [338, 379] width 54 height 13
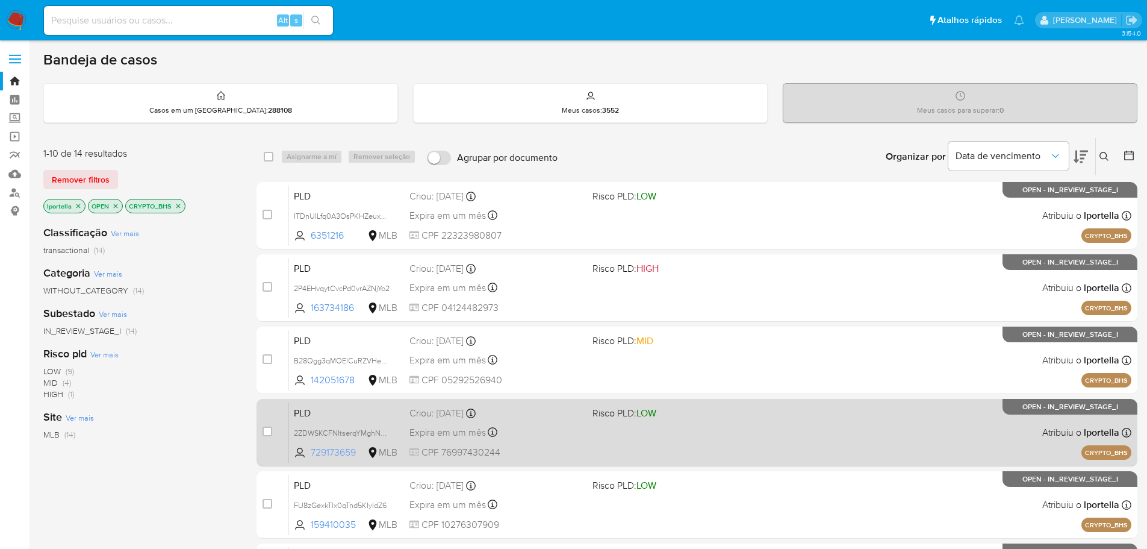
click at [341, 450] on span "729173659" at bounding box center [338, 452] width 54 height 13
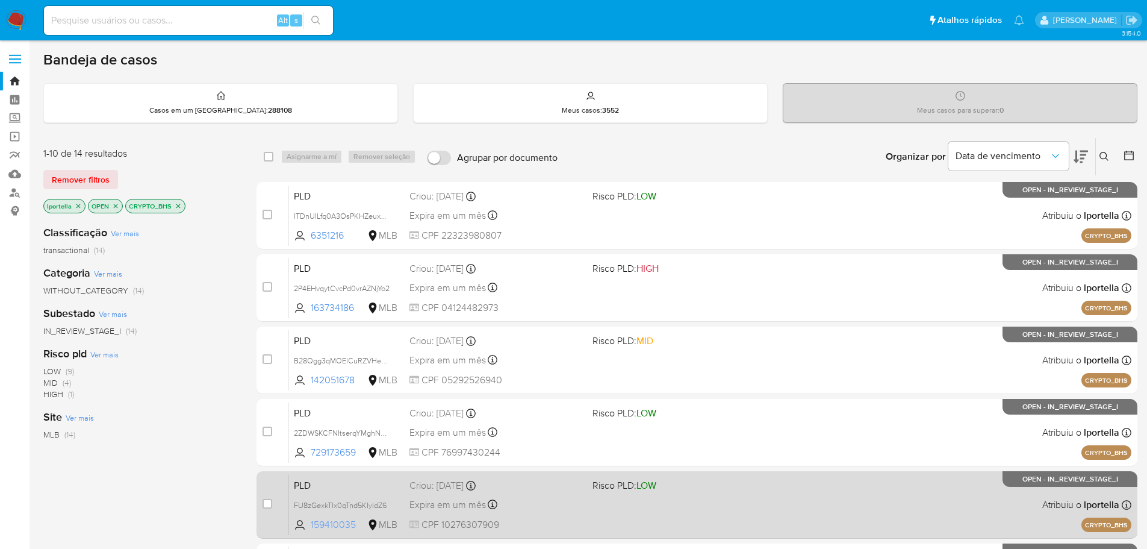
click at [347, 523] on span "159410035" at bounding box center [338, 524] width 54 height 13
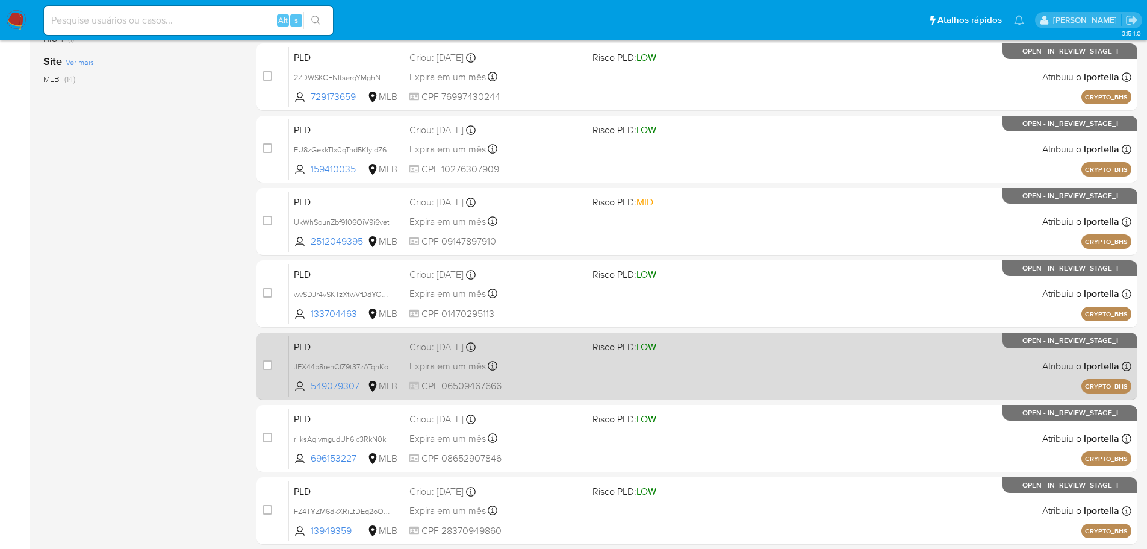
scroll to position [361, 0]
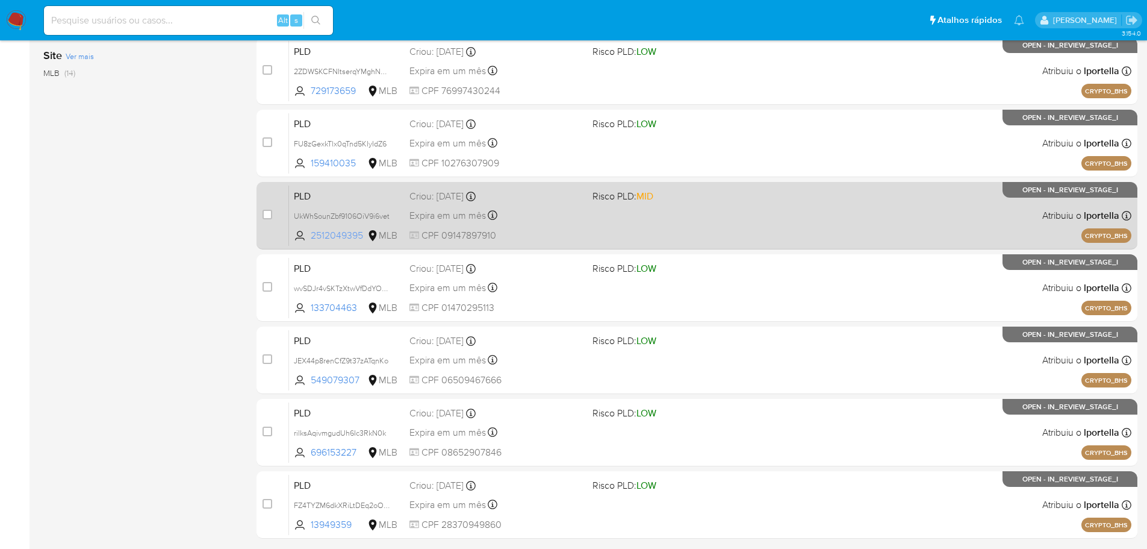
click at [343, 238] on span "2512049395" at bounding box center [338, 235] width 54 height 13
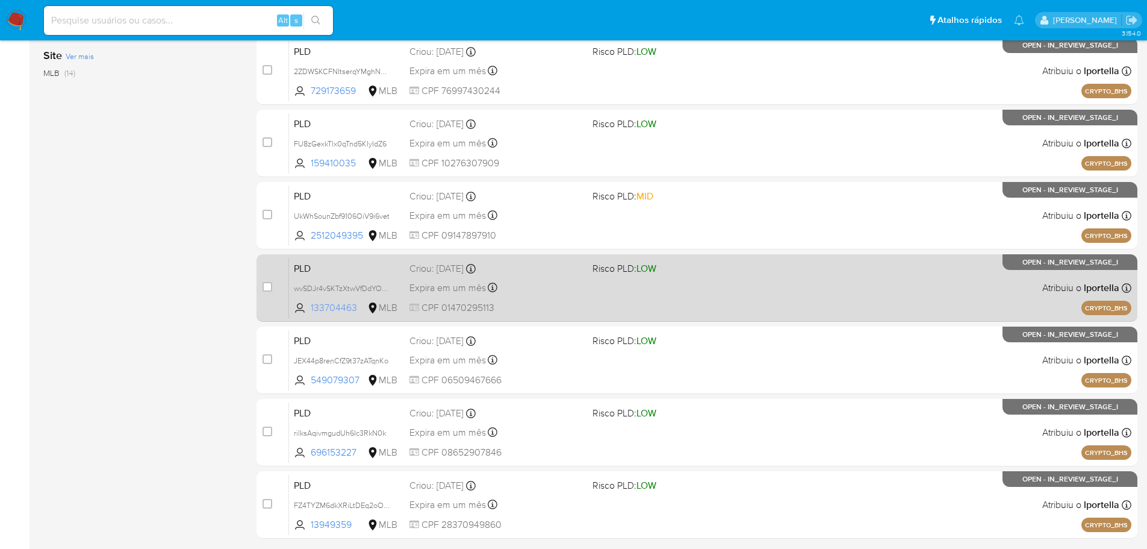
click at [334, 311] on span "133704463" at bounding box center [338, 307] width 54 height 13
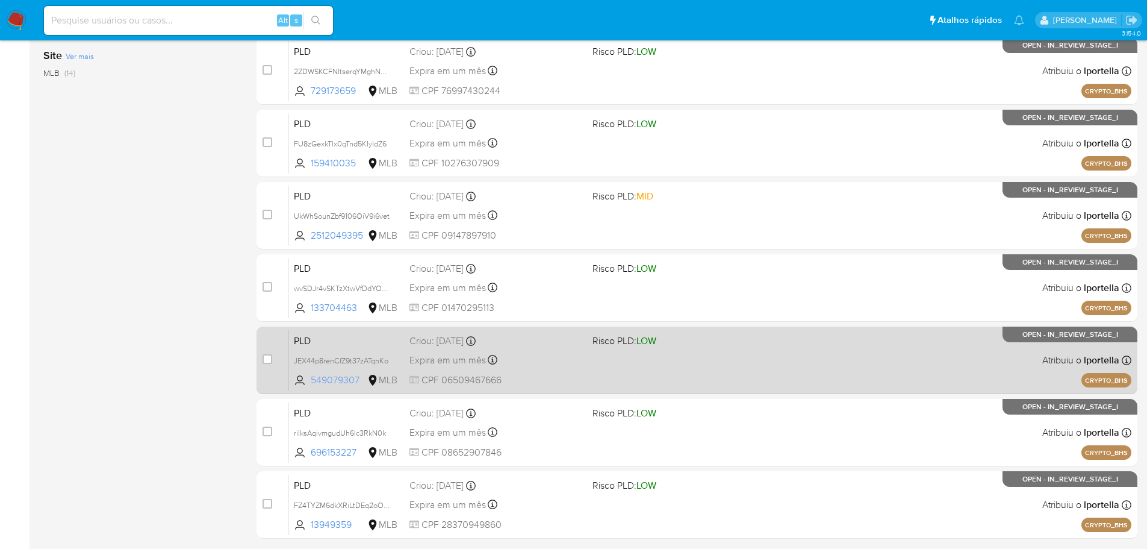
click at [347, 383] on span "549079307" at bounding box center [338, 379] width 54 height 13
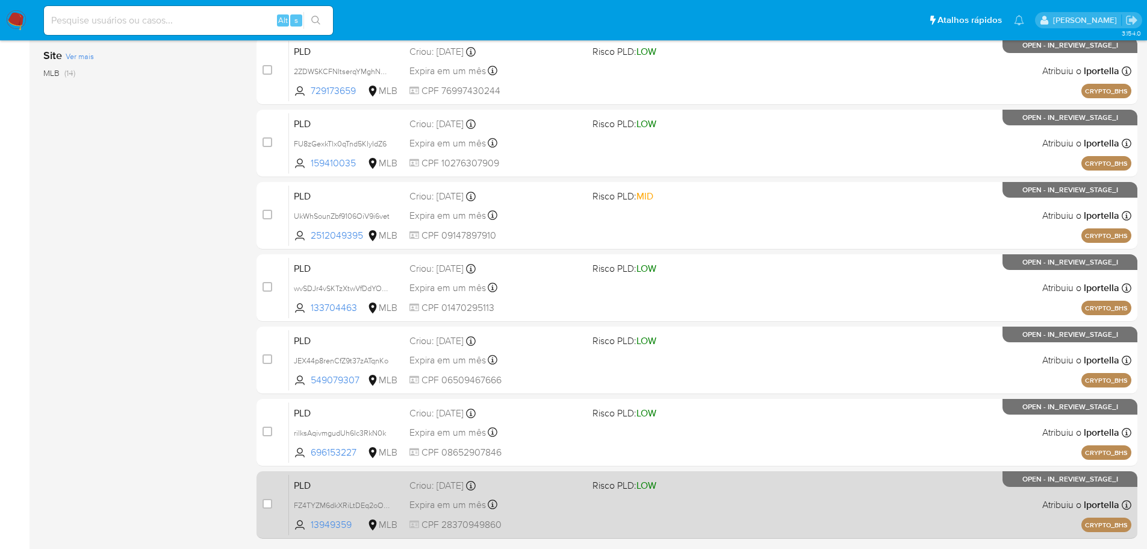
drag, startPoint x: 347, startPoint y: 459, endPoint x: 346, endPoint y: 481, distance: 21.7
click at [346, 460] on div "PLD rilksAqivmgudUh6Ic3RkN0k 696153227 MLB Risco PLD: LOW Criou: [DATE] Criou: …" at bounding box center [710, 432] width 842 height 61
click at [338, 520] on span "13949359" at bounding box center [338, 524] width 54 height 13
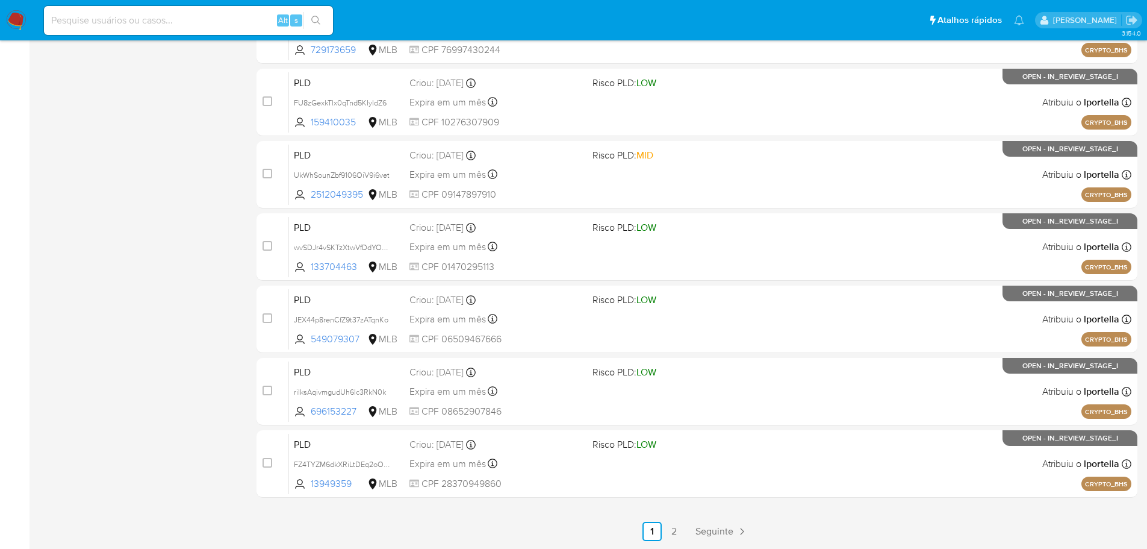
click at [18, 20] on img at bounding box center [16, 20] width 20 height 20
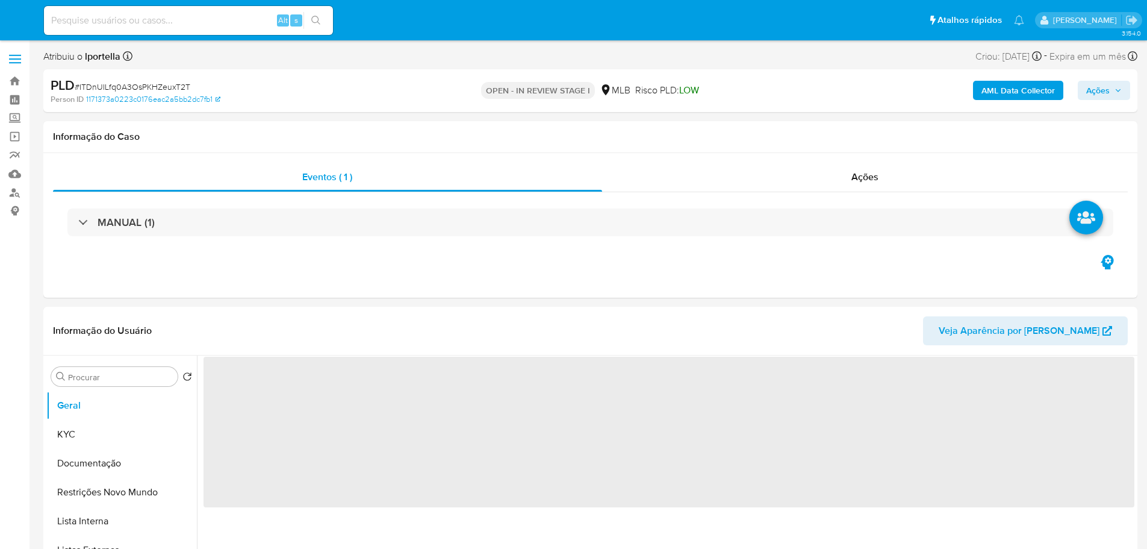
select select "10"
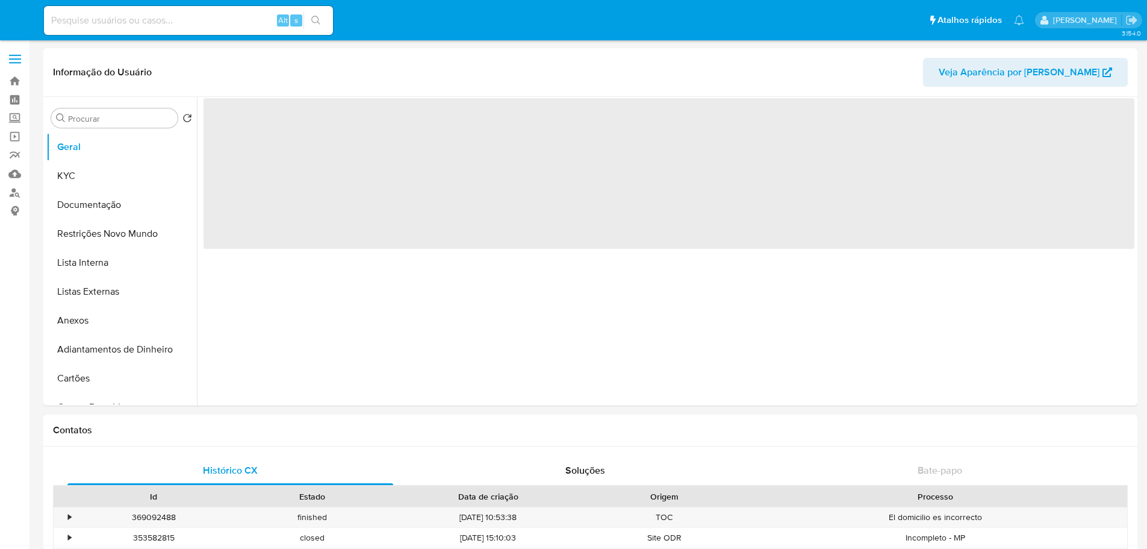
select select "10"
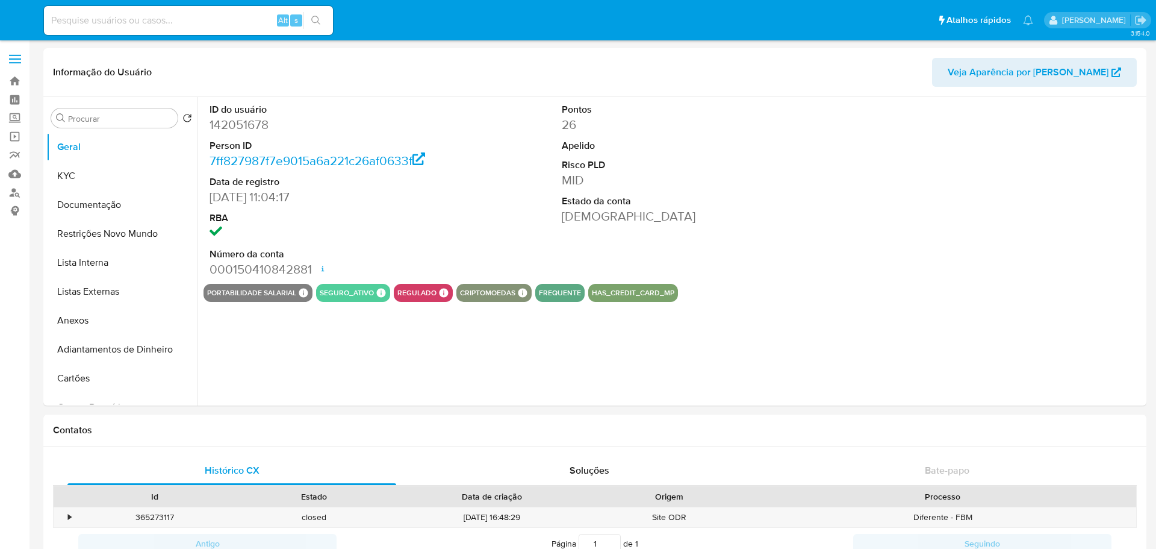
select select "10"
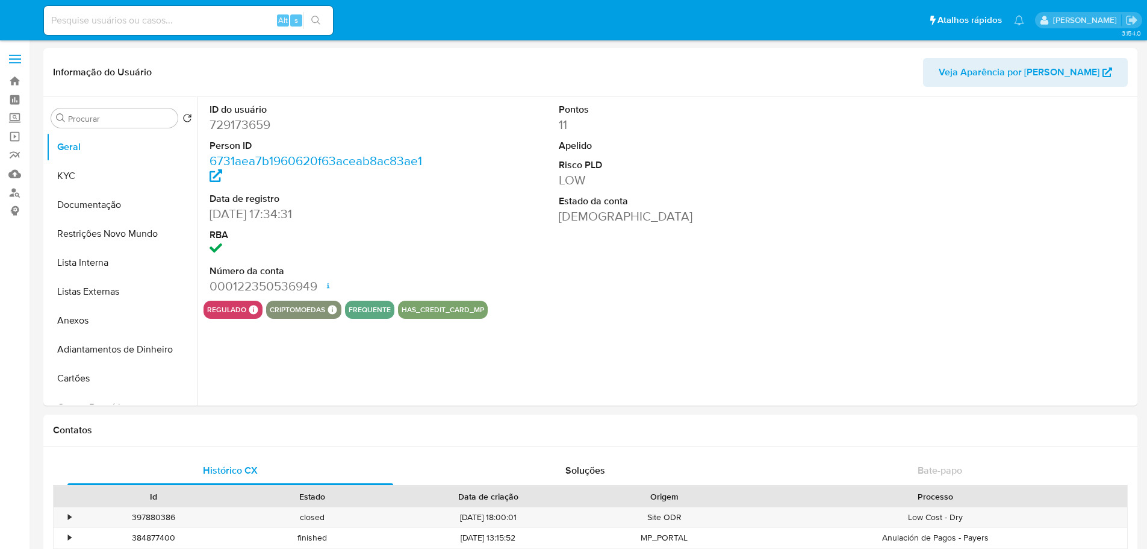
select select "10"
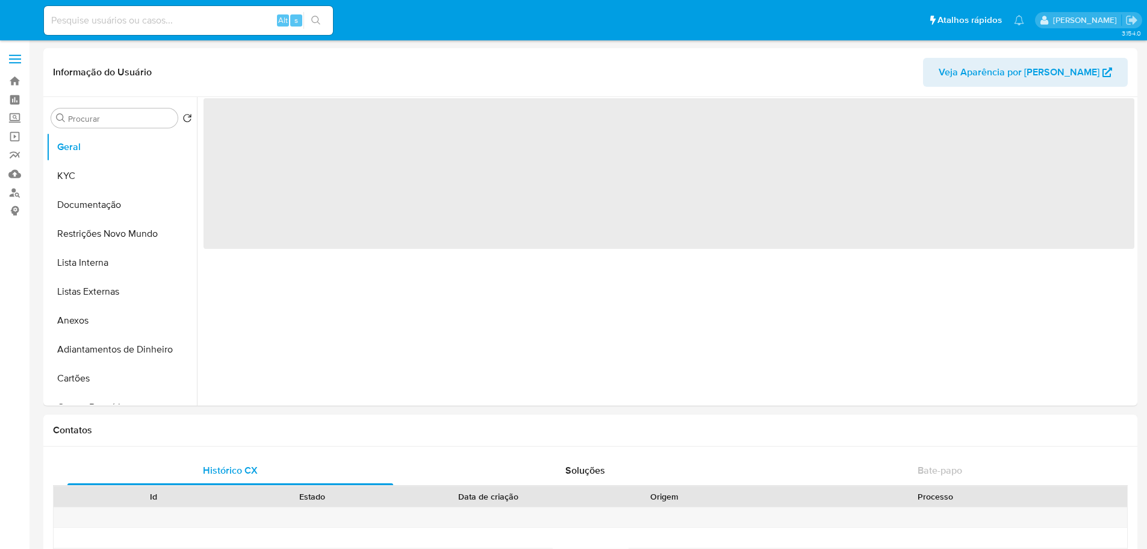
select select "10"
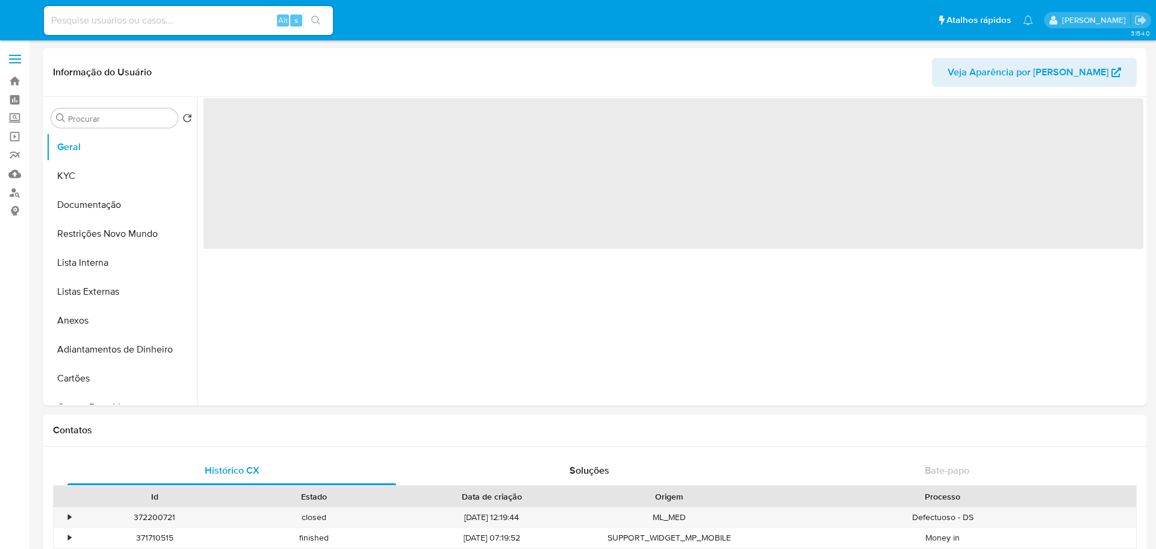
select select "10"
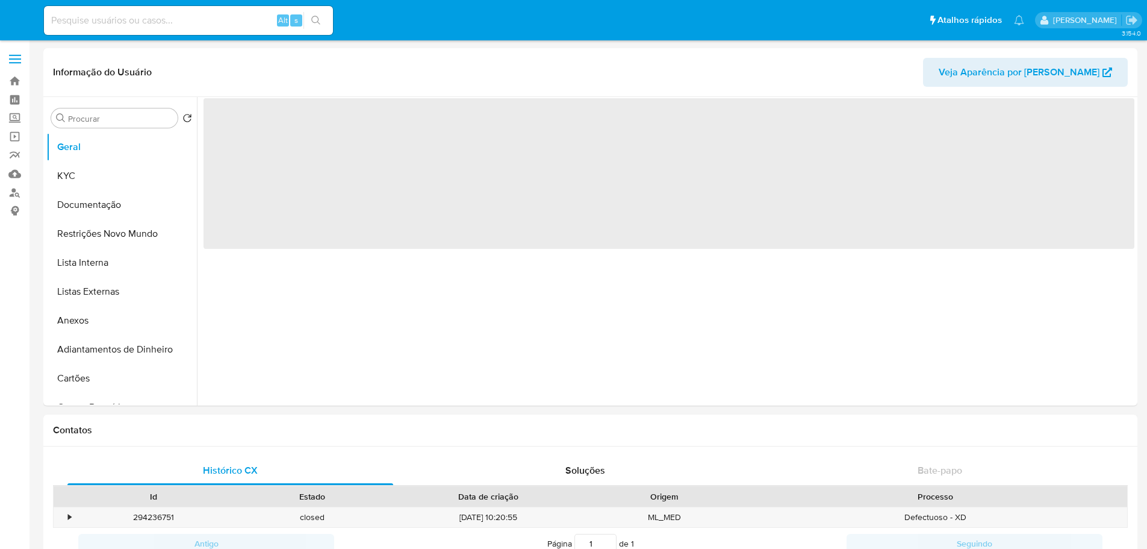
select select "10"
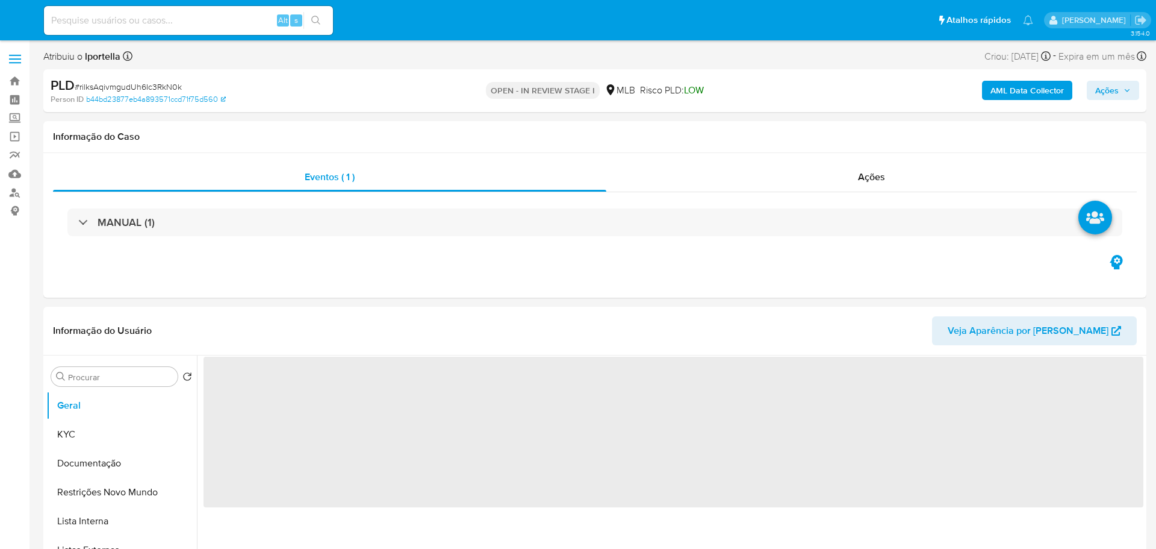
select select "10"
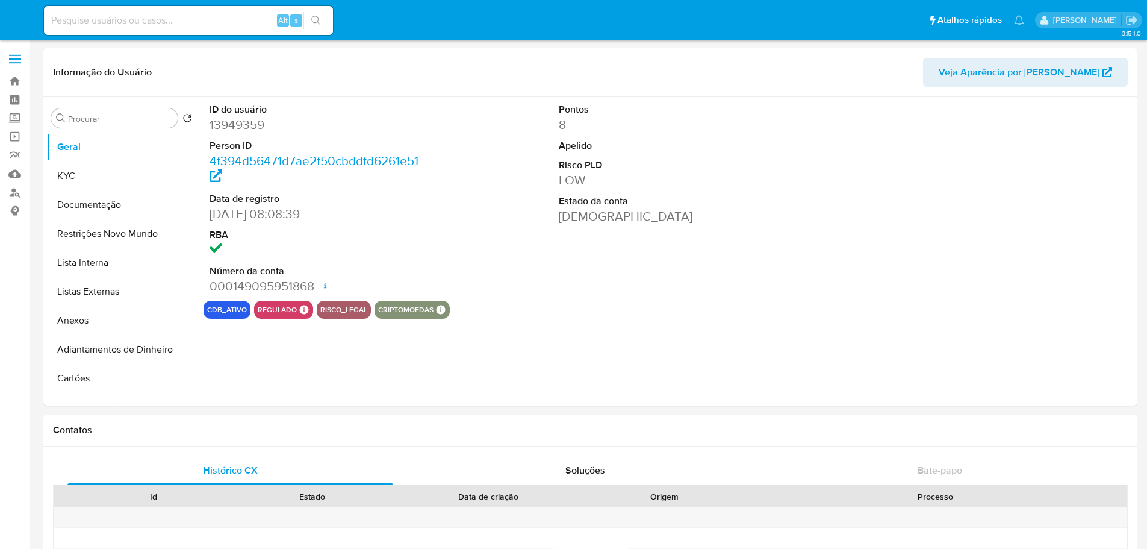
select select "10"
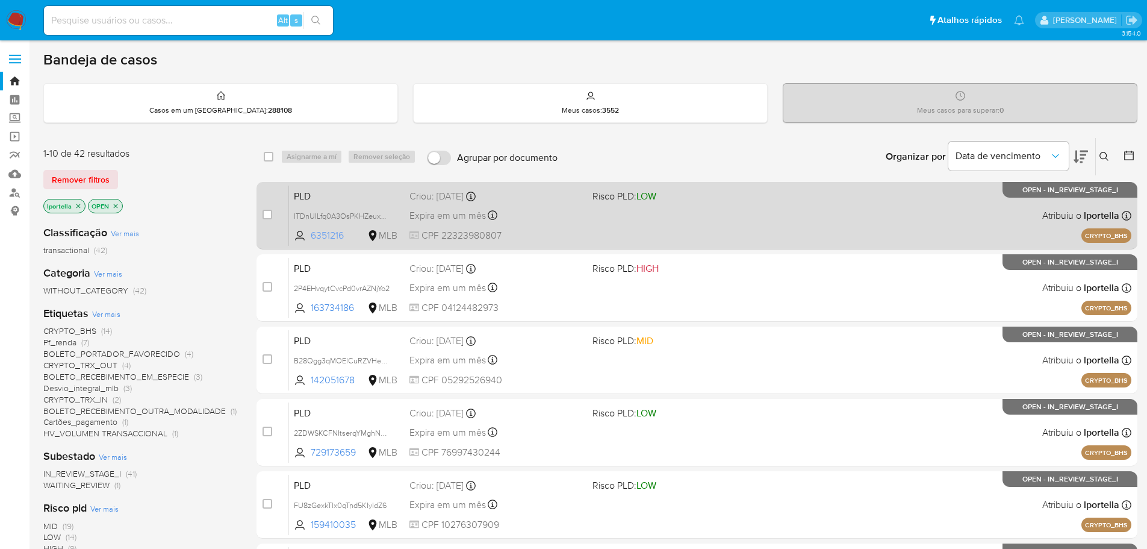
click at [322, 239] on span "6351216" at bounding box center [338, 235] width 54 height 13
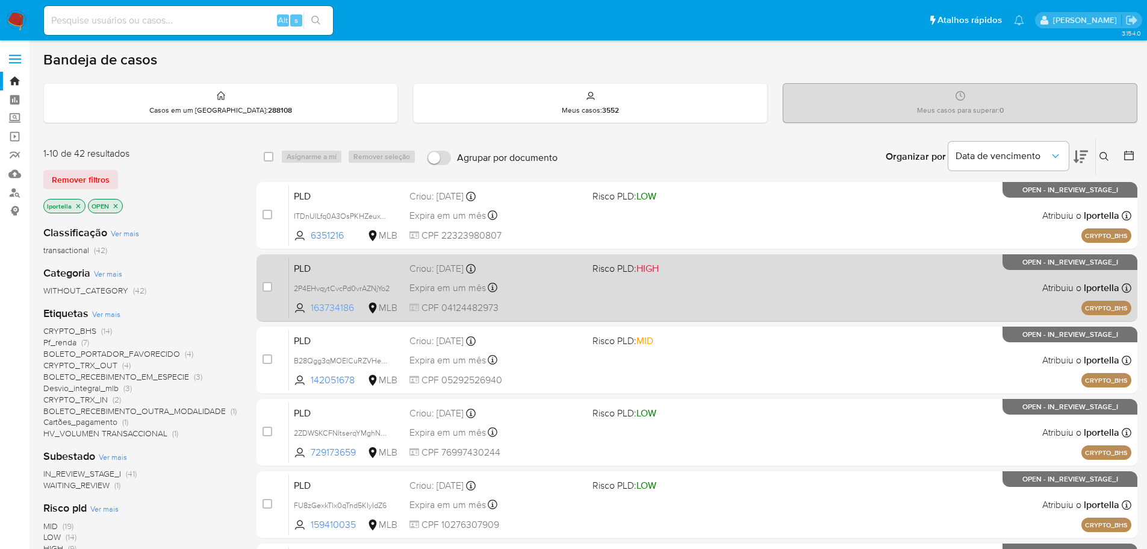
click at [314, 310] on span "163734186" at bounding box center [338, 307] width 54 height 13
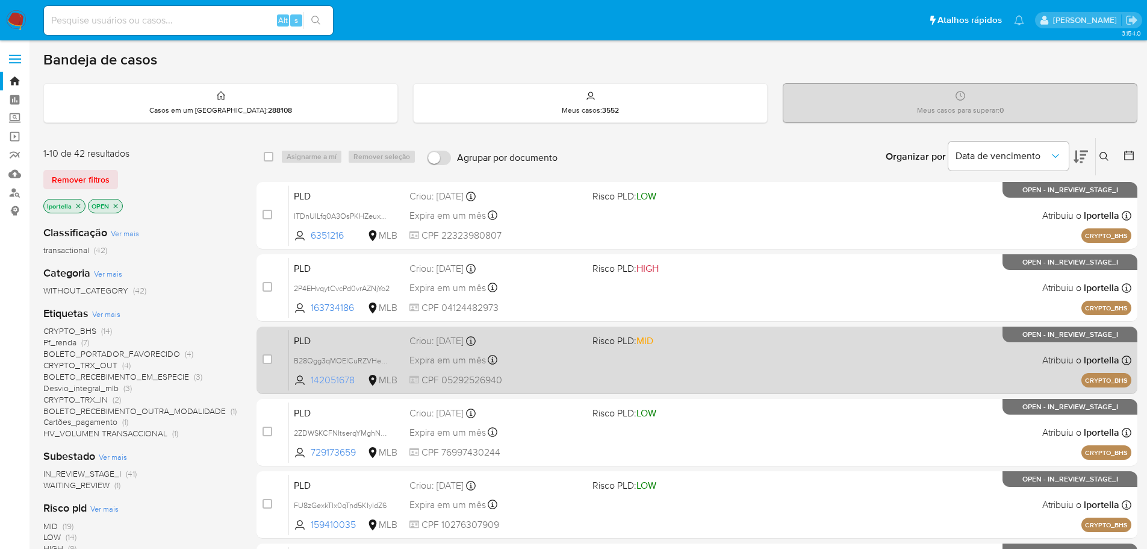
click at [335, 377] on span "142051678" at bounding box center [338, 379] width 54 height 13
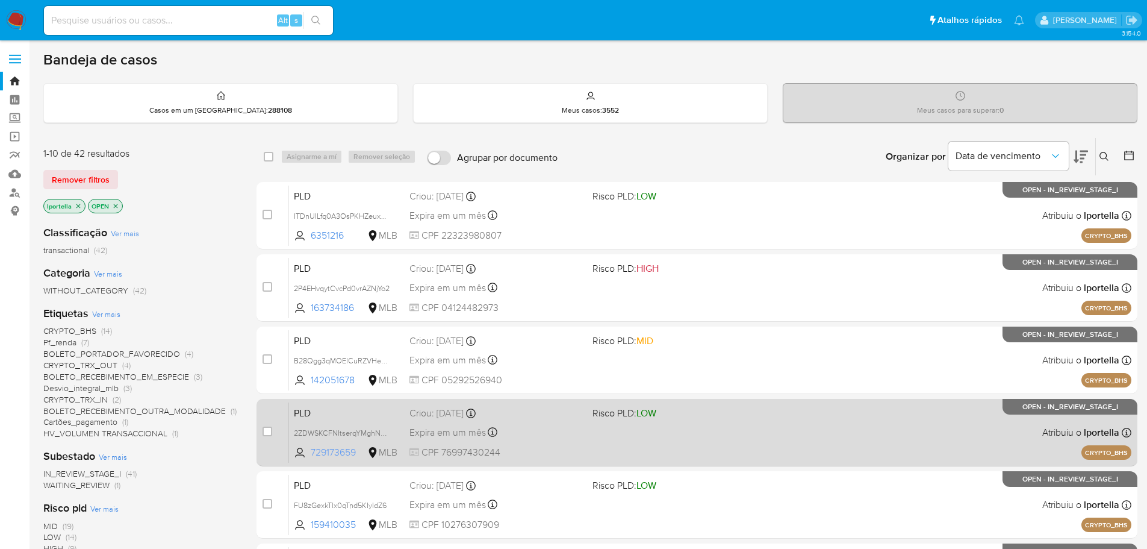
click at [355, 453] on span "729173659" at bounding box center [338, 452] width 54 height 13
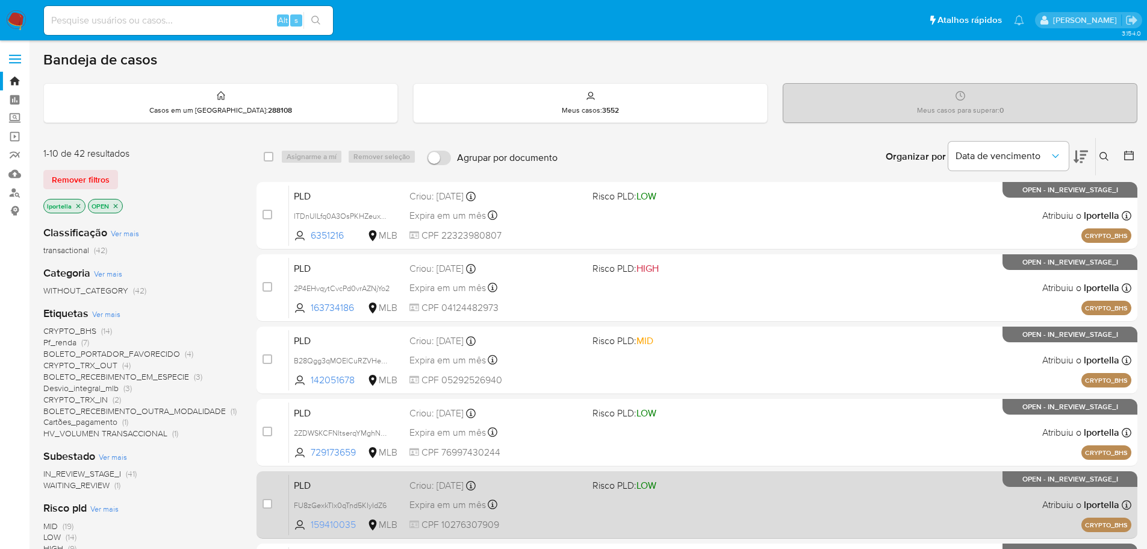
click at [354, 518] on span "159410035" at bounding box center [338, 524] width 54 height 13
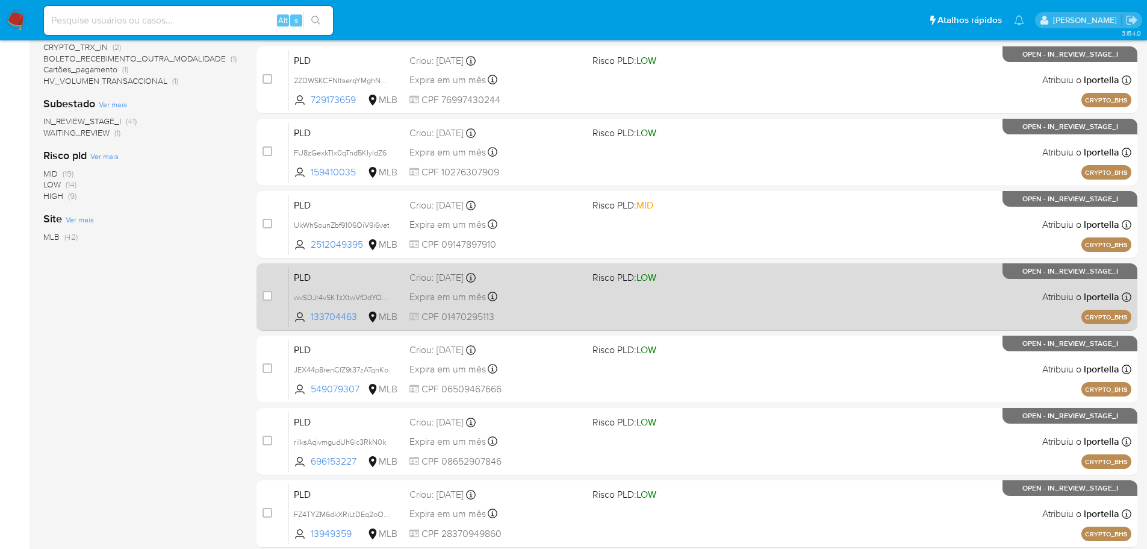
scroll to position [361, 0]
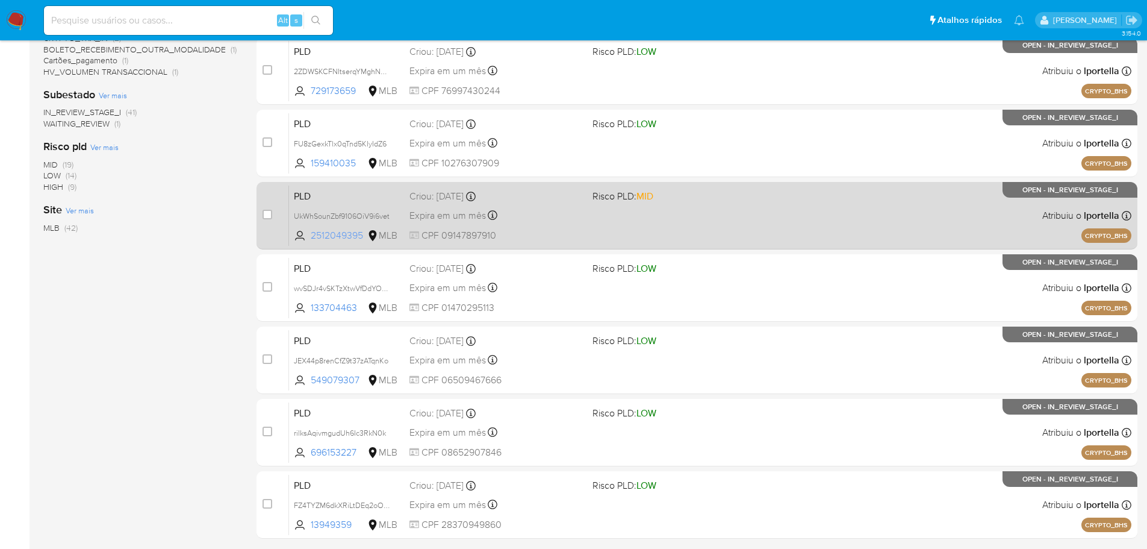
click at [349, 239] on span "2512049395" at bounding box center [338, 235] width 54 height 13
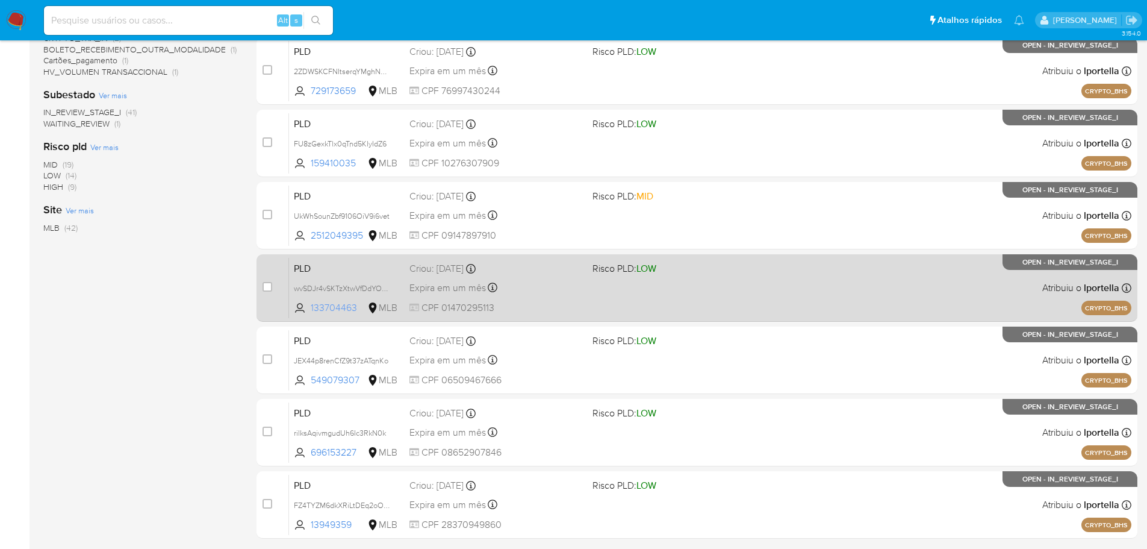
click at [347, 301] on span "133704463" at bounding box center [338, 307] width 54 height 13
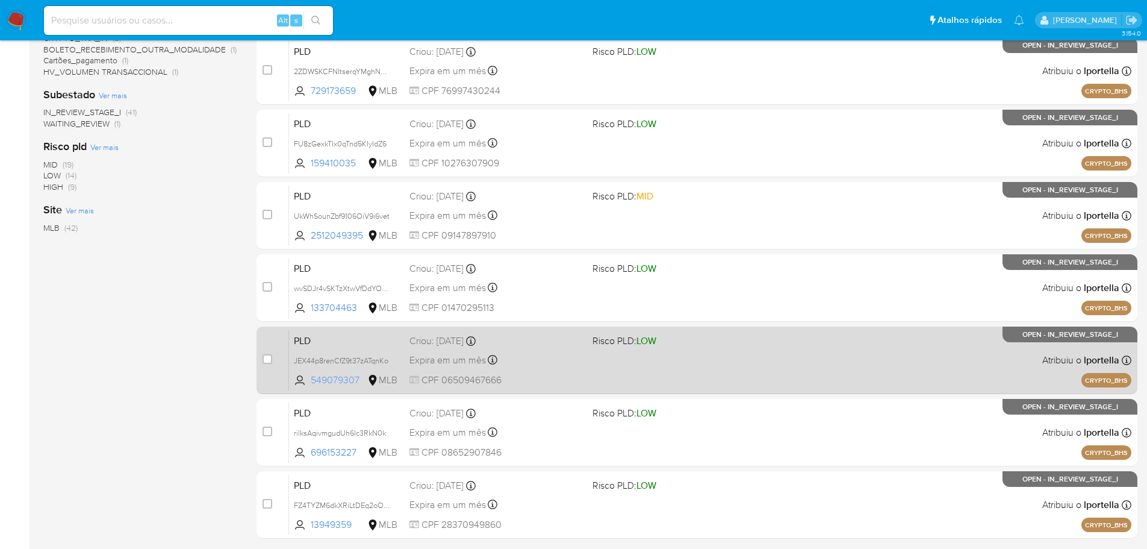
click at [344, 379] on span "549079307" at bounding box center [338, 379] width 54 height 13
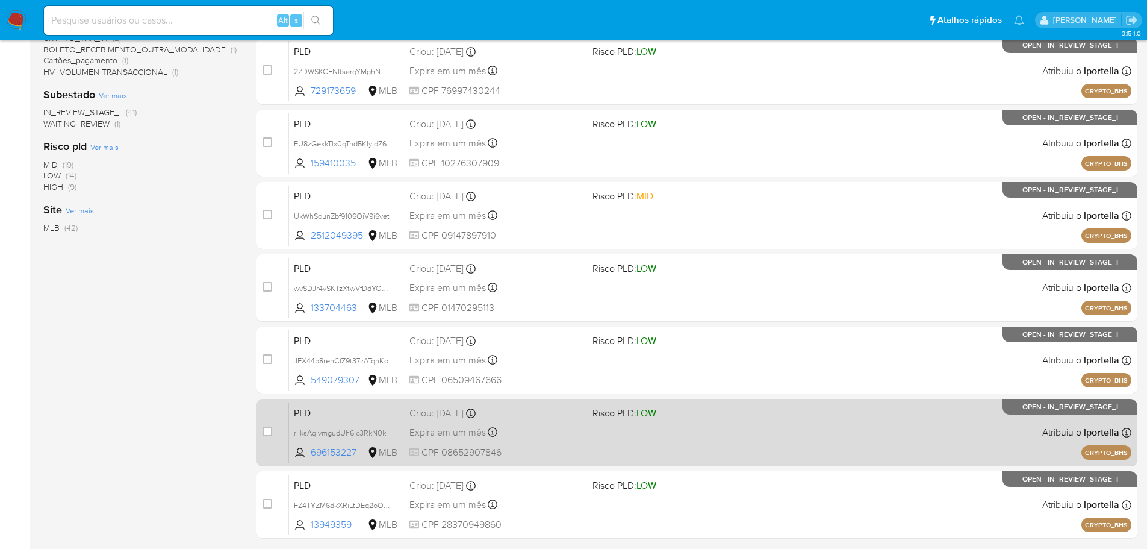
click at [341, 444] on div "PLD rilksAqivmgudUh6Ic3RkN0k 696153227 MLB Risco PLD: LOW Criou: 14/08/2025 Cri…" at bounding box center [710, 432] width 842 height 61
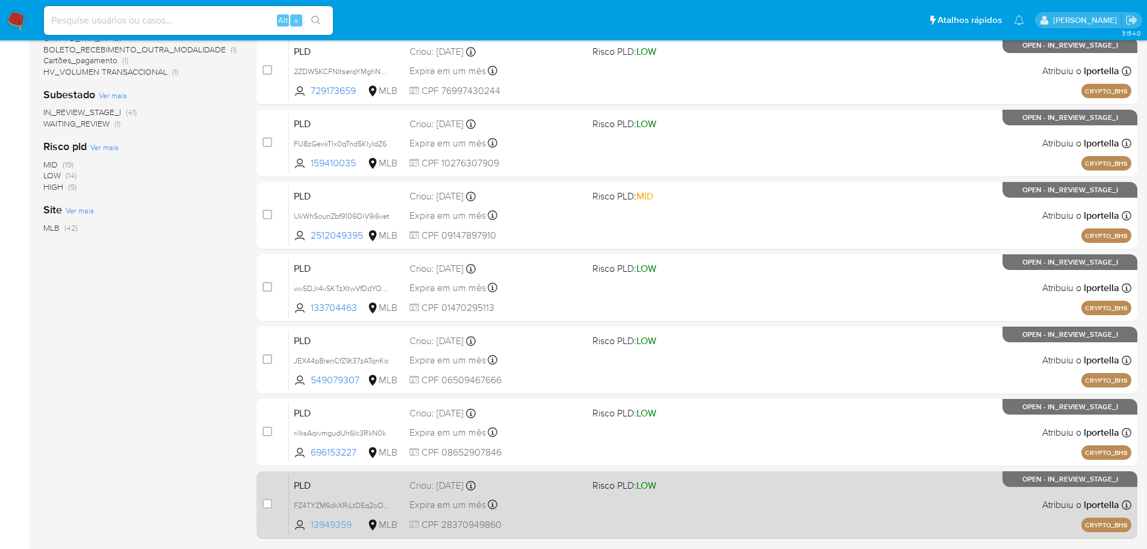
click at [341, 525] on span "13949359" at bounding box center [338, 524] width 54 height 13
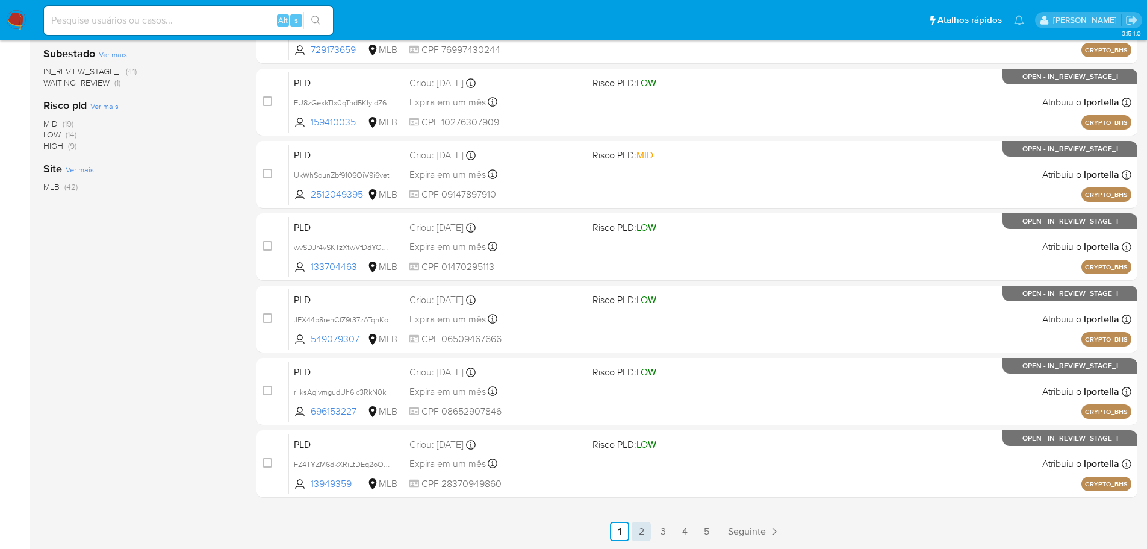
click at [641, 533] on link "2" at bounding box center [641, 530] width 19 height 19
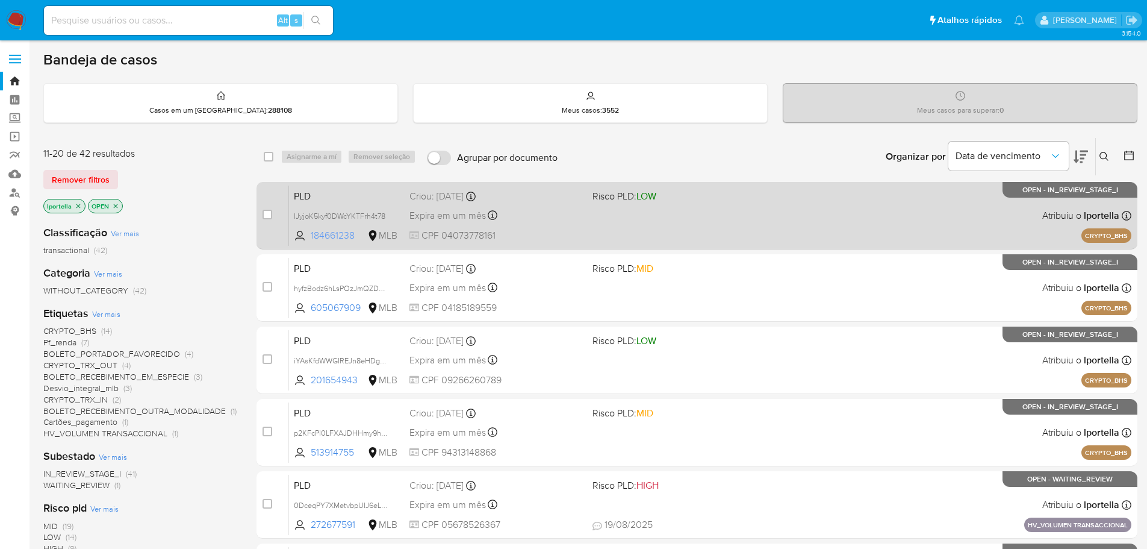
click at [337, 235] on span "184661238" at bounding box center [338, 235] width 54 height 13
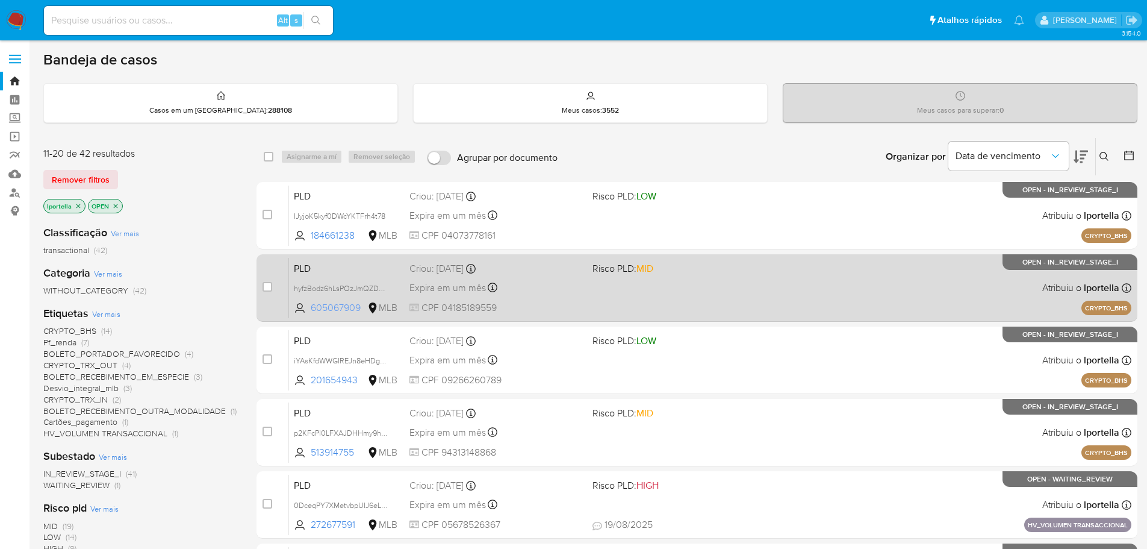
click at [348, 305] on span "605067909" at bounding box center [338, 307] width 54 height 13
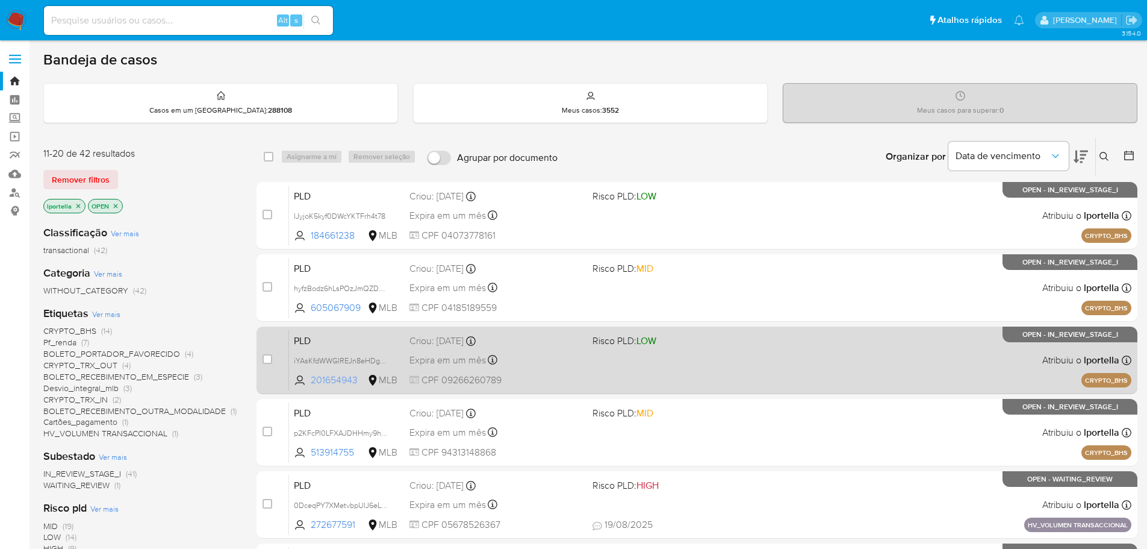
click at [344, 378] on span "201654943" at bounding box center [338, 379] width 54 height 13
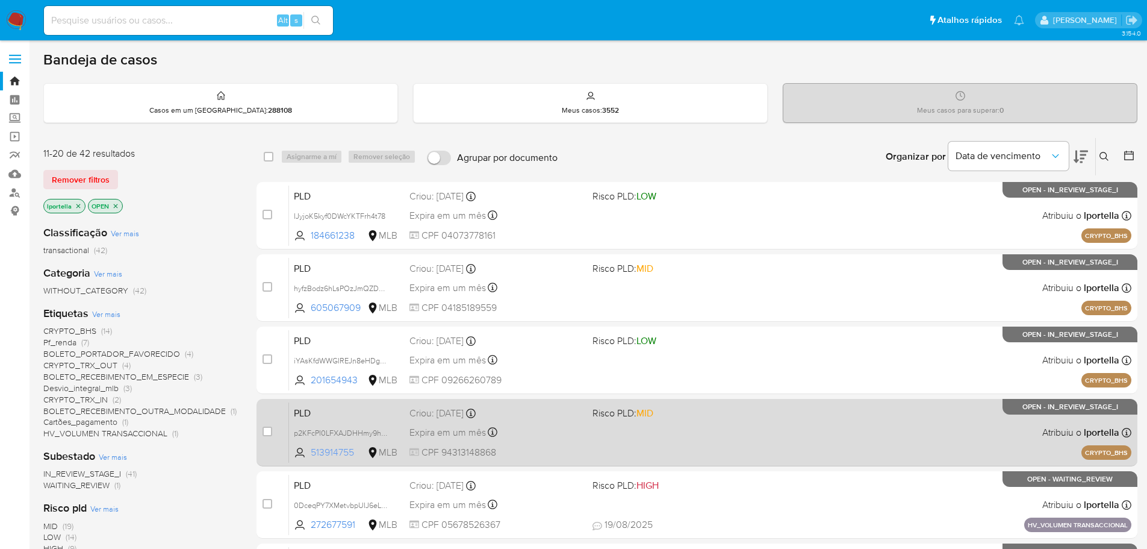
click at [332, 452] on span "513914755" at bounding box center [338, 452] width 54 height 13
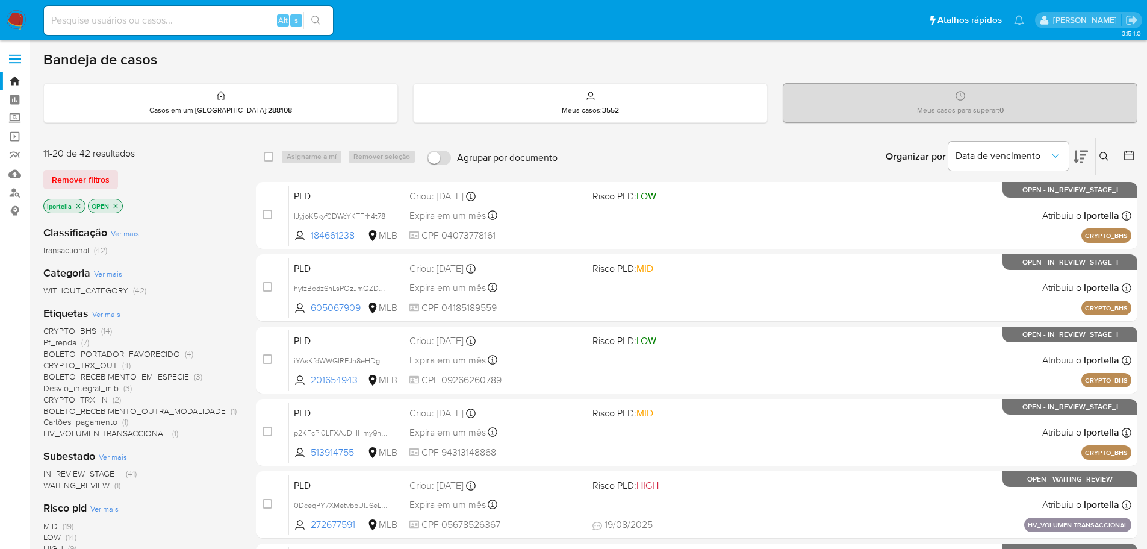
click at [23, 23] on img at bounding box center [16, 20] width 20 height 20
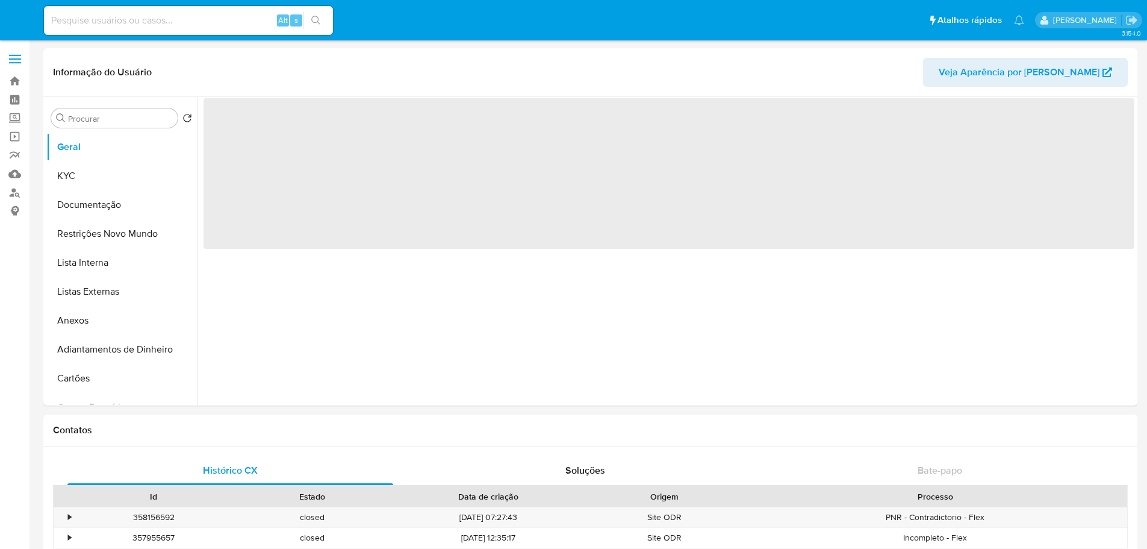
select select "10"
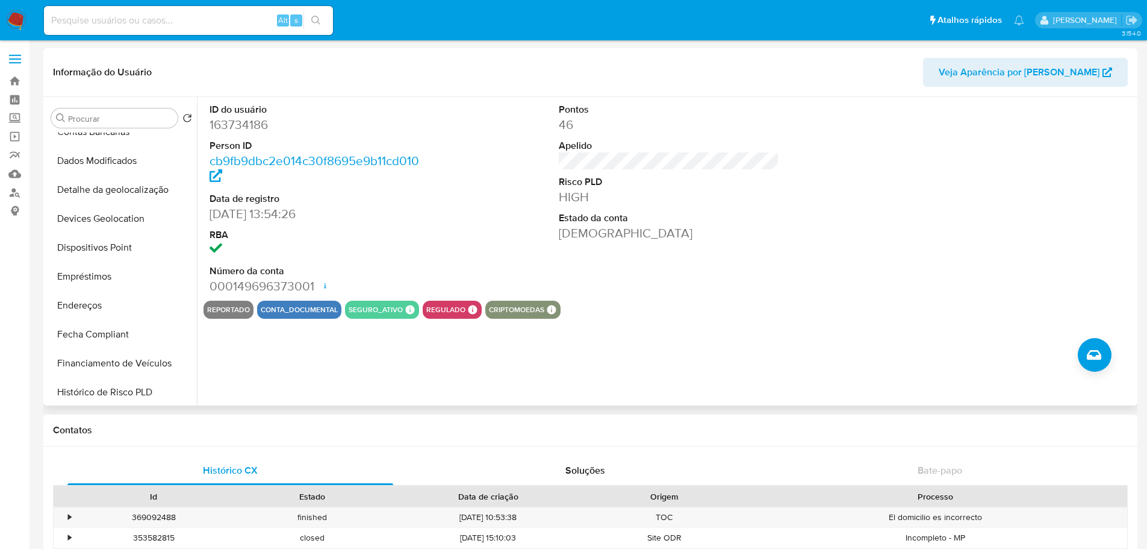
scroll to position [482, 0]
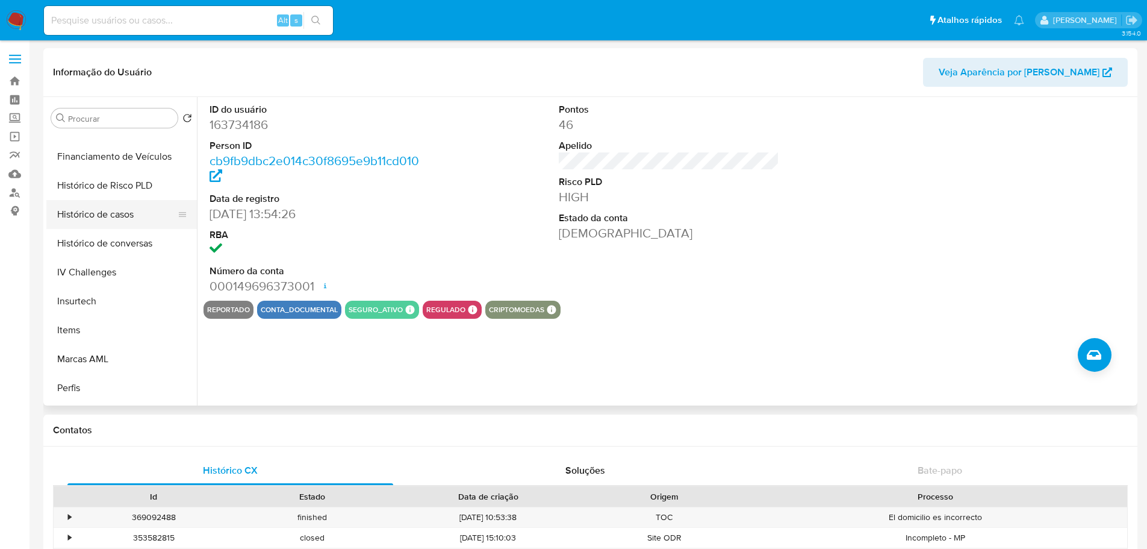
click at [120, 213] on button "Histórico de casos" at bounding box center [116, 214] width 141 height 29
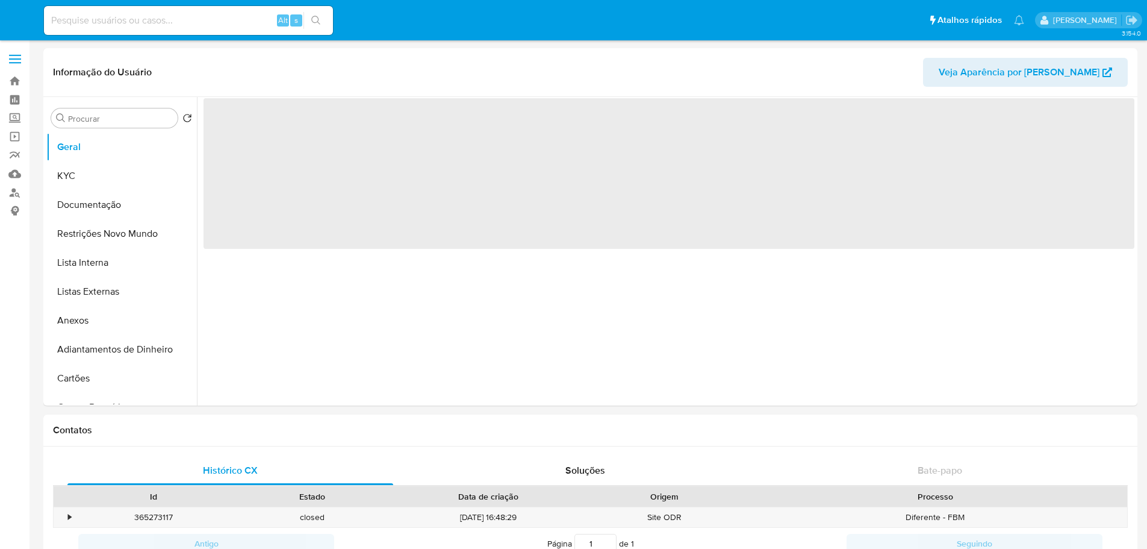
select select "10"
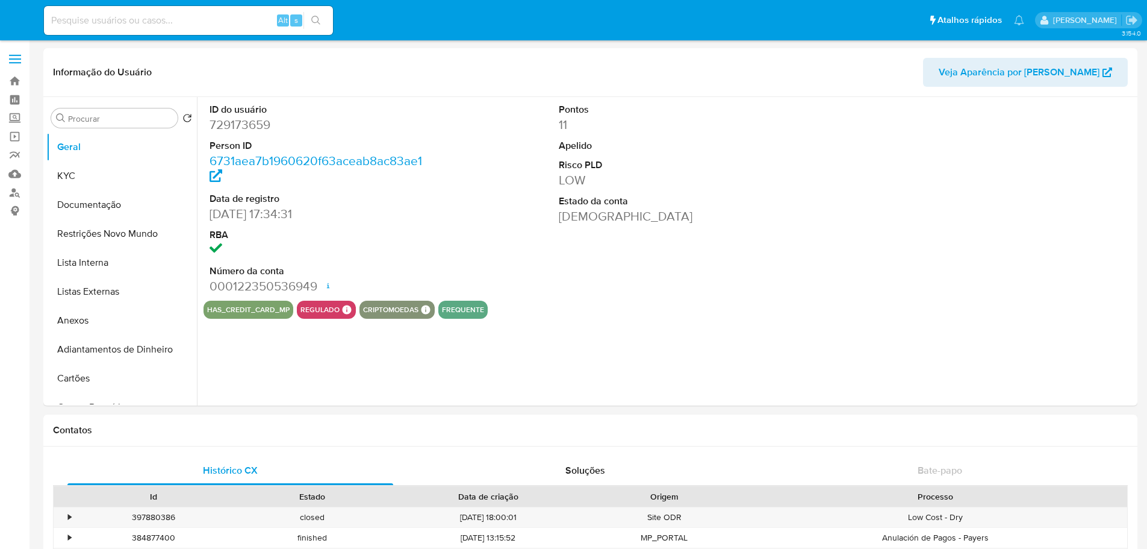
select select "10"
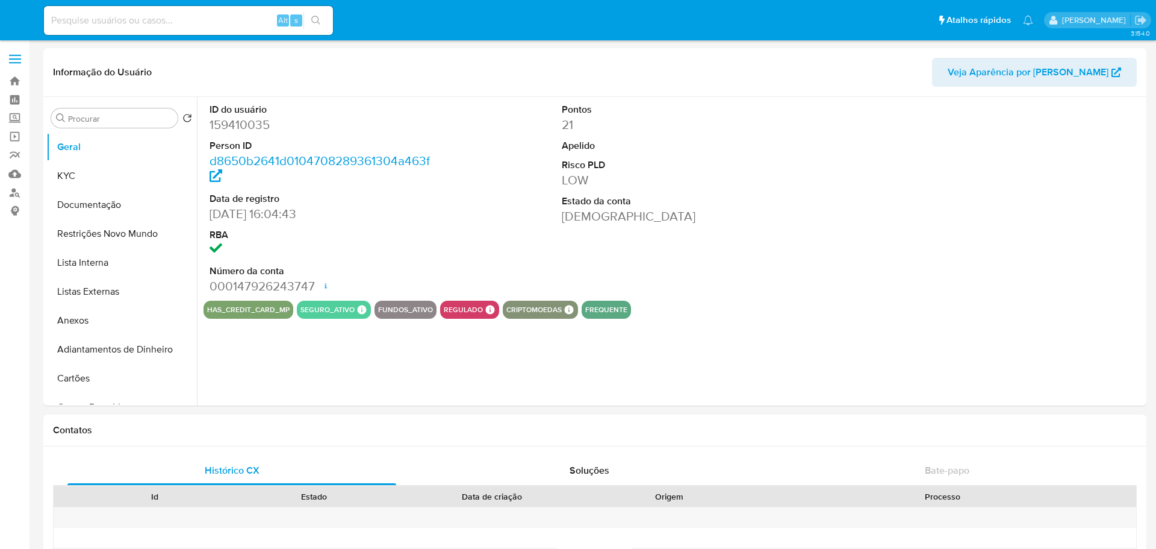
select select "10"
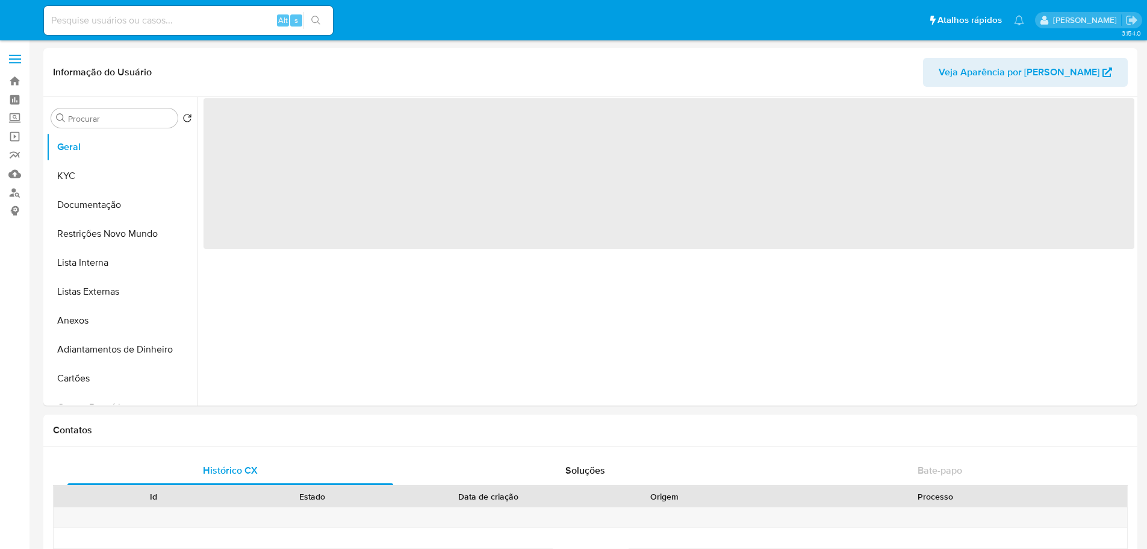
select select "10"
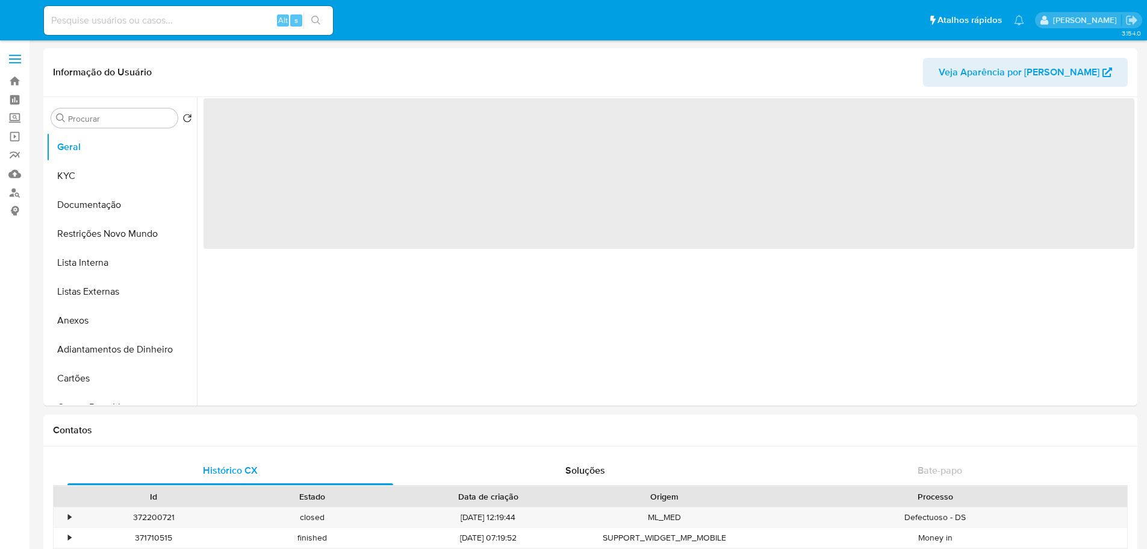
select select "10"
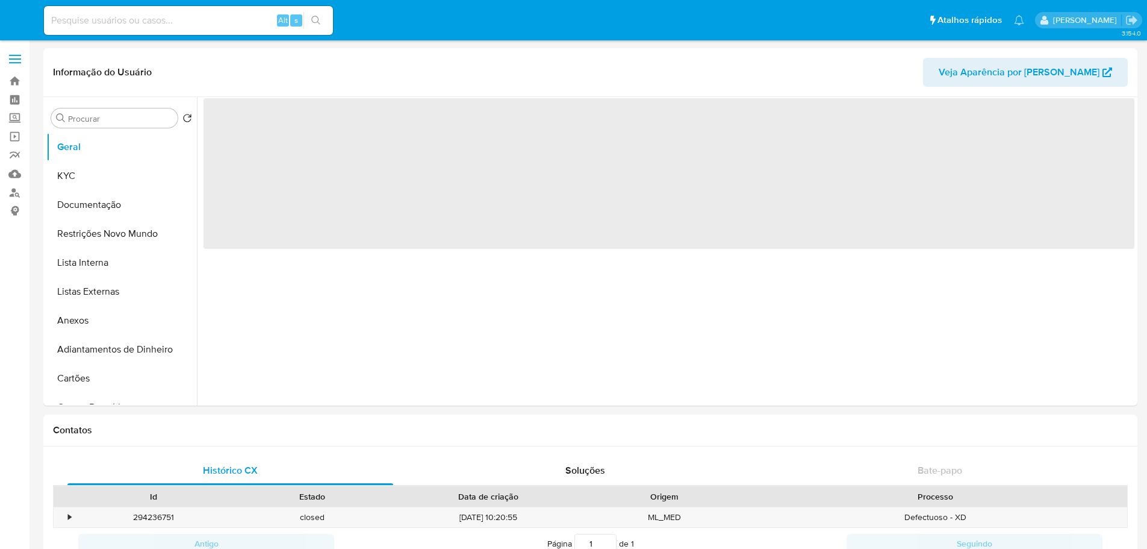
select select "10"
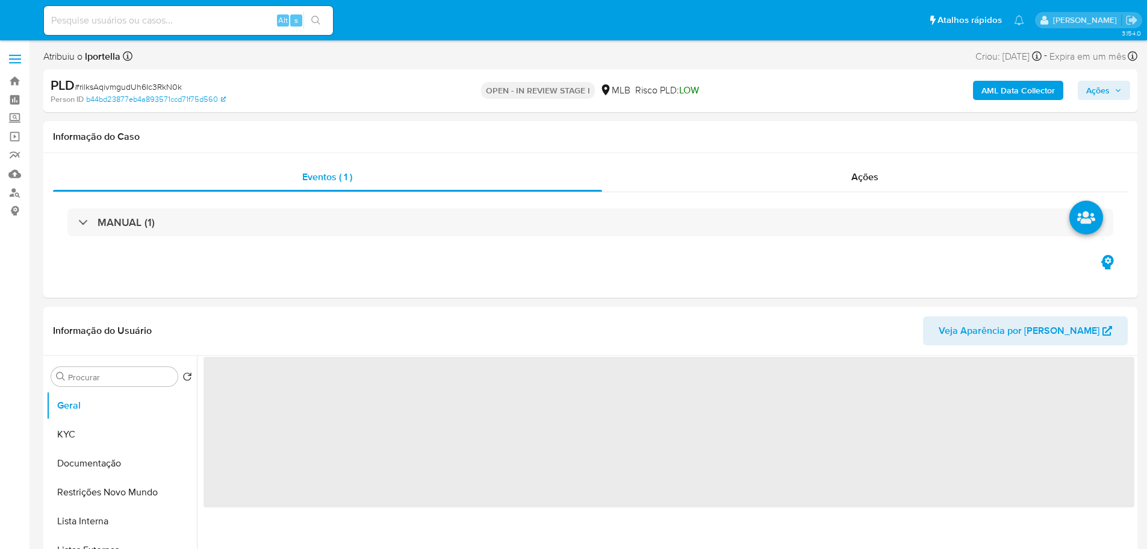
select select "10"
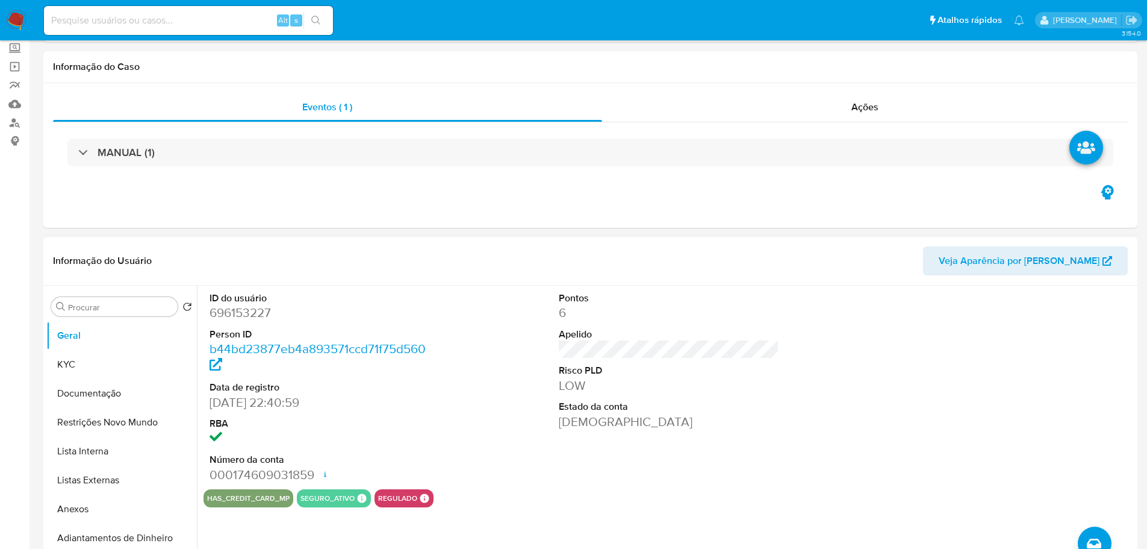
scroll to position [181, 0]
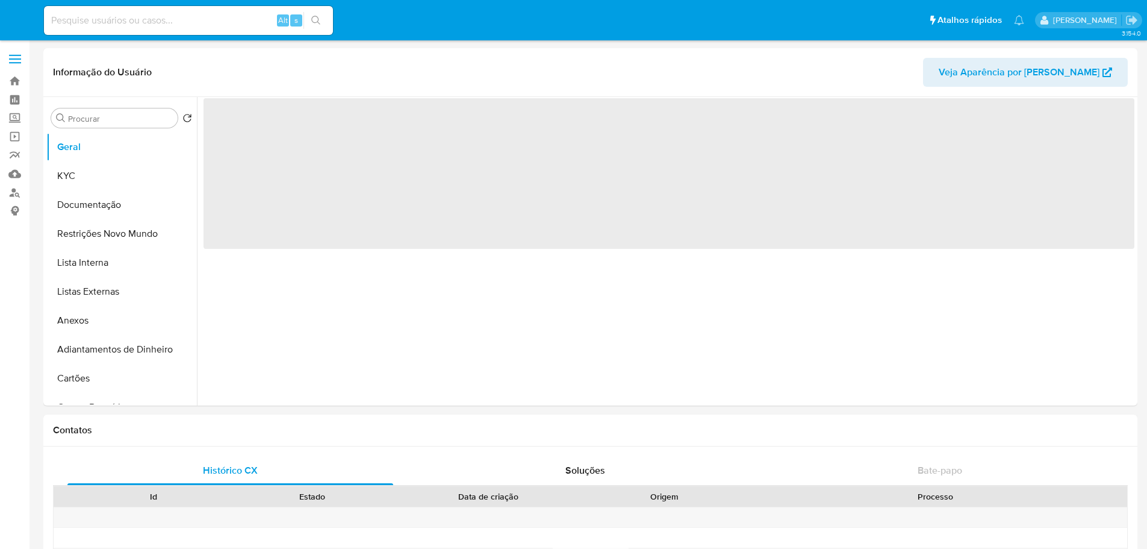
select select "10"
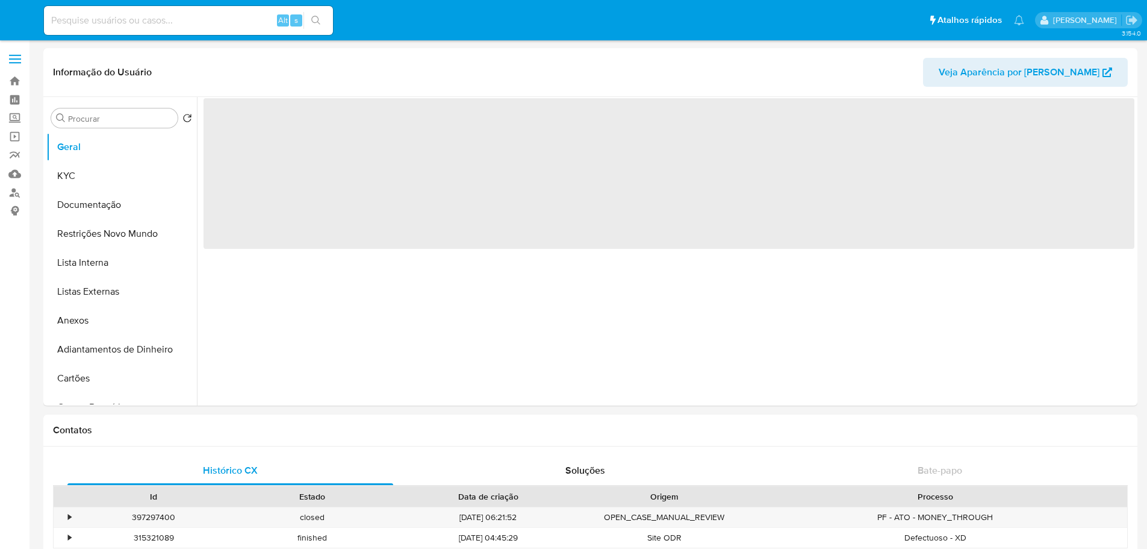
select select "10"
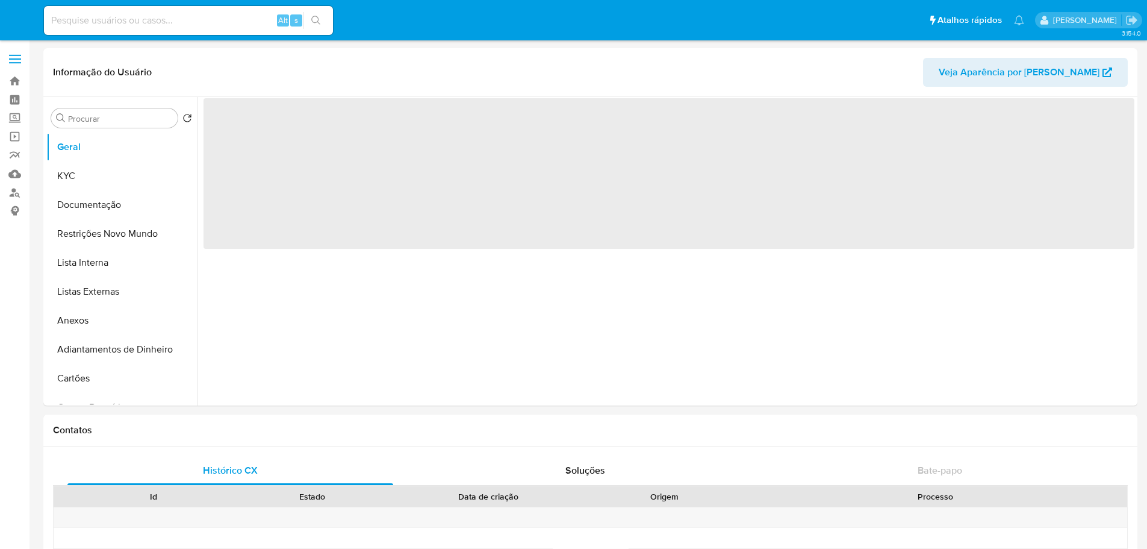
select select "10"
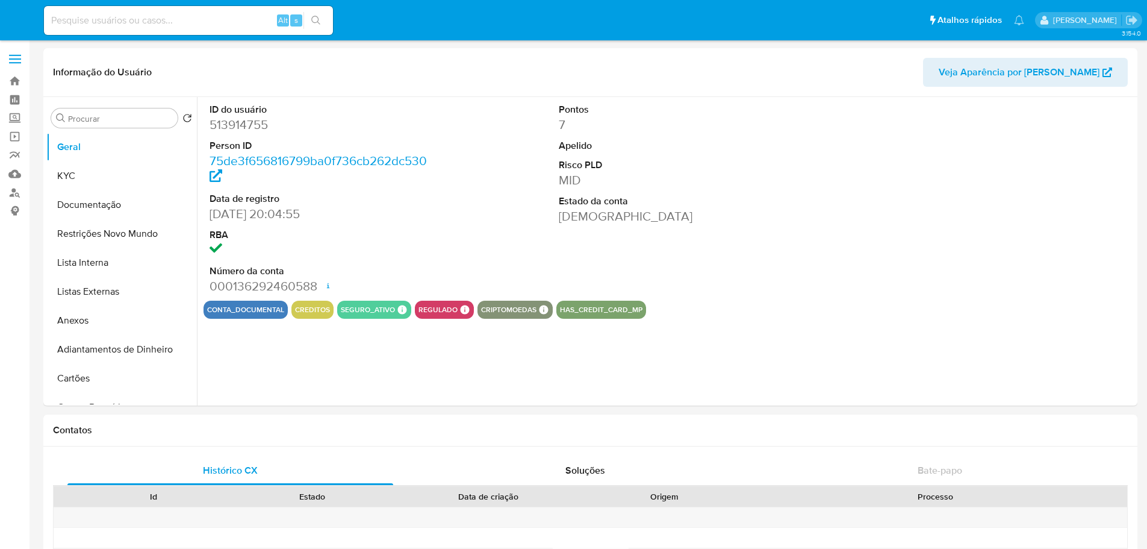
select select "10"
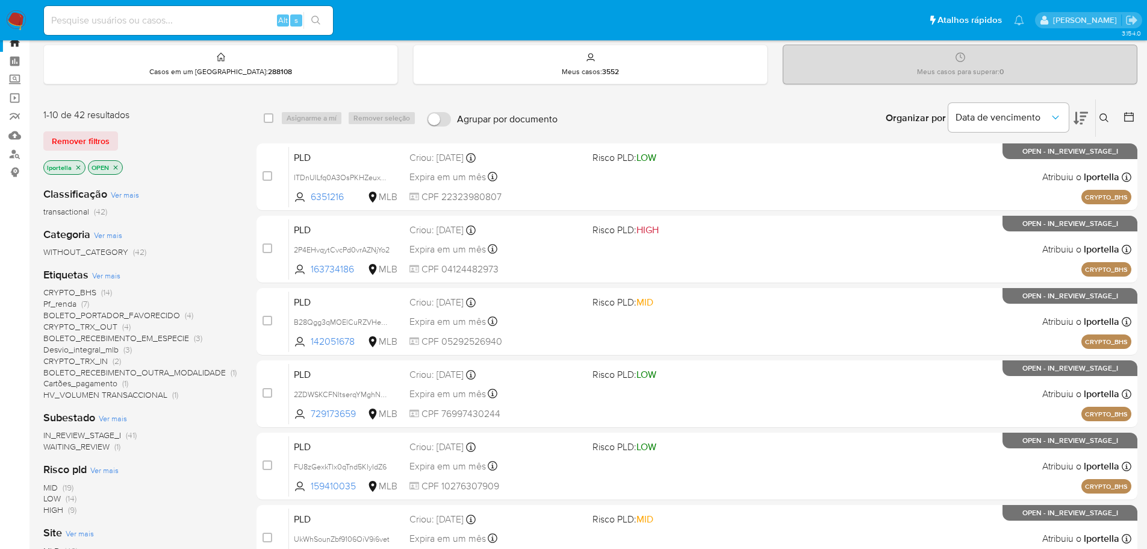
scroll to position [60, 0]
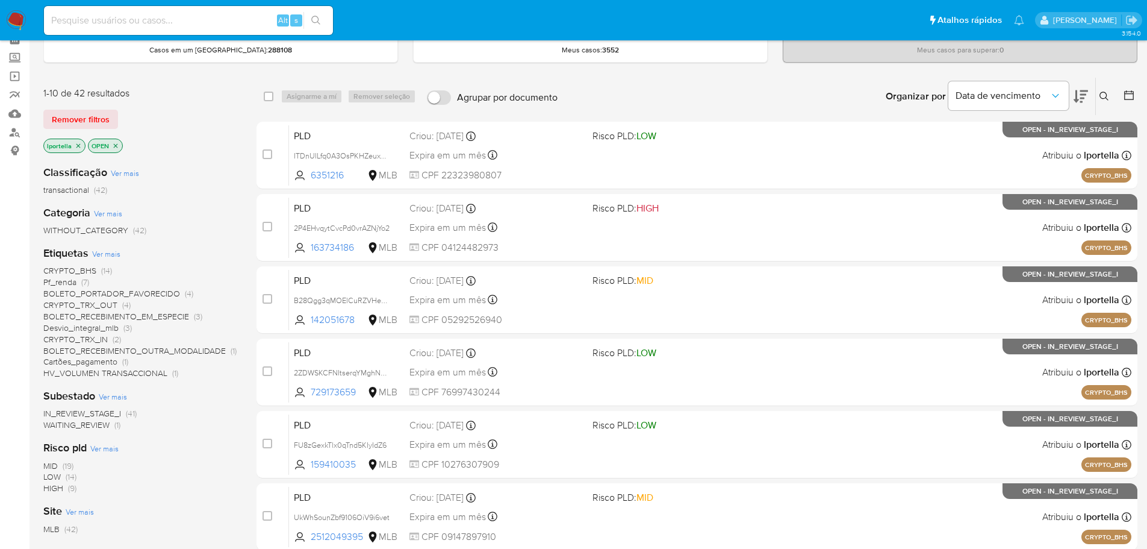
click at [88, 375] on span "HV_VOLUMEN TRANSACCIONAL" at bounding box center [105, 373] width 124 height 12
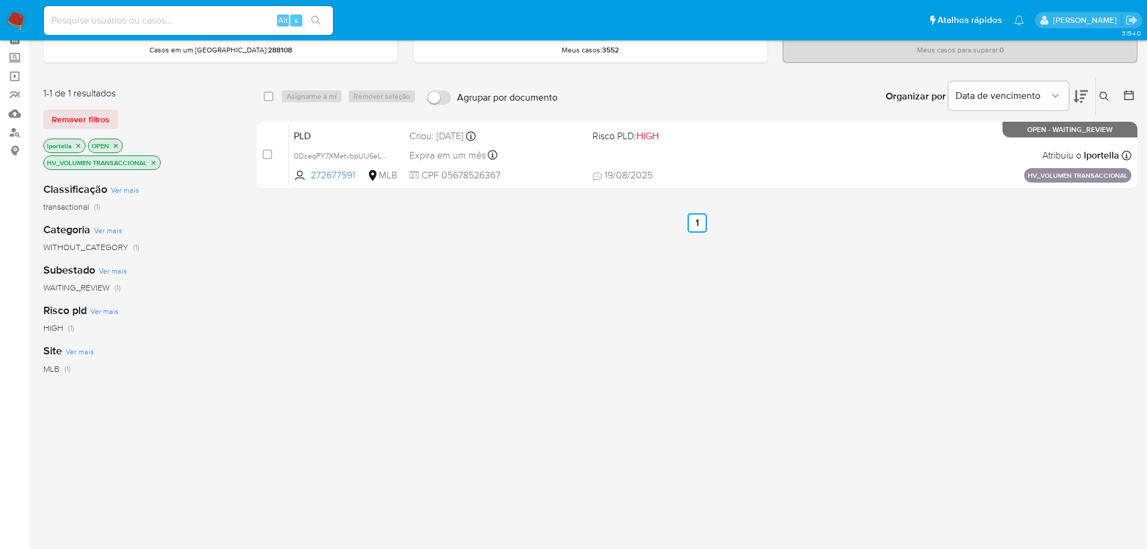
click at [15, 16] on img at bounding box center [16, 20] width 20 height 20
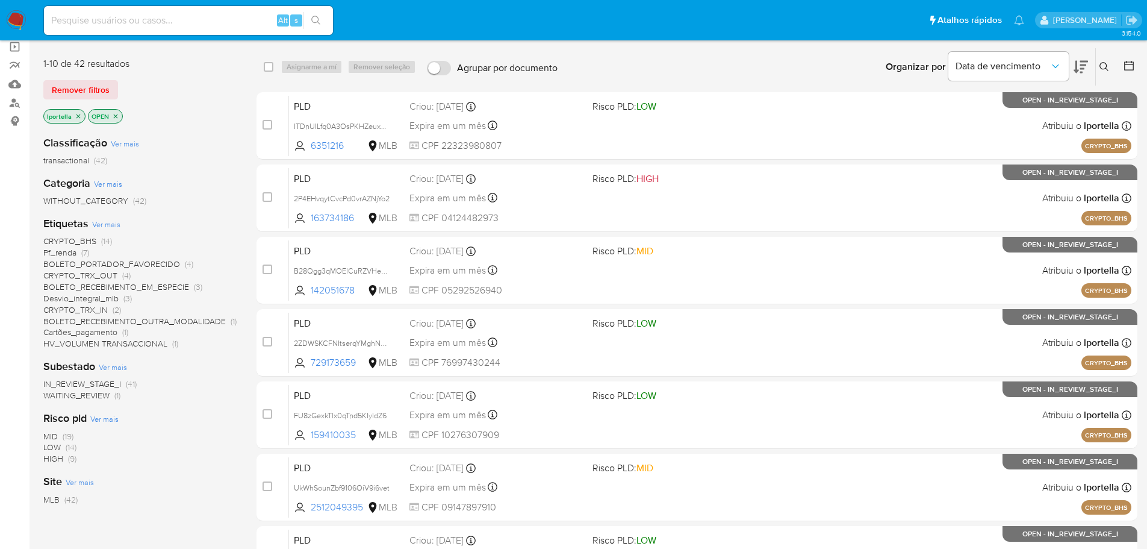
scroll to position [120, 0]
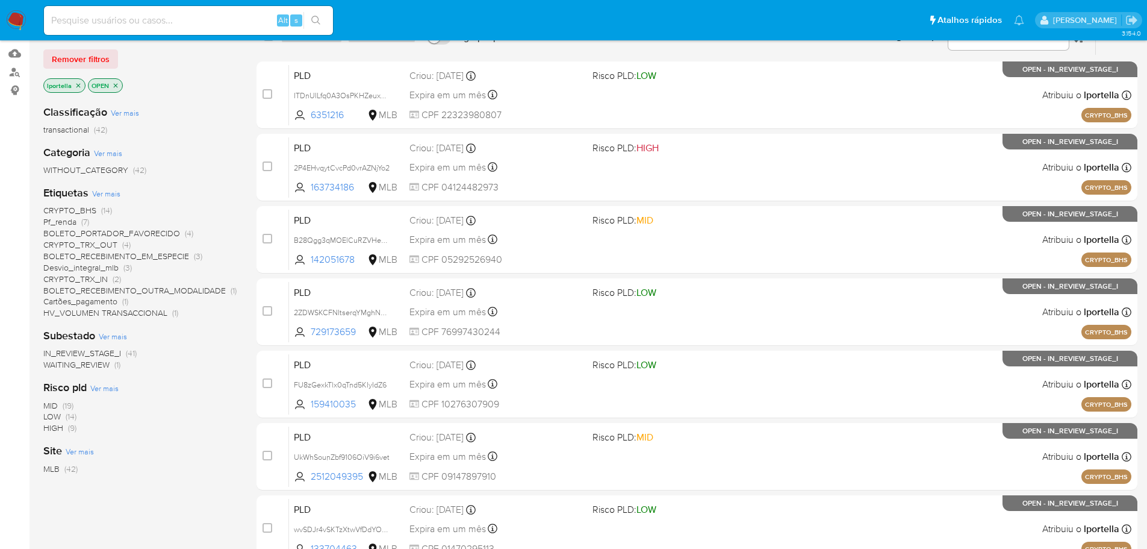
click at [51, 428] on span "HIGH" at bounding box center [53, 428] width 20 height 12
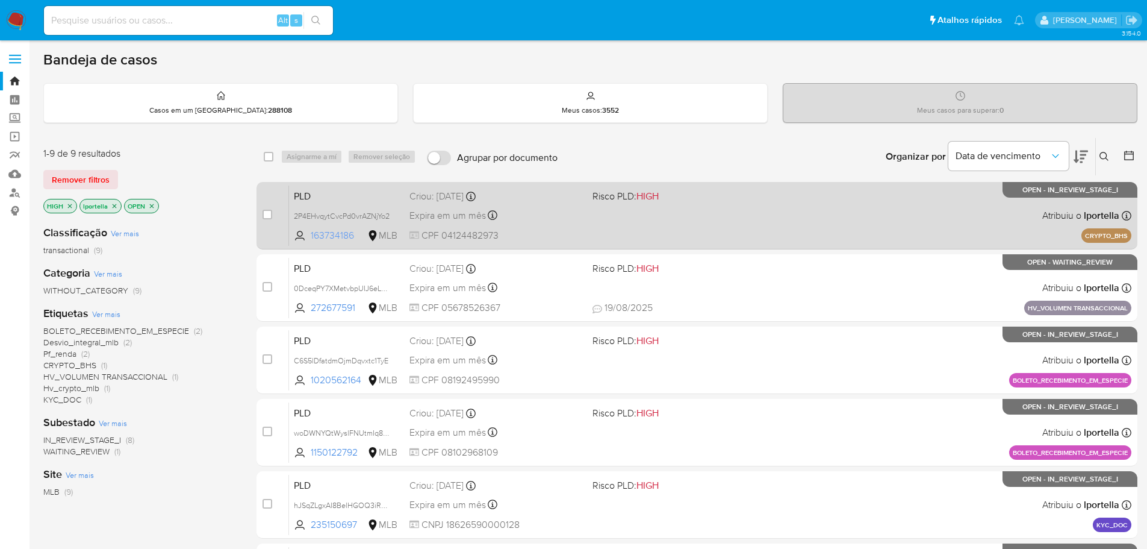
click at [314, 235] on span "163734186" at bounding box center [338, 235] width 54 height 13
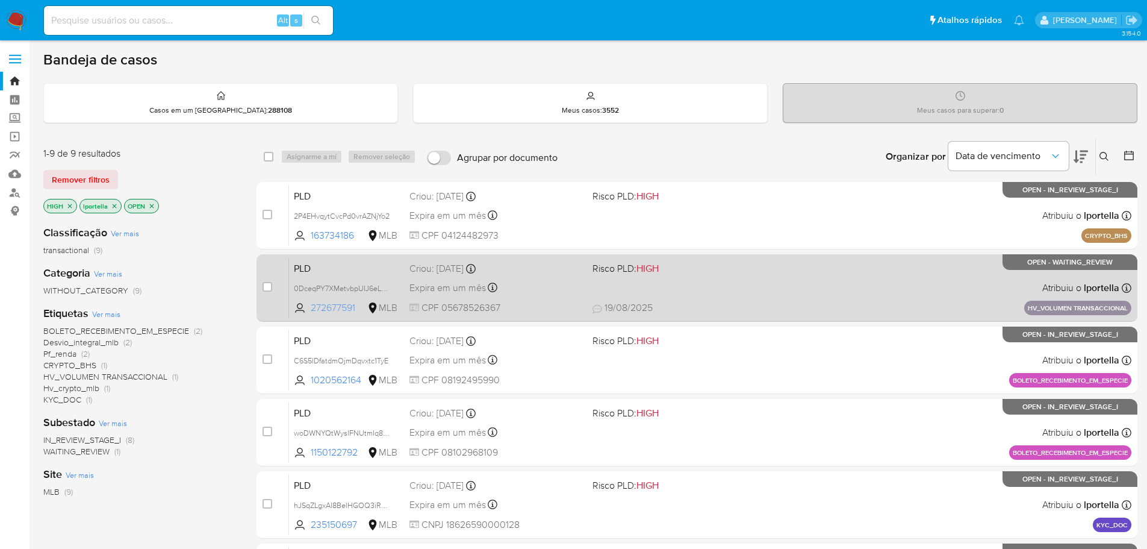
click at [332, 308] on span "272677591" at bounding box center [338, 307] width 54 height 13
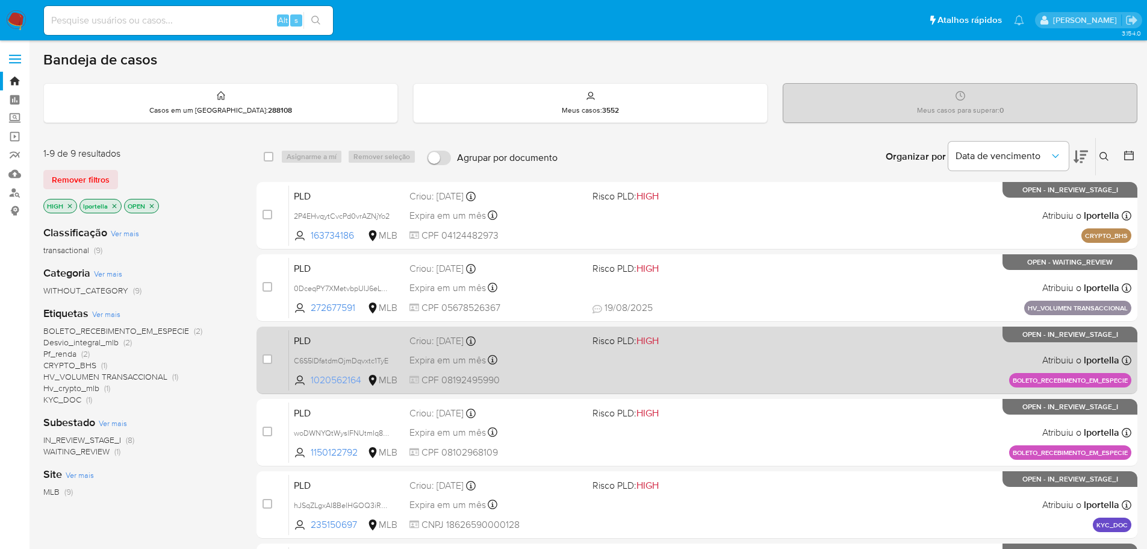
click at [345, 382] on span "1020562164" at bounding box center [338, 379] width 54 height 13
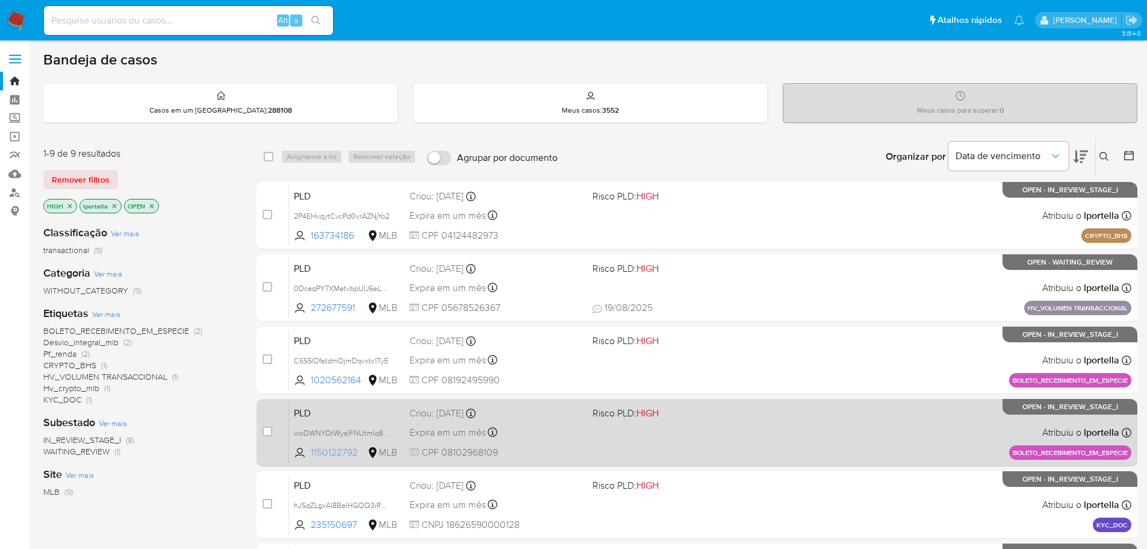
click at [349, 449] on span "1150122792" at bounding box center [338, 452] width 54 height 13
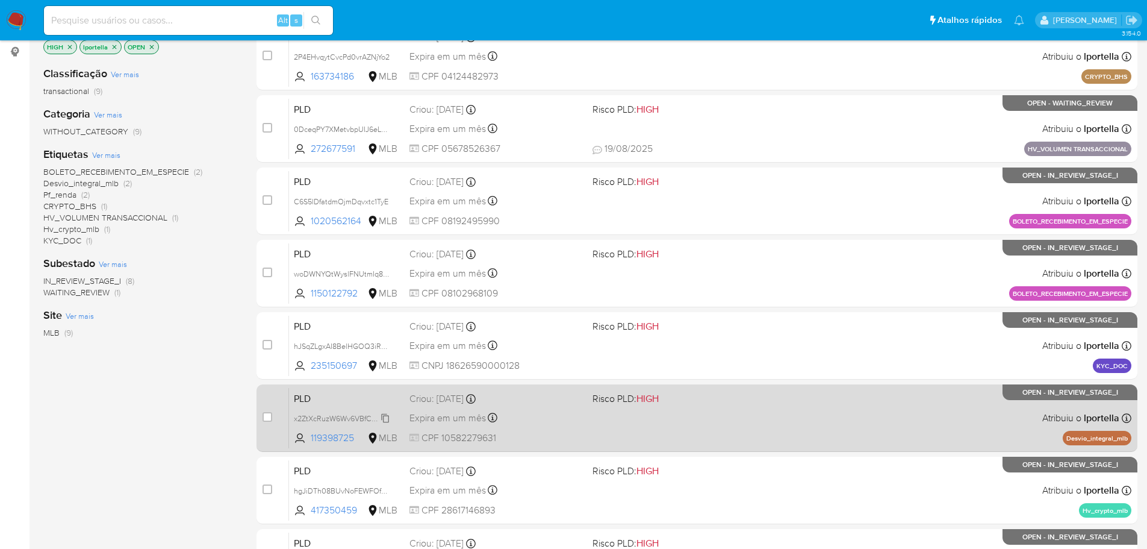
scroll to position [181, 0]
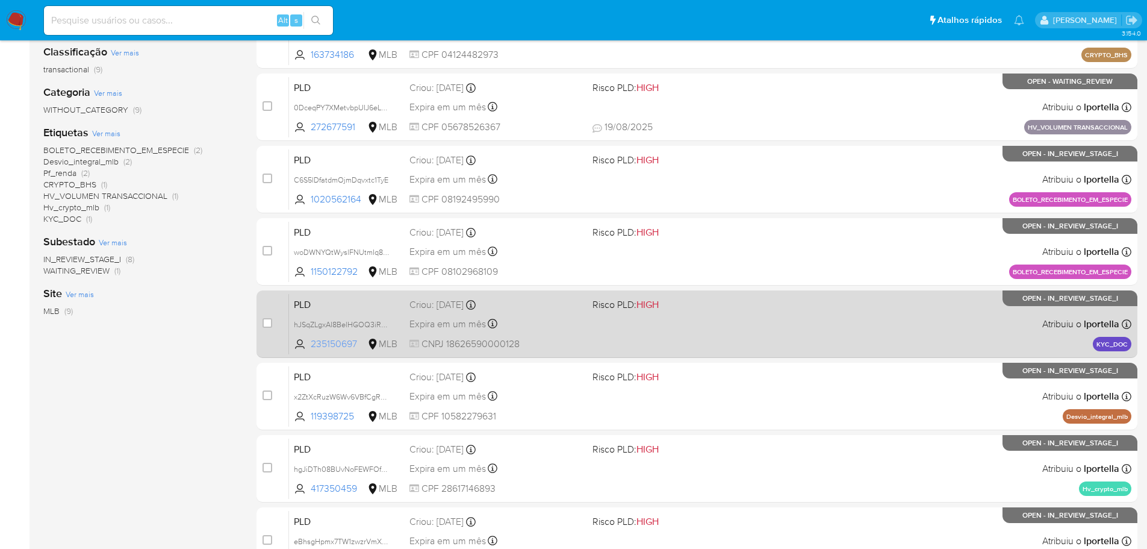
click at [340, 347] on span "235150697" at bounding box center [338, 343] width 54 height 13
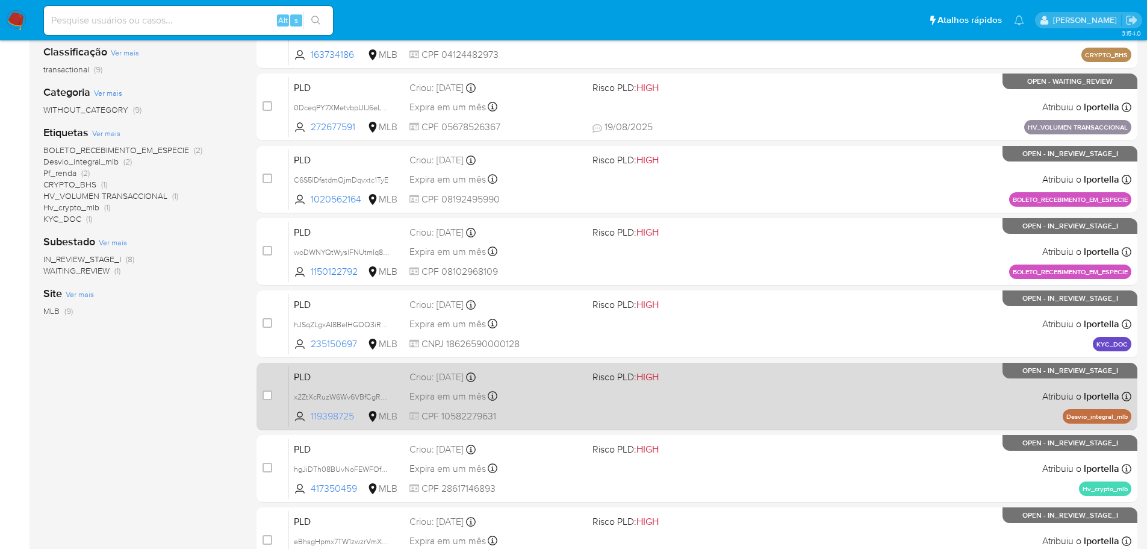
click at [347, 415] on span "119398725" at bounding box center [338, 415] width 54 height 13
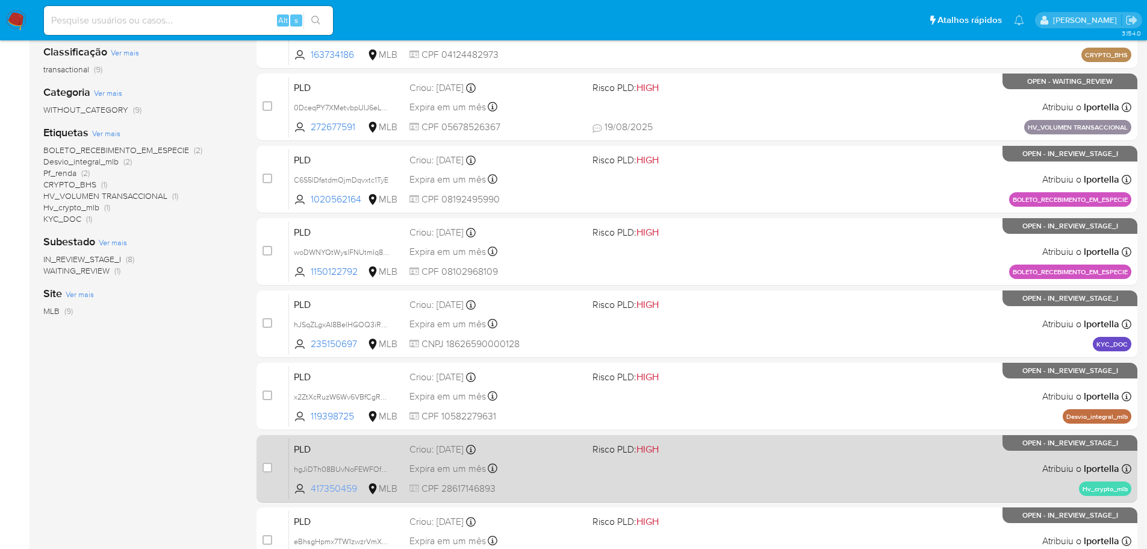
click at [346, 482] on span "417350459" at bounding box center [338, 488] width 54 height 13
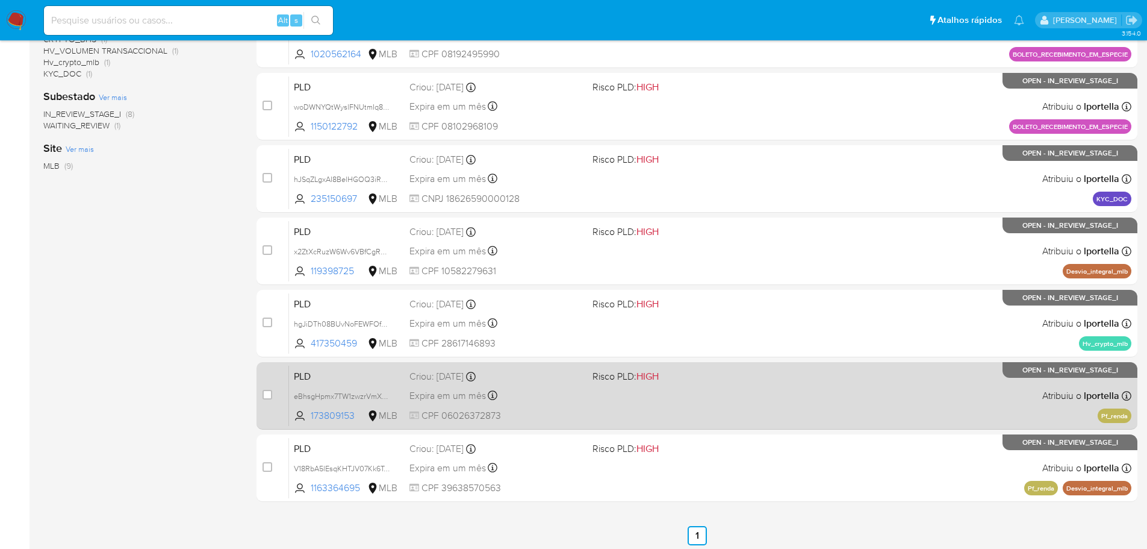
scroll to position [330, 0]
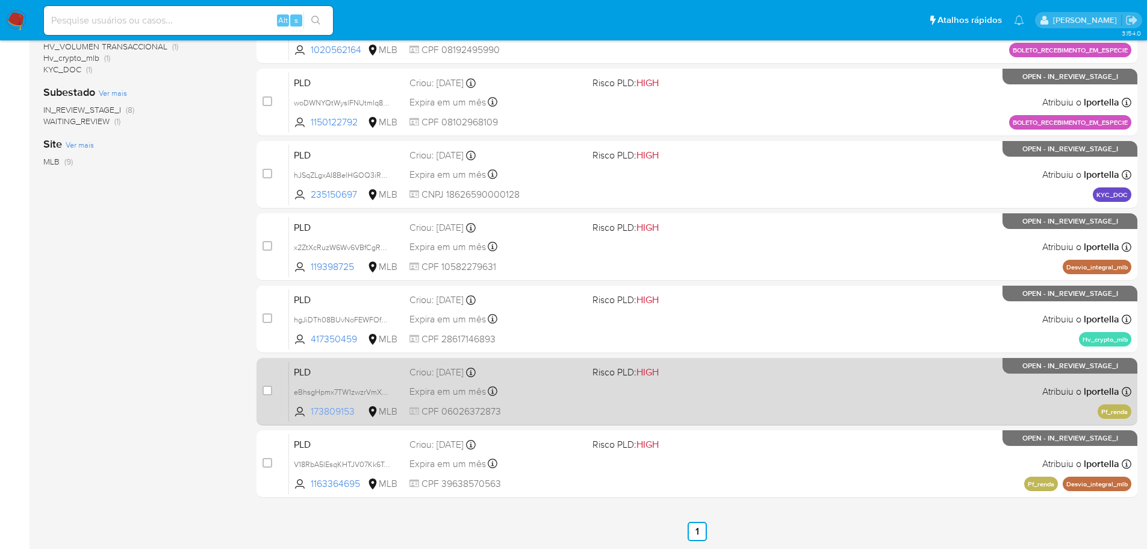
click at [333, 416] on span "173809153" at bounding box center [338, 411] width 54 height 13
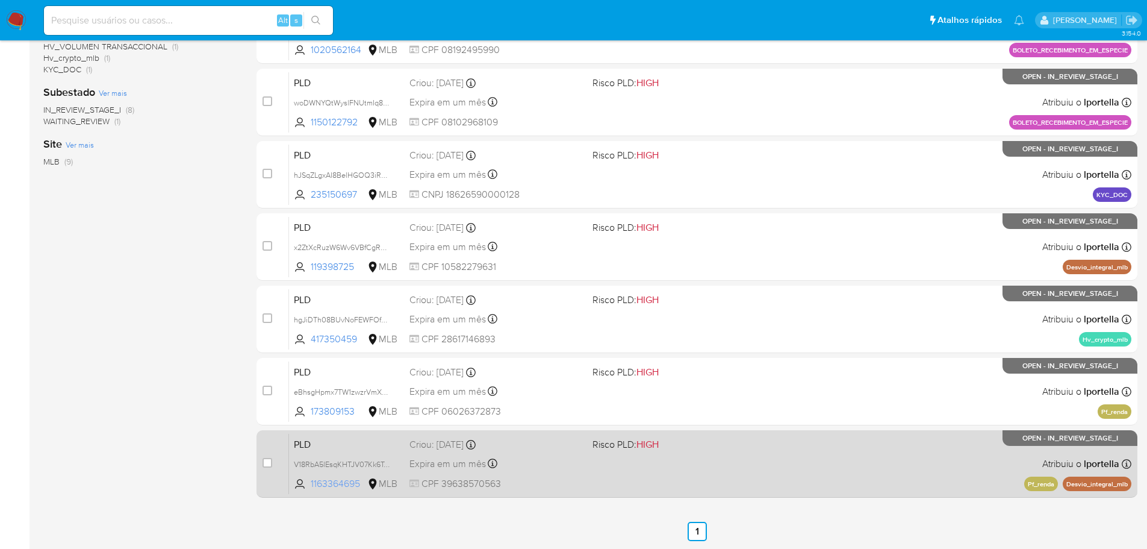
click at [331, 482] on span "1163364695" at bounding box center [338, 483] width 54 height 13
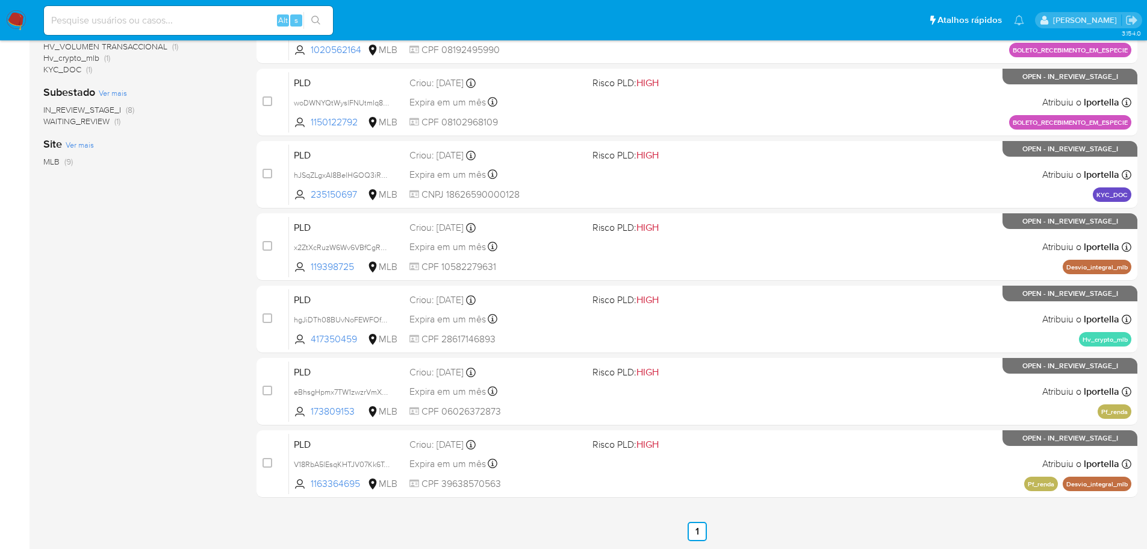
click at [15, 20] on img at bounding box center [16, 20] width 20 height 20
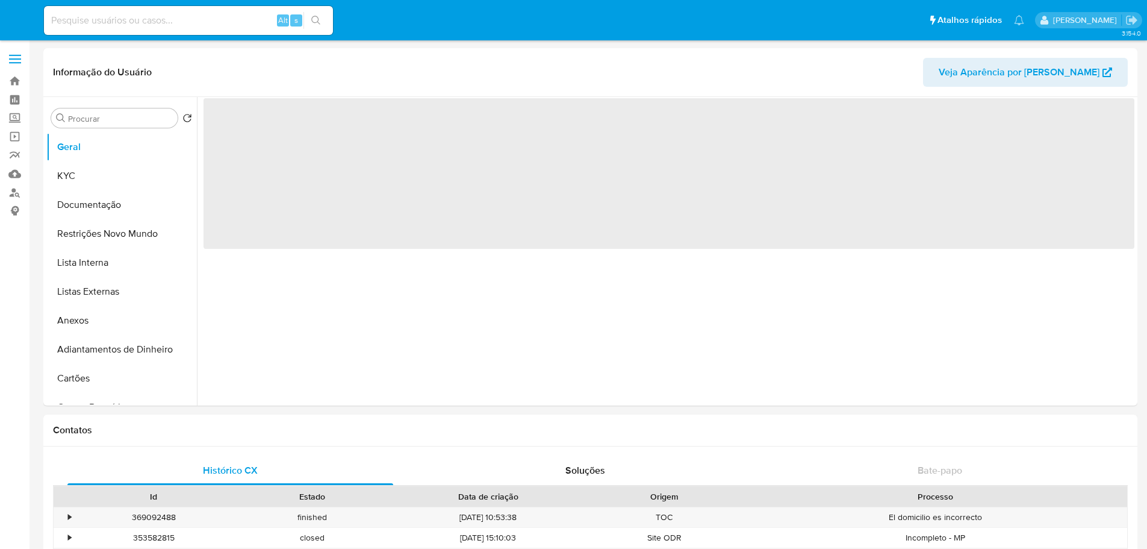
select select "10"
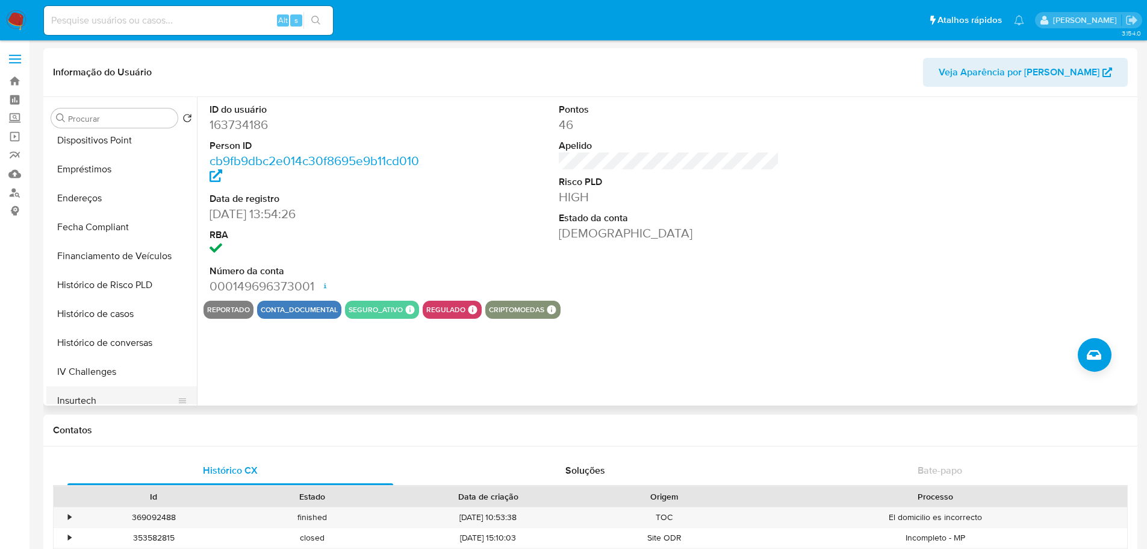
scroll to position [538, 0]
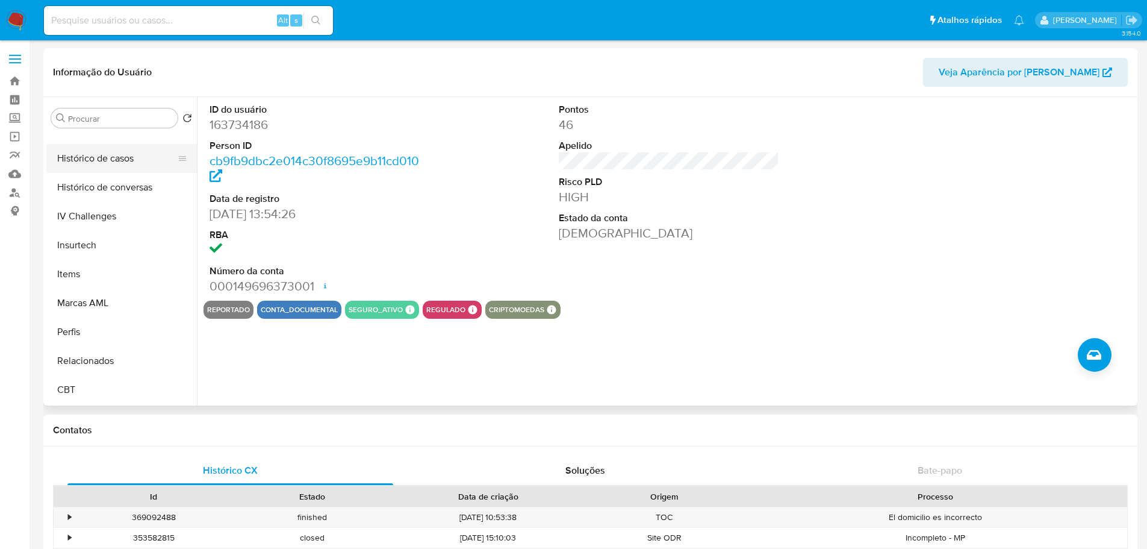
drag, startPoint x: 105, startPoint y: 183, endPoint x: 108, endPoint y: 155, distance: 28.5
click at [104, 177] on button "Histórico de conversas" at bounding box center [121, 187] width 151 height 29
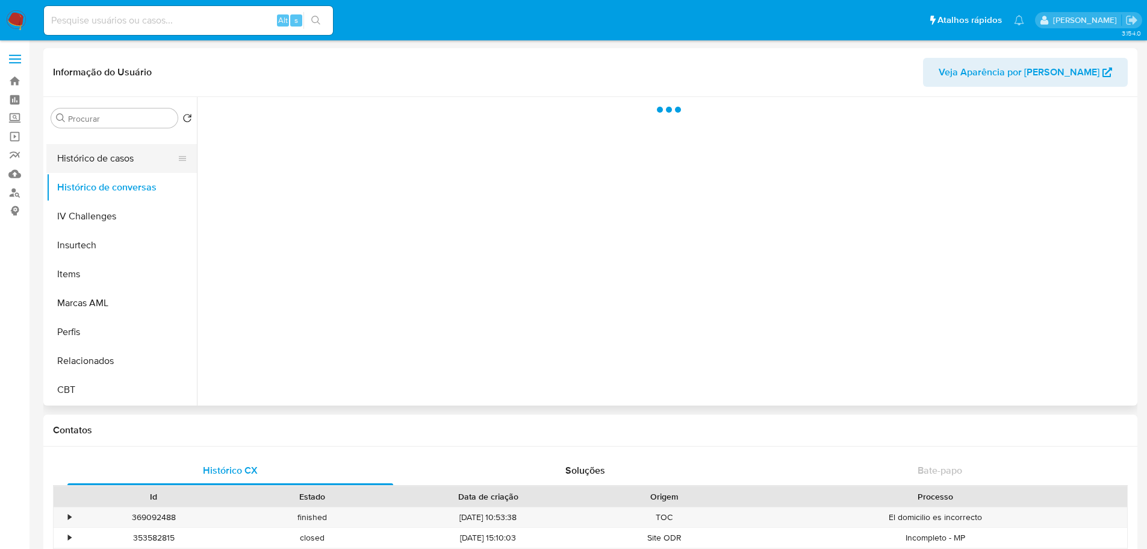
click at [110, 155] on button "Histórico de casos" at bounding box center [116, 158] width 141 height 29
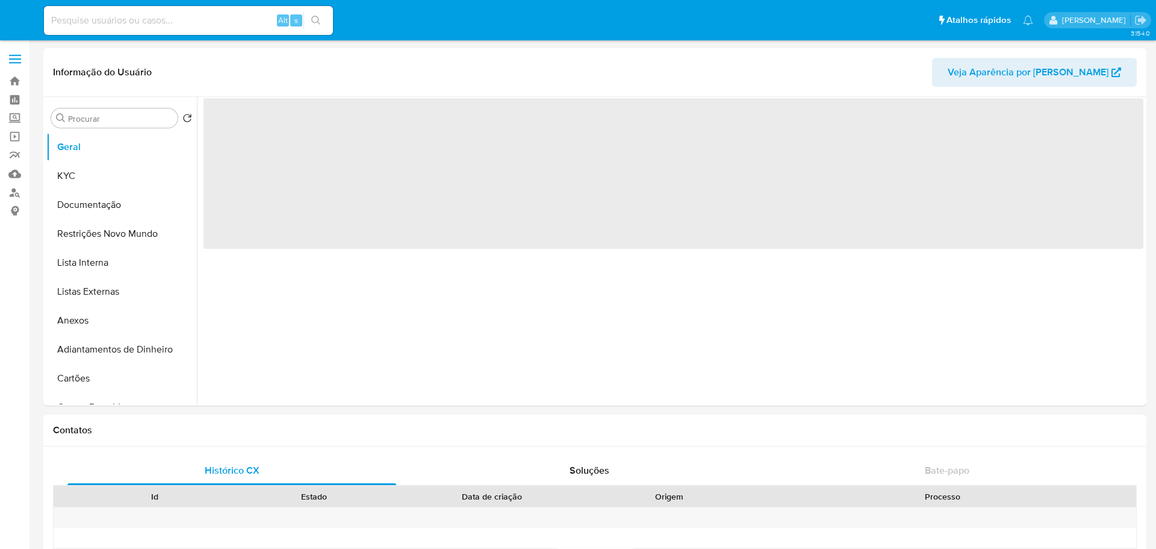
select select "10"
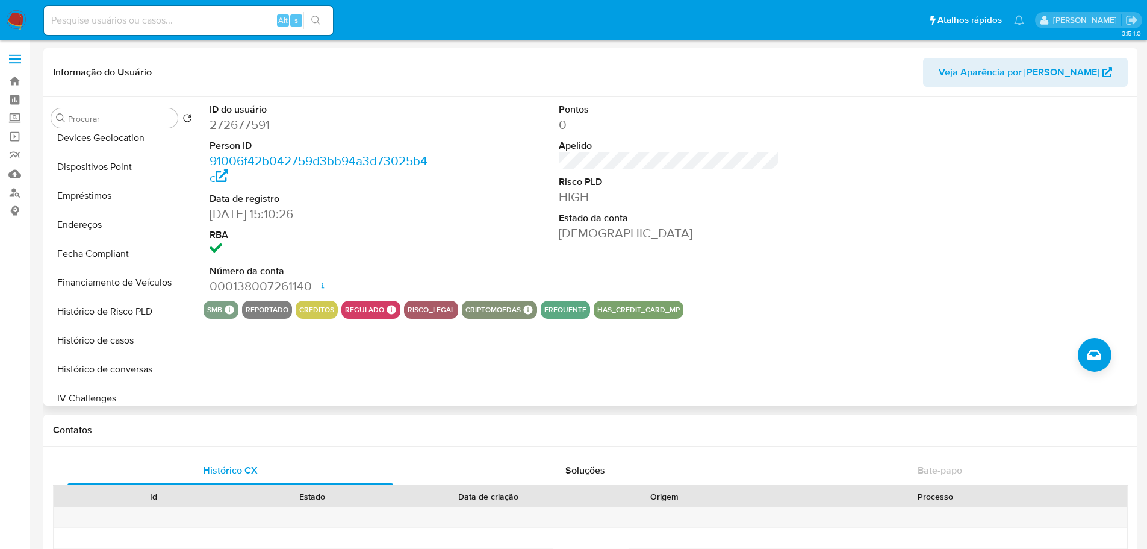
scroll to position [538, 0]
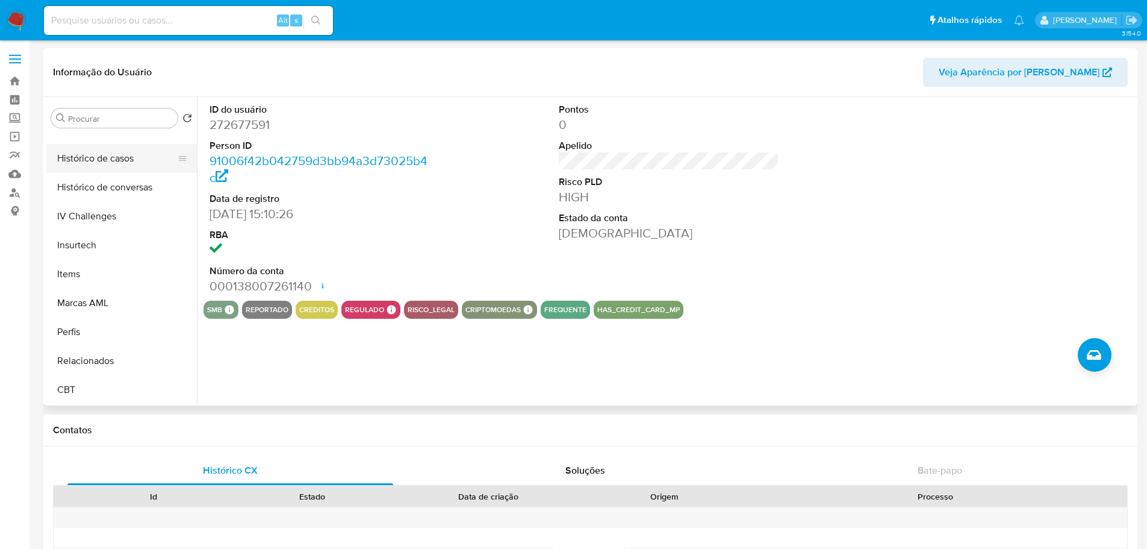
click at [82, 160] on button "Histórico de casos" at bounding box center [116, 158] width 141 height 29
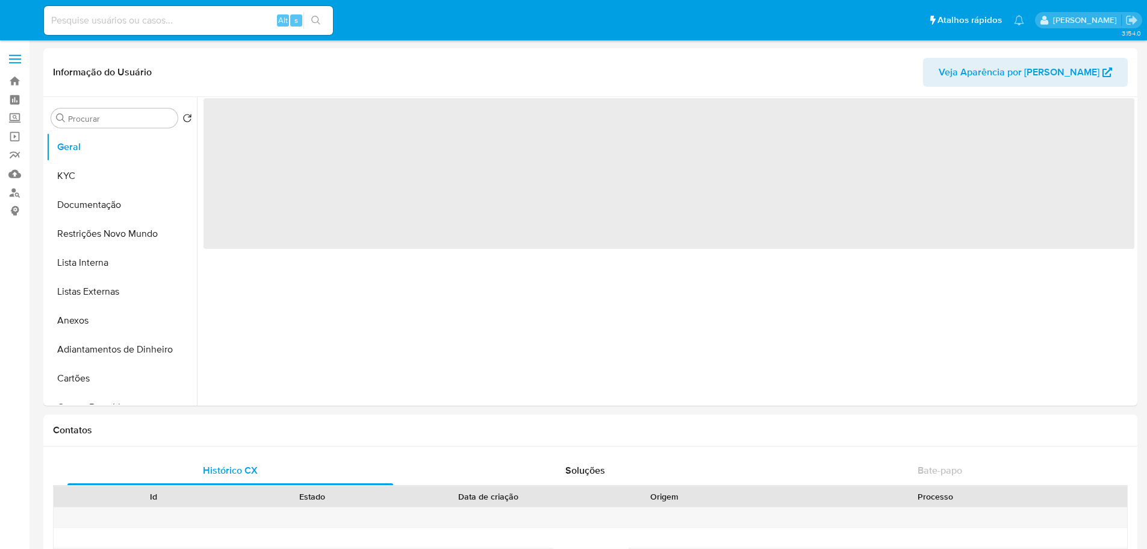
select select "10"
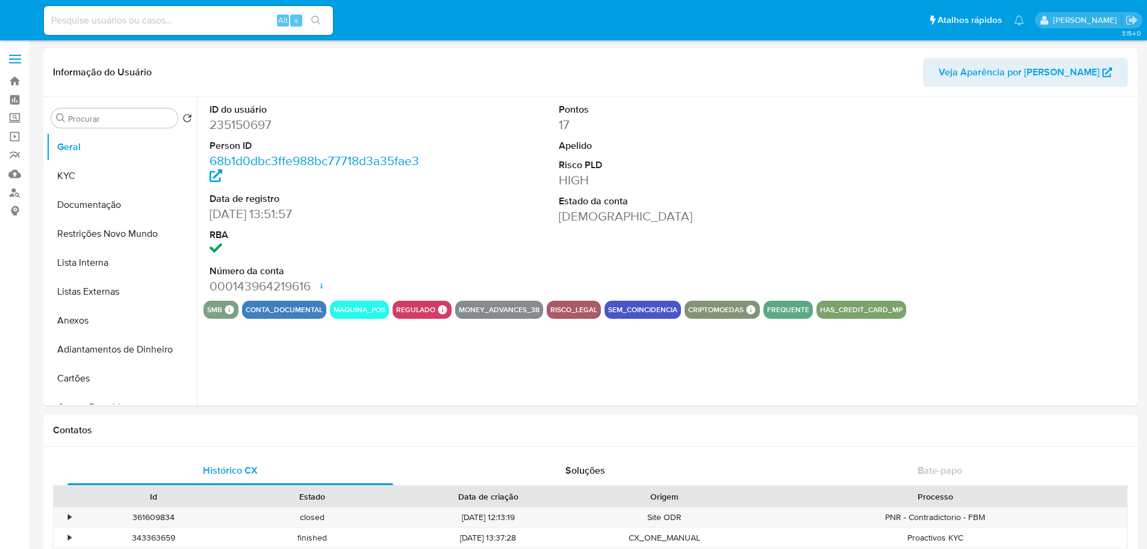
select select "10"
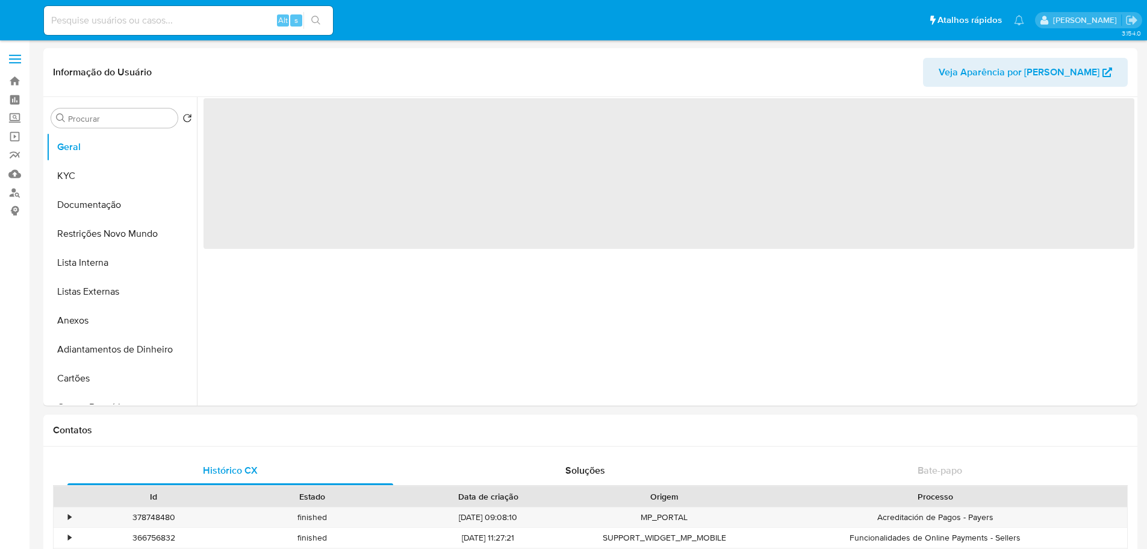
select select "10"
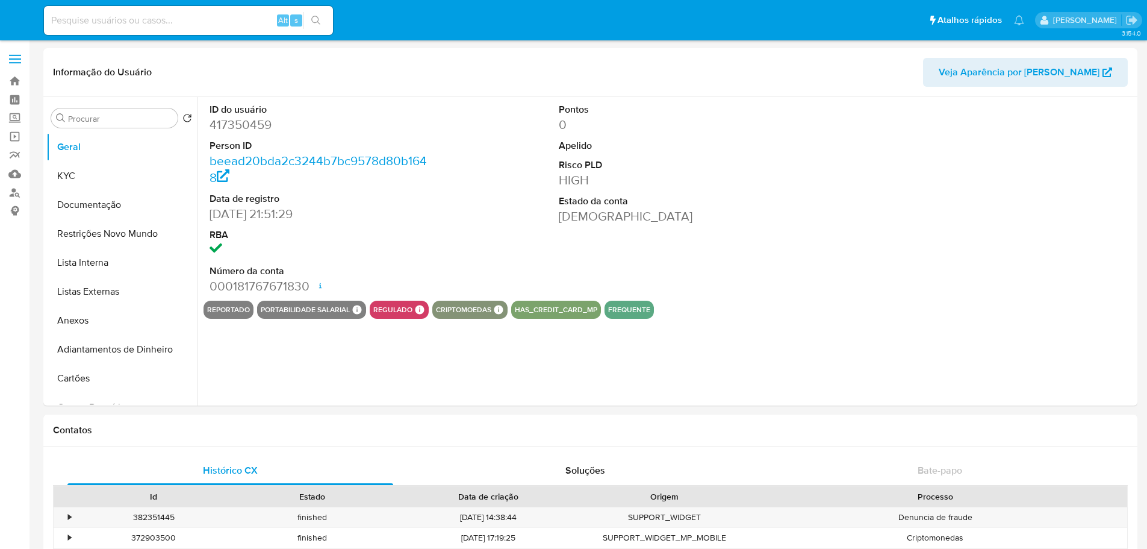
select select "10"
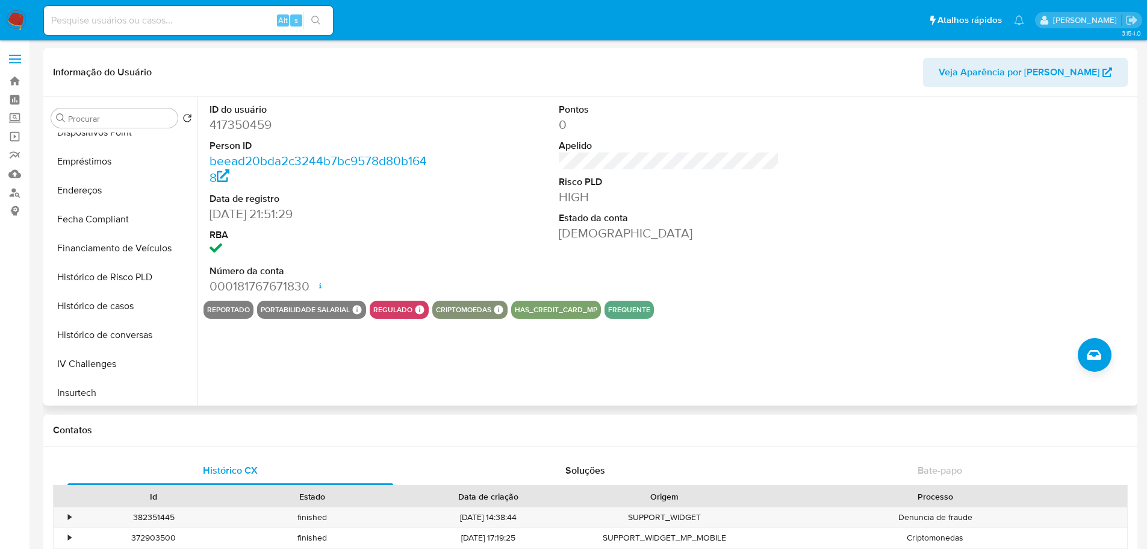
scroll to position [482, 0]
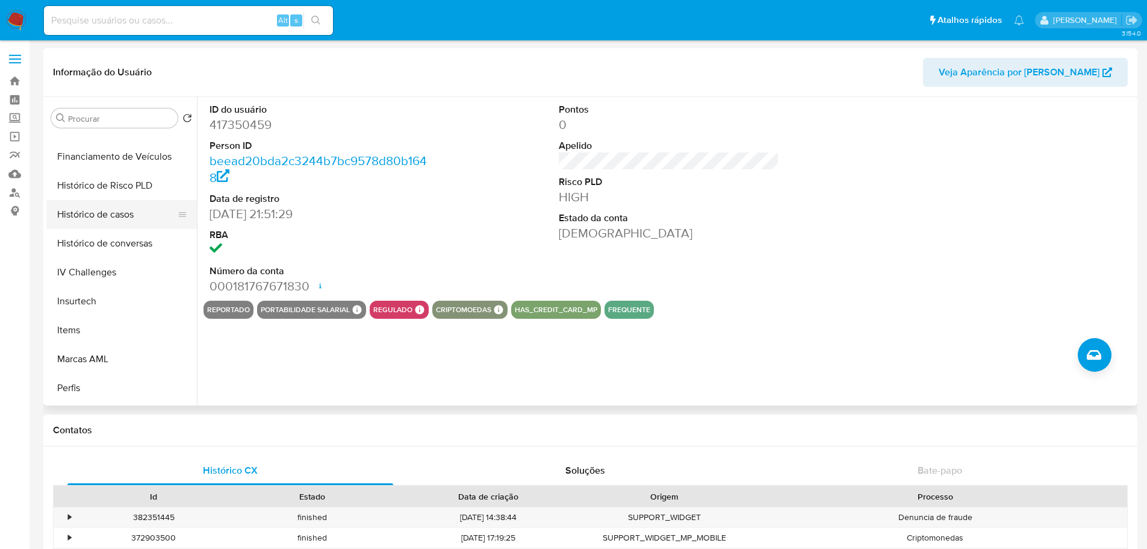
click at [117, 204] on button "Histórico de casos" at bounding box center [116, 214] width 141 height 29
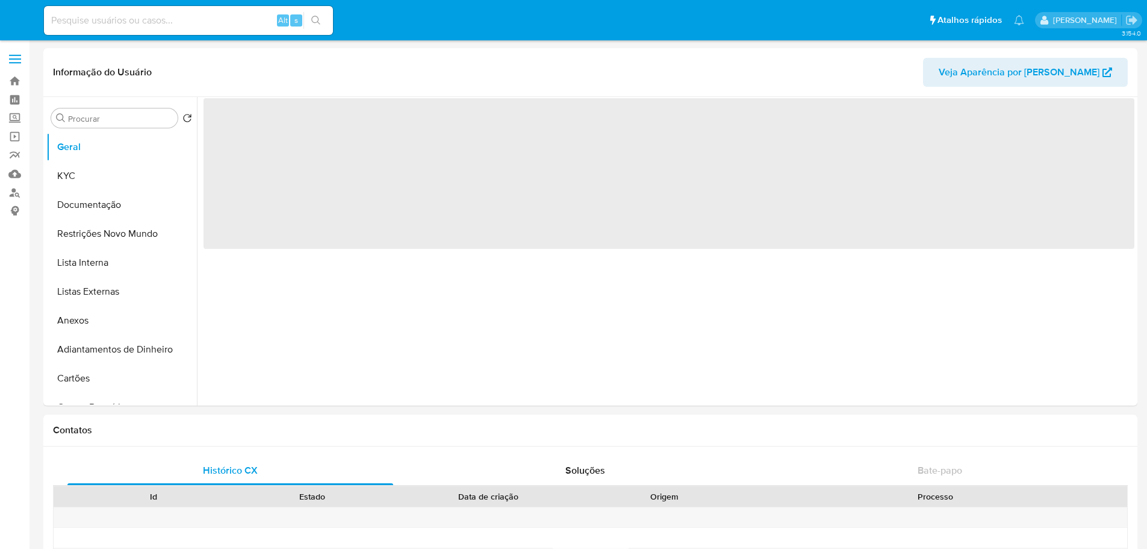
select select "10"
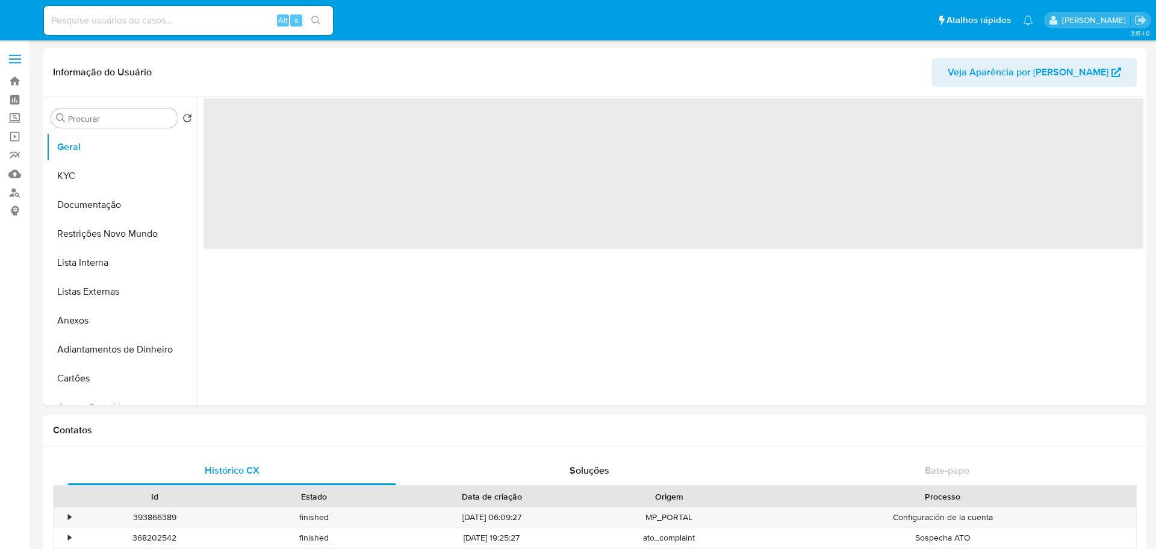
select select "10"
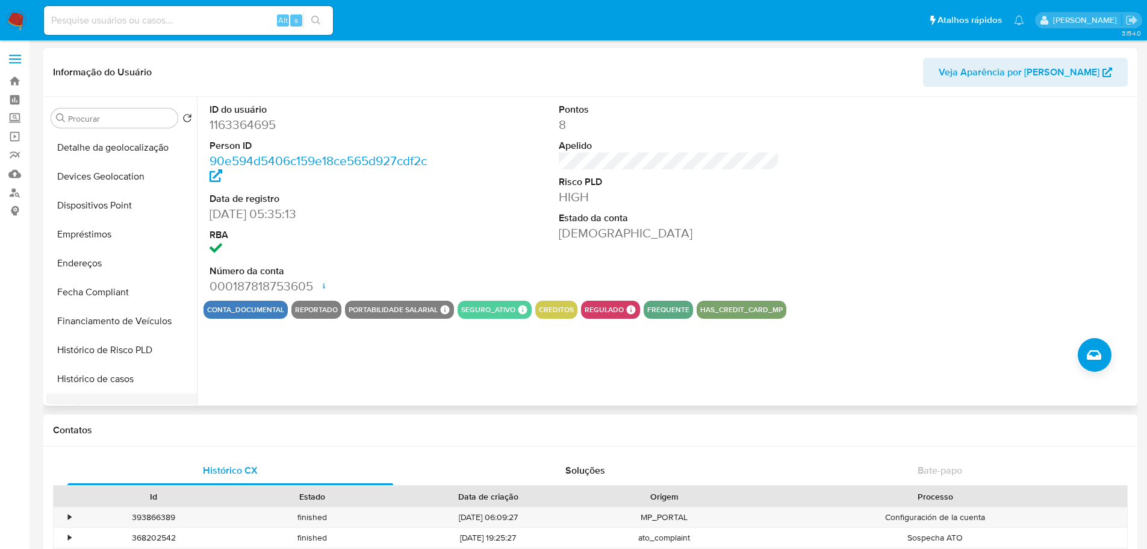
scroll to position [482, 0]
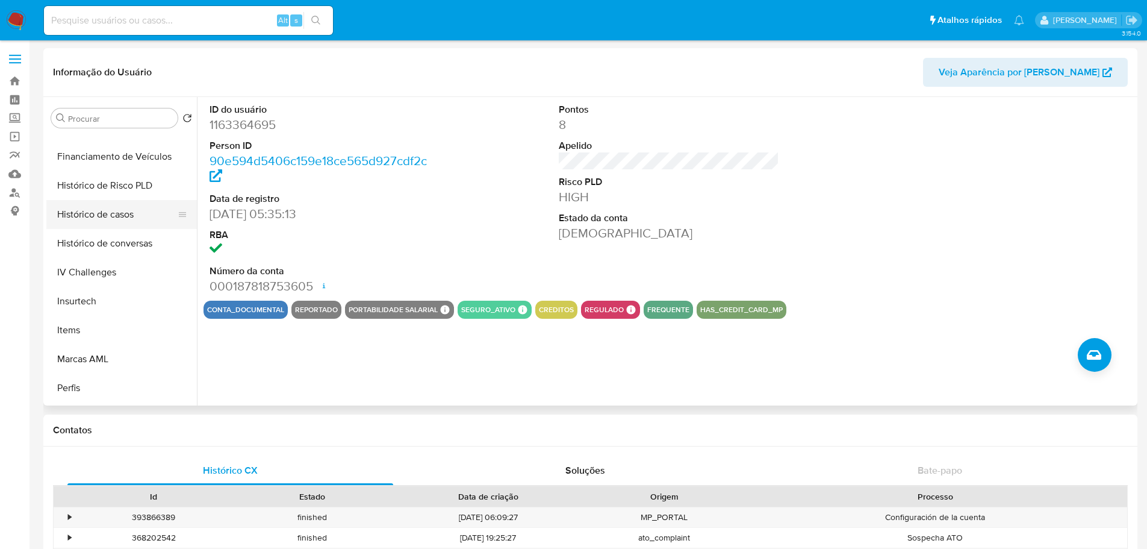
click at [106, 222] on button "Histórico de casos" at bounding box center [116, 214] width 141 height 29
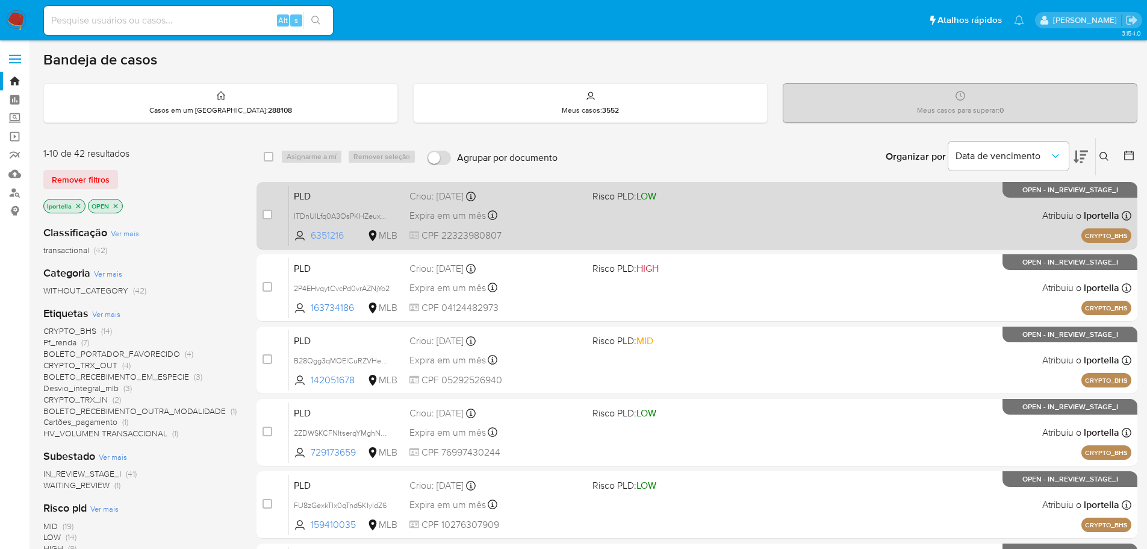
click at [320, 237] on span "6351216" at bounding box center [338, 235] width 54 height 13
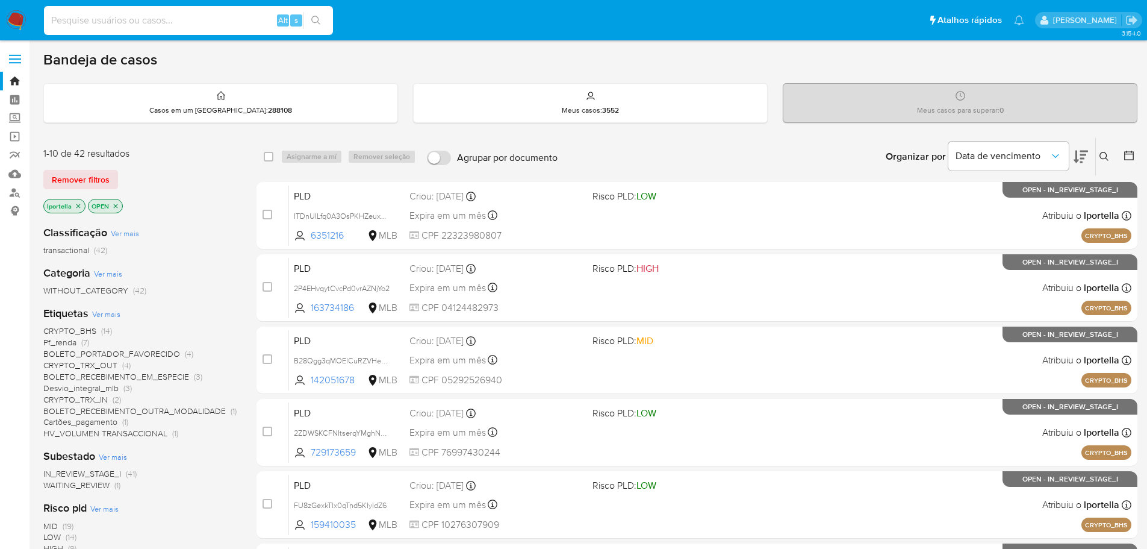
click at [114, 26] on input at bounding box center [188, 21] width 289 height 16
paste input "V18RbA5lEsqKHTJV07Kk6Tq5"
type input "V18RbA5lEsqKHTJV07Kk6Tq5"
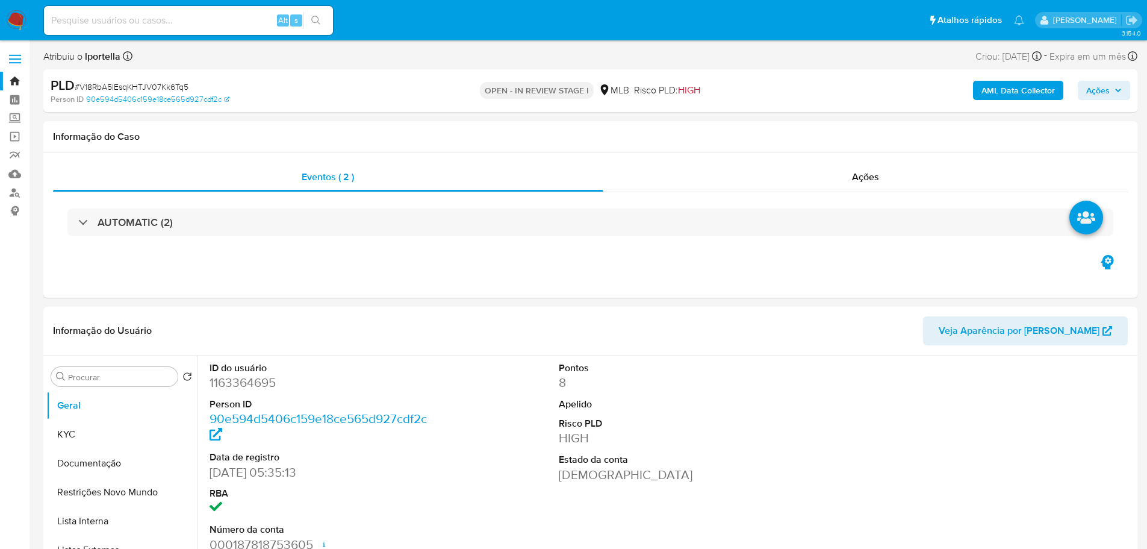
select select "10"
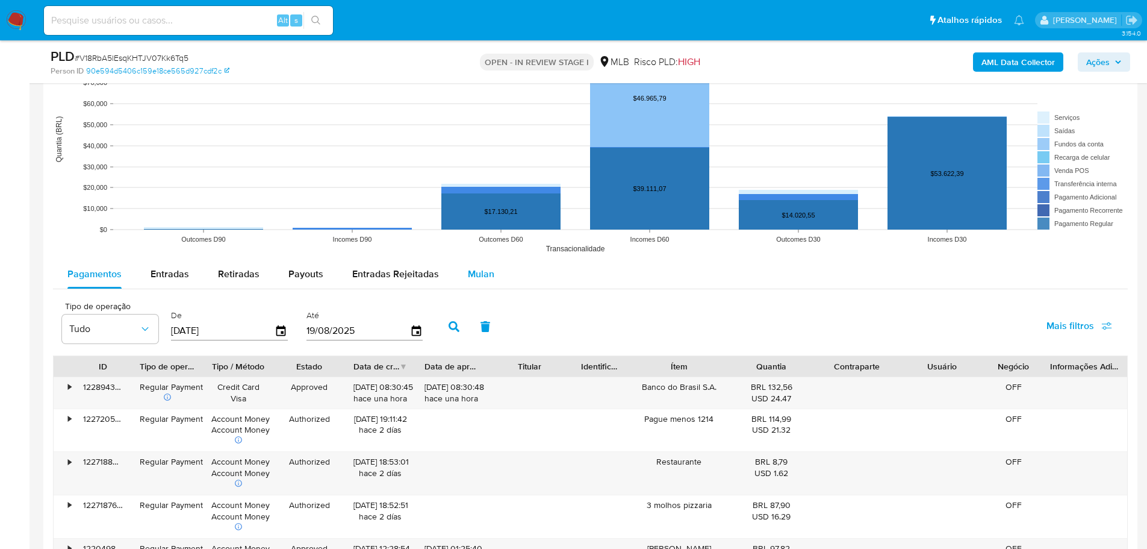
click at [481, 280] on span "Mulan" at bounding box center [481, 274] width 26 height 14
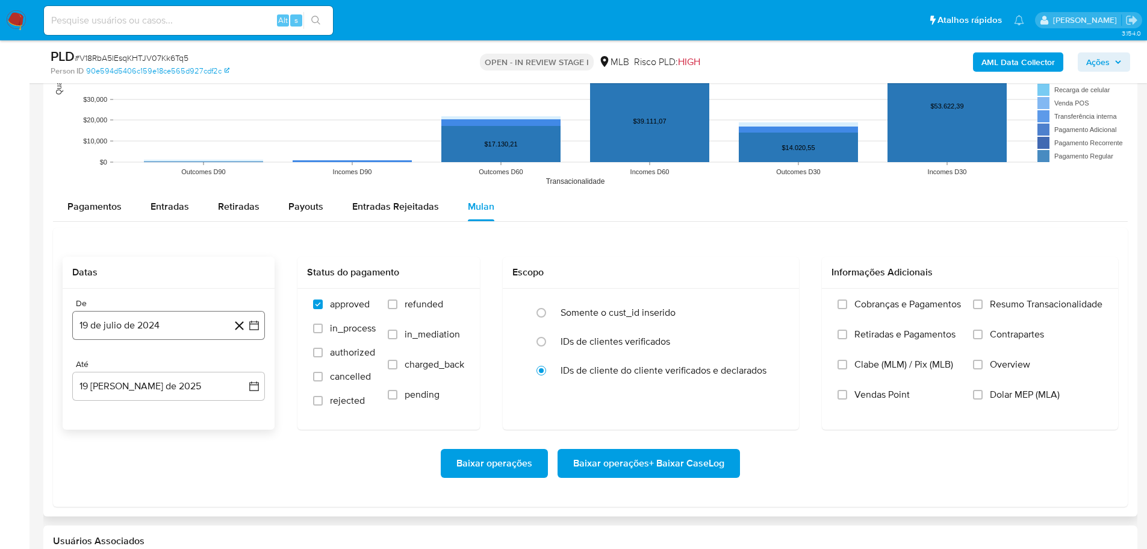
scroll to position [1265, 0]
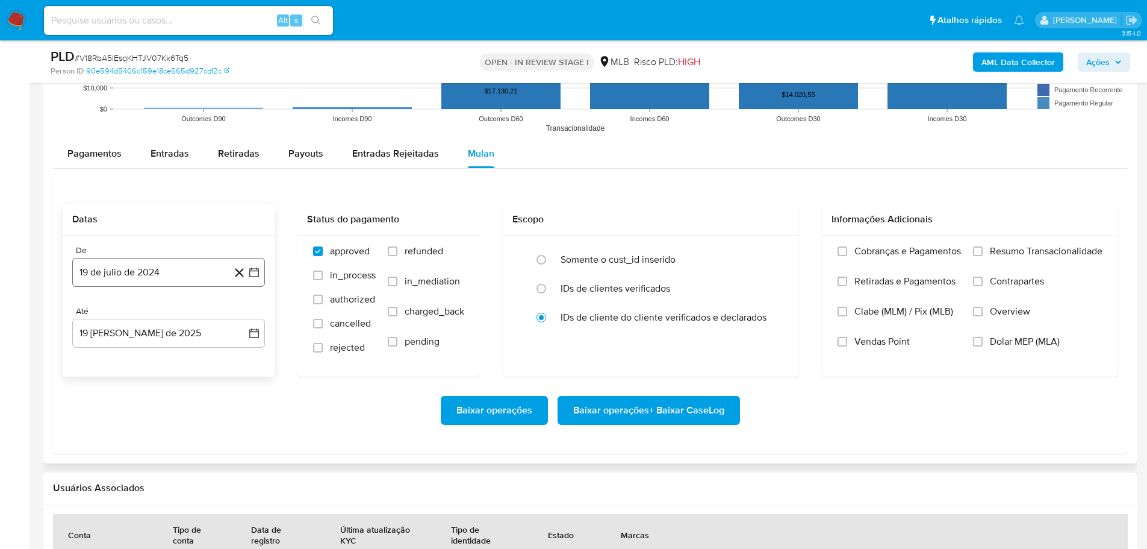
click at [95, 265] on button "19 de julio de 2024" at bounding box center [168, 272] width 193 height 29
click at [243, 314] on icon "Mes siguiente" at bounding box center [243, 315] width 14 height 14
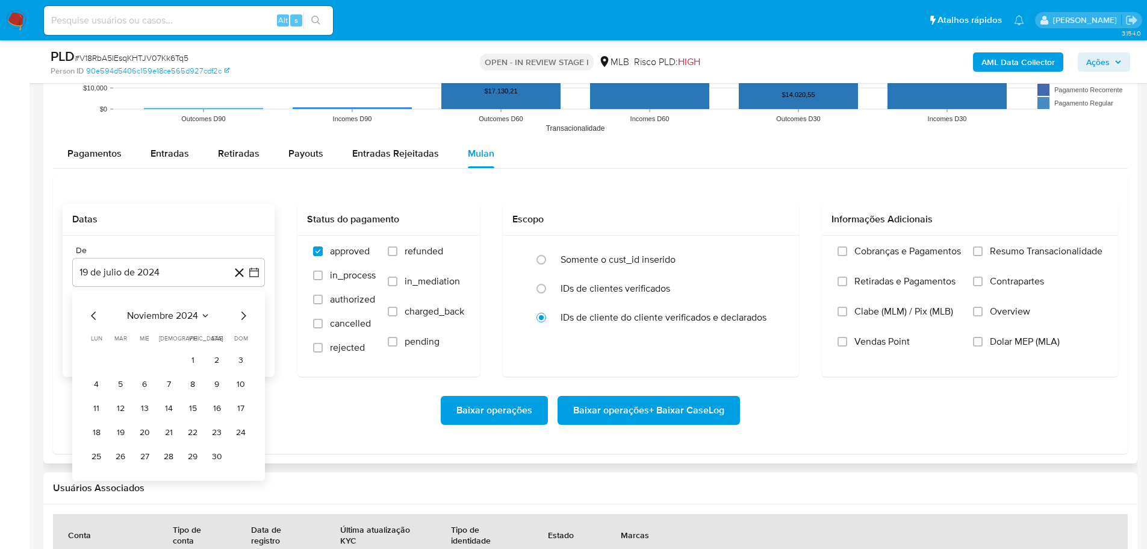
click at [243, 314] on icon "Mes siguiente" at bounding box center [243, 315] width 14 height 14
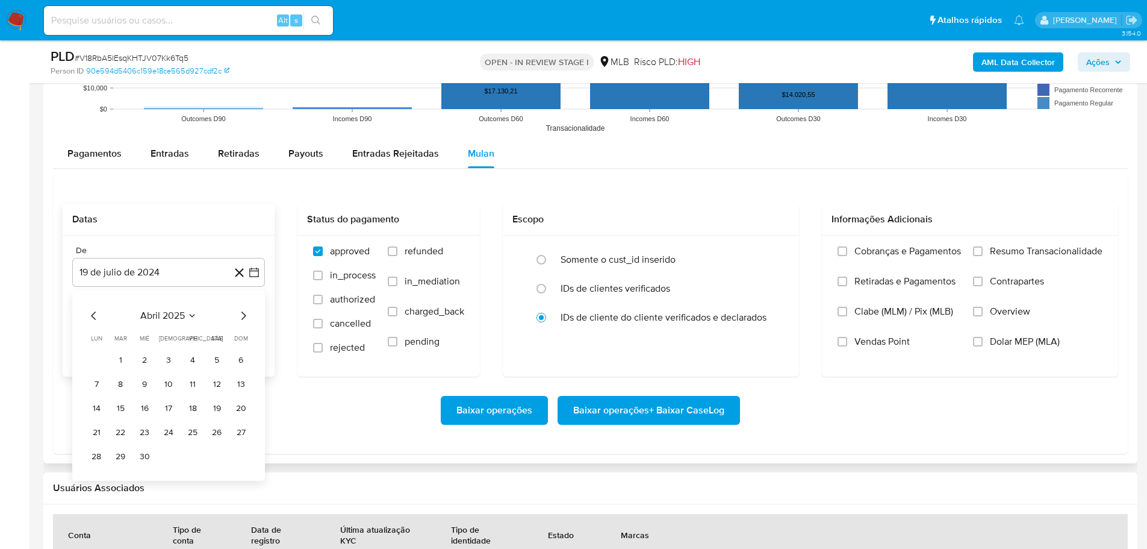
click at [243, 314] on icon "Mes siguiente" at bounding box center [243, 315] width 14 height 14
click at [123, 356] on button "1" at bounding box center [120, 359] width 19 height 19
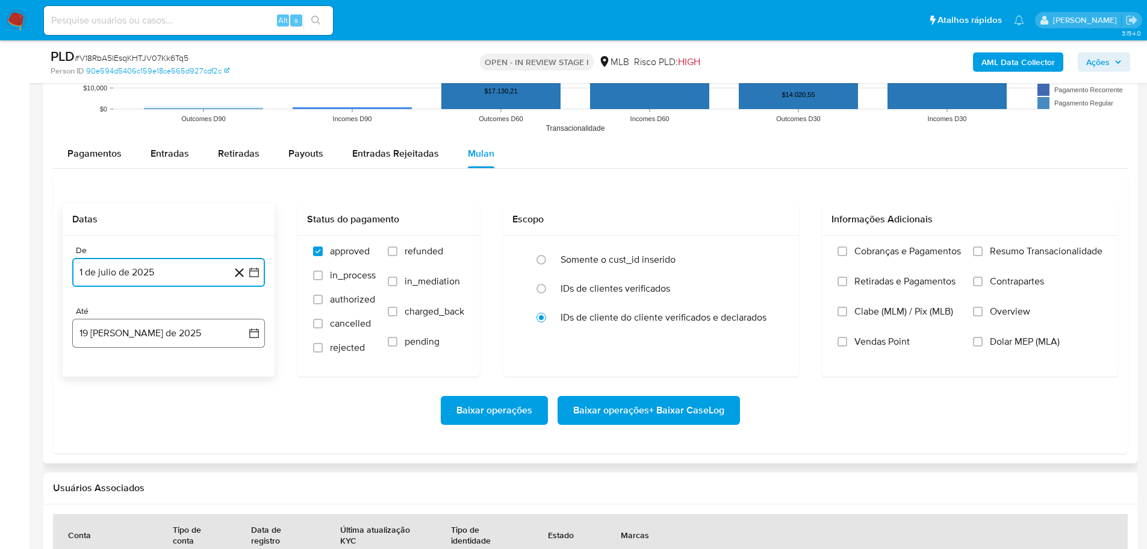
click at [129, 343] on button "19 [PERSON_NAME] de 2025" at bounding box center [168, 333] width 193 height 29
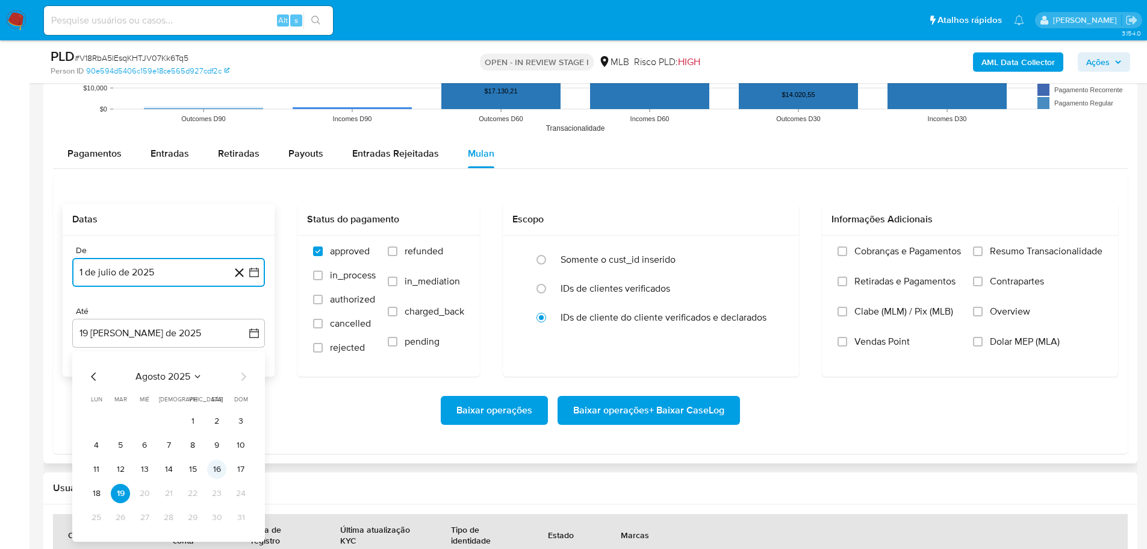
click at [220, 470] on button "16" at bounding box center [216, 468] width 19 height 19
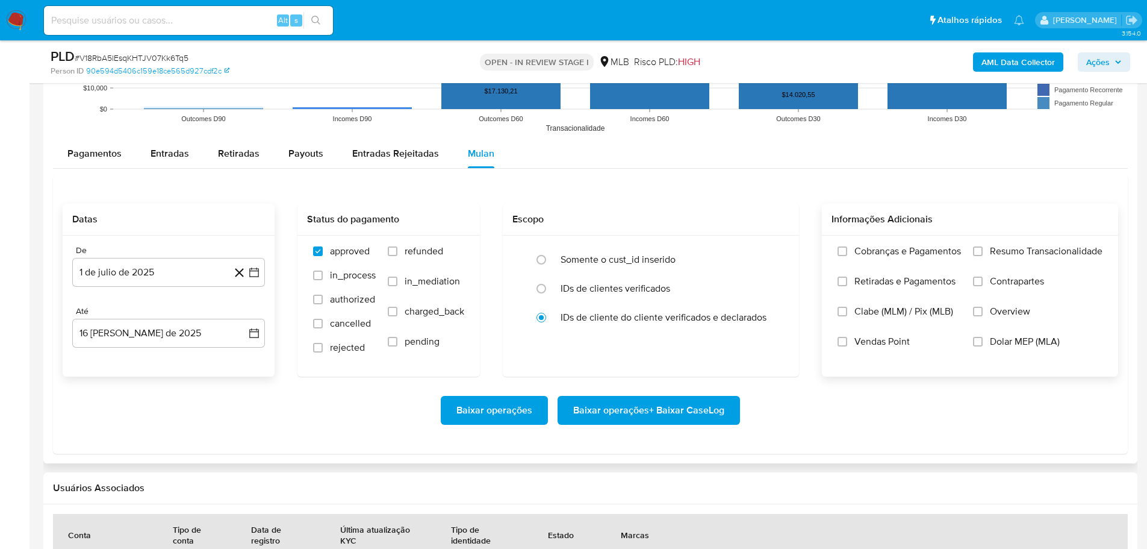
click at [983, 247] on label "Resumo Transacionalidade" at bounding box center [1037, 260] width 129 height 30
click at [983, 247] on input "Resumo Transacionalidade" at bounding box center [978, 251] width 10 height 10
click at [714, 404] on span "Baixar operações + Baixar CaseLog" at bounding box center [648, 410] width 151 height 26
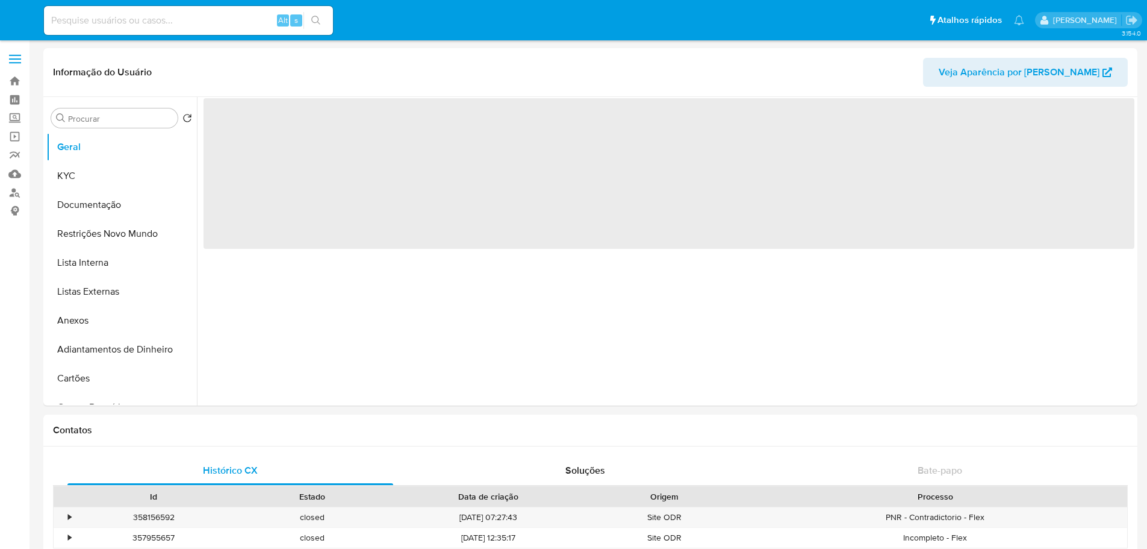
select select "10"
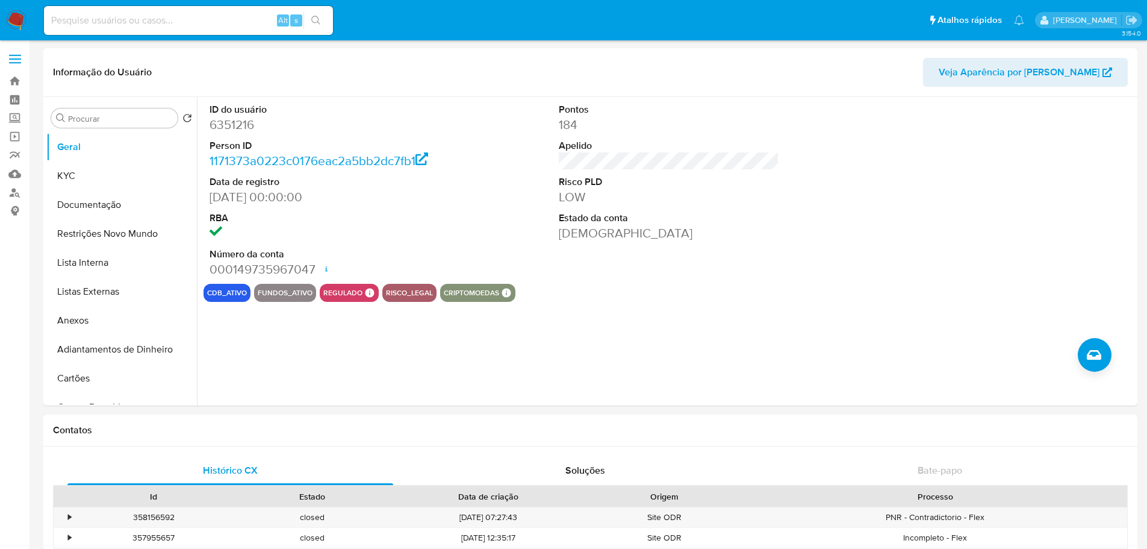
click at [193, 17] on input at bounding box center [188, 21] width 289 height 16
paste input "x2ZtXcRuzW6Wv6VBfCgRYmiZ"
type input "x2ZtXcRuzW6Wv6VBfCgRYmiZ"
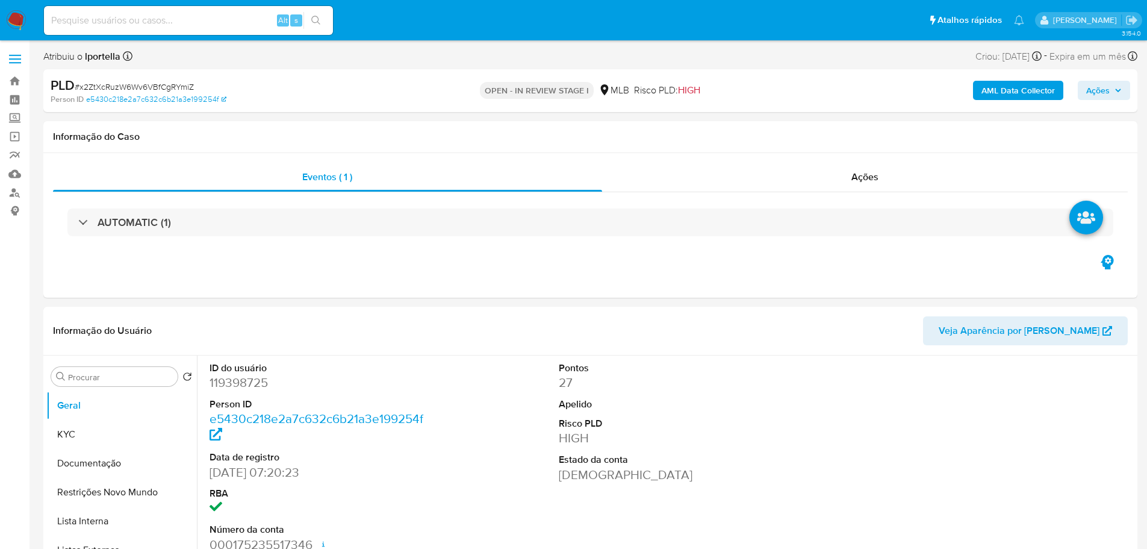
select select "10"
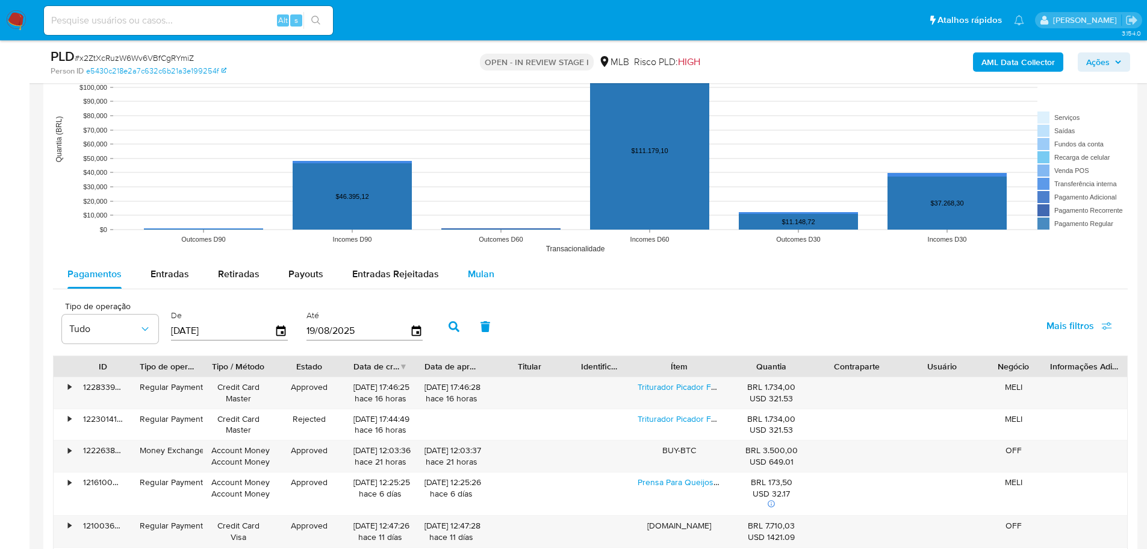
click at [486, 269] on span "Mulan" at bounding box center [481, 274] width 26 height 14
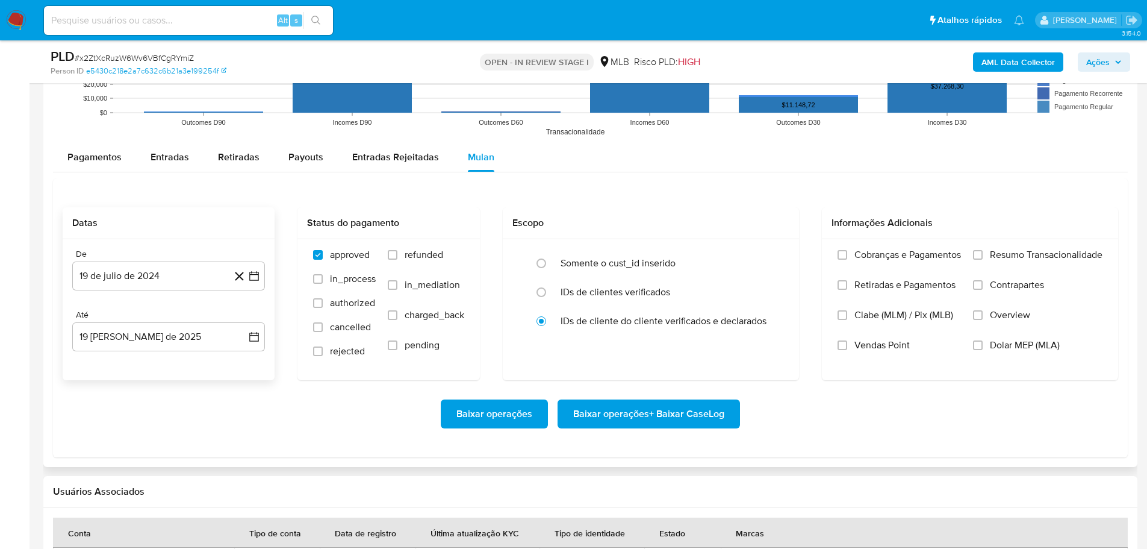
scroll to position [1325, 0]
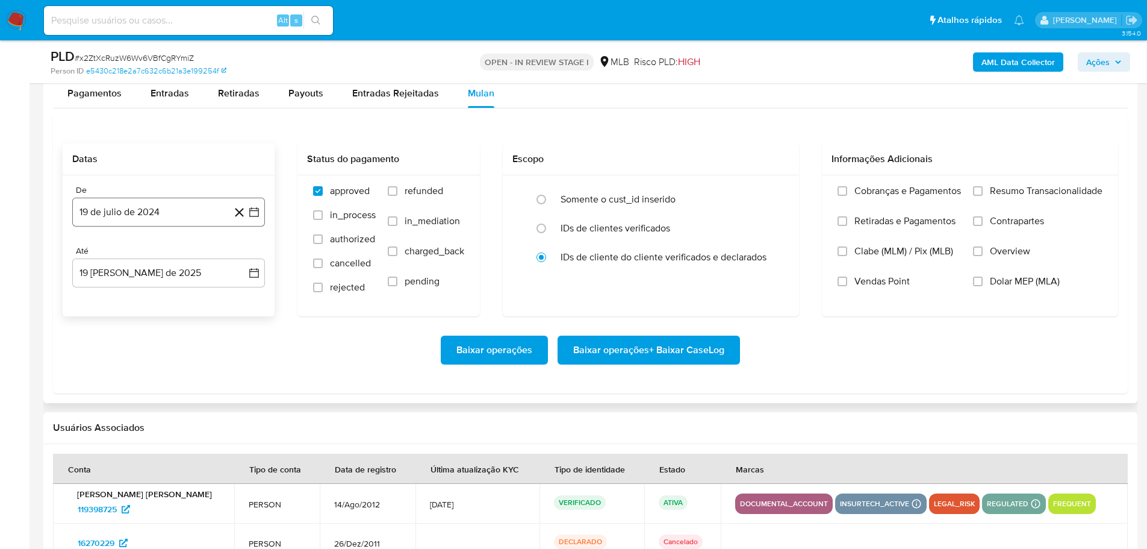
click at [123, 216] on button "19 de julio de 2024" at bounding box center [168, 212] width 193 height 29
click at [249, 259] on icon "Mes siguiente" at bounding box center [243, 255] width 14 height 14
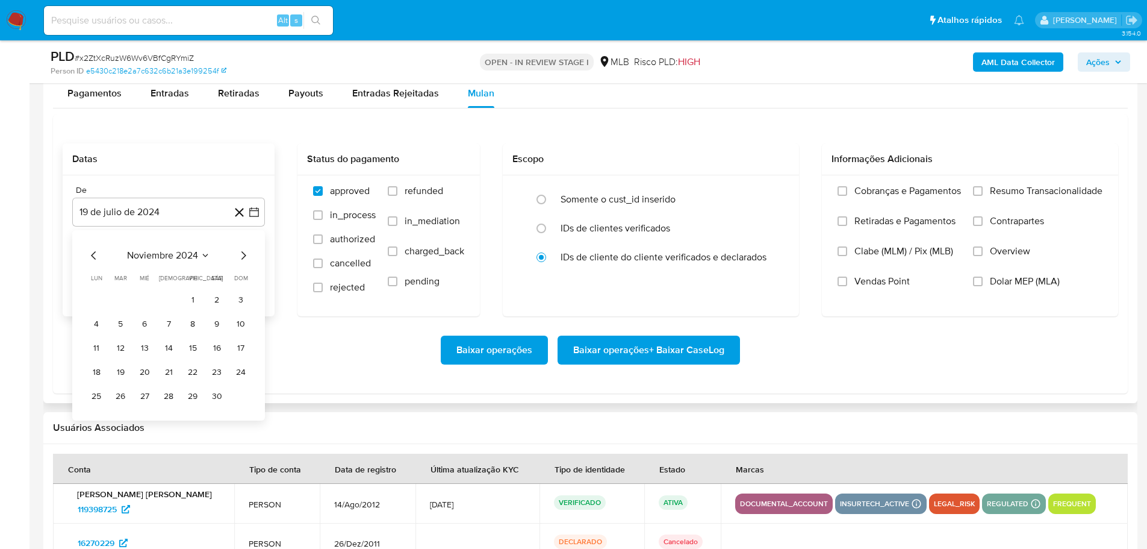
click at [249, 259] on icon "Mes siguiente" at bounding box center [243, 255] width 14 height 14
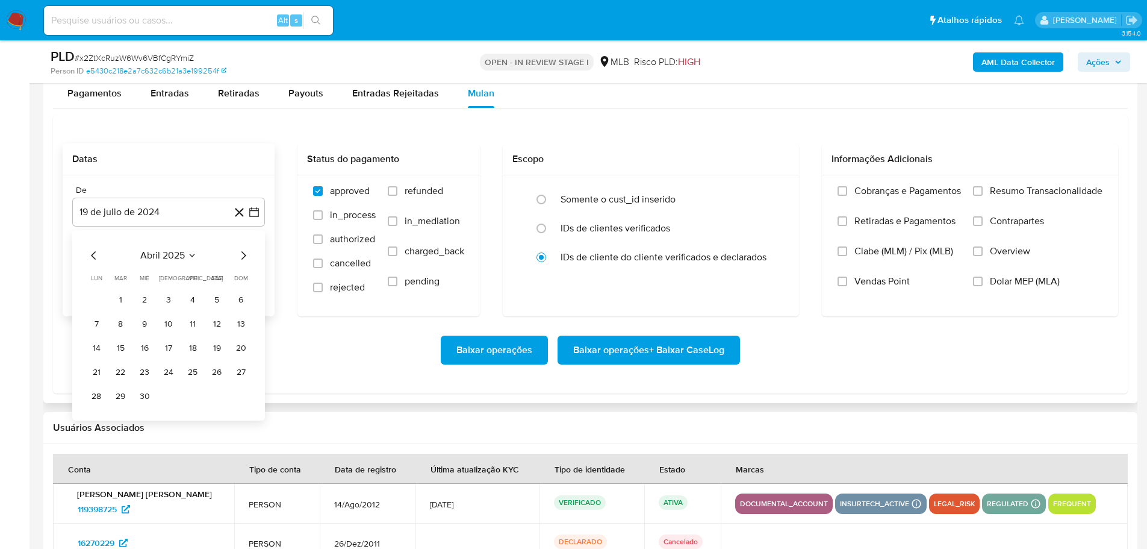
click at [249, 259] on icon "Mes siguiente" at bounding box center [243, 255] width 14 height 14
click at [123, 293] on button "1" at bounding box center [120, 299] width 19 height 19
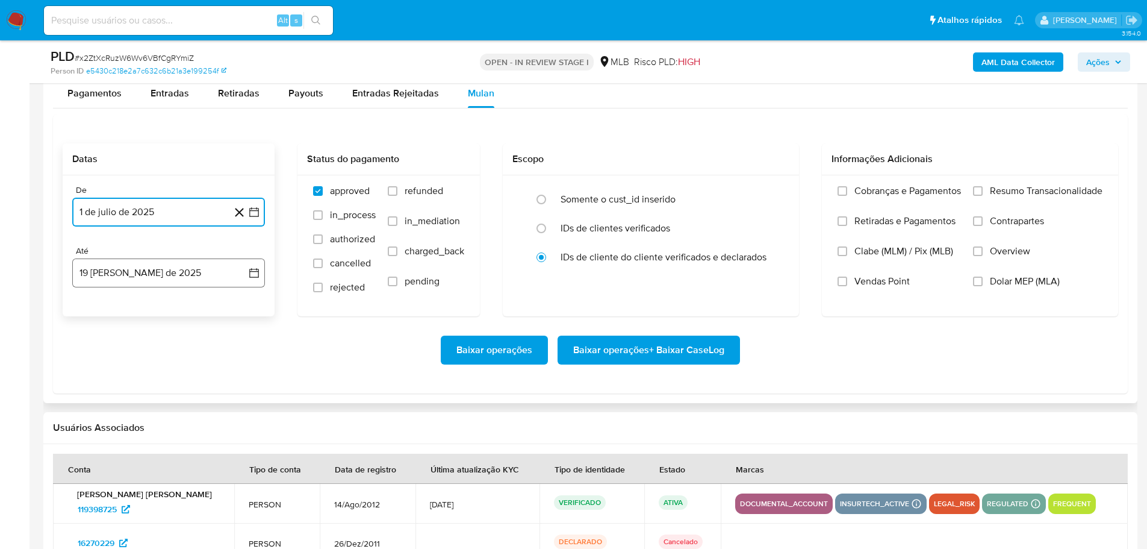
click at [143, 276] on button "19 [PERSON_NAME] de 2025" at bounding box center [168, 272] width 193 height 29
click at [216, 413] on button "16" at bounding box center [216, 408] width 19 height 19
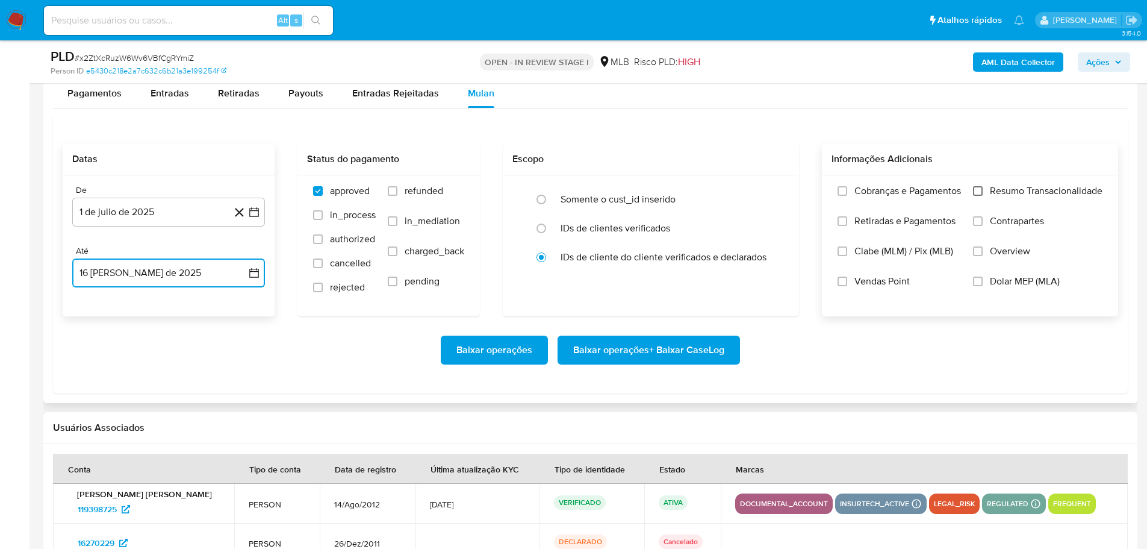
click at [980, 189] on input "Resumo Transacionalidade" at bounding box center [978, 191] width 10 height 10
click at [679, 353] on span "Baixar operações + Baixar CaseLog" at bounding box center [648, 350] width 151 height 26
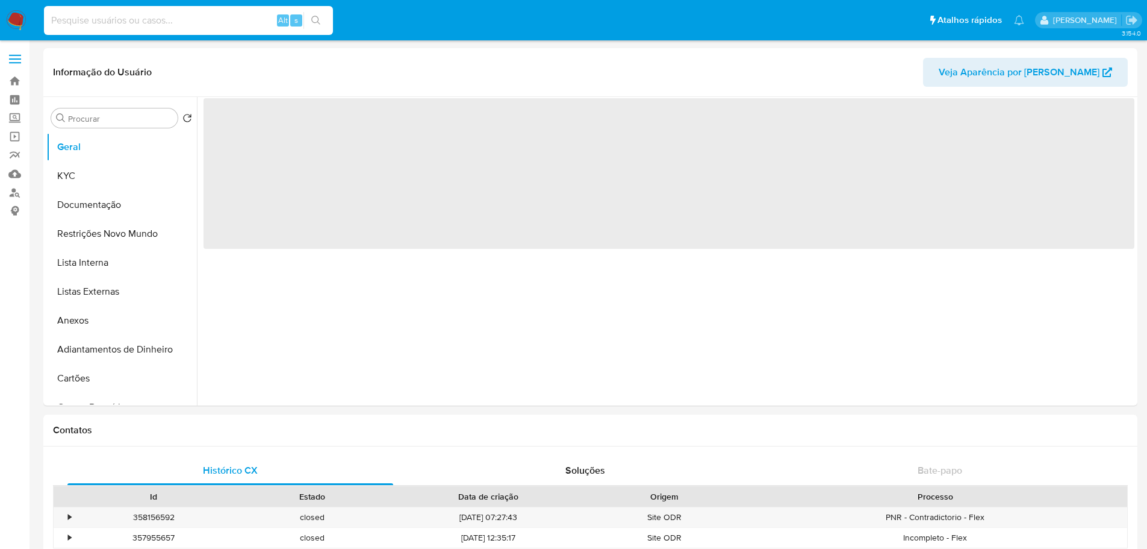
click at [182, 23] on input at bounding box center [188, 21] width 289 height 16
paste input "pA5S5ExVU632eJDUtxNENLmy"
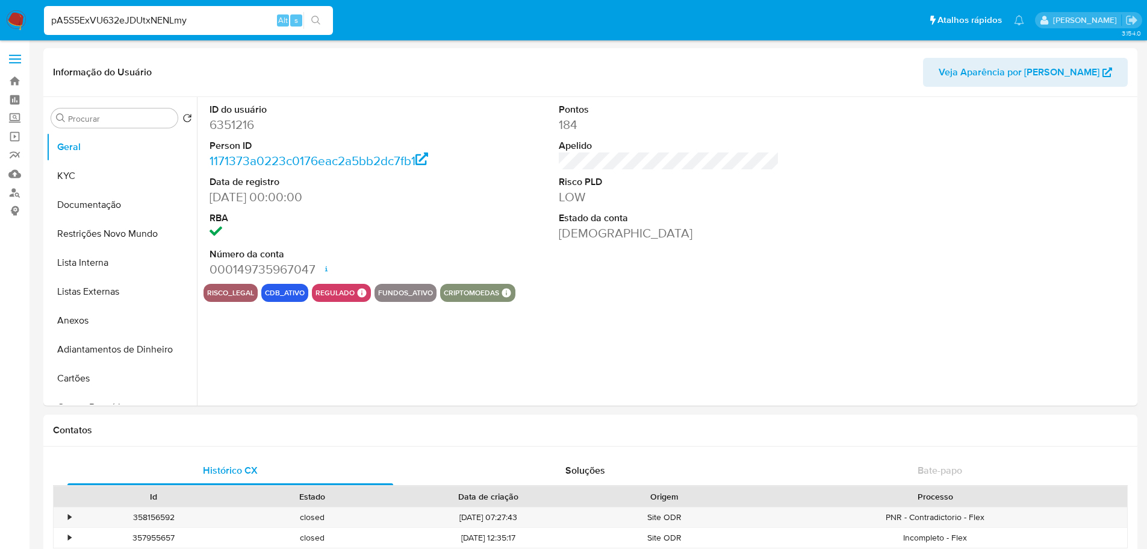
type input "pA5S5ExVU632eJDUtxNENLmy"
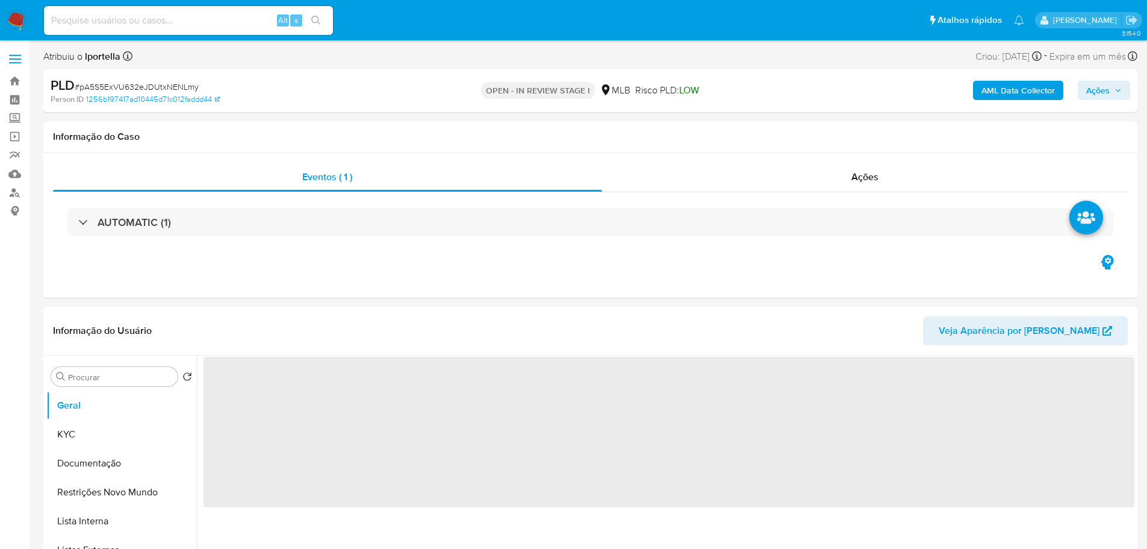
select select "10"
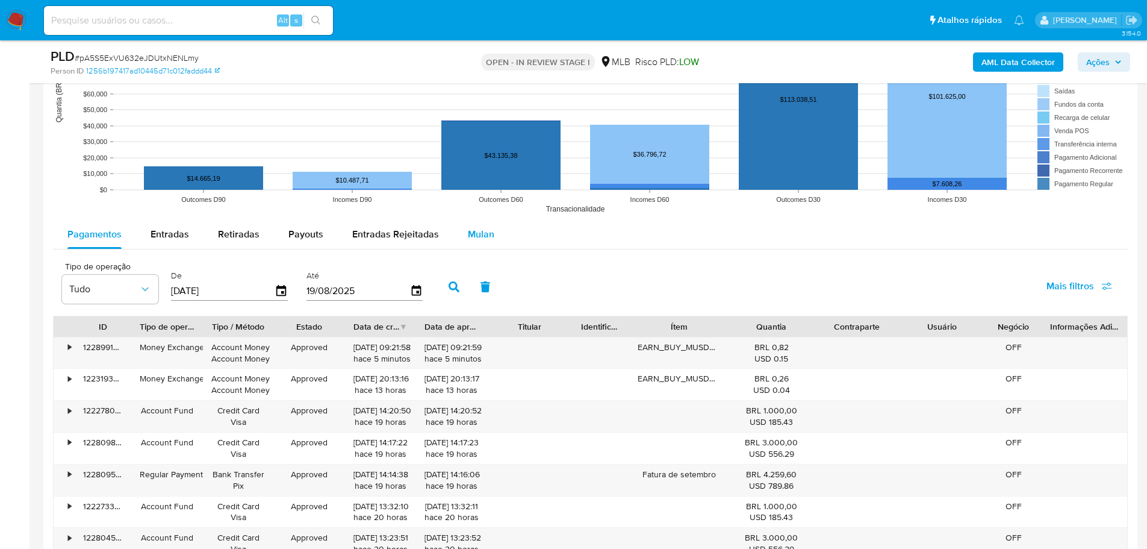
click at [478, 245] on div "Mulan" at bounding box center [481, 234] width 26 height 29
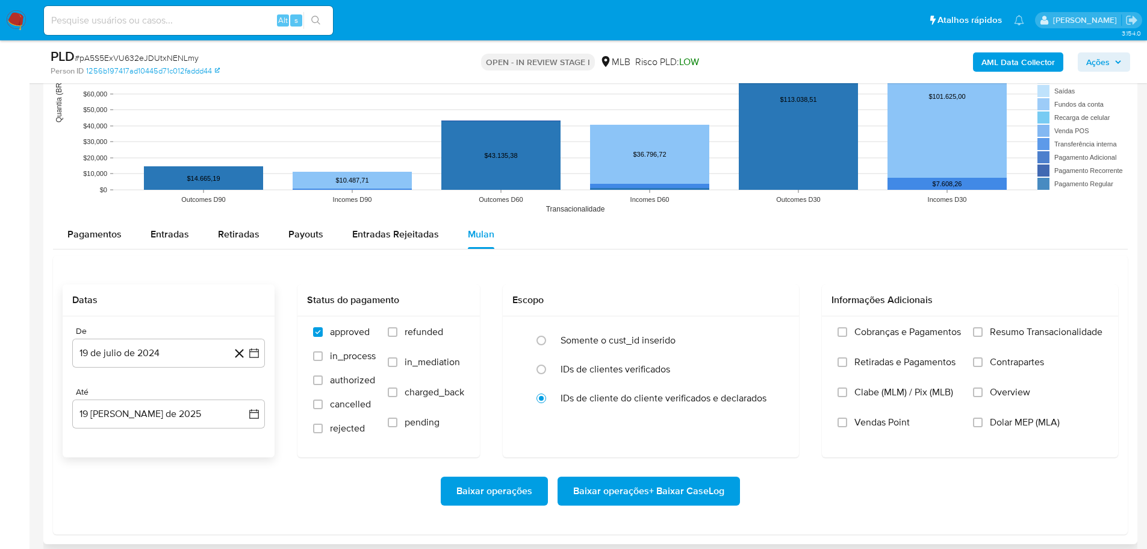
scroll to position [1385, 0]
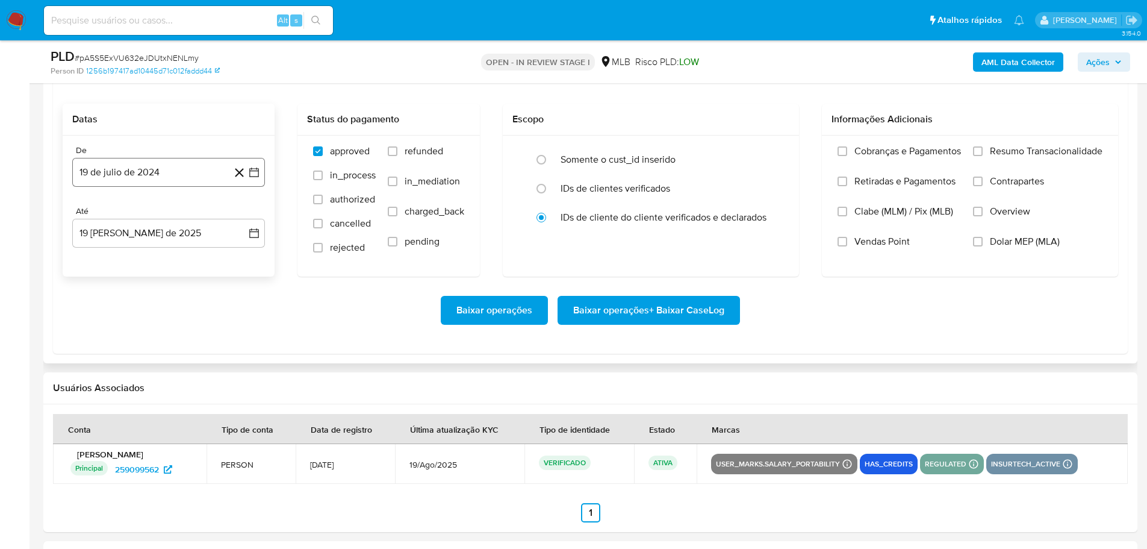
click at [131, 164] on button "19 de julio de 2024" at bounding box center [168, 172] width 193 height 29
click at [244, 219] on icon "Mes siguiente" at bounding box center [243, 215] width 14 height 14
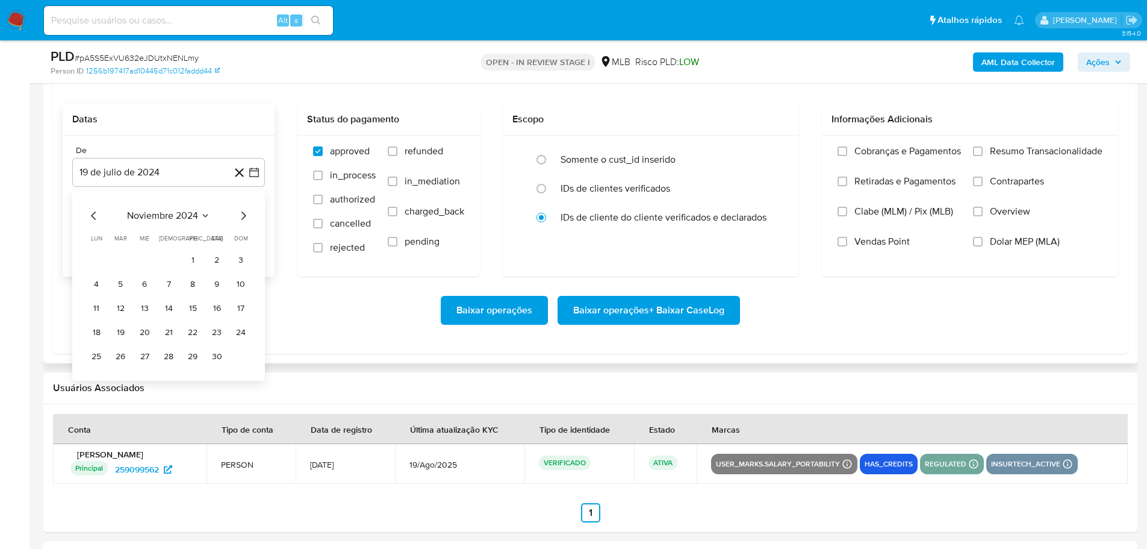
click at [244, 219] on icon "Mes siguiente" at bounding box center [243, 215] width 14 height 14
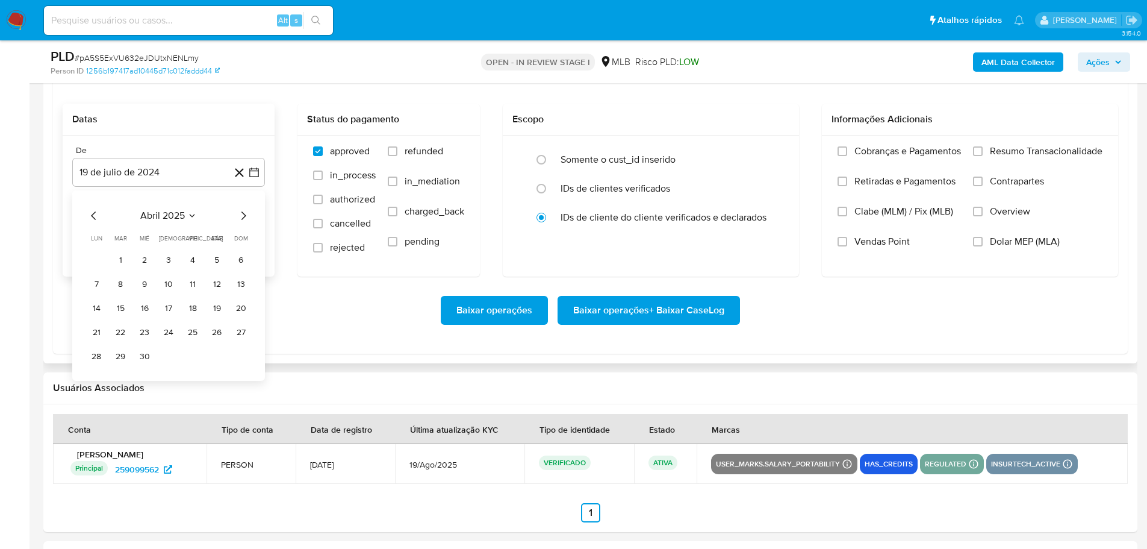
click at [244, 219] on icon "Mes siguiente" at bounding box center [243, 215] width 14 height 14
click at [126, 260] on button "1" at bounding box center [120, 260] width 19 height 19
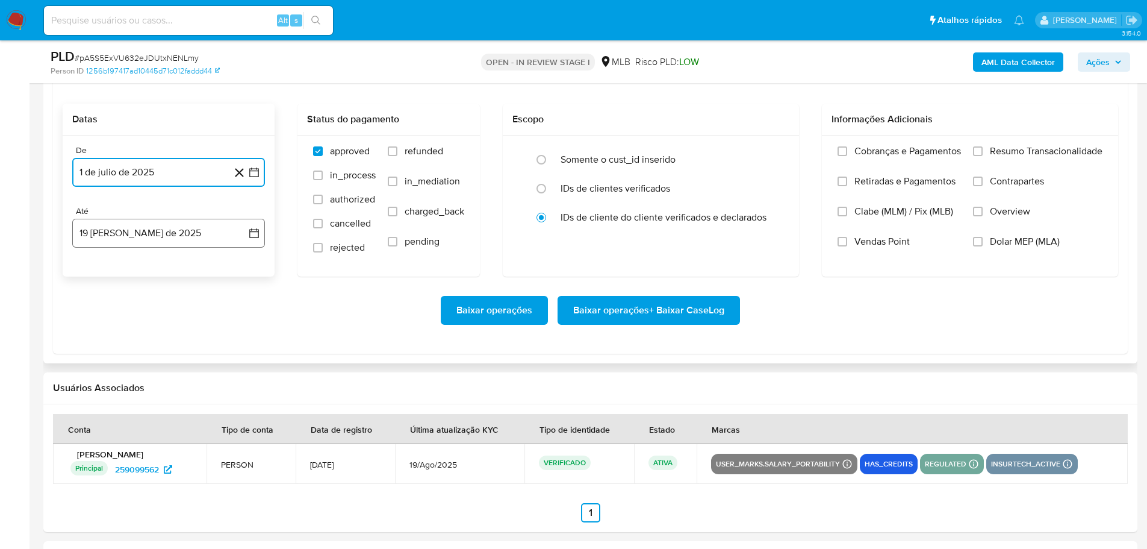
click at [160, 235] on button "19 [PERSON_NAME] de 2025" at bounding box center [168, 233] width 193 height 29
click at [222, 368] on button "16" at bounding box center [216, 369] width 19 height 19
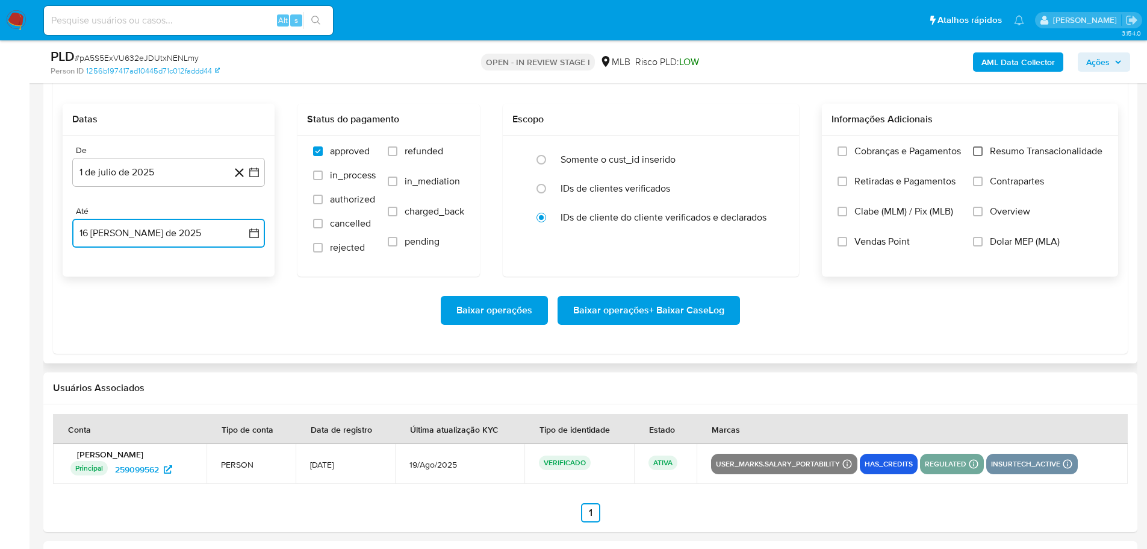
click at [973, 151] on input "Resumo Transacionalidade" at bounding box center [978, 151] width 10 height 10
click at [668, 314] on span "Baixar operações + Baixar CaseLog" at bounding box center [648, 310] width 151 height 26
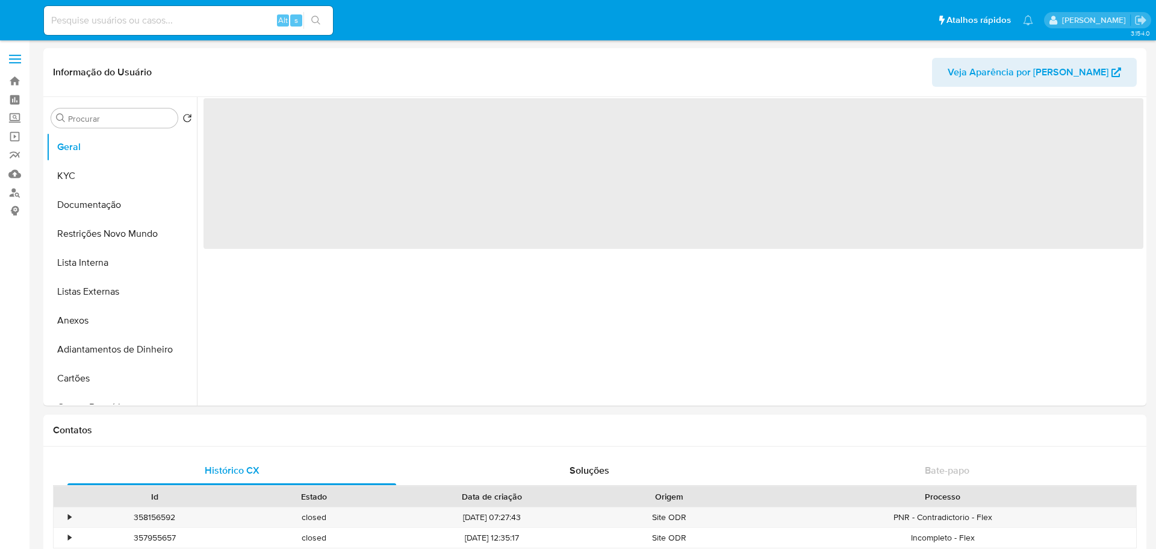
select select "10"
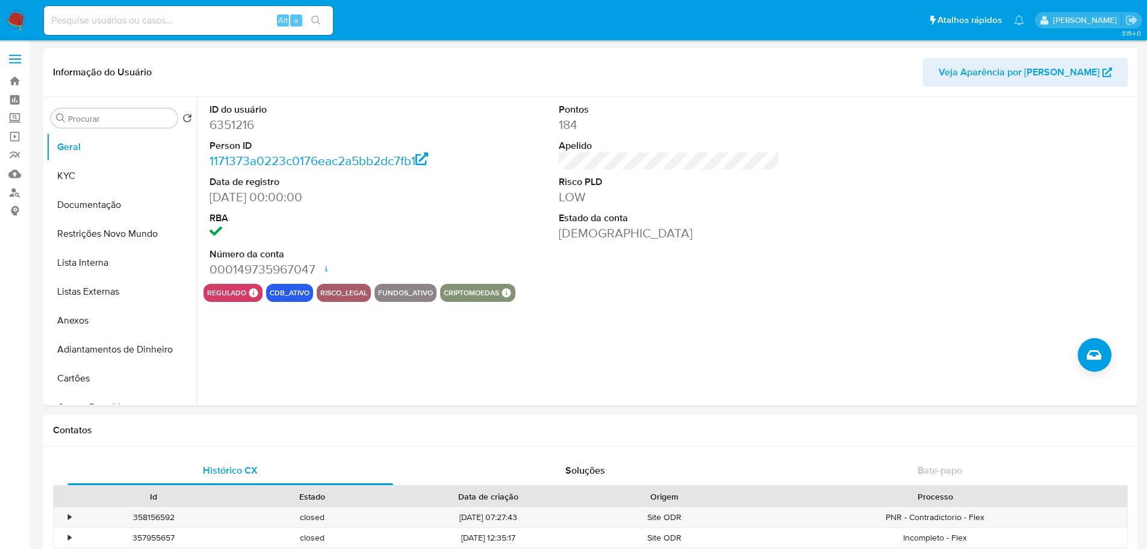
click at [179, 17] on input at bounding box center [188, 21] width 289 height 16
paste input "YRDYi7yZm3bkIRno4sn5Thdc"
type input "YRDYi7yZm3bkIRno4sn5Thdc"
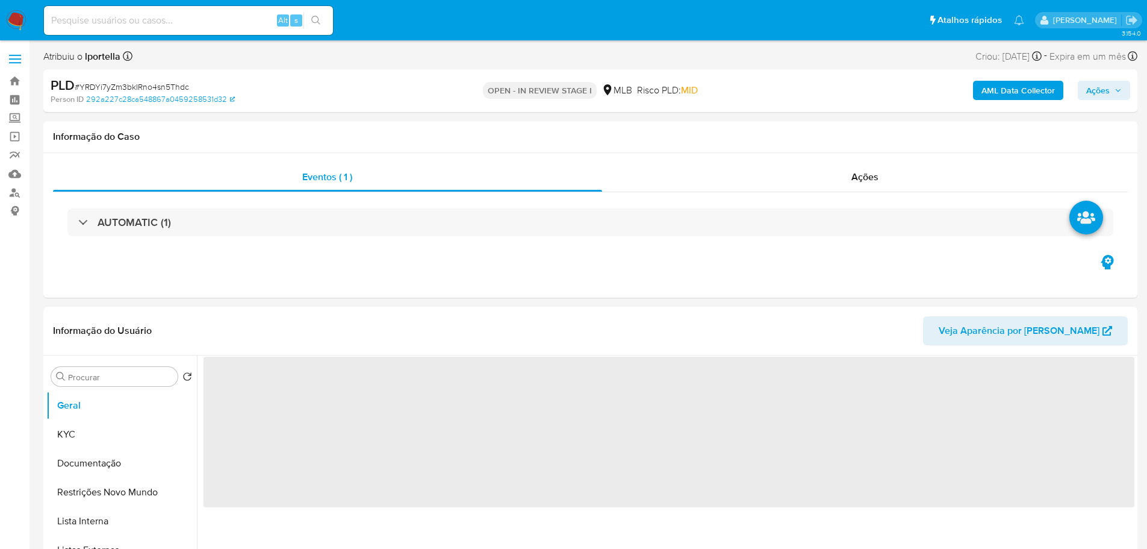
select select "10"
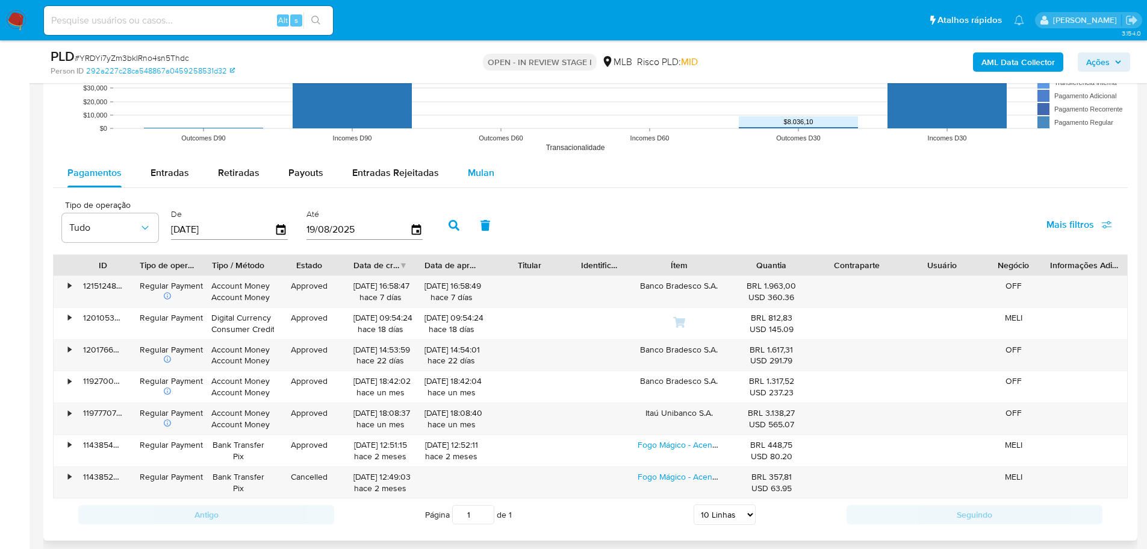
click at [474, 162] on div "Mulan" at bounding box center [481, 172] width 26 height 29
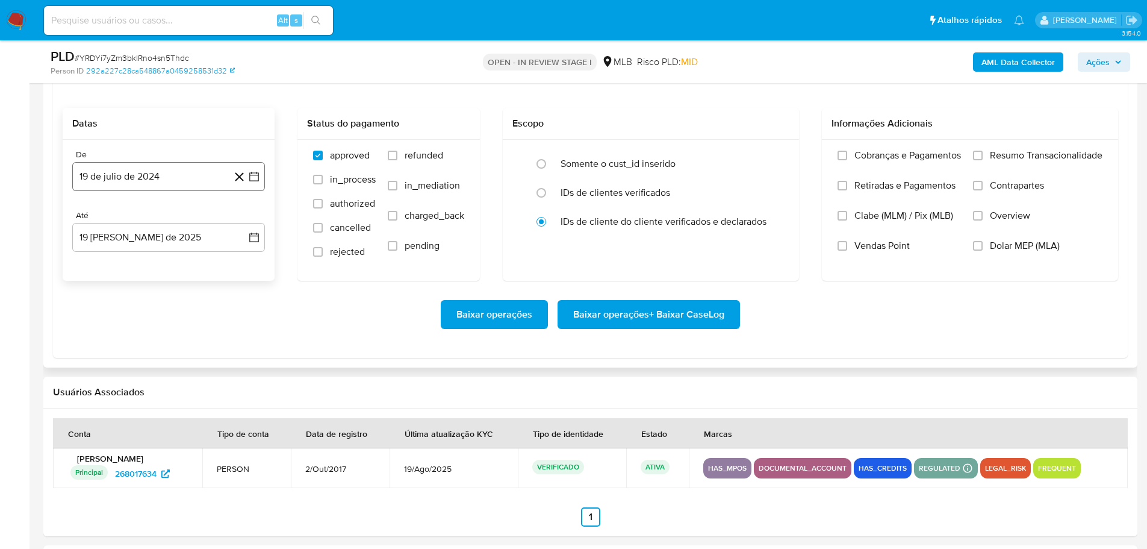
scroll to position [1325, 0]
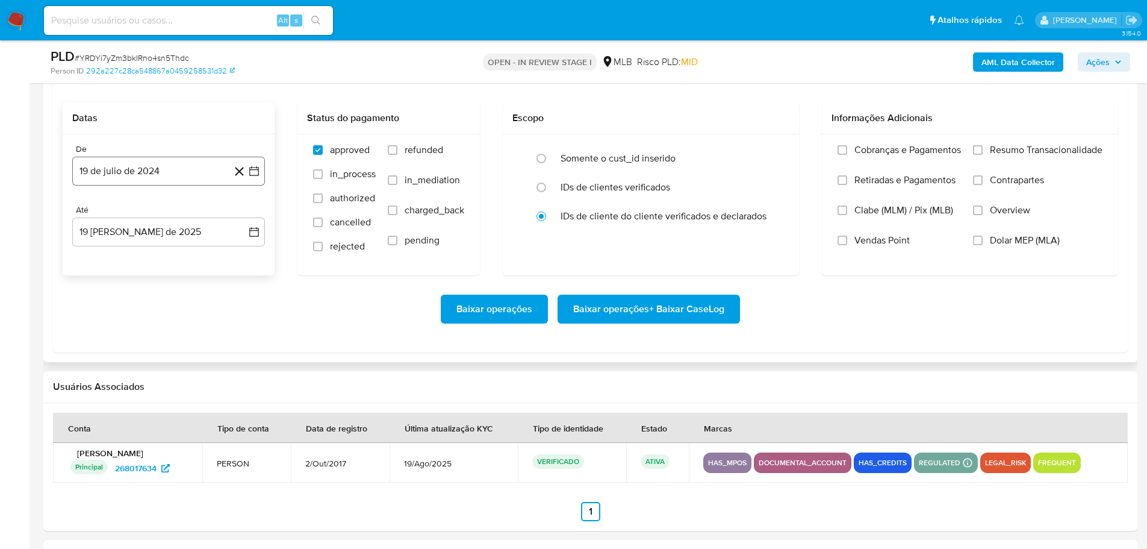
click at [120, 168] on button "19 de julio de 2024" at bounding box center [168, 171] width 193 height 29
click at [245, 213] on icon "Mes siguiente" at bounding box center [243, 214] width 14 height 14
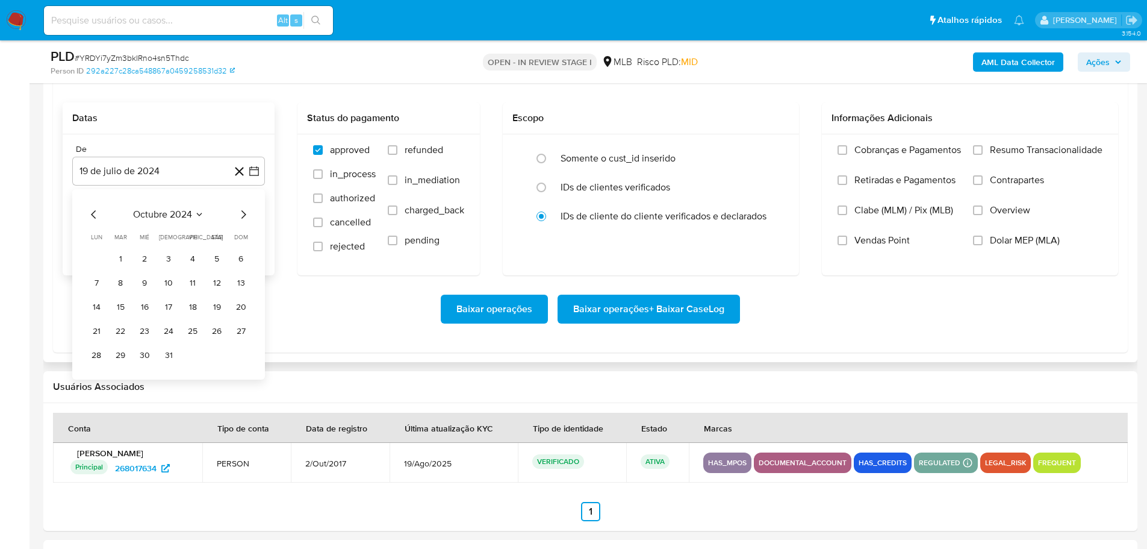
click at [245, 213] on icon "Mes siguiente" at bounding box center [243, 214] width 14 height 14
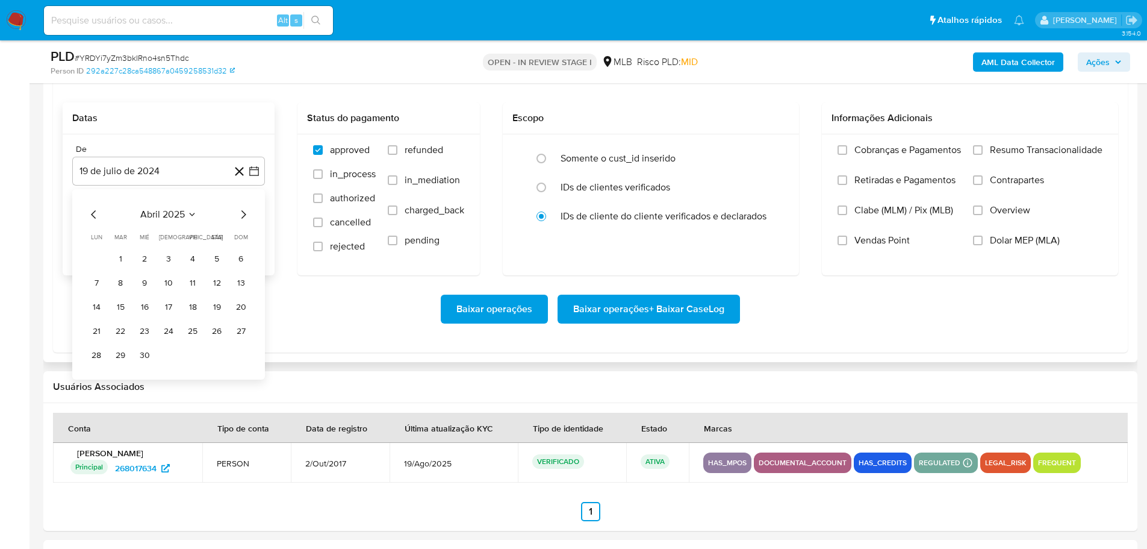
click at [245, 213] on icon "Mes siguiente" at bounding box center [243, 214] width 14 height 14
click at [84, 213] on div "agosto 2025 agosto 2025 lun lunes mar martes mié miércoles jue jueves vie viern…" at bounding box center [168, 284] width 193 height 190
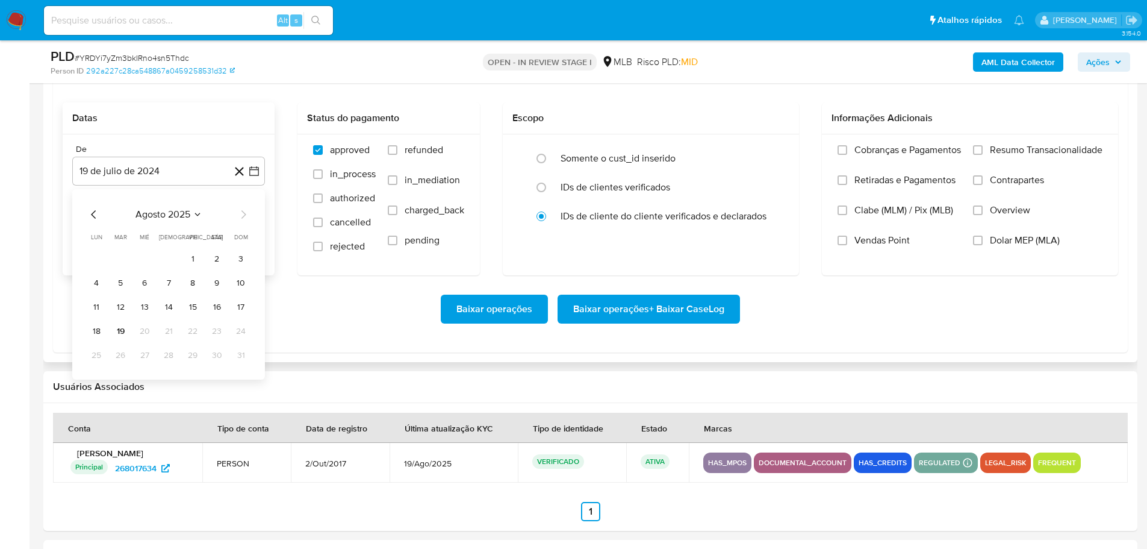
click at [89, 213] on icon "Mes anterior" at bounding box center [94, 214] width 14 height 14
click at [120, 263] on button "1" at bounding box center [120, 258] width 19 height 19
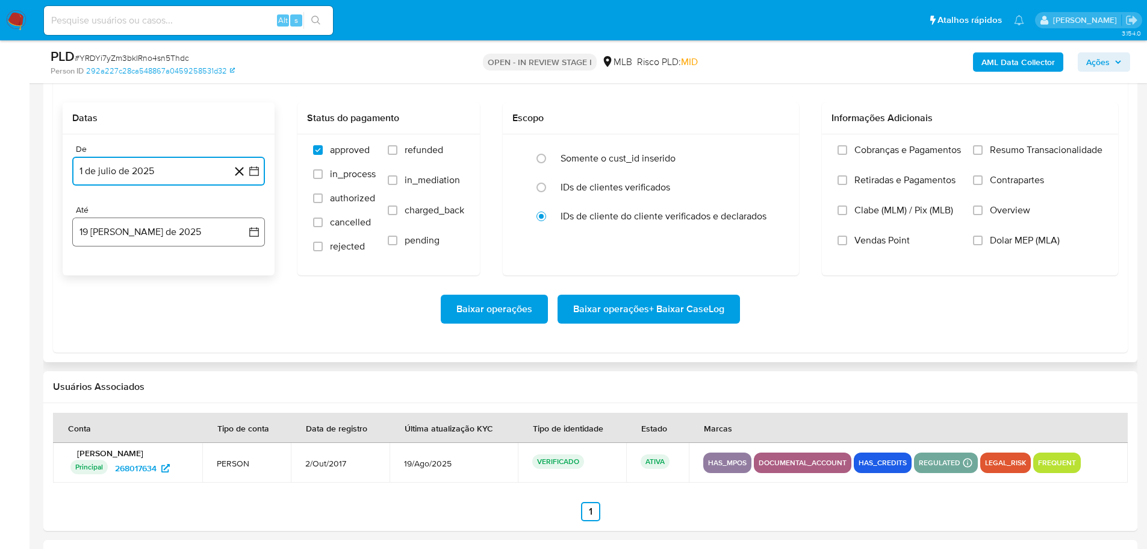
click at [139, 234] on button "19 [PERSON_NAME] de 2025" at bounding box center [168, 231] width 193 height 29
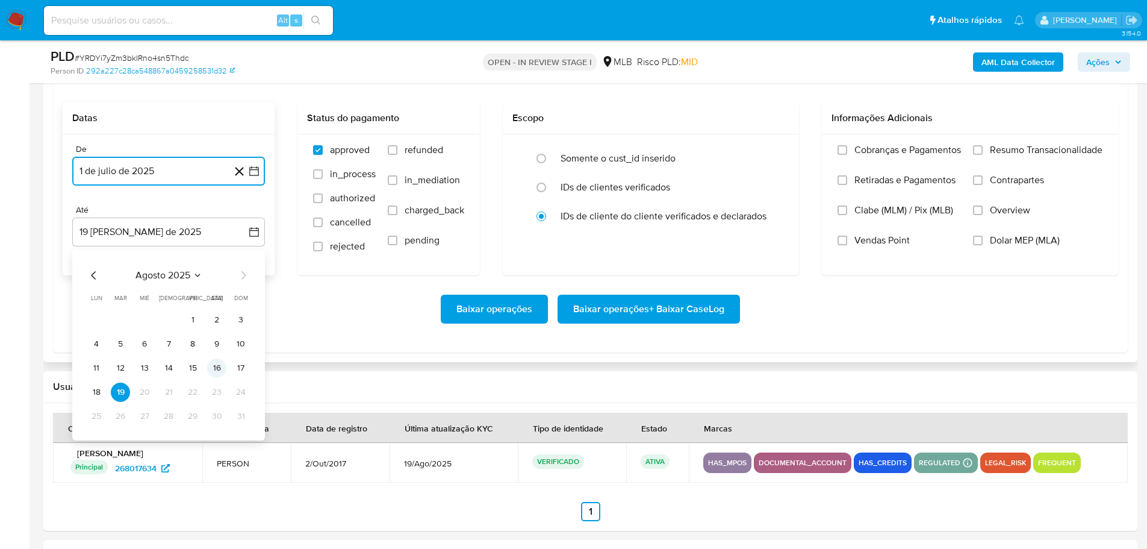
click at [215, 368] on button "16" at bounding box center [216, 367] width 19 height 19
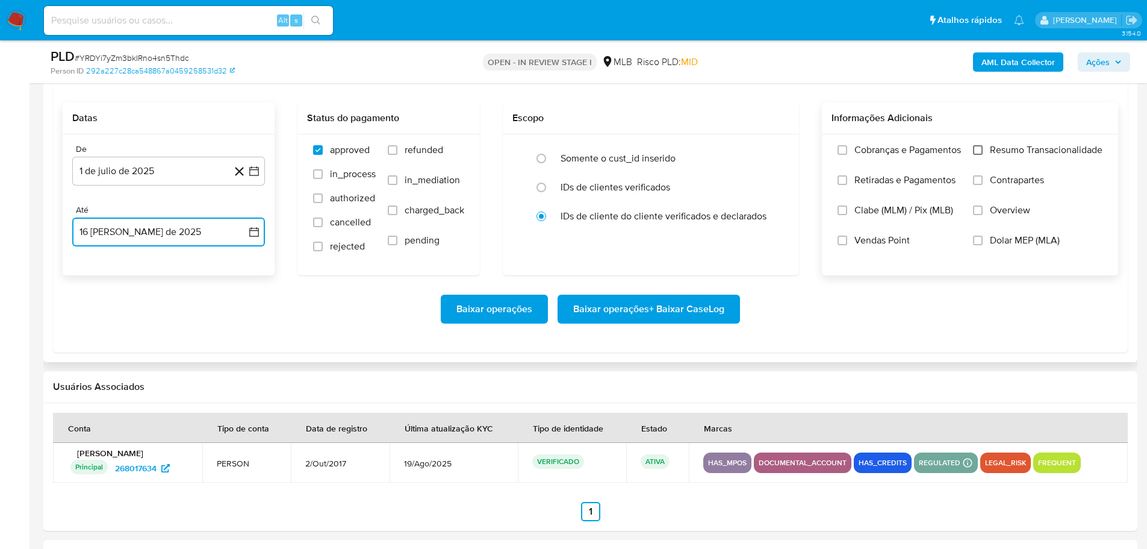
click at [980, 148] on input "Resumo Transacionalidade" at bounding box center [978, 150] width 10 height 10
click at [705, 314] on span "Baixar operações + Baixar CaseLog" at bounding box center [648, 309] width 151 height 26
